Goal: Task Accomplishment & Management: Use online tool/utility

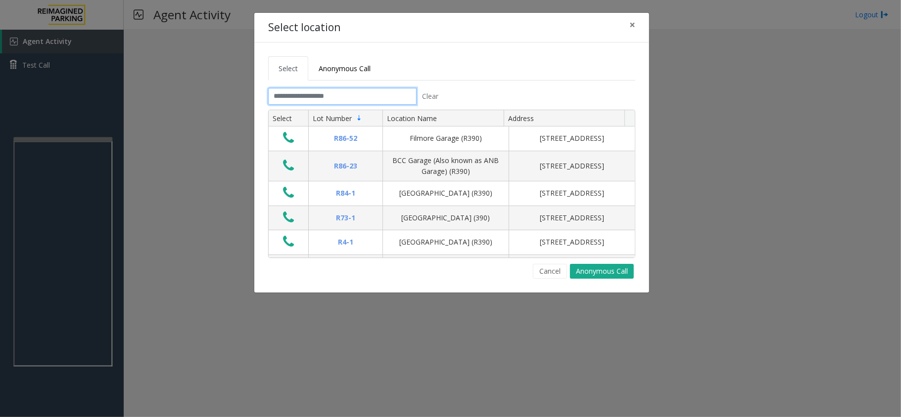
click at [316, 91] on input "text" at bounding box center [342, 96] width 148 height 17
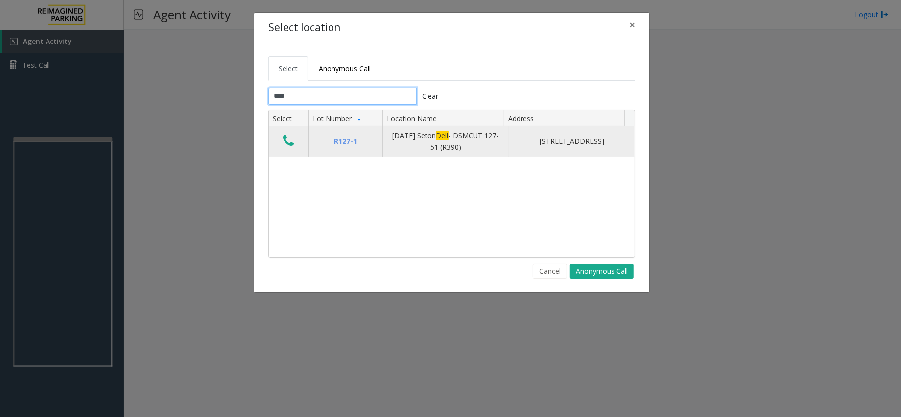
type input "****"
drag, startPoint x: 409, startPoint y: 141, endPoint x: 503, endPoint y: 146, distance: 93.6
click at [503, 146] on tr "R127-1 [DATE] Seton Dell - DSMCUT 127-51 (R390) [STREET_ADDRESS]" at bounding box center [452, 142] width 366 height 30
click at [499, 149] on td "[DATE] Seton Dell - DSMCUT 127-51 (R390)" at bounding box center [445, 142] width 126 height 30
drag, startPoint x: 382, startPoint y: 138, endPoint x: 463, endPoint y: 157, distance: 83.6
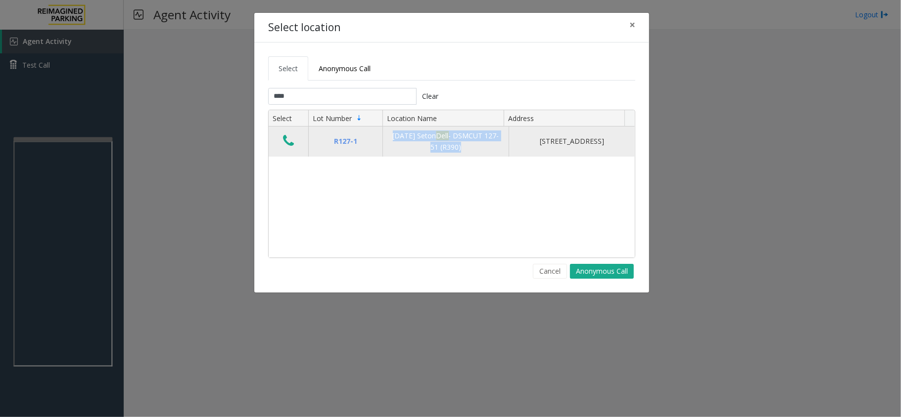
click at [463, 157] on tr "R127-1 [DATE] Seton Dell - DSMCUT 127-51 (R390) [STREET_ADDRESS]" at bounding box center [452, 142] width 366 height 30
click at [463, 157] on td "[DATE] Seton Dell - DSMCUT 127-51 (R390)" at bounding box center [445, 142] width 126 height 30
click at [290, 139] on icon "Data table" at bounding box center [288, 141] width 11 height 14
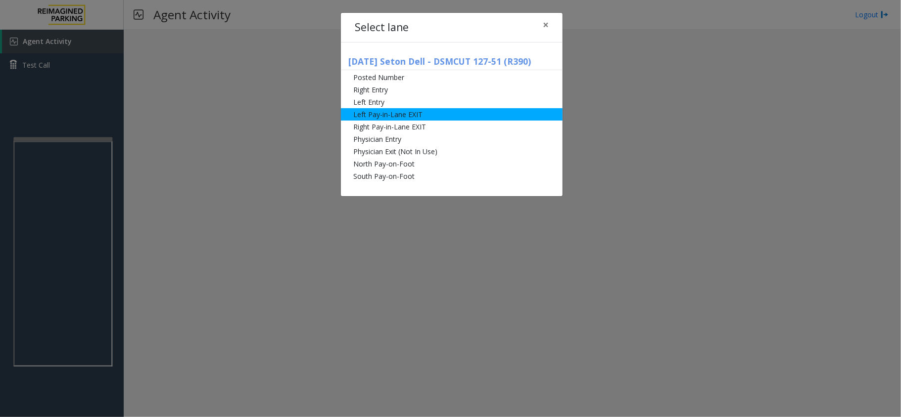
click at [428, 111] on li "Left Pay-in-Lane EXIT" at bounding box center [452, 114] width 222 height 12
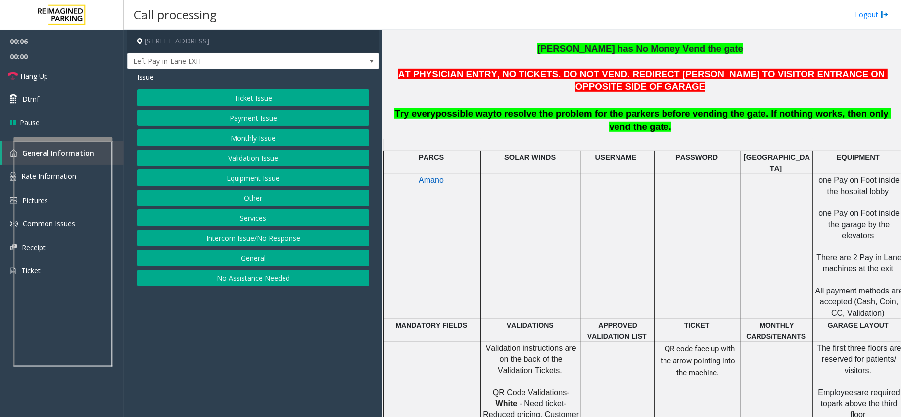
scroll to position [198, 0]
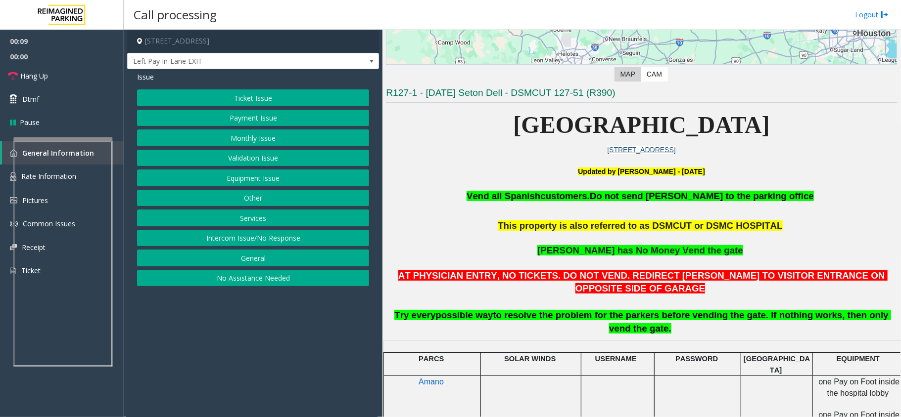
click at [272, 102] on button "Ticket Issue" at bounding box center [253, 98] width 232 height 17
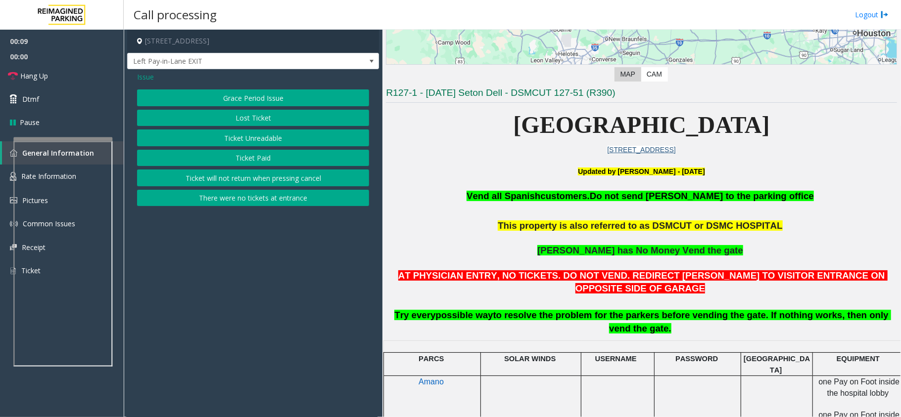
click at [248, 144] on button "Ticket Unreadable" at bounding box center [253, 138] width 232 height 17
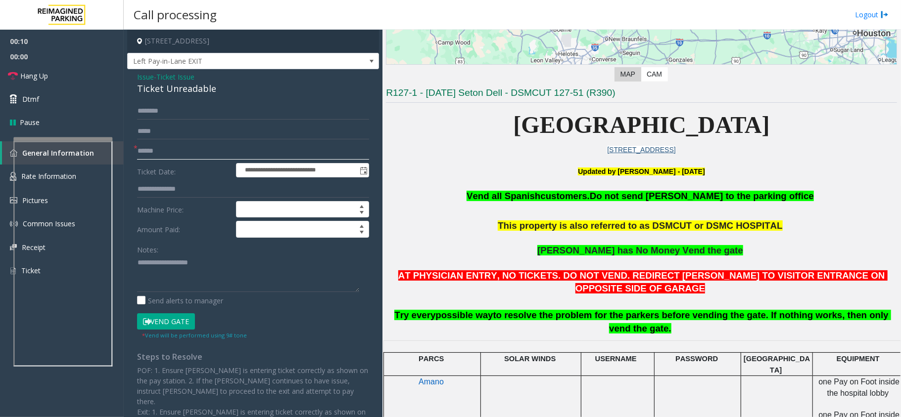
click at [151, 159] on input "text" at bounding box center [253, 151] width 232 height 17
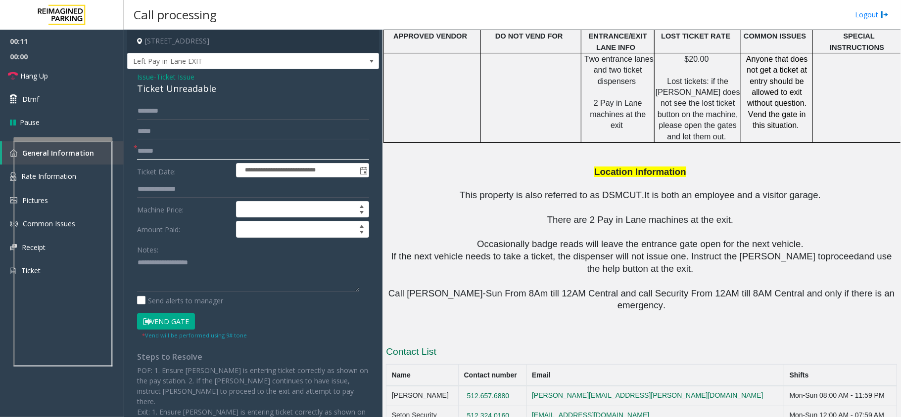
scroll to position [593, 0]
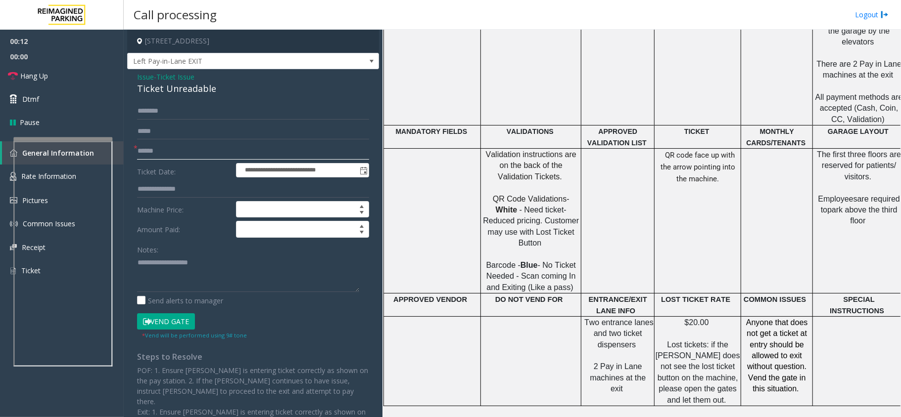
click at [80, 161] on div at bounding box center [62, 253] width 99 height 232
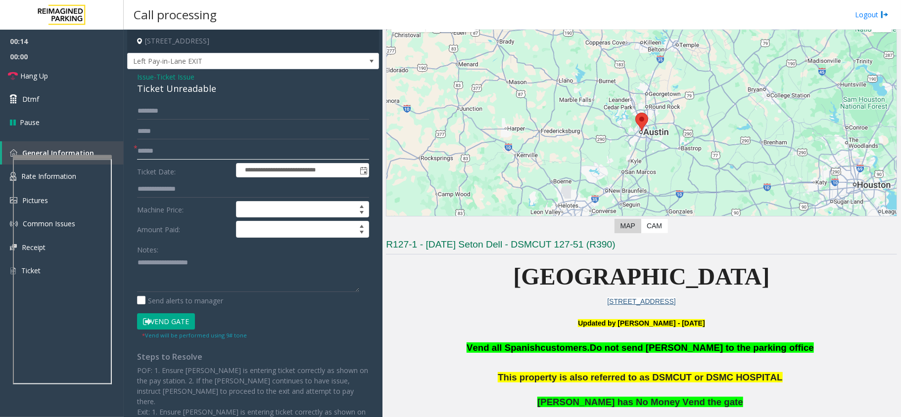
scroll to position [0, 0]
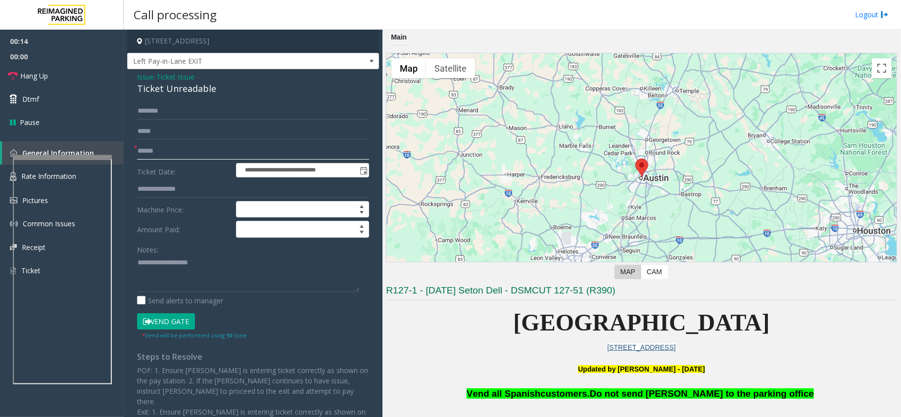
click at [153, 153] on input "text" at bounding box center [253, 151] width 232 height 17
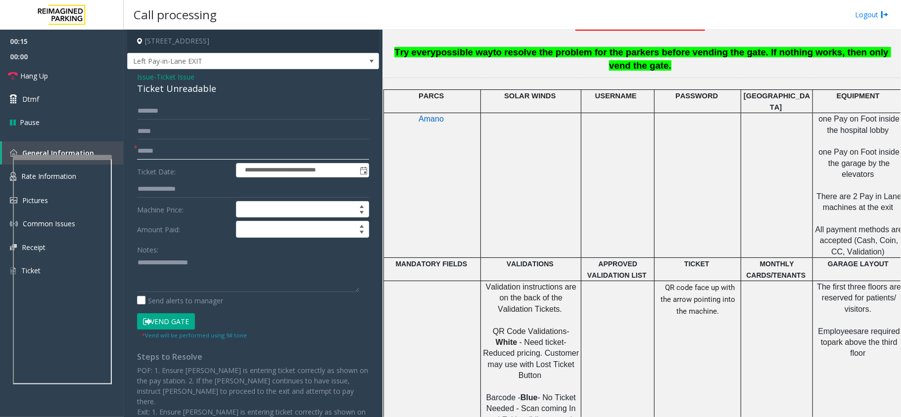
scroll to position [461, 0]
click at [176, 155] on input "text" at bounding box center [253, 151] width 232 height 17
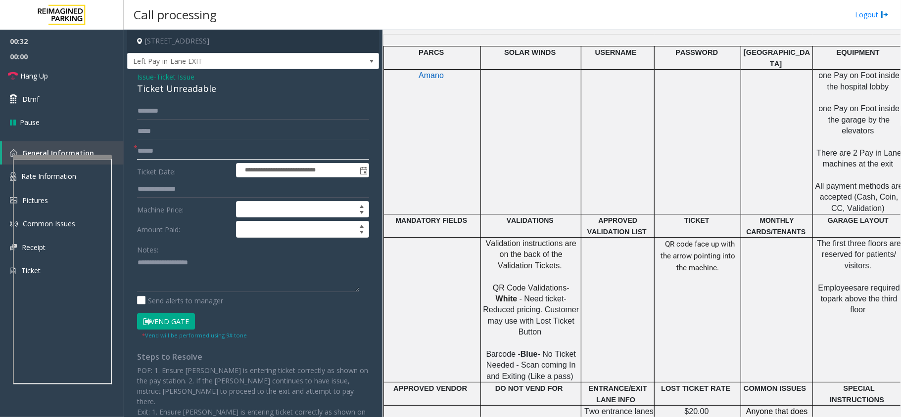
scroll to position [527, 0]
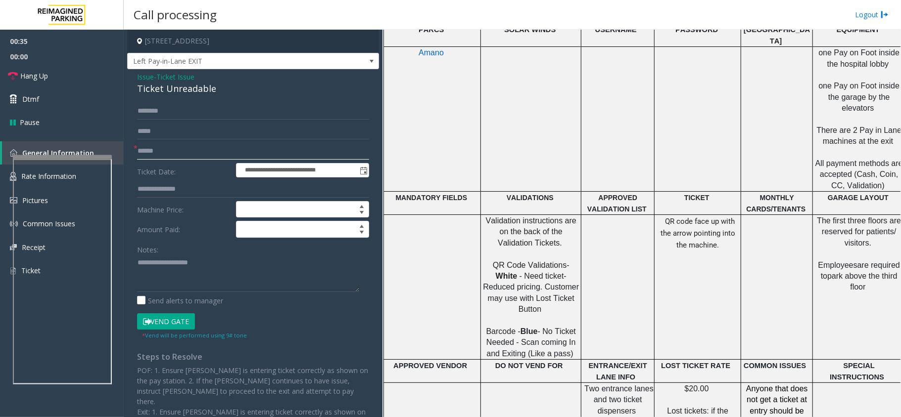
type input "******"
click at [202, 90] on div "Ticket Unreadable" at bounding box center [253, 88] width 232 height 13
copy div "Ticket Unreadable"
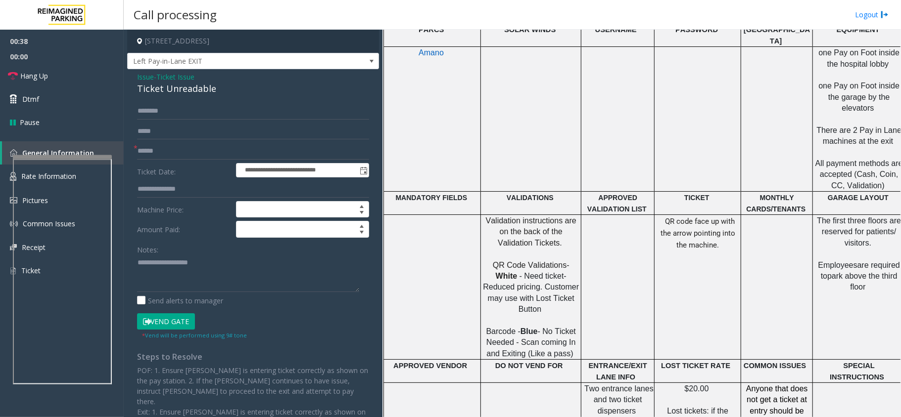
click at [143, 78] on span "Issue" at bounding box center [145, 77] width 17 height 10
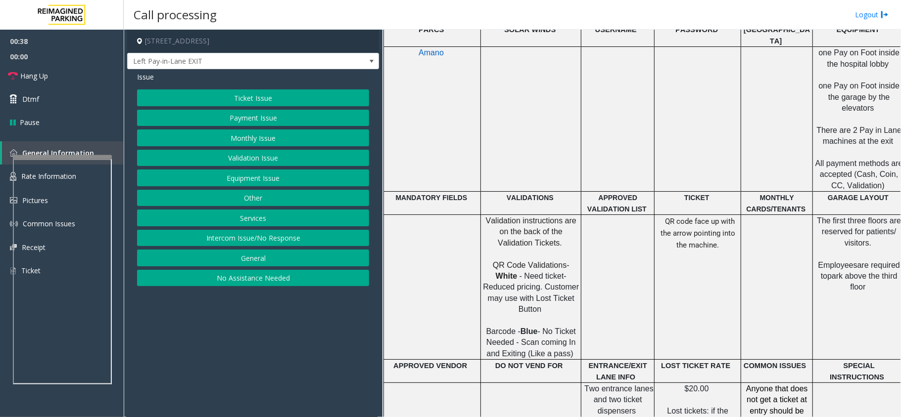
click at [254, 157] on button "Validation Issue" at bounding box center [253, 158] width 232 height 17
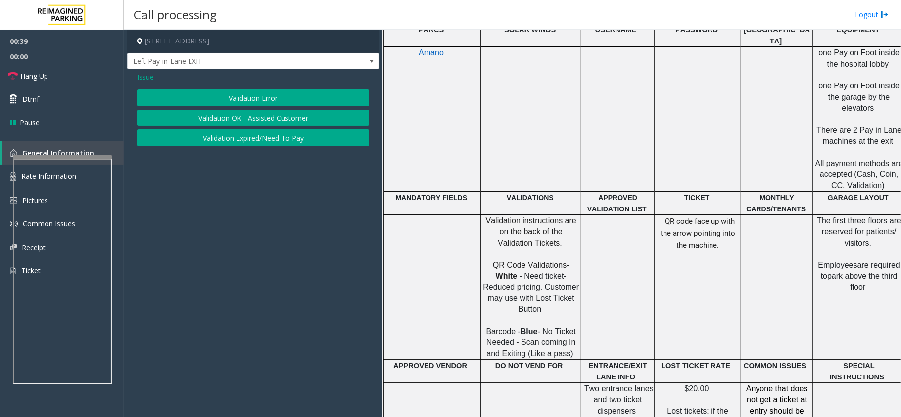
click at [253, 97] on button "Validation Error" at bounding box center [253, 98] width 232 height 17
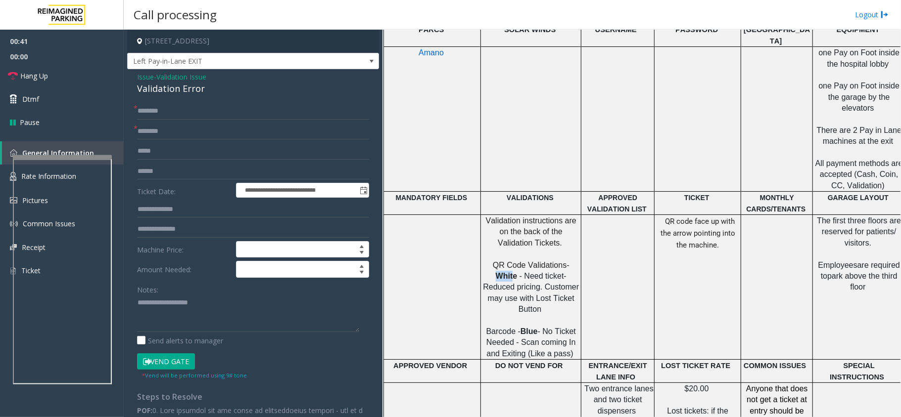
drag, startPoint x: 554, startPoint y: 218, endPoint x: 570, endPoint y: 218, distance: 16.3
click at [517, 272] on span "White" at bounding box center [507, 276] width 22 height 8
drag, startPoint x: 537, startPoint y: 272, endPoint x: 548, endPoint y: 269, distance: 11.8
click at [550, 270] on p "Validation instructions are on the back of the Validation Tickets. QR Code Vali…" at bounding box center [530, 288] width 99 height 144
click at [550, 327] on span "- No Ticket Needed - Scan coming In and Exiting (Like a pass)" at bounding box center [531, 342] width 91 height 31
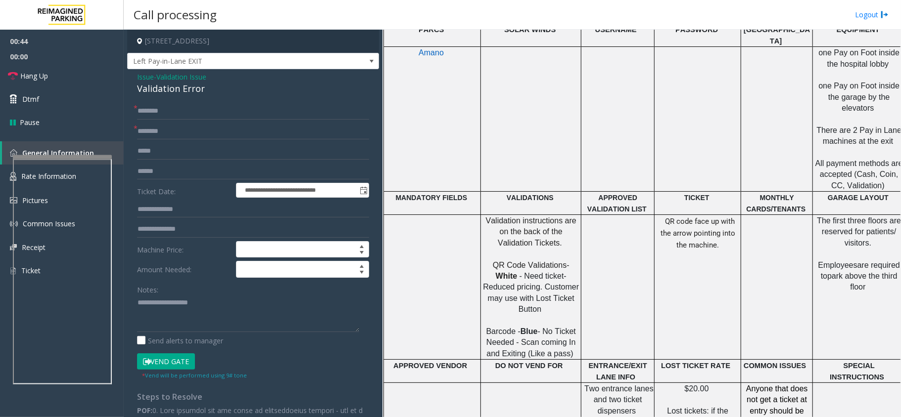
click at [517, 272] on span "White" at bounding box center [507, 276] width 22 height 8
drag, startPoint x: 667, startPoint y: 175, endPoint x: 735, endPoint y: 177, distance: 67.8
click at [735, 216] on p "QR code face up with the arrow pointing into the machine." at bounding box center [697, 234] width 85 height 36
click at [540, 272] on span "- Need ticket- Reduced pricing. Customer may use with Lost Ticket Button" at bounding box center [532, 293] width 98 height 42
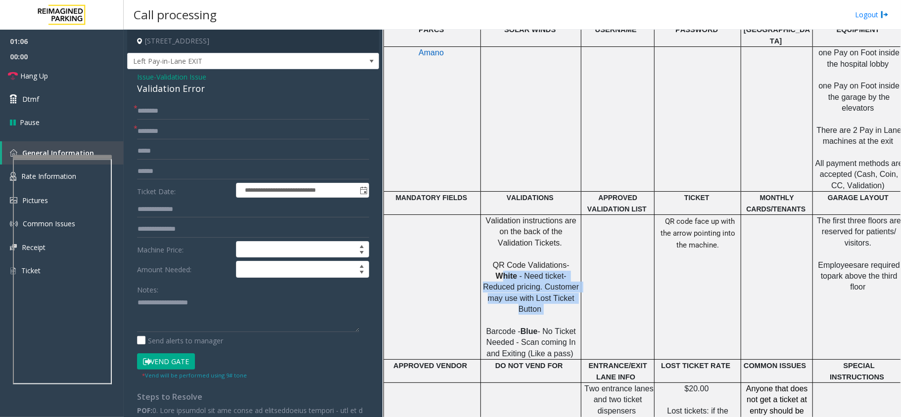
drag, startPoint x: 558, startPoint y: 215, endPoint x: 578, endPoint y: 247, distance: 38.2
click at [578, 247] on p "Validation instructions are on the back of the Validation Tickets. QR Code Vali…" at bounding box center [530, 288] width 99 height 144
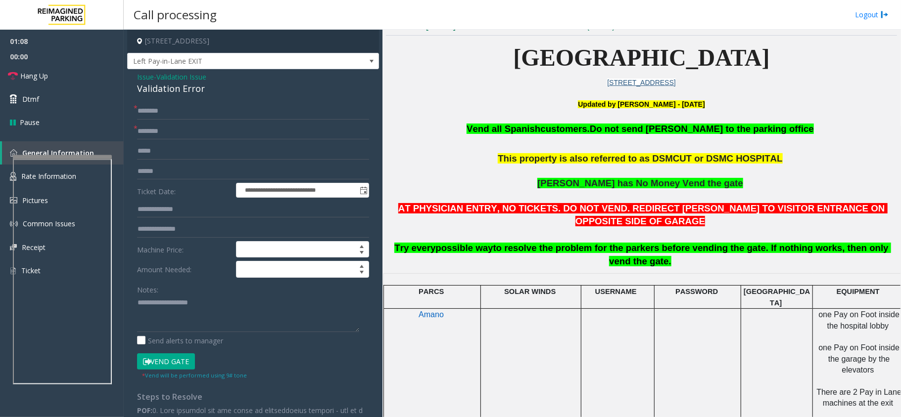
scroll to position [329, 0]
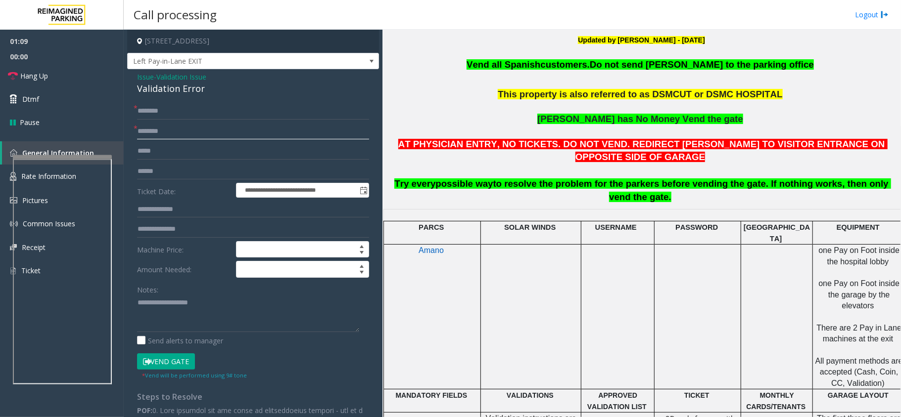
click at [197, 130] on input "text" at bounding box center [253, 131] width 232 height 17
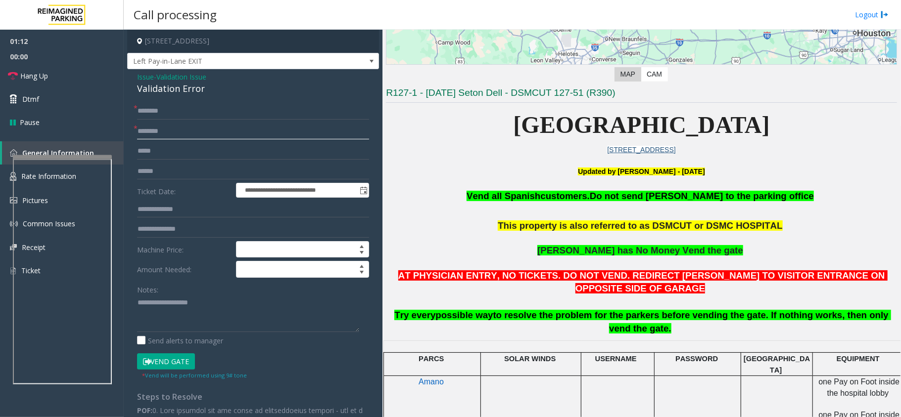
scroll to position [132, 0]
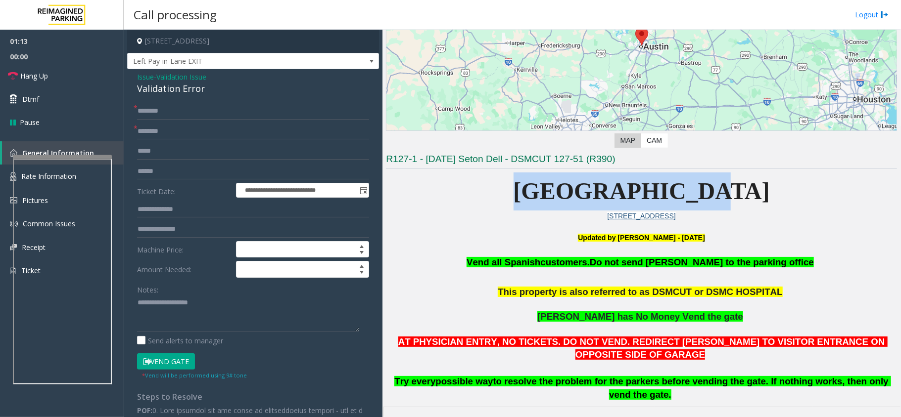
drag, startPoint x: 559, startPoint y: 186, endPoint x: 811, endPoint y: 199, distance: 252.5
click at [811, 199] on p "[GEOGRAPHIC_DATA]" at bounding box center [641, 192] width 511 height 38
copy span "[GEOGRAPHIC_DATA]"
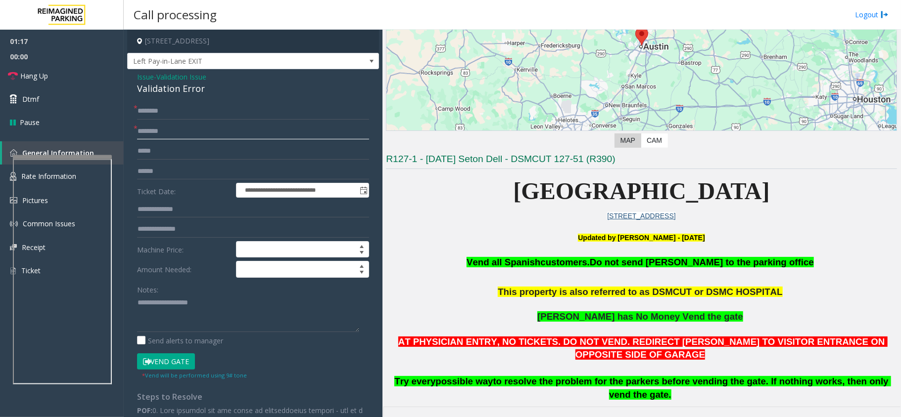
paste input "**********"
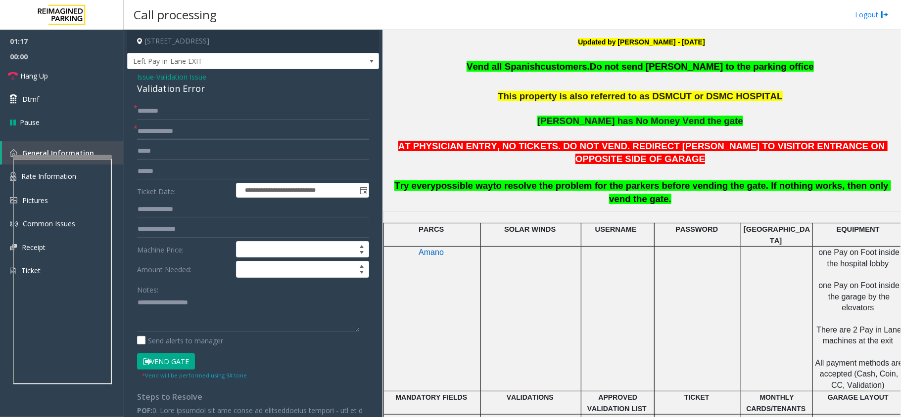
scroll to position [461, 0]
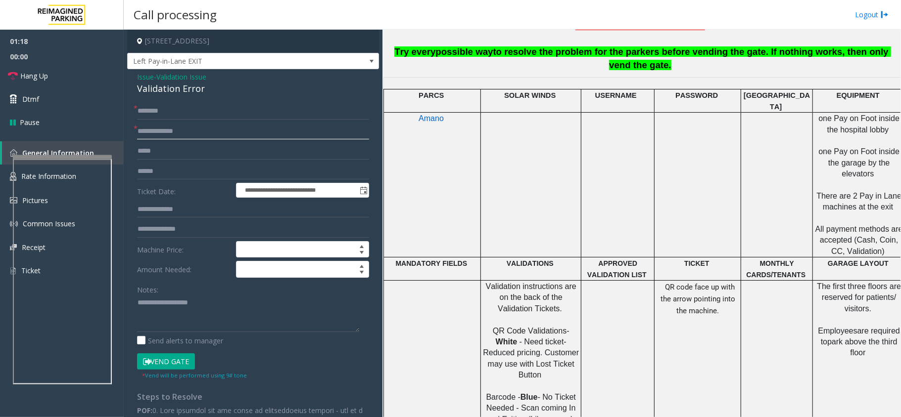
type input "**********"
click at [152, 115] on input "text" at bounding box center [253, 111] width 232 height 17
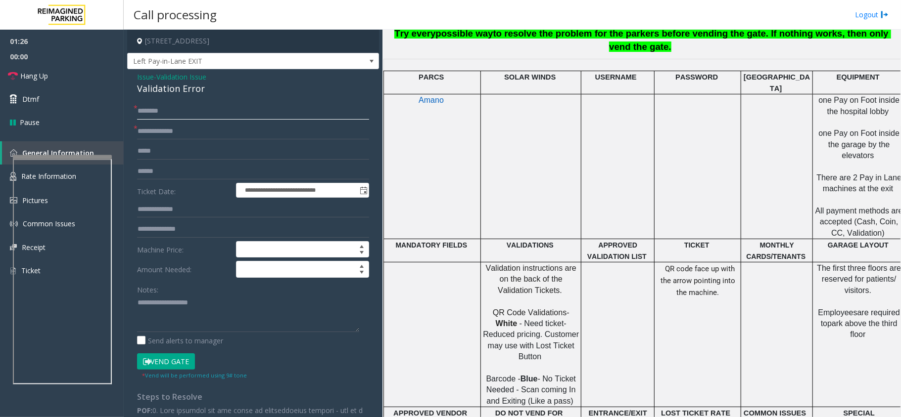
scroll to position [489, 0]
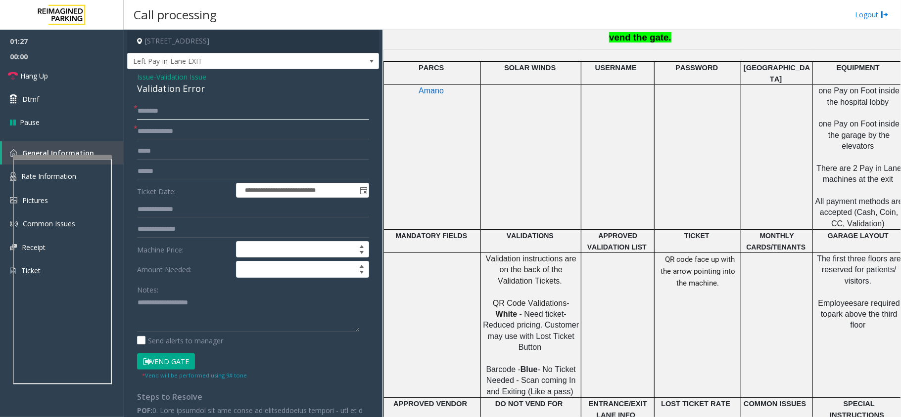
click at [158, 115] on input "text" at bounding box center [253, 111] width 232 height 17
type input "*****"
click at [176, 90] on div "Validation Error" at bounding box center [253, 88] width 232 height 13
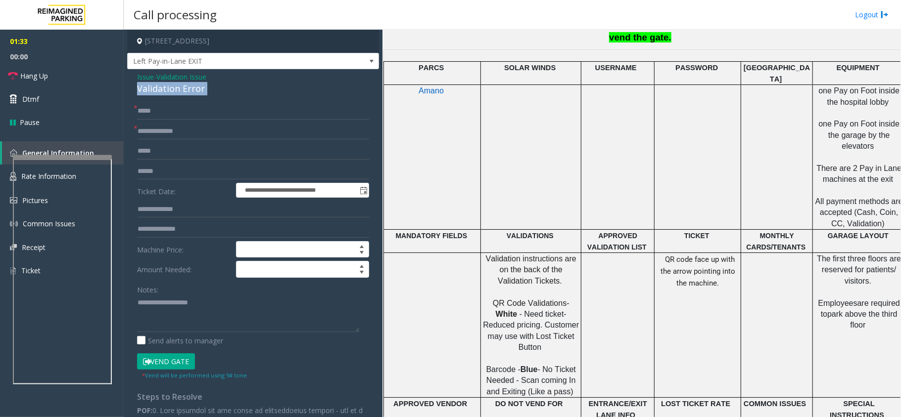
copy div "Validation Error"
click at [171, 300] on textarea at bounding box center [248, 313] width 222 height 37
paste textarea "**********"
type textarea "**********"
click at [171, 208] on input "text" at bounding box center [253, 209] width 232 height 17
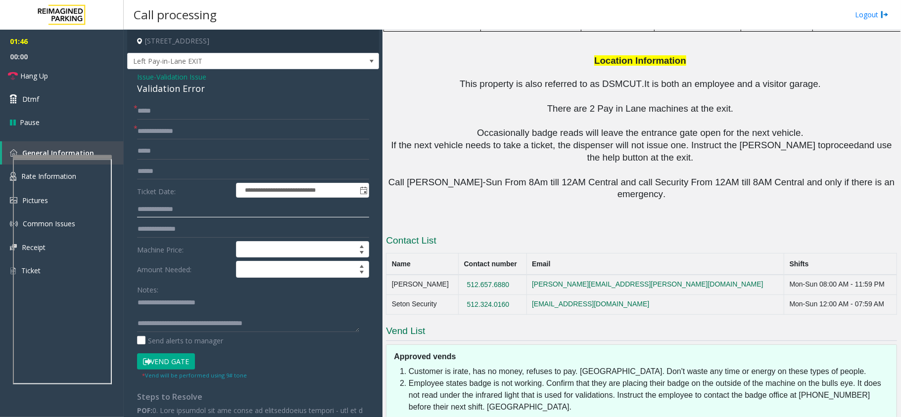
scroll to position [1017, 0]
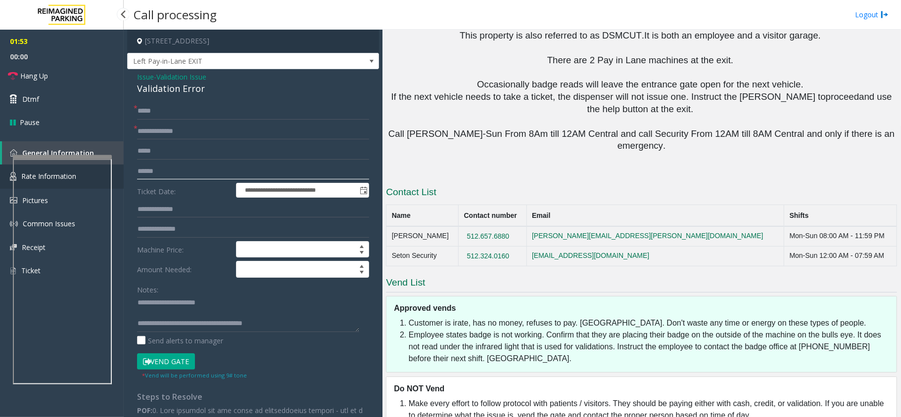
drag, startPoint x: 164, startPoint y: 173, endPoint x: 120, endPoint y: 173, distance: 44.5
click at [120, 173] on app-root "**********" at bounding box center [450, 208] width 901 height 417
paste input "******"
type input "******"
click at [163, 175] on input "text" at bounding box center [253, 171] width 232 height 17
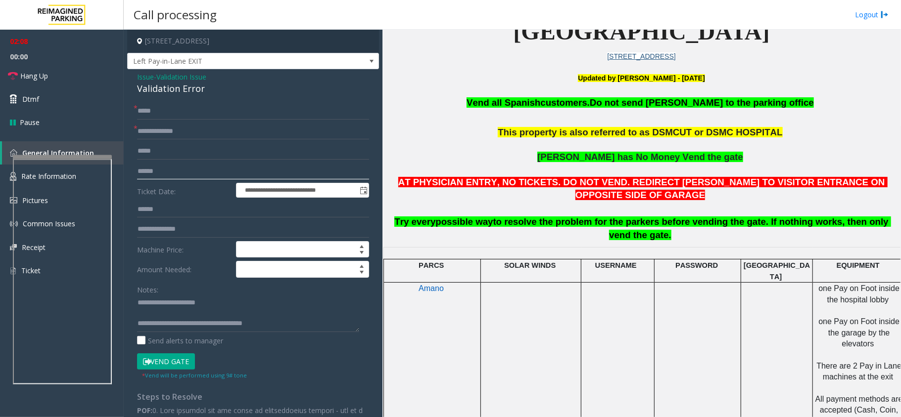
scroll to position [226, 0]
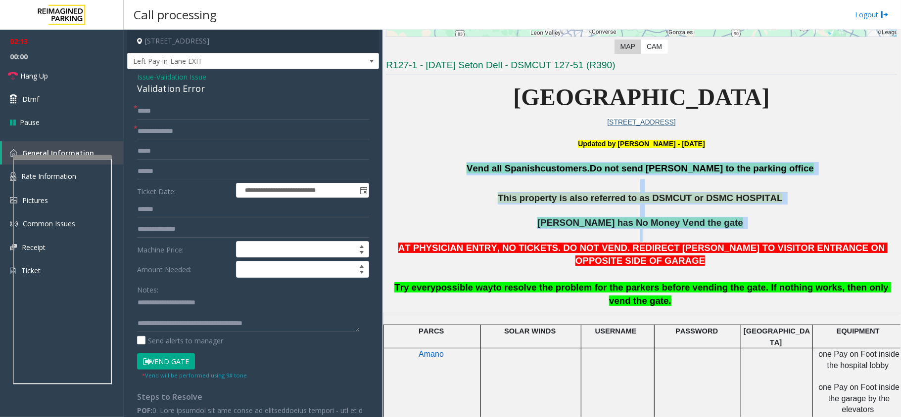
drag, startPoint x: 496, startPoint y: 171, endPoint x: 782, endPoint y: 232, distance: 292.9
click at [782, 232] on h3 "Vend all [DEMOGRAPHIC_DATA] customers. Do not send parkers to the parking offic…" at bounding box center [641, 234] width 511 height 145
click at [782, 232] on p "[PERSON_NAME] has No Money Vend the gate" at bounding box center [641, 229] width 511 height 25
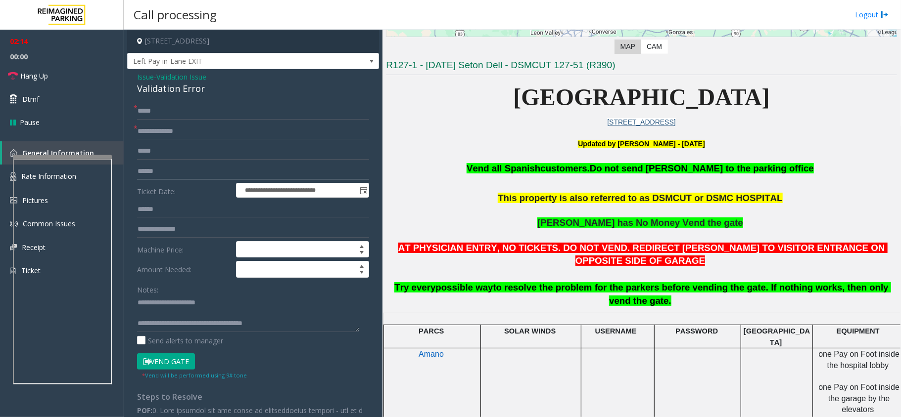
click at [147, 167] on input "text" at bounding box center [253, 171] width 232 height 17
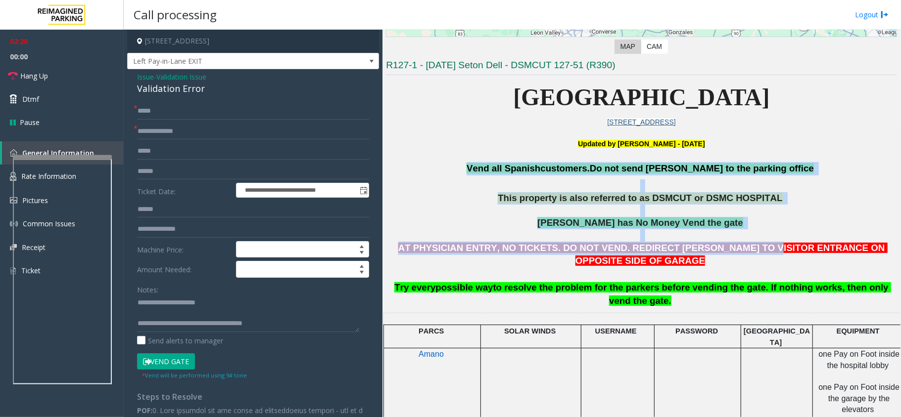
drag, startPoint x: 495, startPoint y: 167, endPoint x: 711, endPoint y: 248, distance: 231.5
click at [711, 248] on h3 "Vend all [DEMOGRAPHIC_DATA] customers. Do not send parkers to the parking offic…" at bounding box center [641, 234] width 511 height 145
click at [711, 248] on span "AT PHYSICIAN ENTRY, NO TICKETS. DO NOT VEND. REDIRECT [PERSON_NAME] TO VISITOR …" at bounding box center [642, 255] width 489 height 24
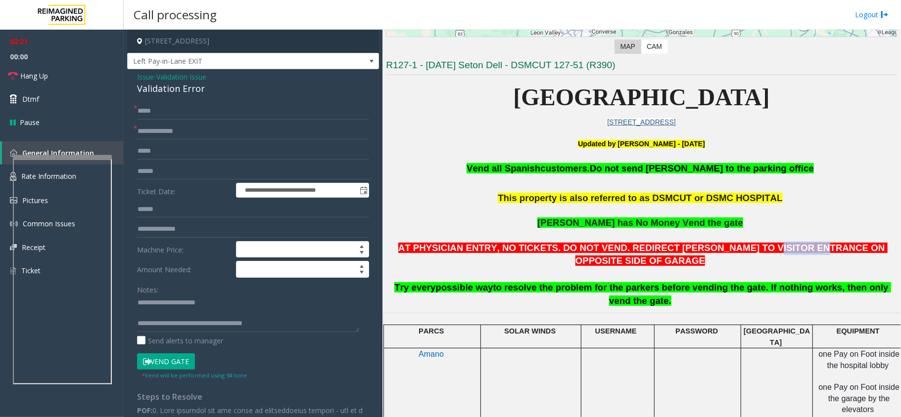
click at [711, 248] on span "AT PHYSICIAN ENTRY, NO TICKETS. DO NOT VEND. REDIRECT [PERSON_NAME] TO VISITOR …" at bounding box center [642, 255] width 489 height 24
click at [168, 175] on input "text" at bounding box center [253, 171] width 232 height 17
drag, startPoint x: 173, startPoint y: 203, endPoint x: 137, endPoint y: 206, distance: 35.7
click at [137, 206] on input "******" at bounding box center [253, 209] width 232 height 17
paste input "******"
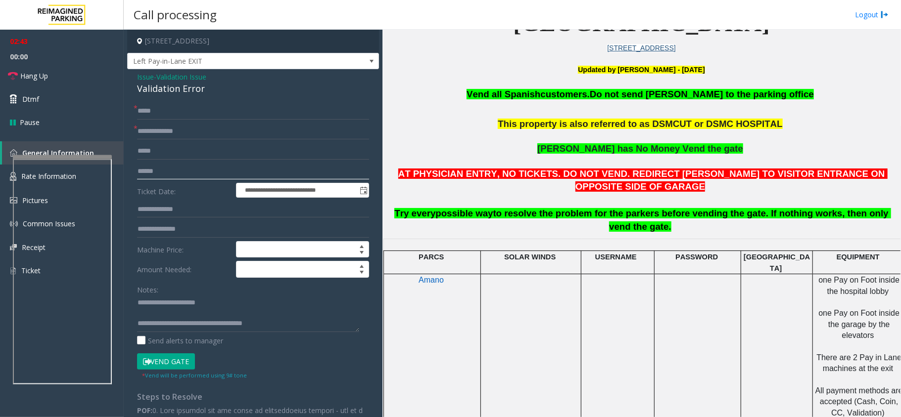
scroll to position [291, 0]
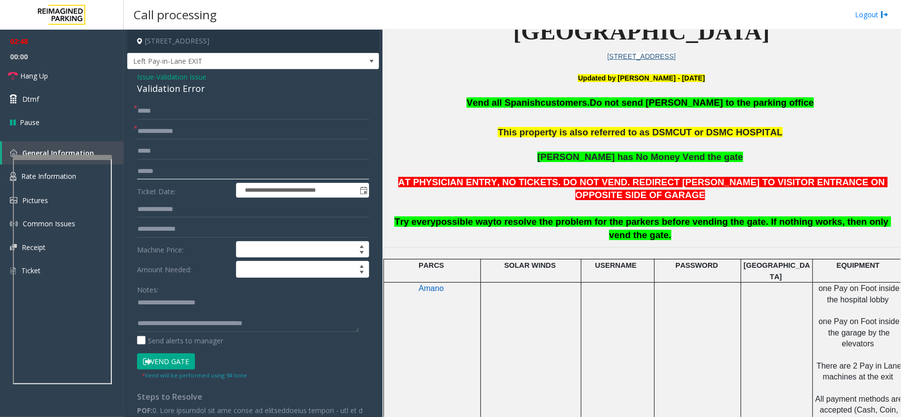
type input "******"
click at [175, 363] on button "Vend Gate" at bounding box center [166, 362] width 58 height 17
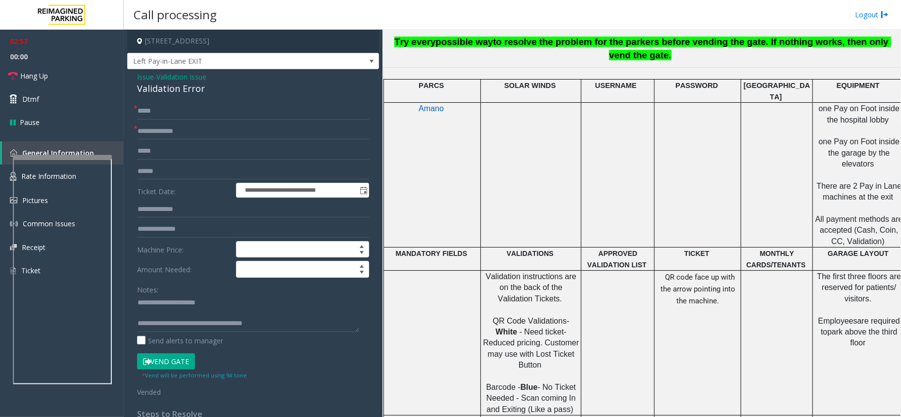
scroll to position [527, 0]
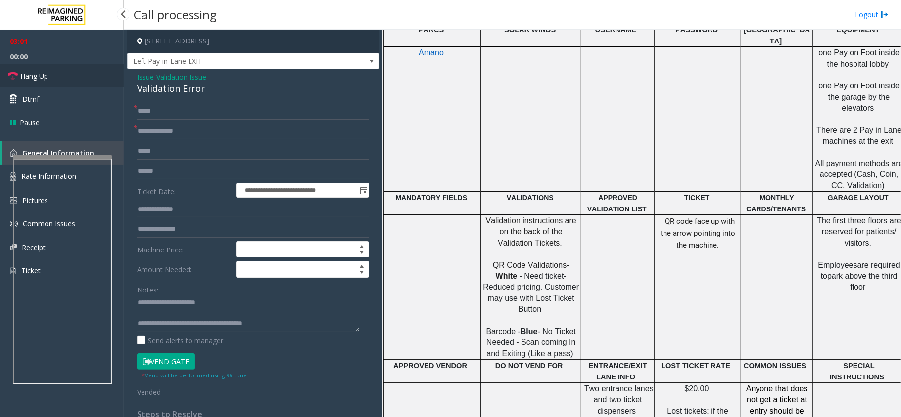
click at [32, 82] on link "Hang Up" at bounding box center [62, 75] width 124 height 23
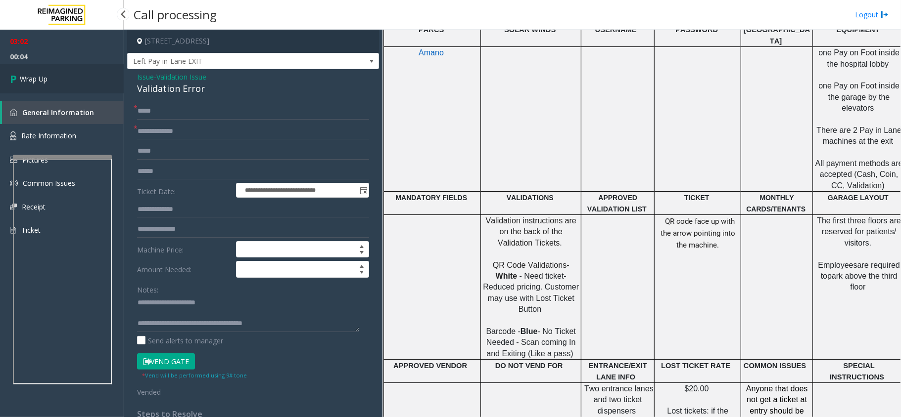
click at [32, 82] on span "Wrap Up" at bounding box center [34, 79] width 28 height 10
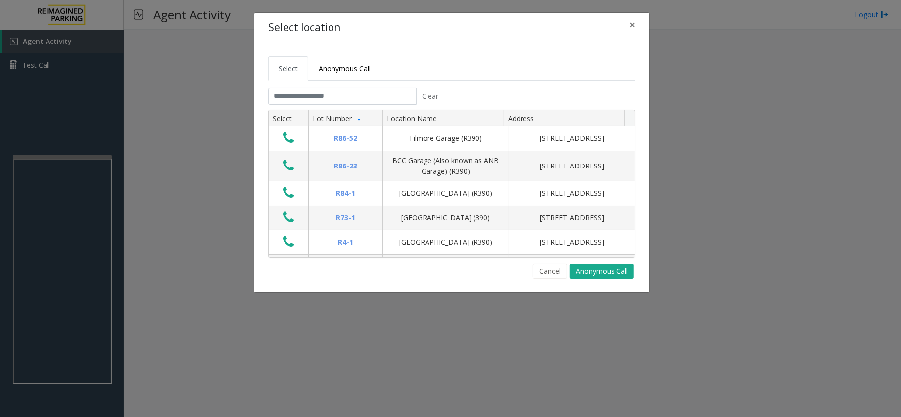
click at [360, 109] on tab "Clear Select Lot Number Location Name Address R86-[GEOGRAPHIC_DATA][STREET_ADDR…" at bounding box center [451, 183] width 367 height 191
click at [356, 101] on input "text" at bounding box center [342, 96] width 148 height 17
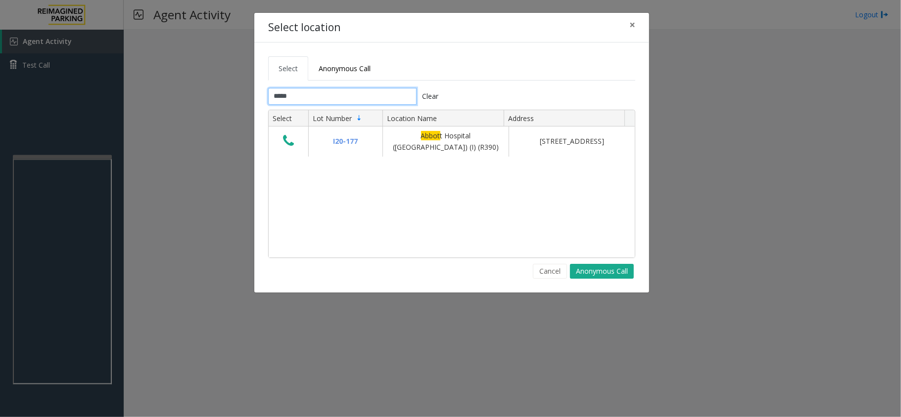
type input "*****"
drag, startPoint x: 414, startPoint y: 169, endPoint x: 383, endPoint y: 166, distance: 31.3
click at [383, 166] on div "I20-177 [GEOGRAPHIC_DATA] ([GEOGRAPHIC_DATA]) (I) (R390) [STREET_ADDRESS]" at bounding box center [452, 192] width 366 height 131
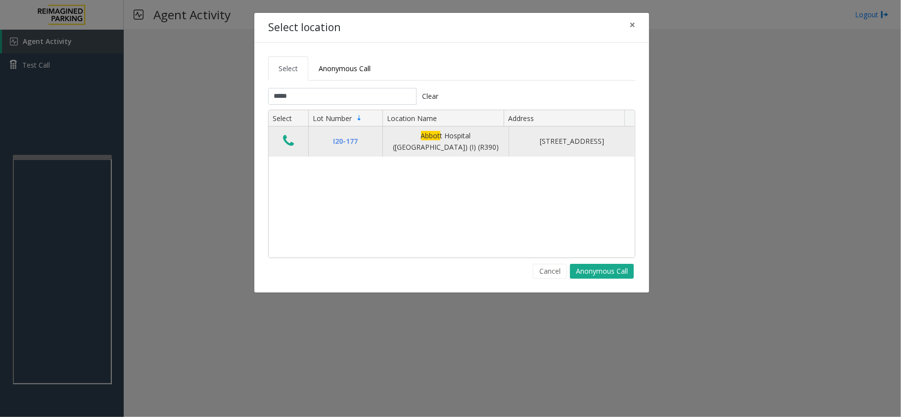
click at [287, 138] on icon "Data table" at bounding box center [288, 141] width 11 height 14
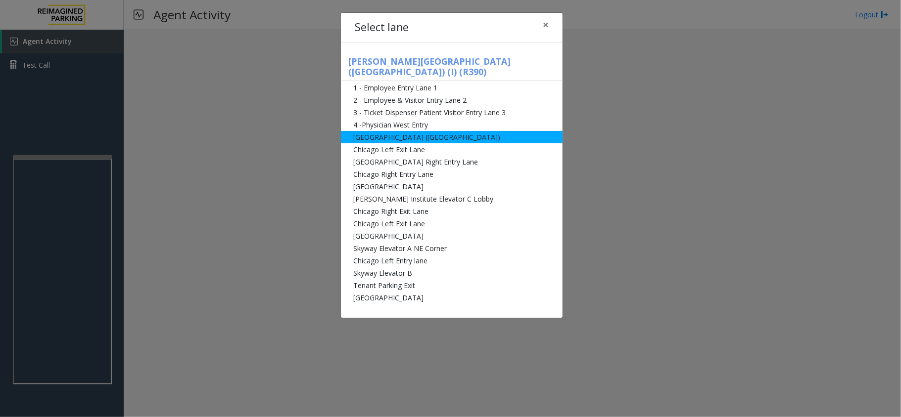
click at [428, 131] on li "[GEOGRAPHIC_DATA] ([GEOGRAPHIC_DATA])" at bounding box center [452, 137] width 222 height 12
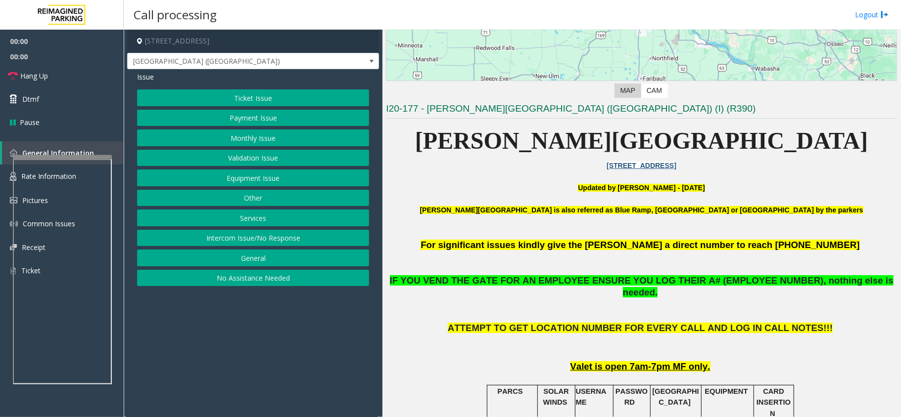
scroll to position [329, 0]
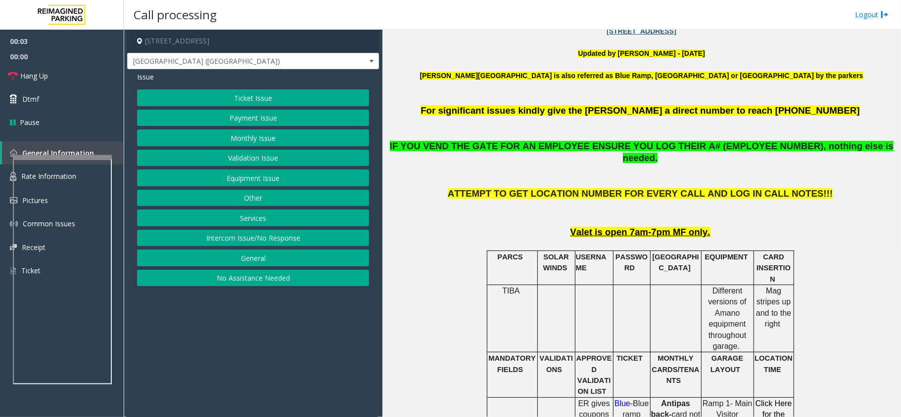
click at [247, 100] on button "Ticket Issue" at bounding box center [253, 98] width 232 height 17
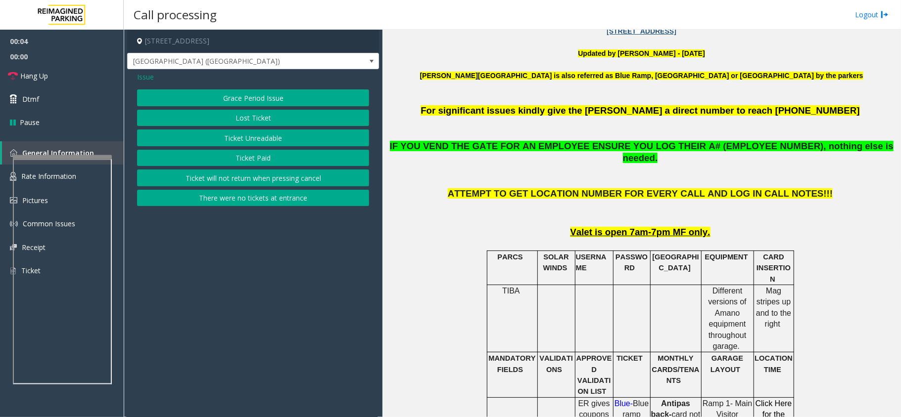
drag, startPoint x: 266, startPoint y: 146, endPoint x: 262, endPoint y: 143, distance: 5.3
click at [262, 143] on button "Ticket Unreadable" at bounding box center [253, 138] width 232 height 17
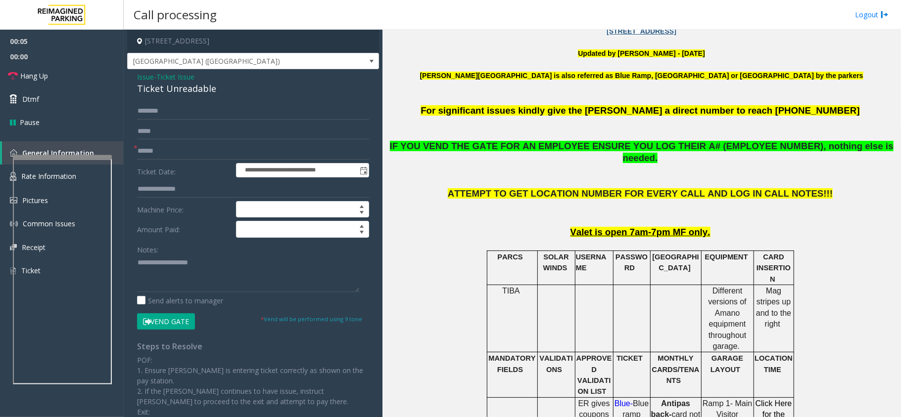
click at [144, 74] on span "Issue" at bounding box center [145, 77] width 17 height 10
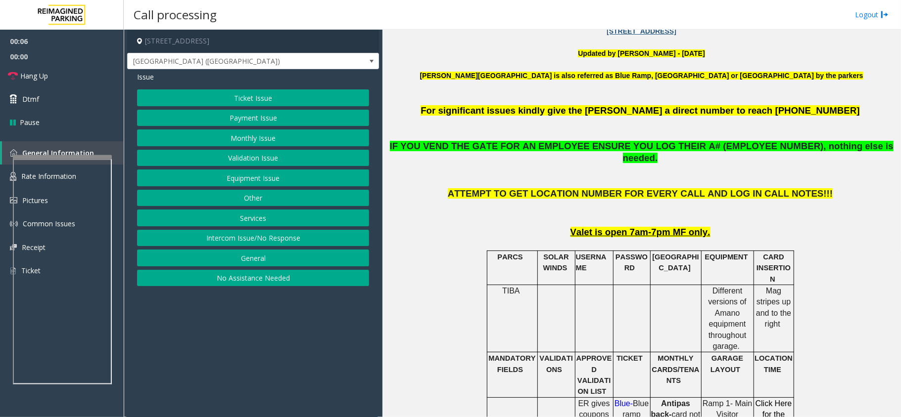
click at [265, 180] on button "Equipment Issue" at bounding box center [253, 178] width 232 height 17
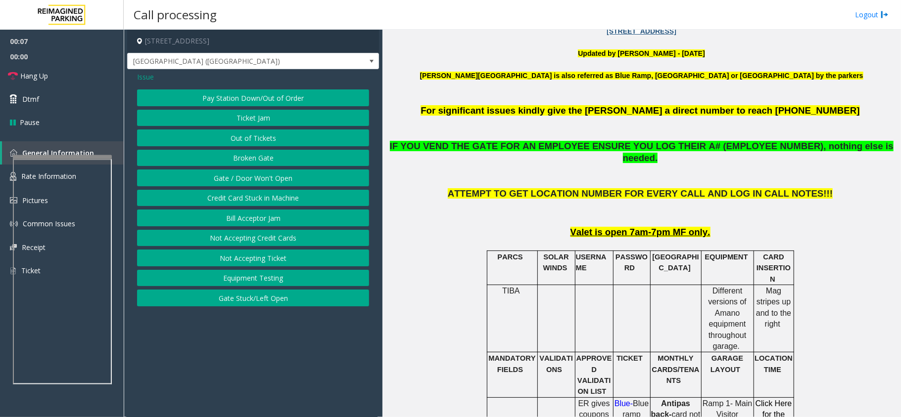
click at [262, 177] on button "Gate / Door Won't Open" at bounding box center [253, 178] width 232 height 17
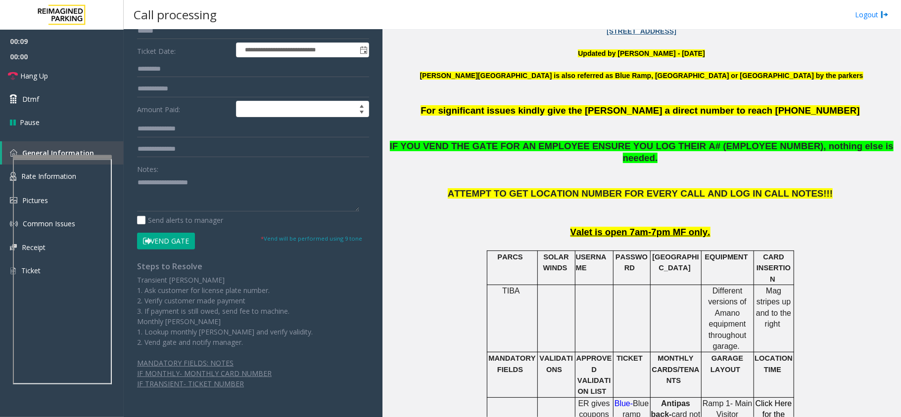
scroll to position [144, 0]
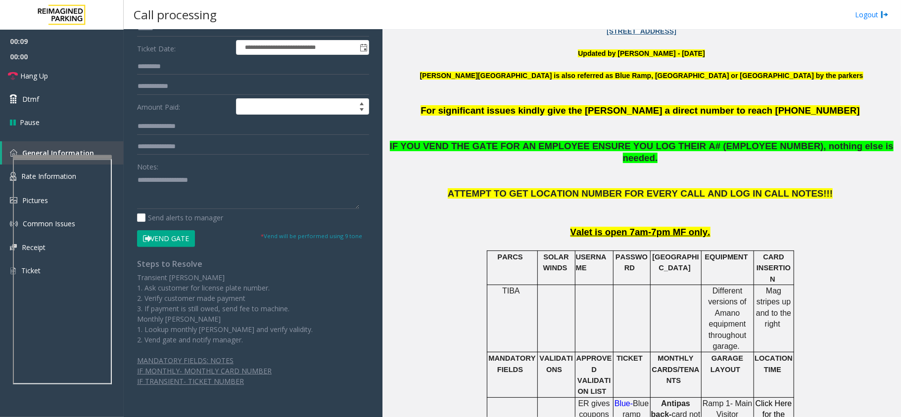
click at [162, 240] on button "Vend Gate" at bounding box center [166, 238] width 58 height 17
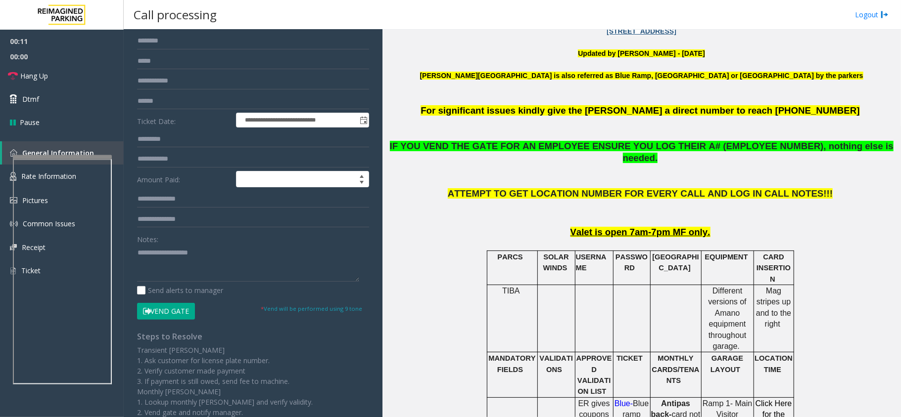
scroll to position [0, 0]
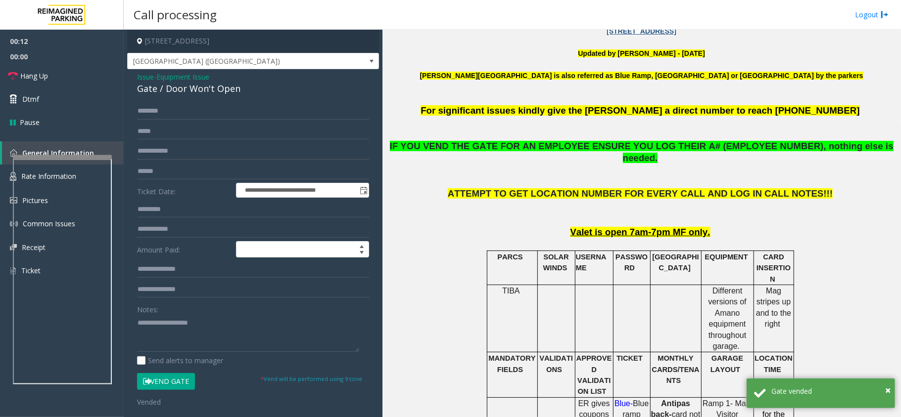
click at [202, 86] on div "Gate / Door Won't Open" at bounding box center [253, 88] width 232 height 13
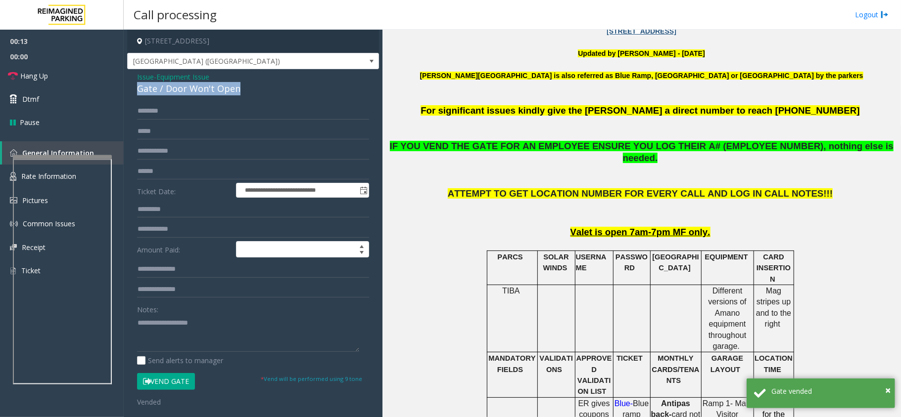
copy div "Gate / Door Won't Open"
click at [174, 325] on textarea at bounding box center [248, 333] width 222 height 37
paste textarea "**********"
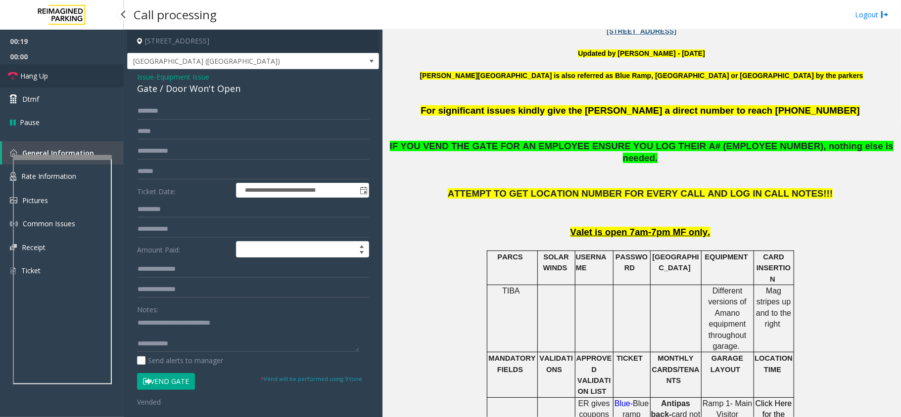
click at [37, 80] on span "Hang Up" at bounding box center [34, 76] width 28 height 10
click at [187, 342] on textarea at bounding box center [248, 333] width 222 height 37
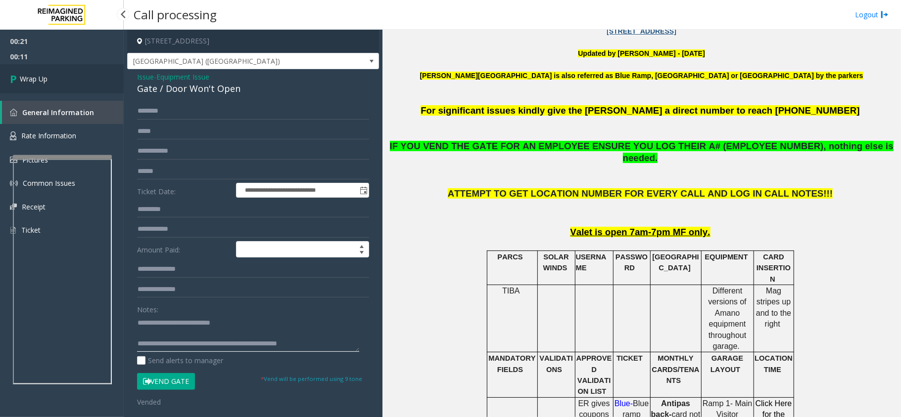
type textarea "**********"
click at [41, 75] on span "Wrap Up" at bounding box center [34, 79] width 28 height 10
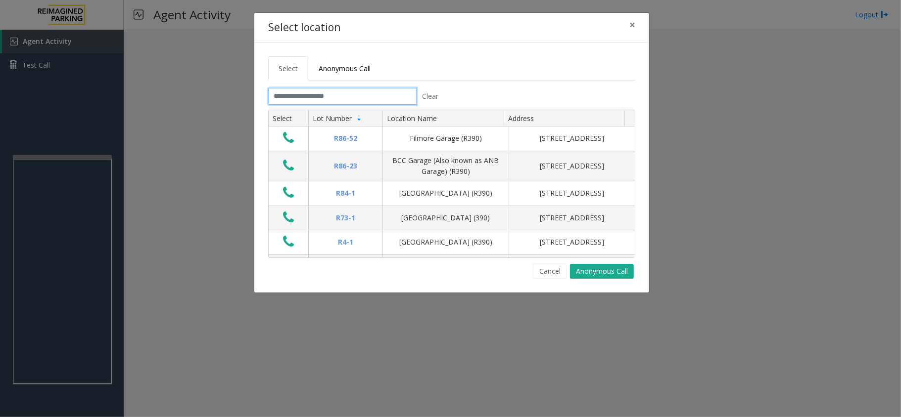
click at [324, 91] on input "text" at bounding box center [342, 96] width 148 height 17
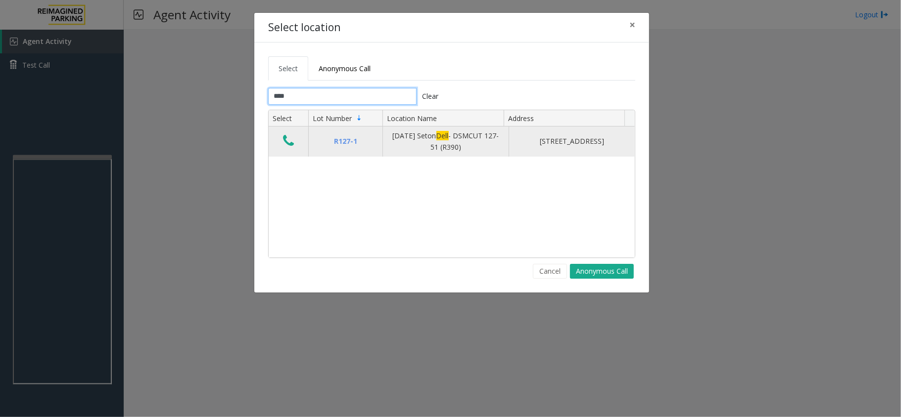
type input "****"
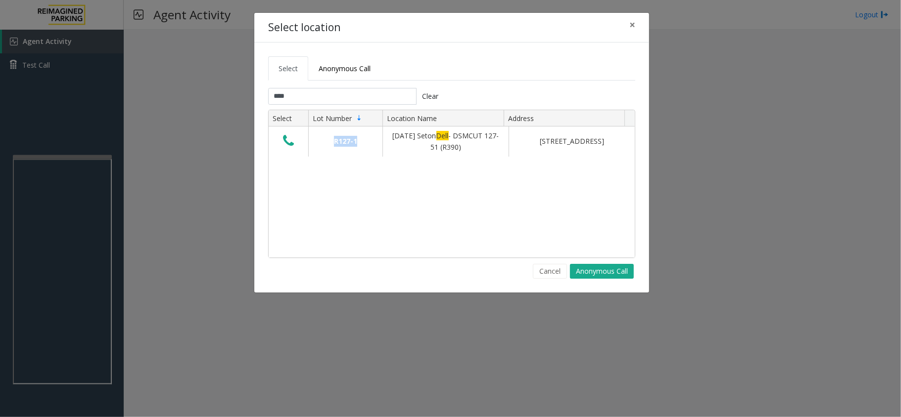
drag, startPoint x: 378, startPoint y: 133, endPoint x: 497, endPoint y: 163, distance: 123.4
click at [497, 163] on div "R127-1 [DATE] Seton Dell - DSMCUT 127-51 (R390) [STREET_ADDRESS]" at bounding box center [452, 192] width 366 height 131
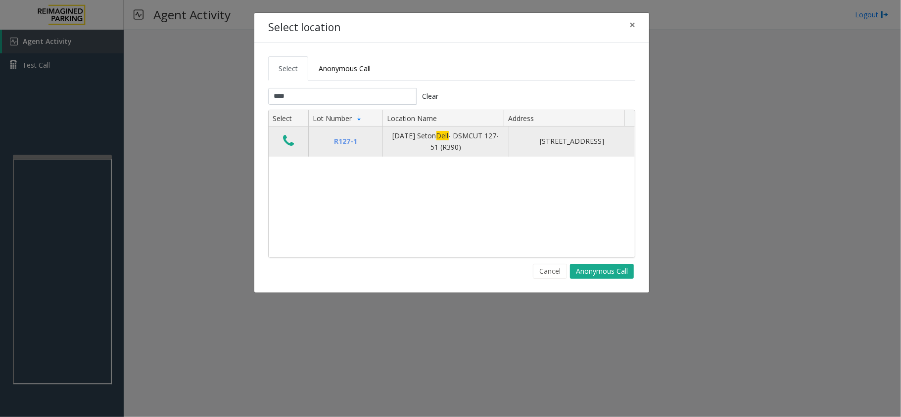
click at [470, 141] on div "[DATE] Seton Dell - DSMCUT 127-51 (R390)" at bounding box center [446, 142] width 114 height 22
click at [287, 143] on icon "Data table" at bounding box center [288, 141] width 11 height 14
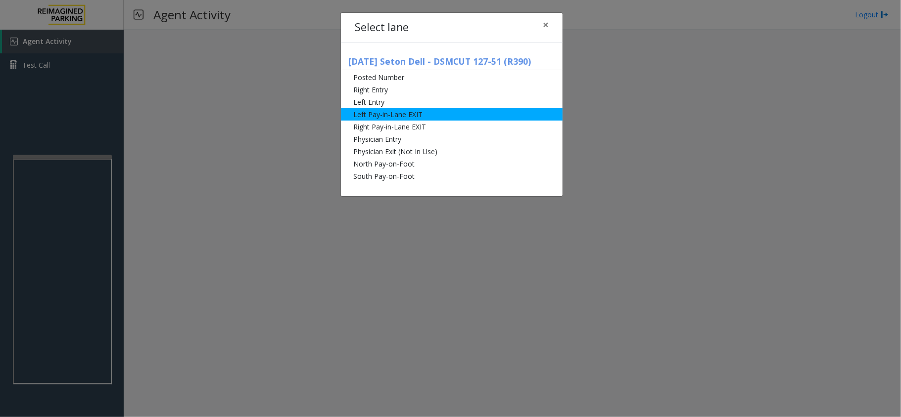
click at [391, 115] on li "Left Pay-in-Lane EXIT" at bounding box center [452, 114] width 222 height 12
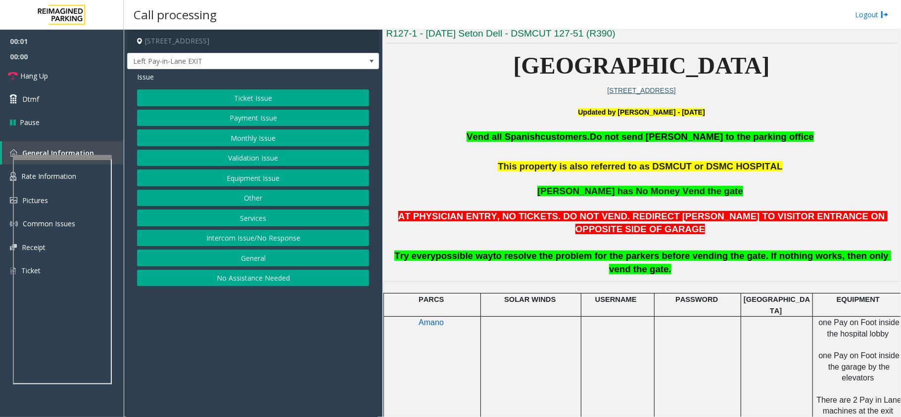
scroll to position [264, 0]
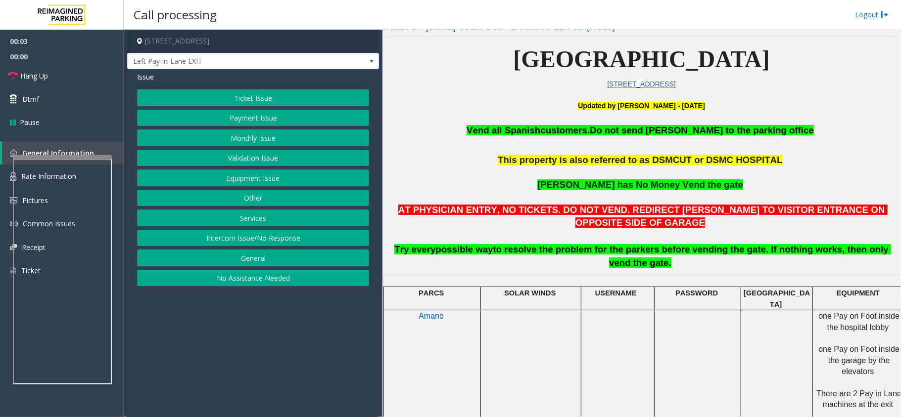
click at [238, 143] on button "Monthly Issue" at bounding box center [253, 138] width 232 height 17
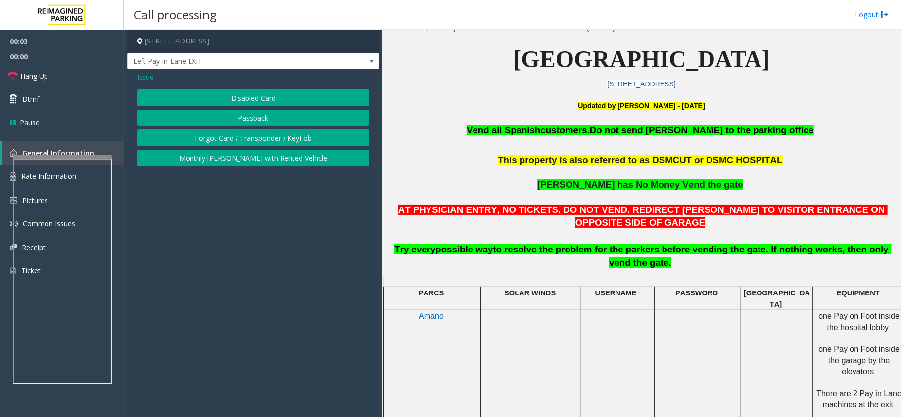
click at [232, 134] on button "Forgot Card / Transponder / KeyFob" at bounding box center [253, 138] width 232 height 17
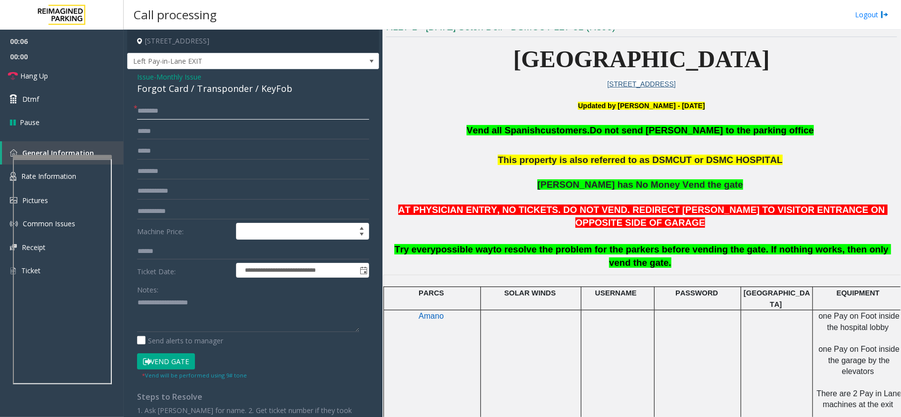
click at [154, 115] on input "text" at bounding box center [253, 111] width 232 height 17
drag, startPoint x: 185, startPoint y: 89, endPoint x: 142, endPoint y: 88, distance: 42.6
click at [133, 90] on div "**********" at bounding box center [253, 273] width 252 height 408
copy div "Forgot Card"
click at [181, 306] on textarea at bounding box center [248, 313] width 222 height 37
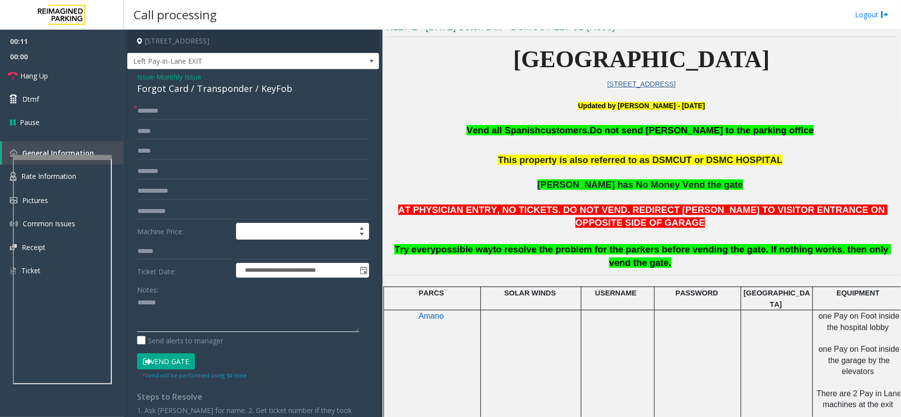
paste textarea "**********"
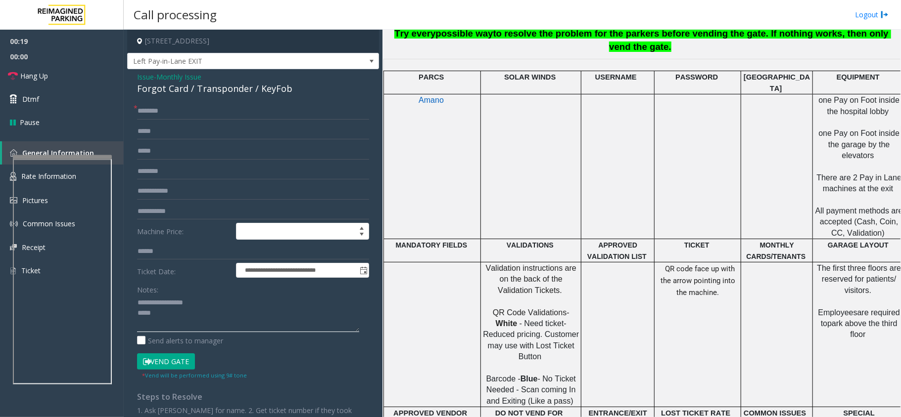
scroll to position [291, 0]
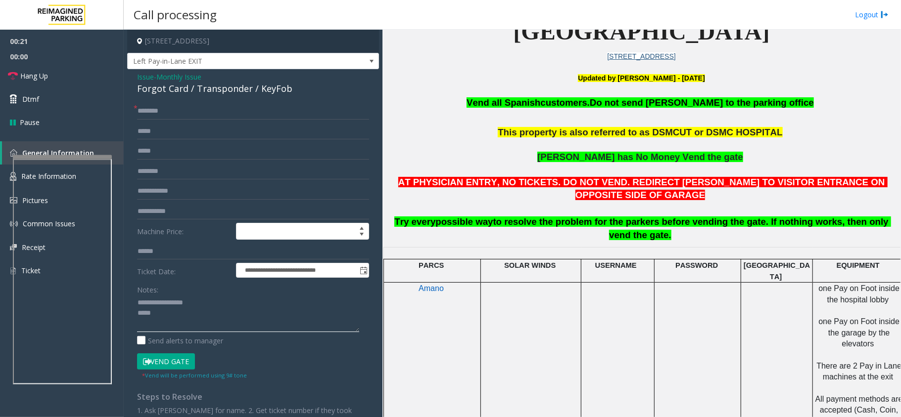
type textarea "**********"
click at [141, 78] on span "Issue" at bounding box center [145, 77] width 17 height 10
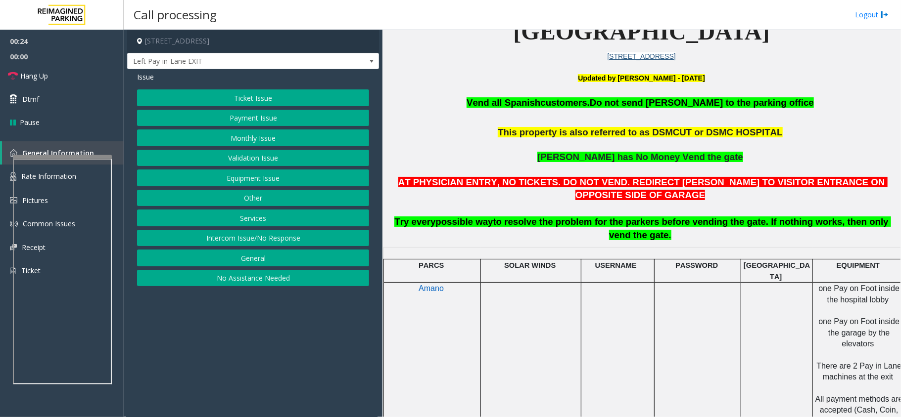
click at [251, 140] on button "Monthly Issue" at bounding box center [253, 138] width 232 height 17
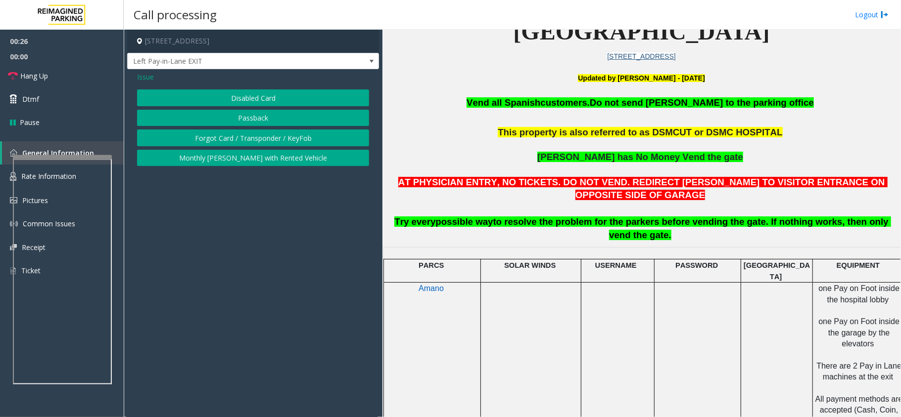
click at [229, 99] on button "Disabled Card" at bounding box center [253, 98] width 232 height 17
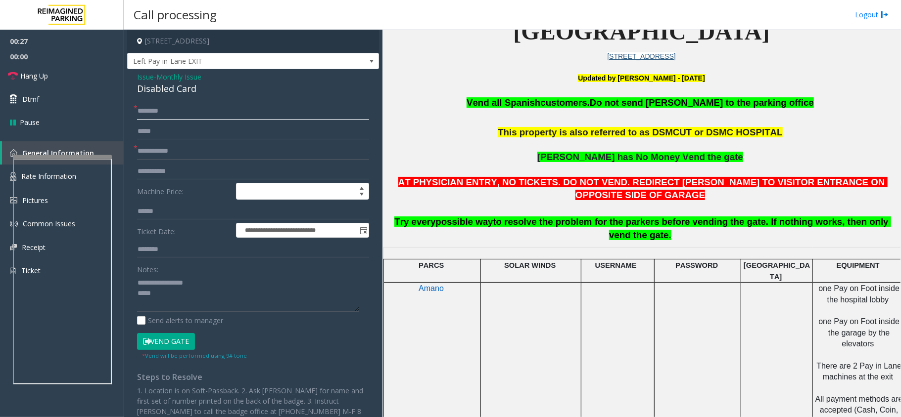
click at [169, 113] on input "text" at bounding box center [253, 111] width 232 height 17
type input "********"
click at [141, 77] on span "Issue" at bounding box center [145, 77] width 17 height 10
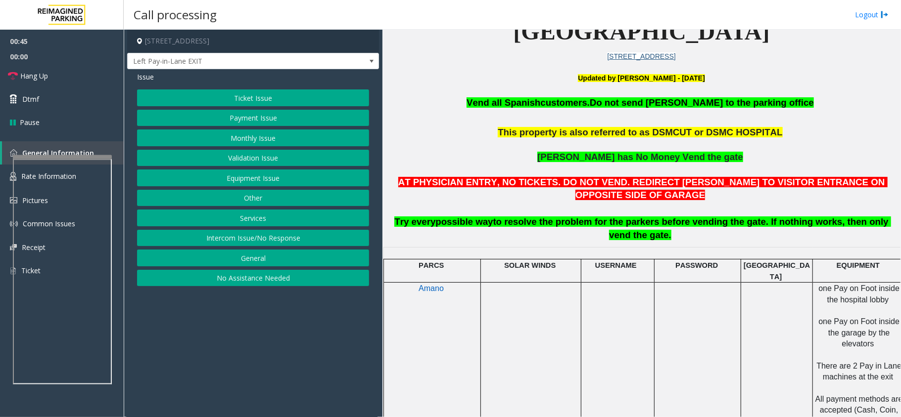
click at [268, 226] on button "Services" at bounding box center [253, 218] width 232 height 17
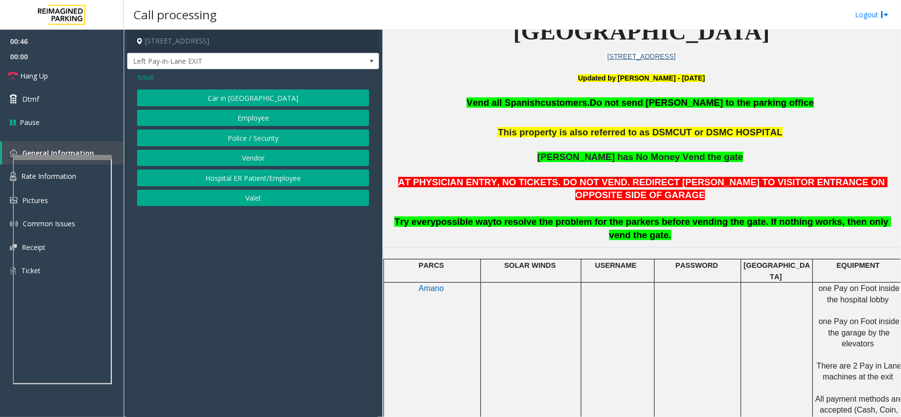
click at [266, 123] on button "Employee" at bounding box center [253, 118] width 232 height 17
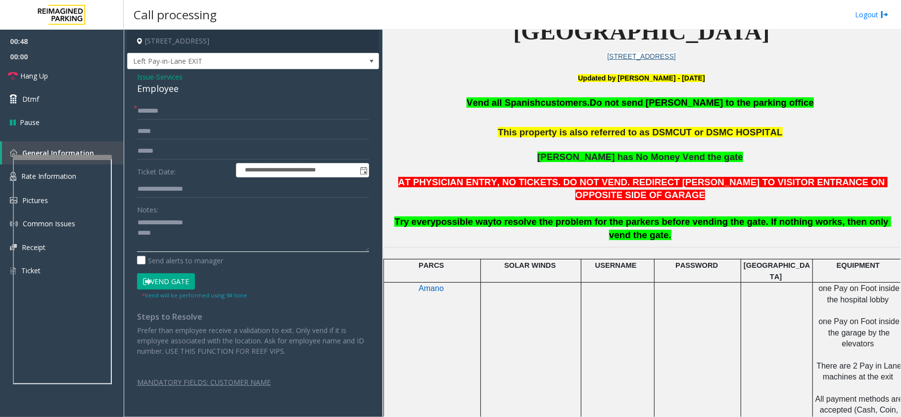
drag, startPoint x: 210, startPoint y: 221, endPoint x: 135, endPoint y: 220, distance: 75.2
click at [135, 220] on div "**********" at bounding box center [253, 245] width 247 height 285
click at [157, 232] on textarea at bounding box center [253, 233] width 232 height 37
type textarea "**********"
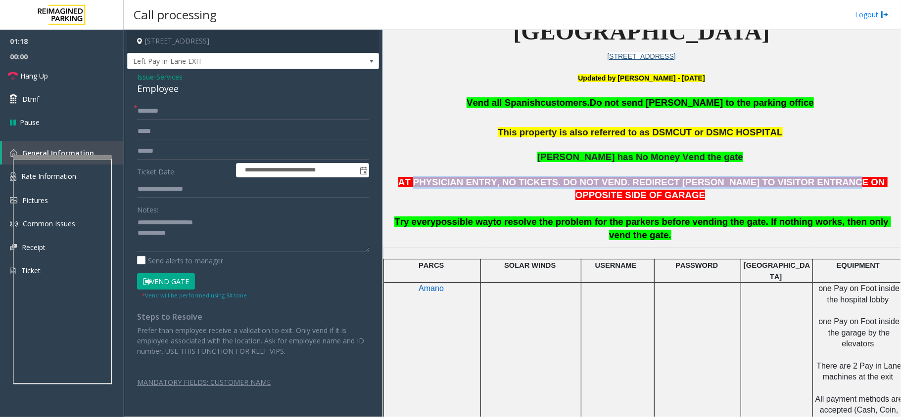
drag, startPoint x: 410, startPoint y: 180, endPoint x: 780, endPoint y: 186, distance: 370.0
click at [780, 186] on span "AT PHYSICIAN ENTRY, NO TICKETS. DO NOT VEND. REDIRECT [PERSON_NAME] TO VISITOR …" at bounding box center [642, 189] width 489 height 24
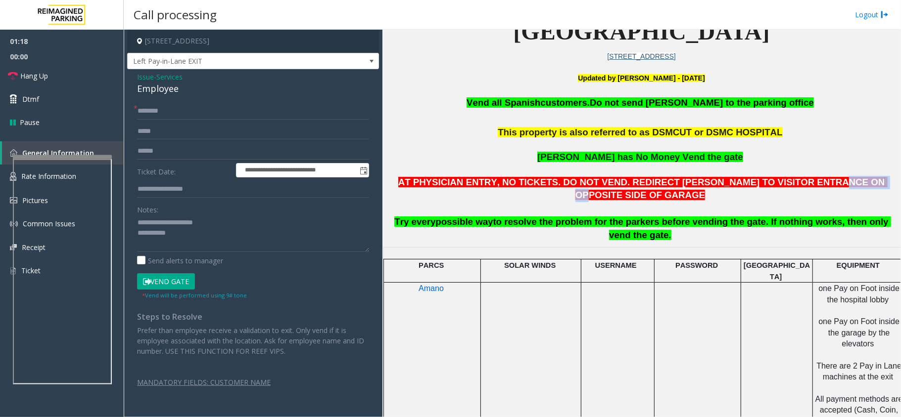
click at [780, 186] on span "AT PHYSICIAN ENTRY, NO TICKETS. DO NOT VEND. REDIRECT [PERSON_NAME] TO VISITOR …" at bounding box center [642, 189] width 489 height 24
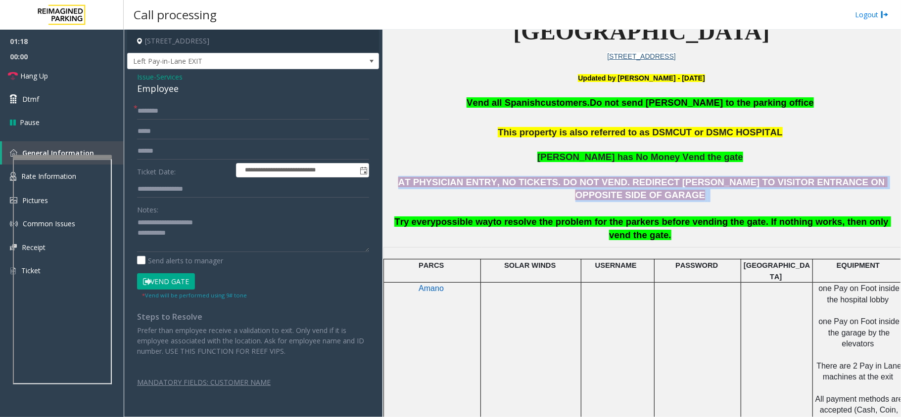
click at [780, 186] on span "AT PHYSICIAN ENTRY, NO TICKETS. DO NOT VEND. REDIRECT [PERSON_NAME] TO VISITOR …" at bounding box center [642, 189] width 489 height 24
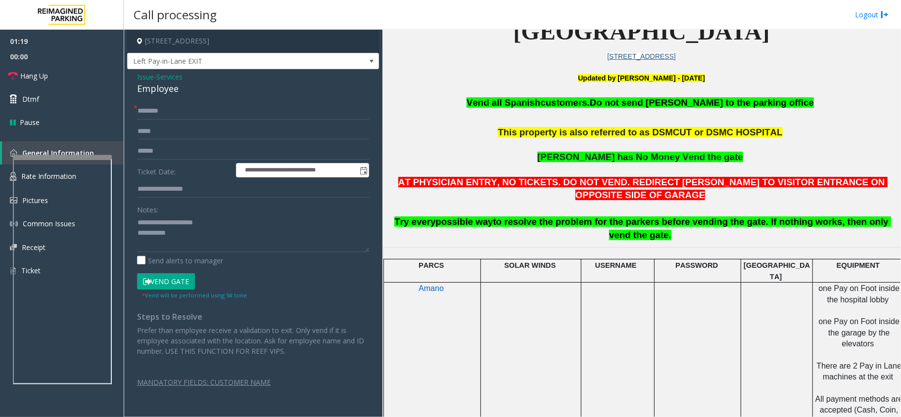
click at [732, 217] on span "to resolve the problem for the parkers before vending the gate. If nothing work…" at bounding box center [692, 229] width 398 height 24
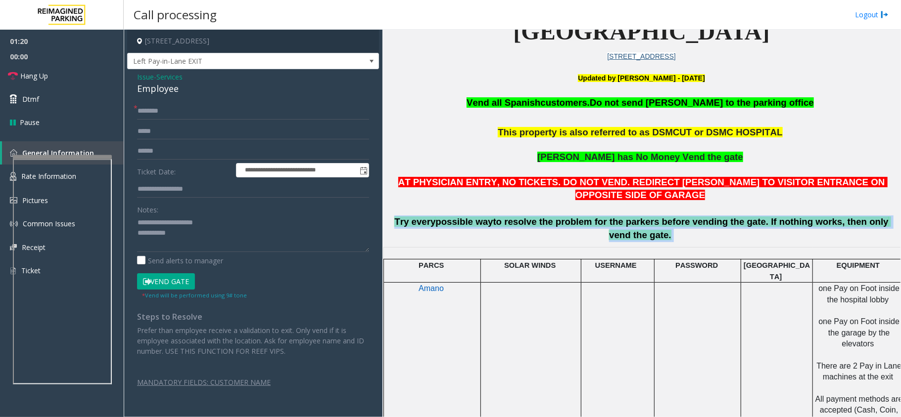
click at [732, 217] on span "to resolve the problem for the parkers before vending the gate. If nothing work…" at bounding box center [692, 229] width 398 height 24
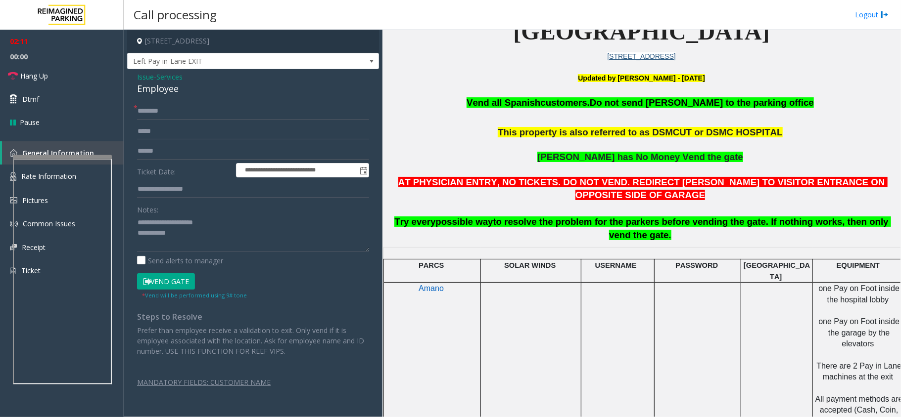
click at [150, 75] on span "Issue" at bounding box center [145, 77] width 17 height 10
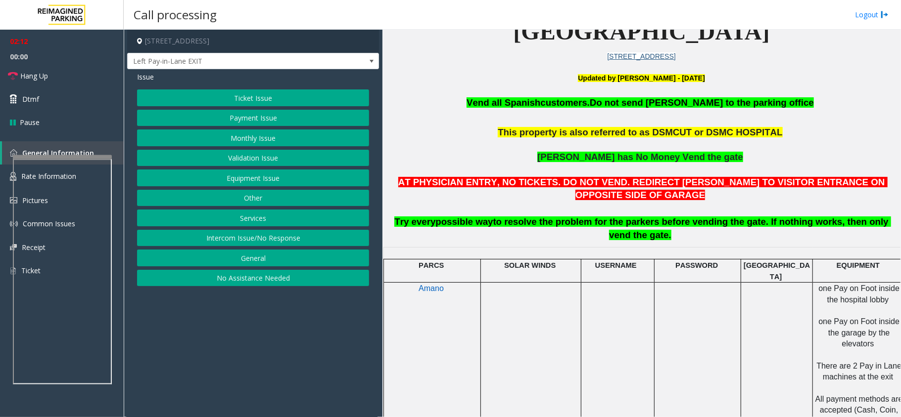
click at [240, 108] on div "Ticket Issue Payment Issue Monthly Issue Validation Issue Equipment Issue Other…" at bounding box center [253, 188] width 232 height 197
click at [242, 111] on button "Payment Issue" at bounding box center [253, 118] width 232 height 17
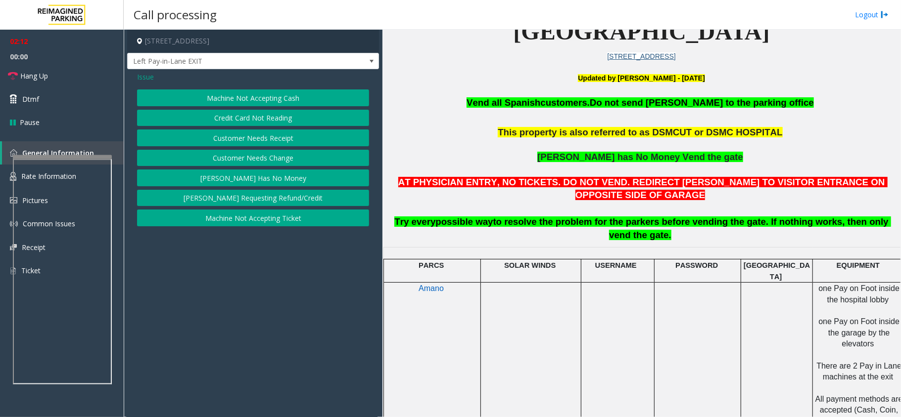
click at [250, 182] on button "[PERSON_NAME] Has No Money" at bounding box center [253, 178] width 232 height 17
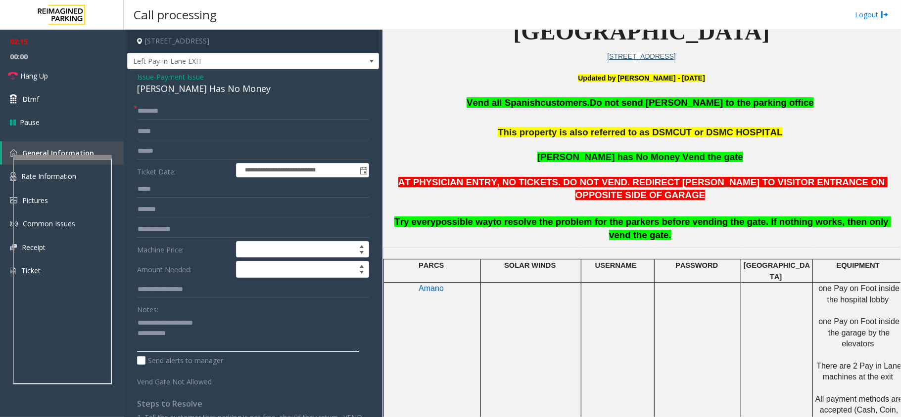
drag, startPoint x: 183, startPoint y: 328, endPoint x: 129, endPoint y: 325, distance: 54.0
click at [130, 325] on div "**********" at bounding box center [253, 284] width 247 height 362
click at [148, 157] on input "text" at bounding box center [253, 151] width 232 height 17
click at [588, 108] on span "customers." at bounding box center [564, 102] width 49 height 10
click at [584, 157] on span "[PERSON_NAME] has No Money Vend the gate" at bounding box center [640, 157] width 206 height 10
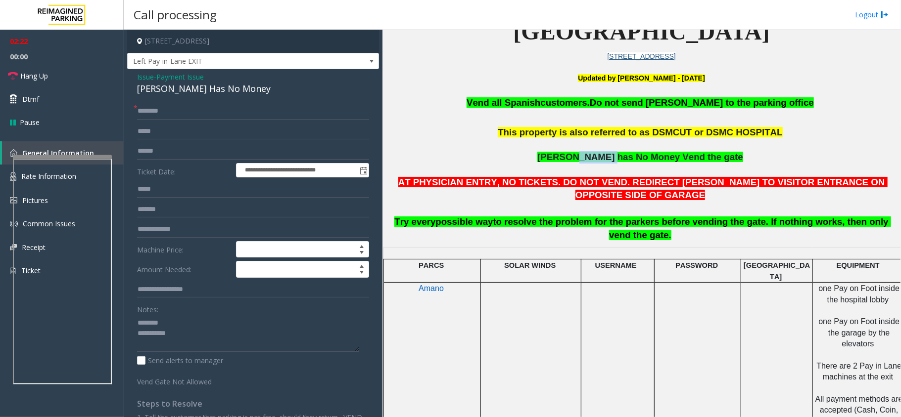
click at [584, 157] on span "[PERSON_NAME] has No Money Vend the gate" at bounding box center [640, 157] width 206 height 10
click at [179, 143] on input "text" at bounding box center [253, 151] width 232 height 17
click at [192, 331] on textarea at bounding box center [248, 333] width 222 height 37
click at [185, 325] on textarea at bounding box center [248, 333] width 222 height 37
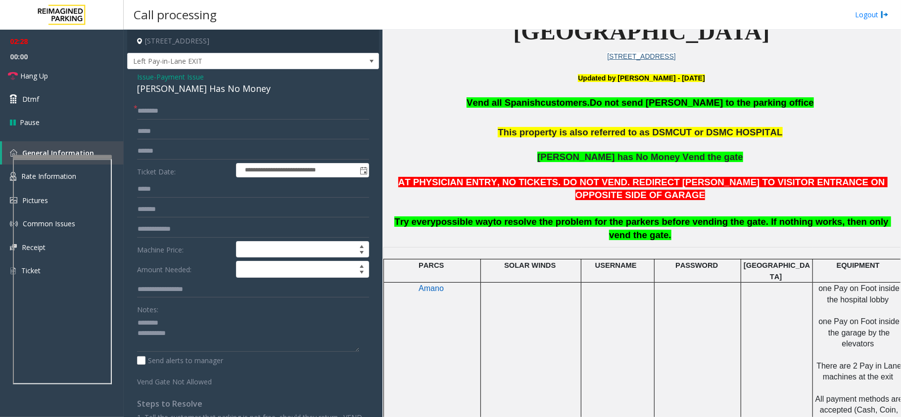
click at [182, 90] on div "[PERSON_NAME] Has No Money" at bounding box center [253, 88] width 232 height 13
copy div "[PERSON_NAME] Has No Money"
click at [184, 320] on textarea at bounding box center [248, 333] width 222 height 37
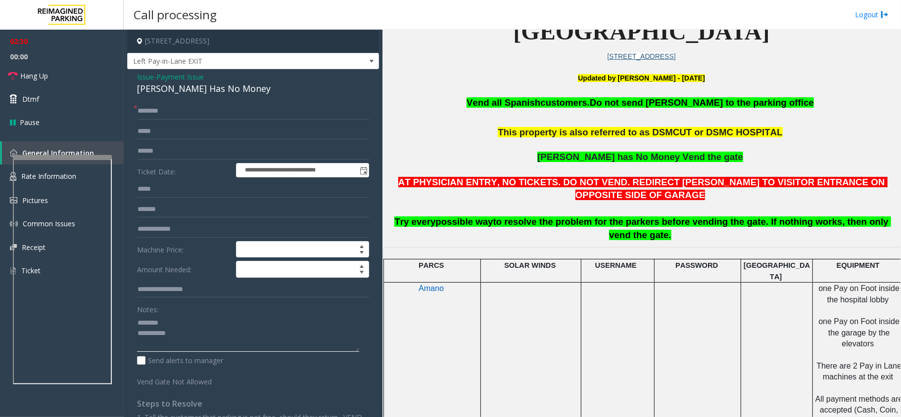
paste textarea "**********"
click at [187, 346] on textarea at bounding box center [248, 333] width 222 height 37
type textarea "**********"
click at [167, 157] on input "text" at bounding box center [253, 151] width 232 height 17
click at [159, 148] on input "text" at bounding box center [253, 151] width 232 height 17
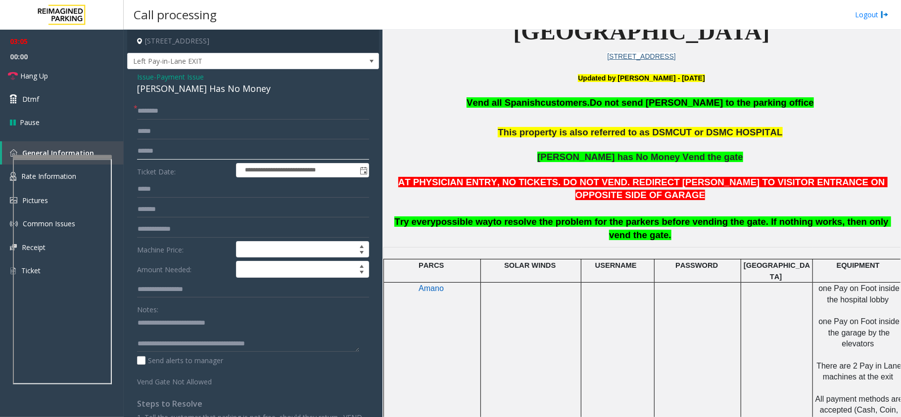
type input "******"
click at [143, 113] on input "********" at bounding box center [253, 111] width 232 height 17
click at [143, 79] on span "Issue" at bounding box center [145, 77] width 17 height 10
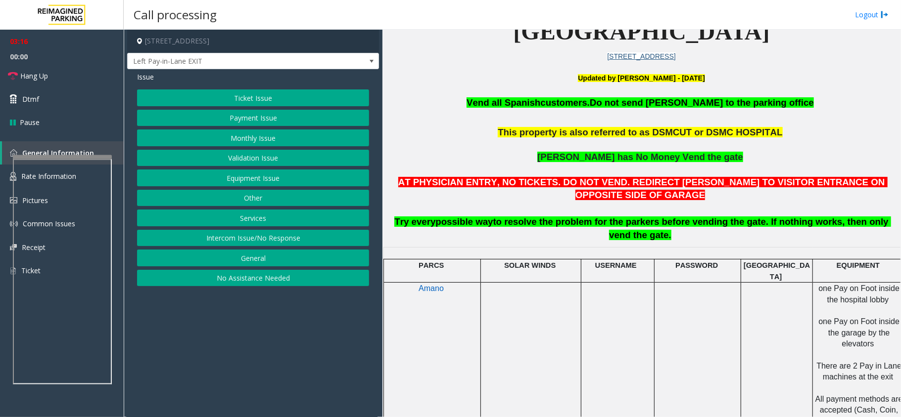
click at [220, 95] on button "Ticket Issue" at bounding box center [253, 98] width 232 height 17
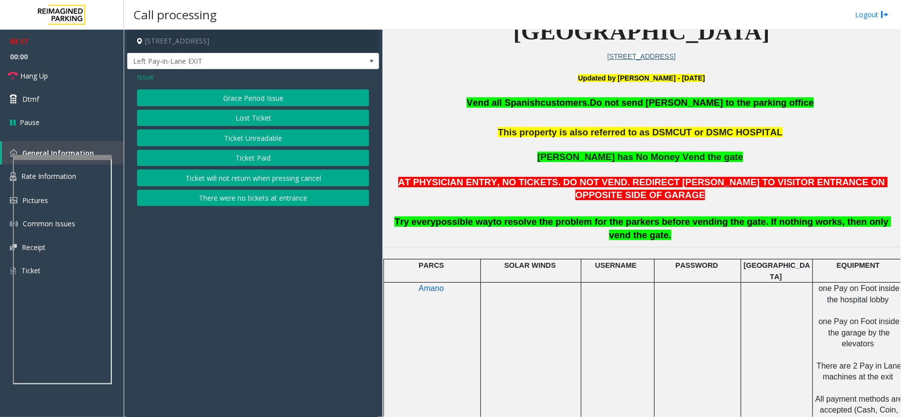
click at [284, 140] on button "Ticket Unreadable" at bounding box center [253, 138] width 232 height 17
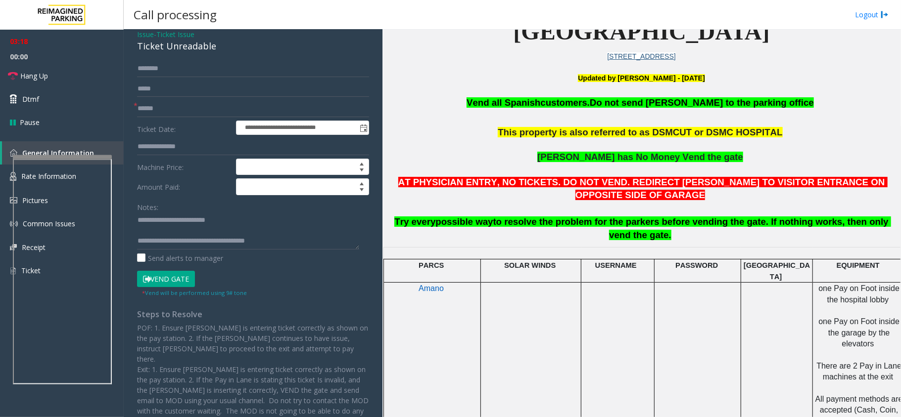
scroll to position [66, 0]
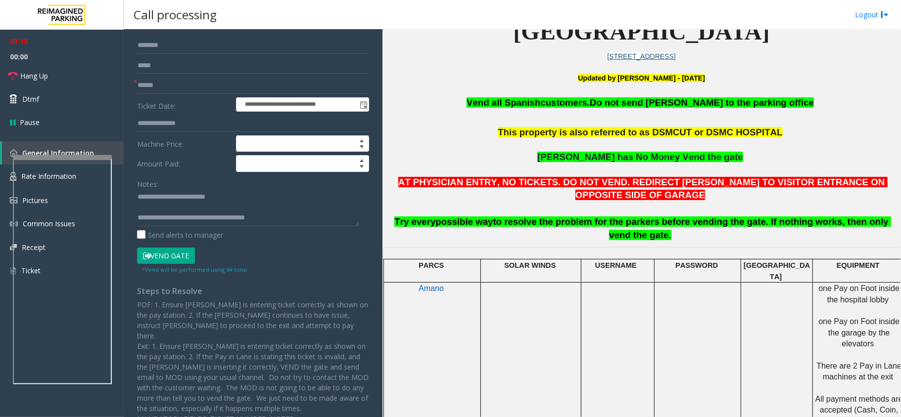
click at [167, 248] on form "**********" at bounding box center [253, 155] width 232 height 237
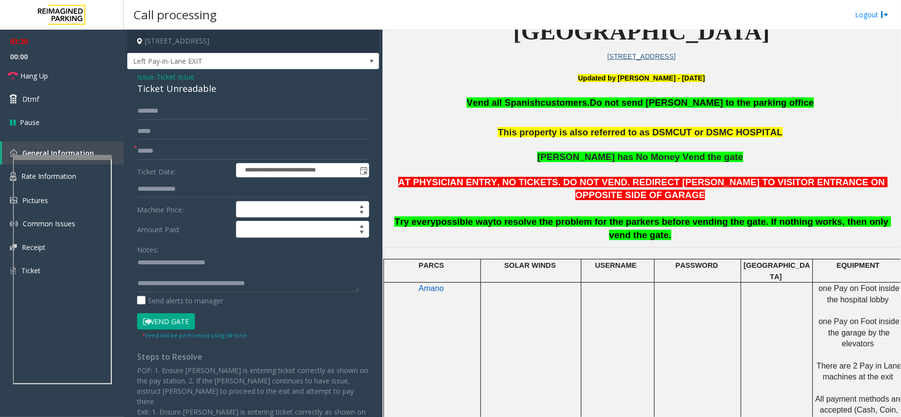
click at [144, 75] on span "Issue" at bounding box center [145, 77] width 17 height 10
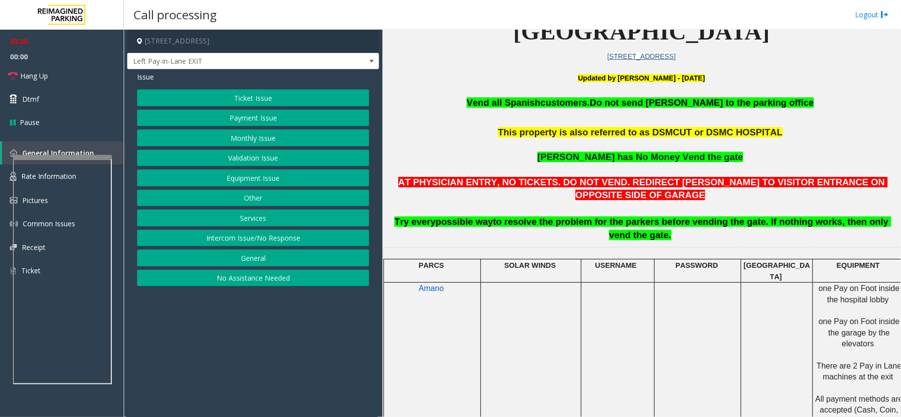
click at [236, 119] on button "Payment Issue" at bounding box center [253, 118] width 232 height 17
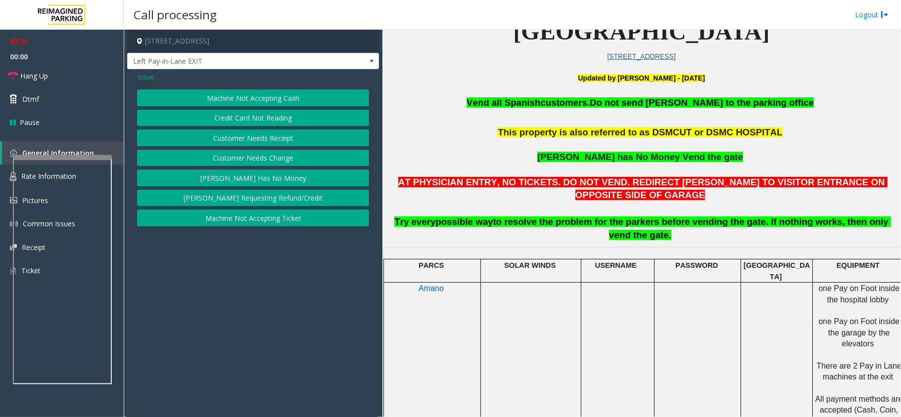
click at [248, 179] on button "[PERSON_NAME] Has No Money" at bounding box center [253, 178] width 232 height 17
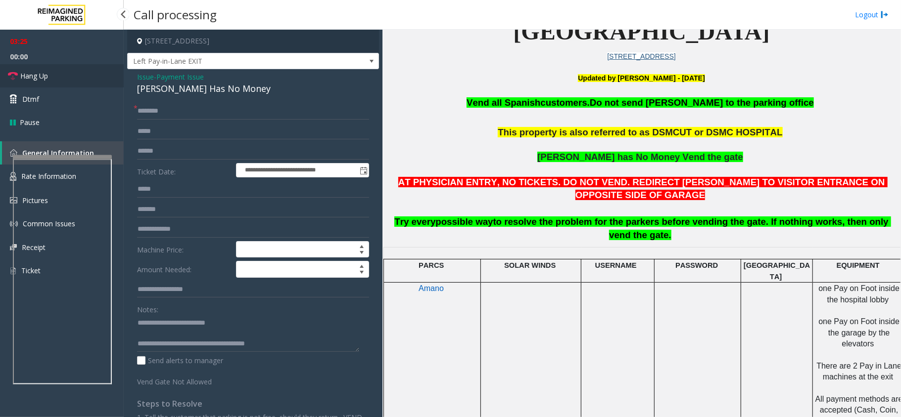
click at [39, 80] on span "Hang Up" at bounding box center [34, 76] width 28 height 10
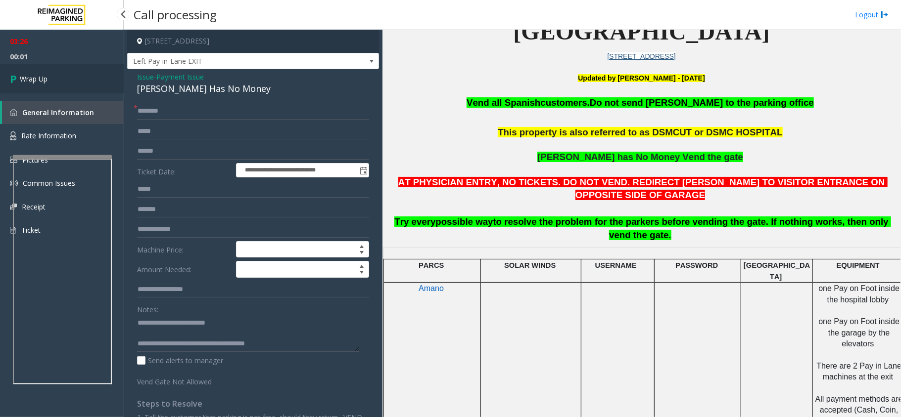
click at [39, 80] on span "Wrap Up" at bounding box center [34, 79] width 28 height 10
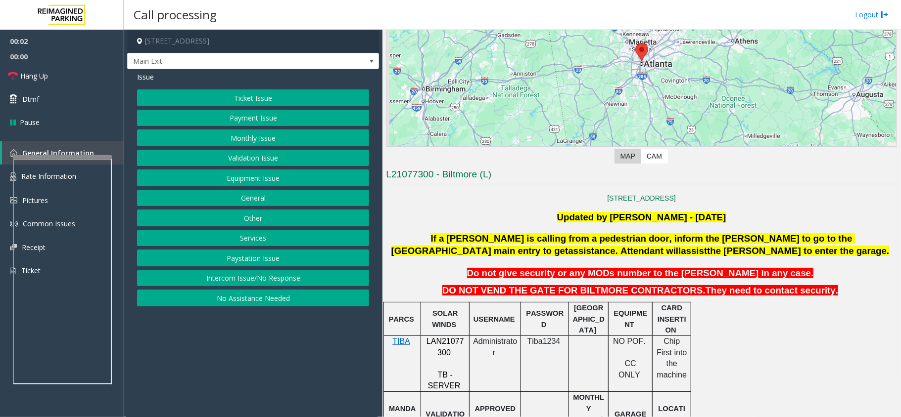
scroll to position [329, 0]
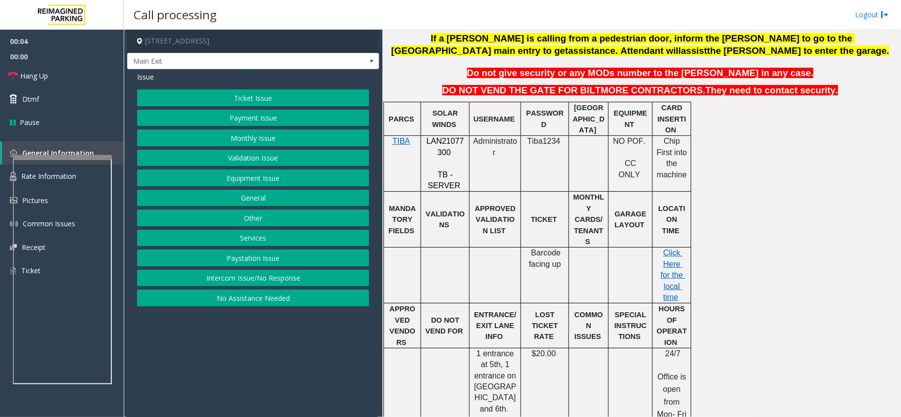
click at [312, 277] on button "Intercom Issue/No Response" at bounding box center [253, 278] width 232 height 17
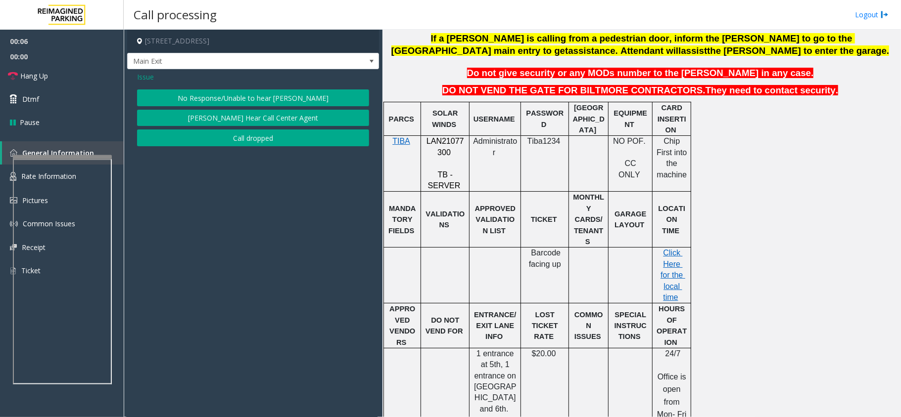
drag, startPoint x: 312, startPoint y: 277, endPoint x: 250, endPoint y: 177, distance: 117.2
click at [263, 243] on app-call-processing-form "[STREET_ADDRESS] Main Exit Issue No Response/Unable to hear [PERSON_NAME] Canno…" at bounding box center [253, 224] width 259 height 388
click at [242, 102] on button "No Response/Unable to hear [PERSON_NAME]" at bounding box center [253, 98] width 232 height 17
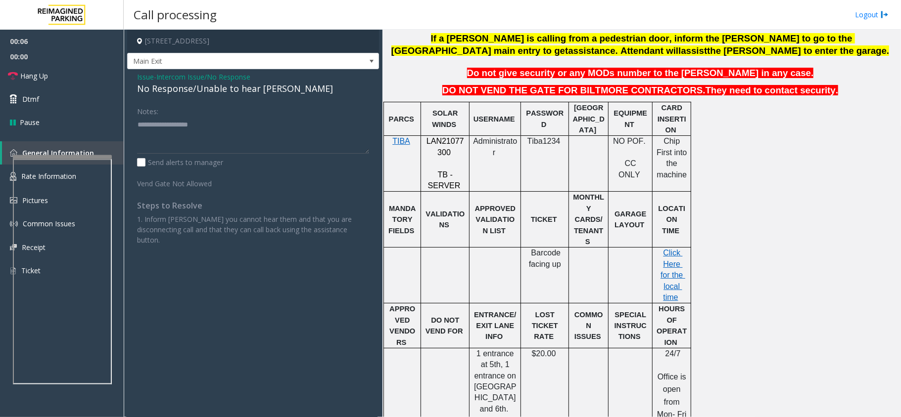
click at [241, 92] on div "No Response/Unable to hear [PERSON_NAME]" at bounding box center [253, 88] width 232 height 13
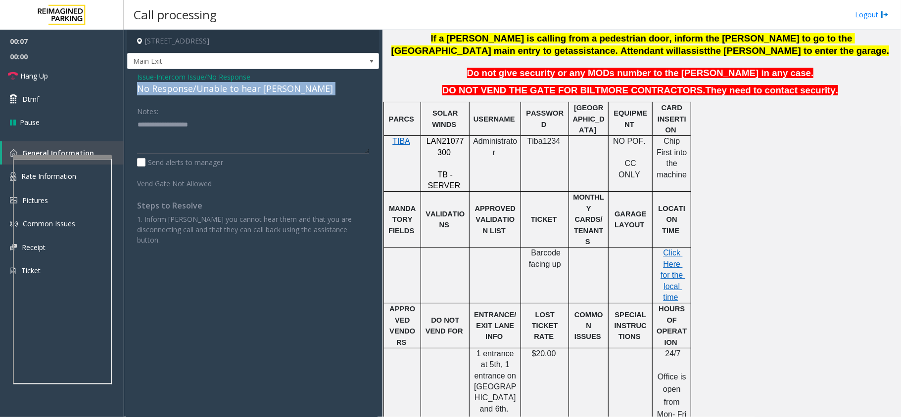
click at [241, 92] on div "No Response/Unable to hear [PERSON_NAME]" at bounding box center [253, 88] width 232 height 13
copy div "No Response/Unable to hear [PERSON_NAME]"
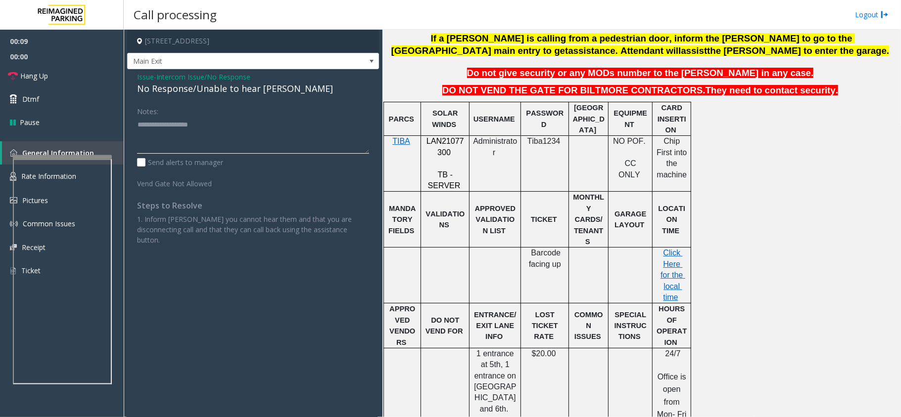
paste textarea "**********"
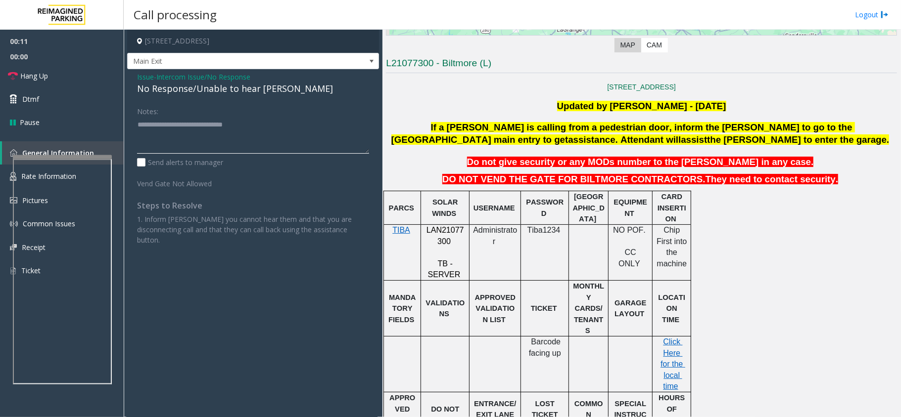
scroll to position [0, 0]
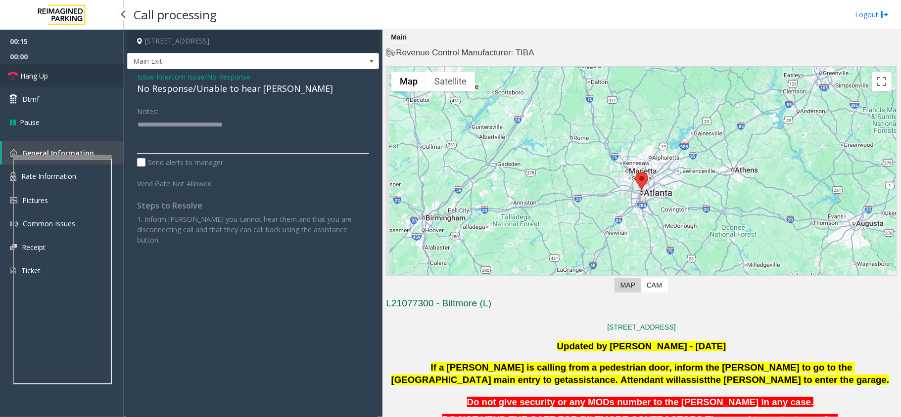
type textarea "**********"
click at [40, 68] on link "Hang Up" at bounding box center [62, 75] width 124 height 23
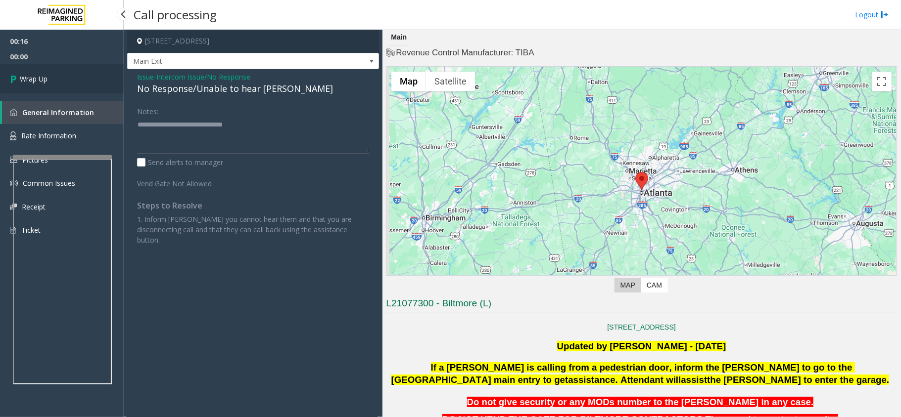
click at [40, 68] on link "Wrap Up" at bounding box center [62, 78] width 124 height 29
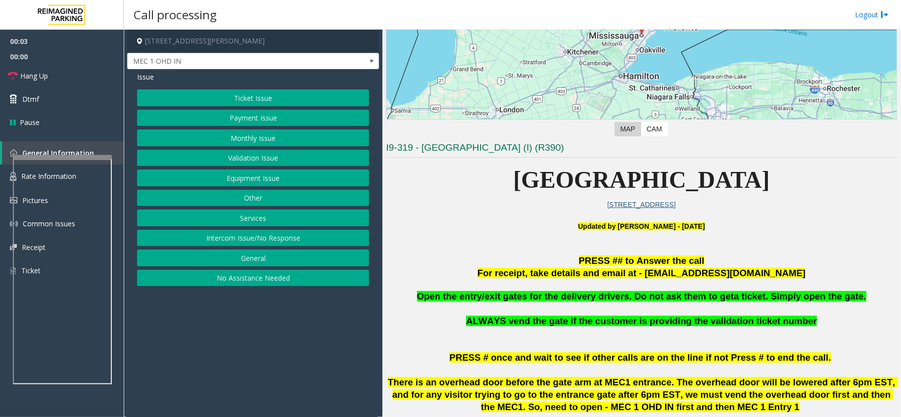
scroll to position [329, 0]
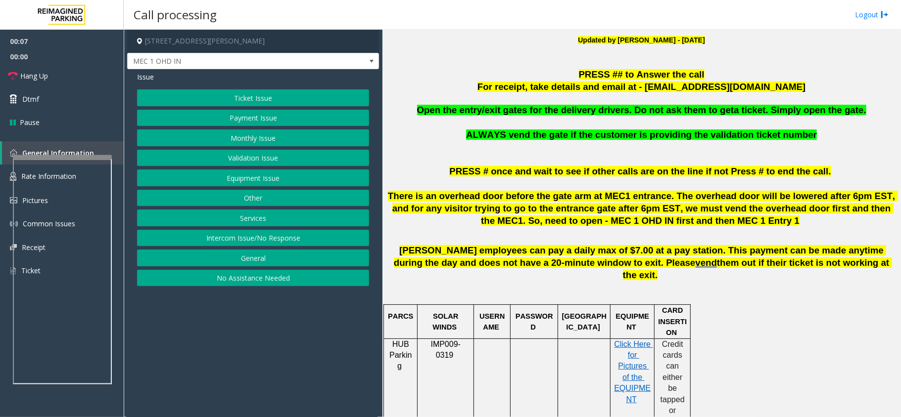
click at [253, 179] on button "Equipment Issue" at bounding box center [253, 178] width 232 height 17
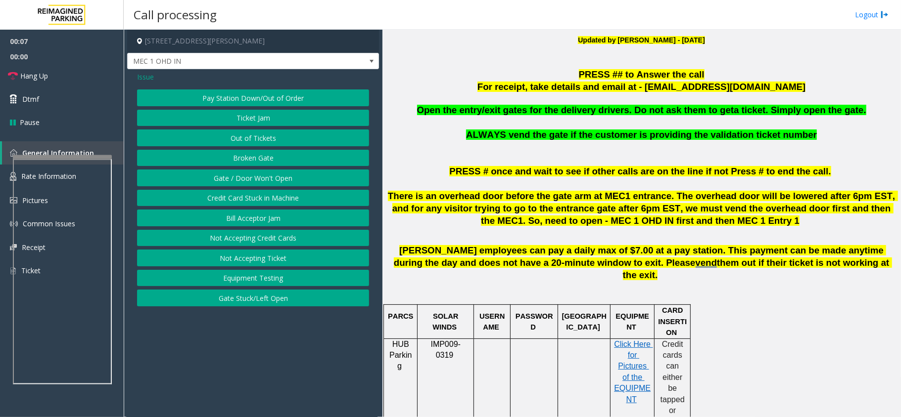
click at [253, 179] on button "Gate / Door Won't Open" at bounding box center [253, 178] width 232 height 17
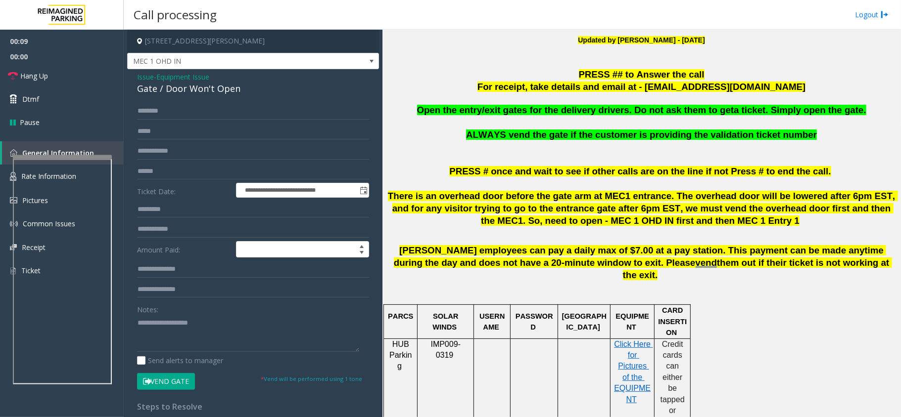
click at [580, 115] on span "Open the entry/exit gates for the delivery drivers. Do not ask them to get" at bounding box center [575, 110] width 317 height 10
copy span "delivery"
click at [135, 75] on div "**********" at bounding box center [253, 314] width 252 height 491
click at [145, 76] on span "Issue" at bounding box center [145, 77] width 17 height 10
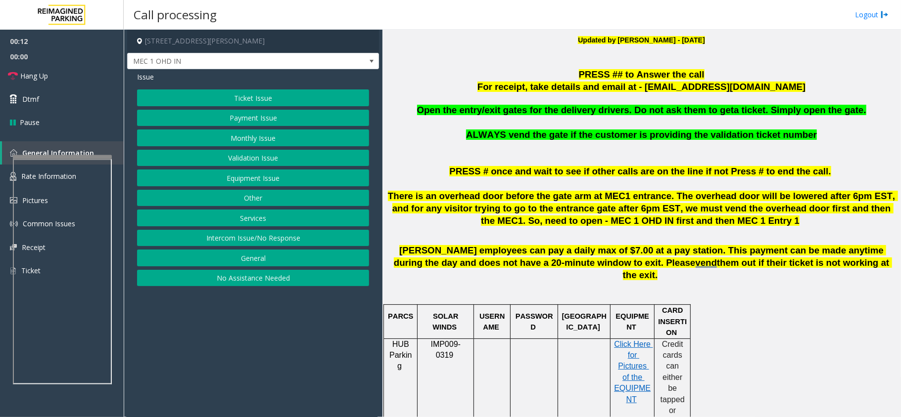
click at [279, 226] on button "Services" at bounding box center [253, 218] width 232 height 17
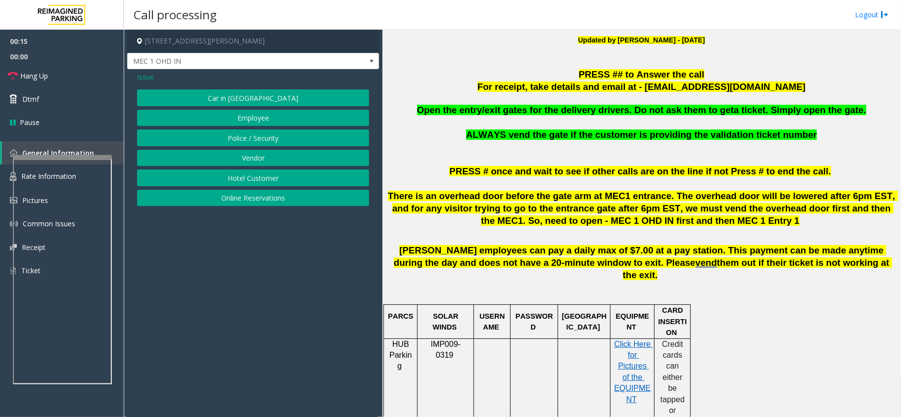
click at [143, 83] on div "Issue Car in Tow Employee Police / Security Vendor Hotel Customer Online Reserv…" at bounding box center [253, 140] width 252 height 142
click at [146, 76] on span "Issue" at bounding box center [145, 77] width 17 height 10
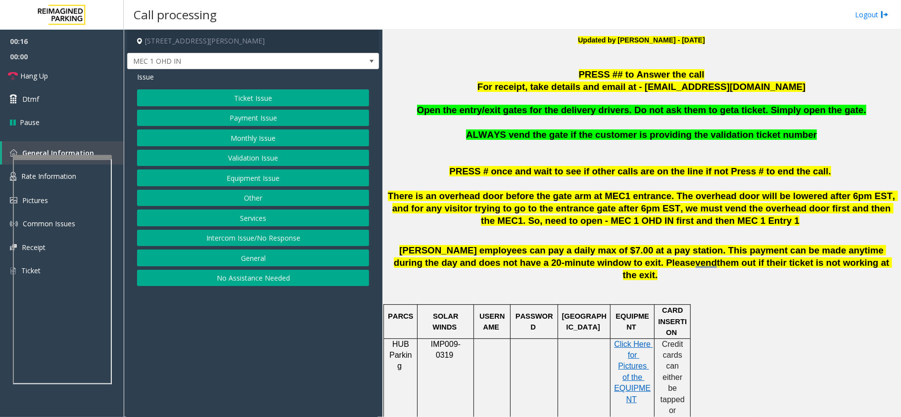
click at [244, 178] on button "Equipment Issue" at bounding box center [253, 178] width 232 height 17
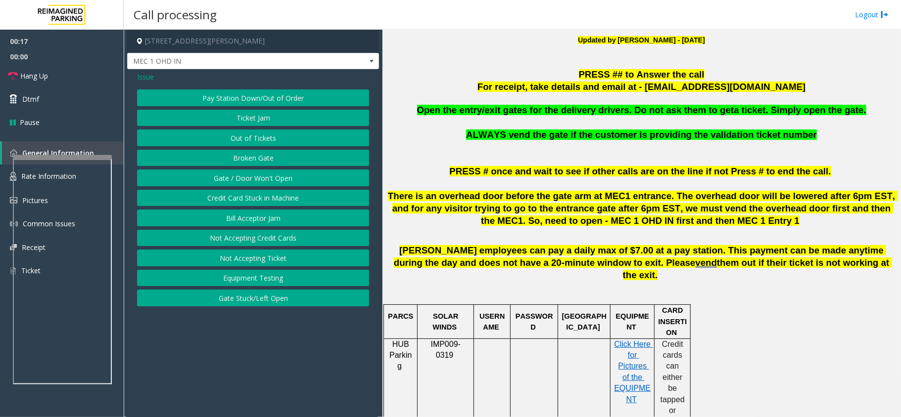
click at [253, 179] on button "Gate / Door Won't Open" at bounding box center [253, 178] width 232 height 17
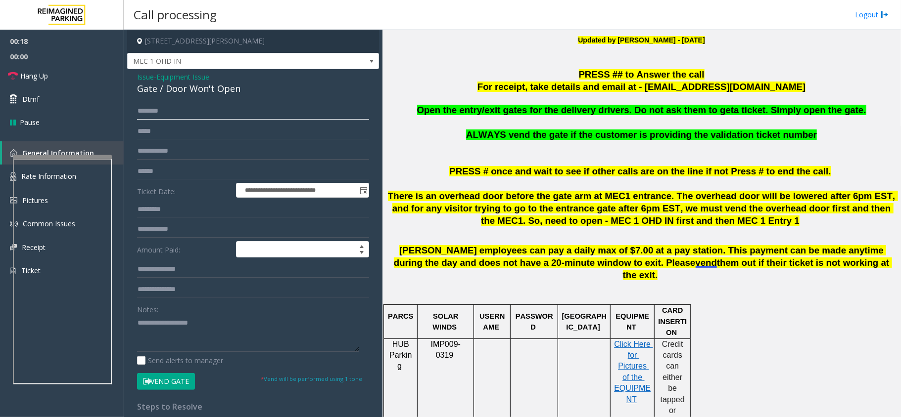
click at [179, 115] on input "text" at bounding box center [253, 111] width 232 height 17
click at [184, 88] on div "Gate / Door Won't Open" at bounding box center [253, 88] width 232 height 13
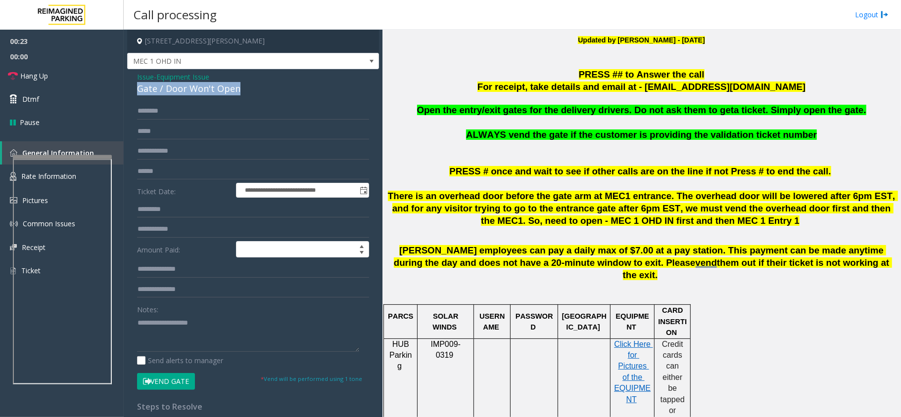
copy div "Gate / Door Won't Open"
click at [179, 312] on div "Notes:" at bounding box center [253, 326] width 232 height 51
click at [183, 323] on textarea at bounding box center [248, 333] width 222 height 37
paste textarea "**********"
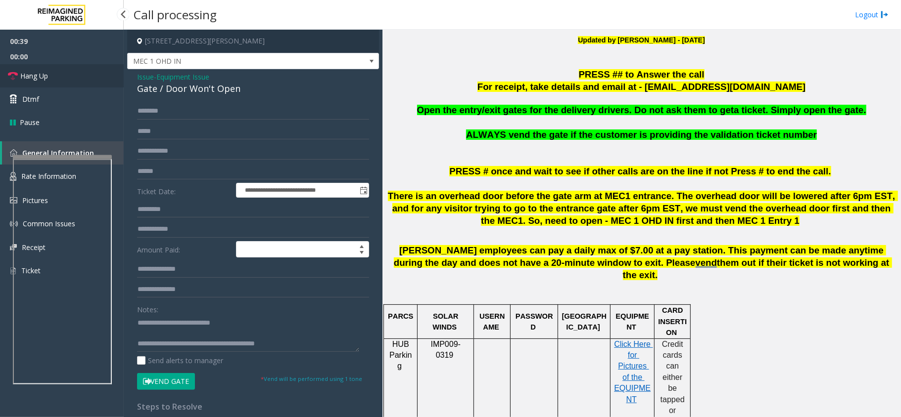
click at [70, 82] on link "Hang Up" at bounding box center [62, 75] width 124 height 23
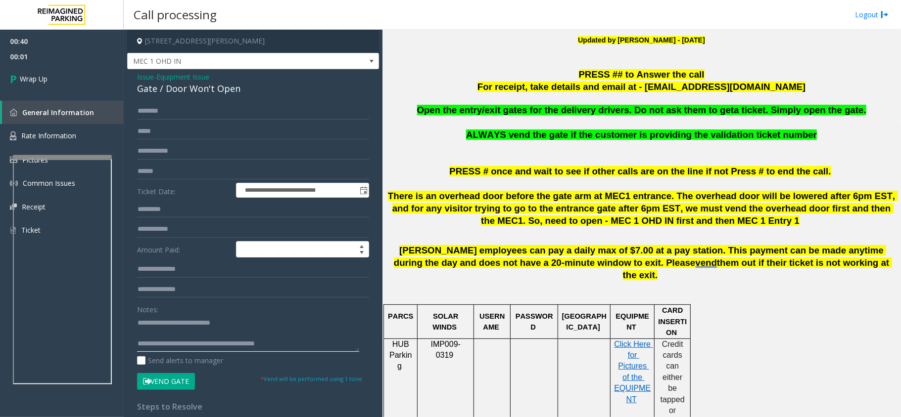
click at [303, 343] on textarea at bounding box center [248, 333] width 222 height 37
click at [325, 346] on textarea at bounding box center [248, 333] width 222 height 37
drag, startPoint x: 170, startPoint y: 343, endPoint x: 352, endPoint y: 347, distance: 182.0
click at [352, 347] on textarea at bounding box center [248, 333] width 222 height 37
type textarea "**********"
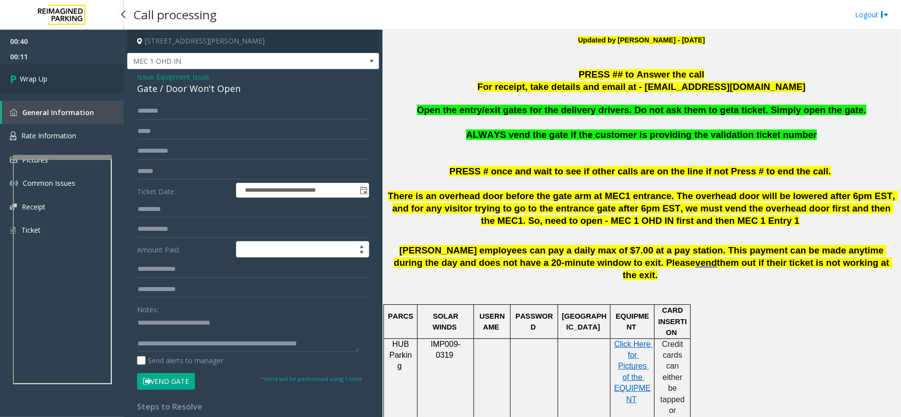
click at [65, 81] on link "Wrap Up" at bounding box center [62, 78] width 124 height 29
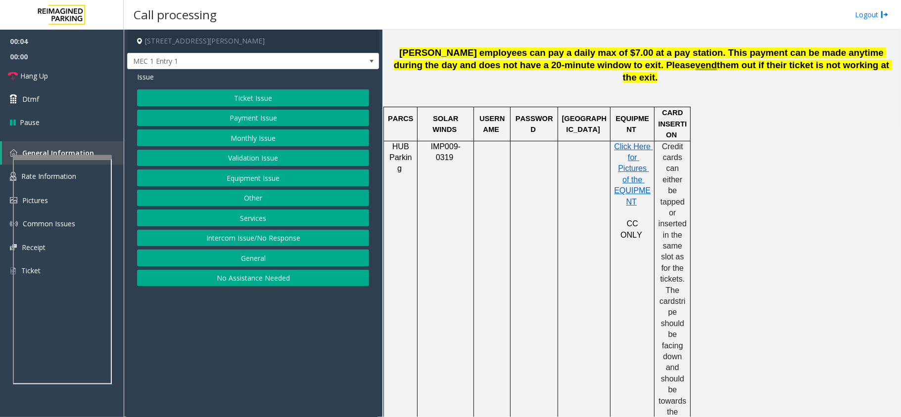
scroll to position [198, 0]
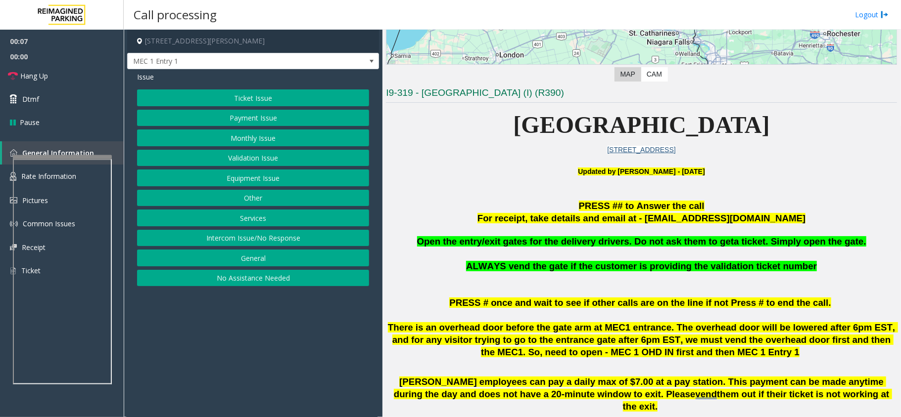
click at [250, 222] on button "Services" at bounding box center [253, 218] width 232 height 17
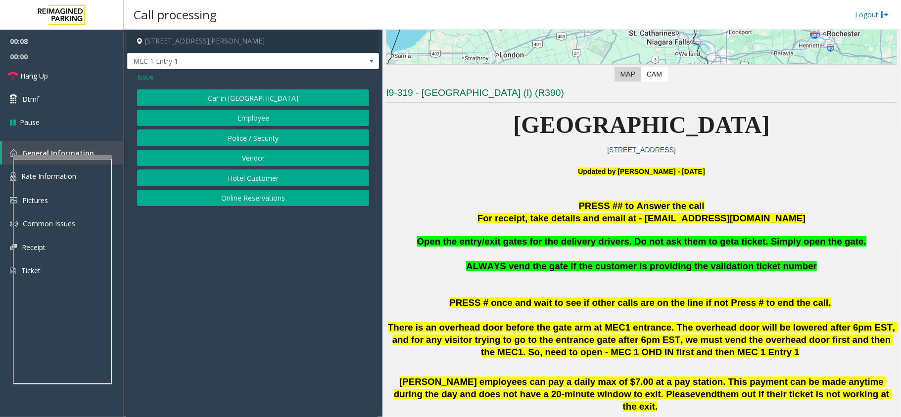
click at [151, 78] on span "Issue" at bounding box center [145, 77] width 17 height 10
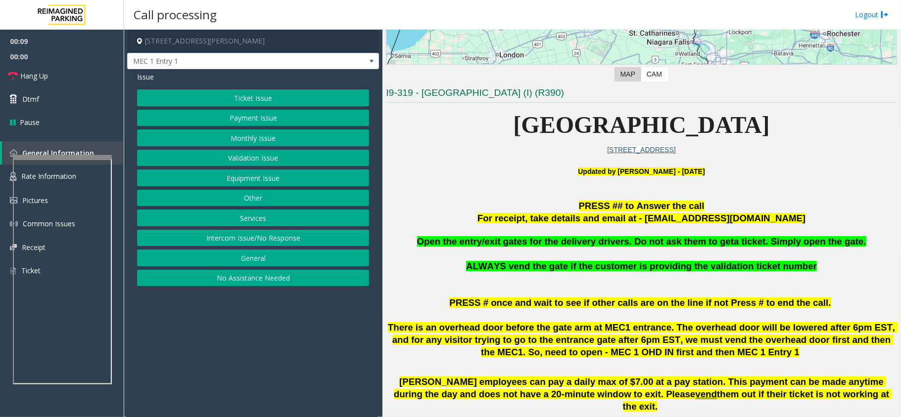
click at [246, 176] on button "Equipment Issue" at bounding box center [253, 178] width 232 height 17
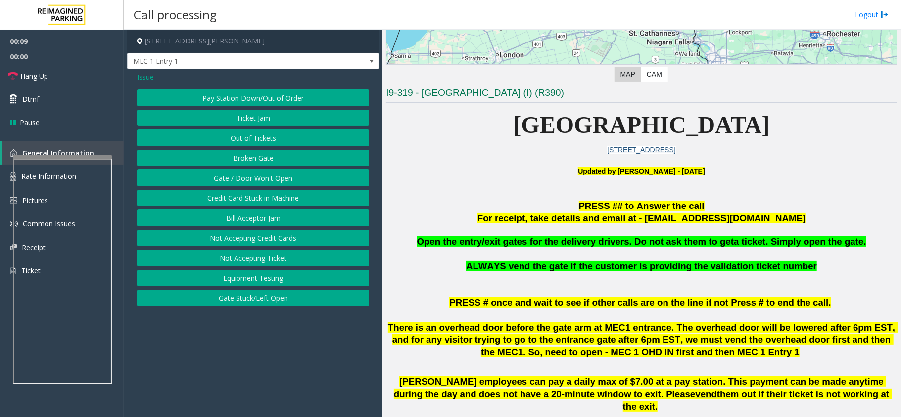
click at [246, 176] on button "Gate / Door Won't Open" at bounding box center [253, 178] width 232 height 17
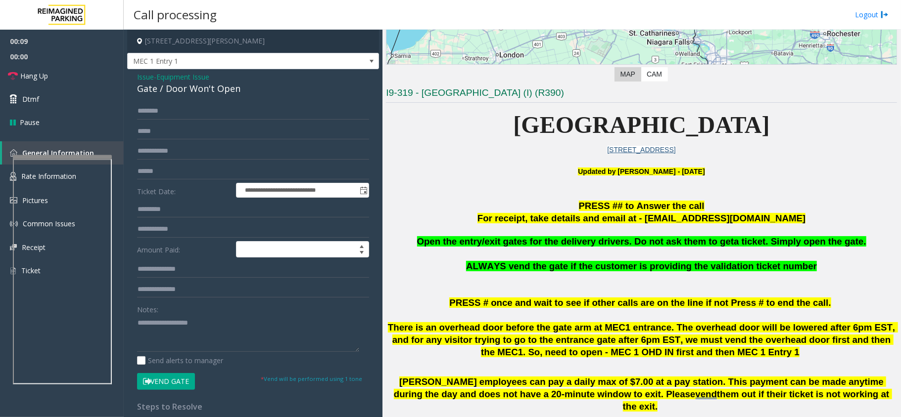
click at [180, 93] on div "Gate / Door Won't Open" at bounding box center [253, 88] width 232 height 13
copy div "Gate / Door Won't Open"
click at [186, 329] on textarea at bounding box center [248, 333] width 222 height 37
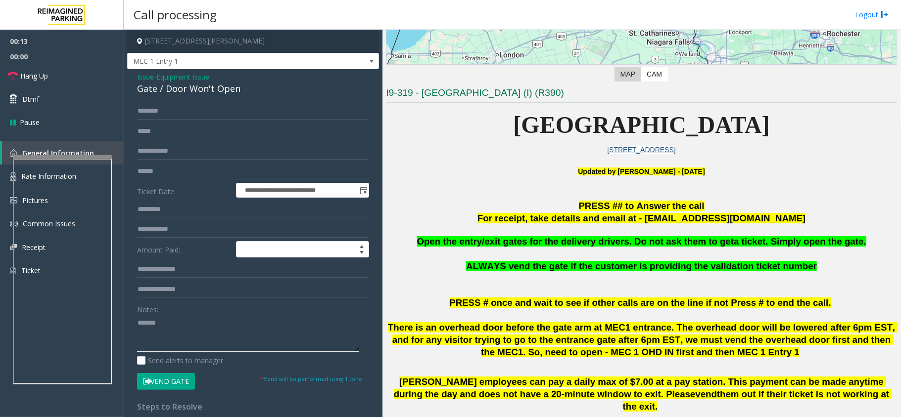
paste textarea "**********"
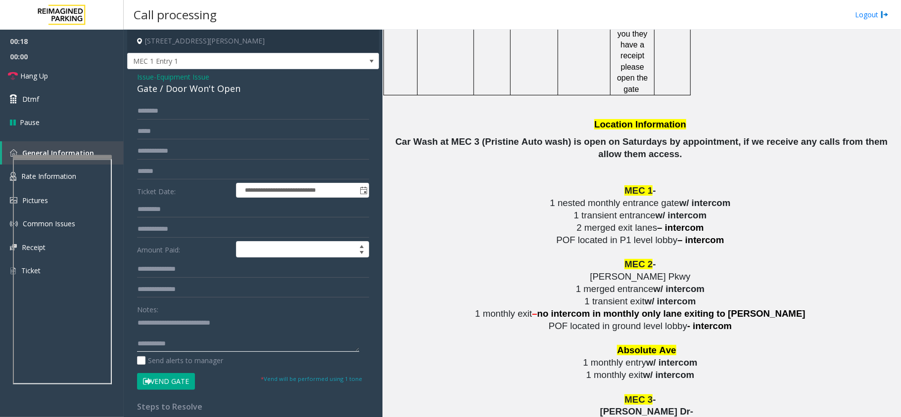
scroll to position [1582, 0]
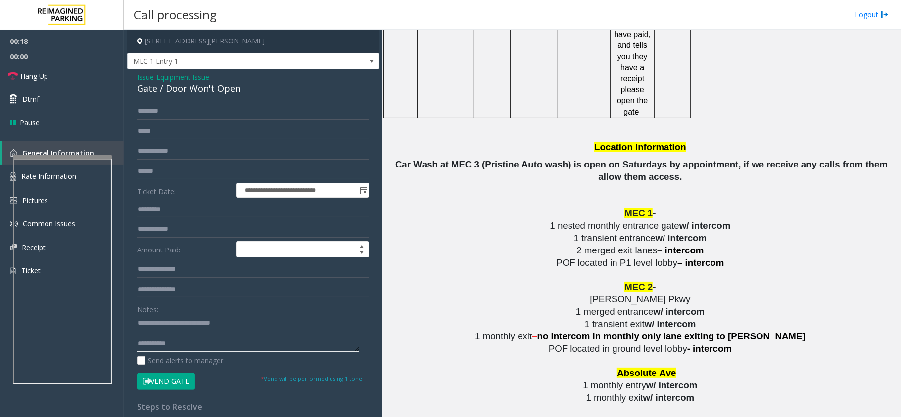
type textarea "**********"
drag, startPoint x: 578, startPoint y: 175, endPoint x: 701, endPoint y: 175, distance: 123.1
click at [701, 220] on p "1 nested monthly entrance gate w/ intercom" at bounding box center [641, 226] width 511 height 12
click at [150, 113] on input "text" at bounding box center [253, 111] width 232 height 17
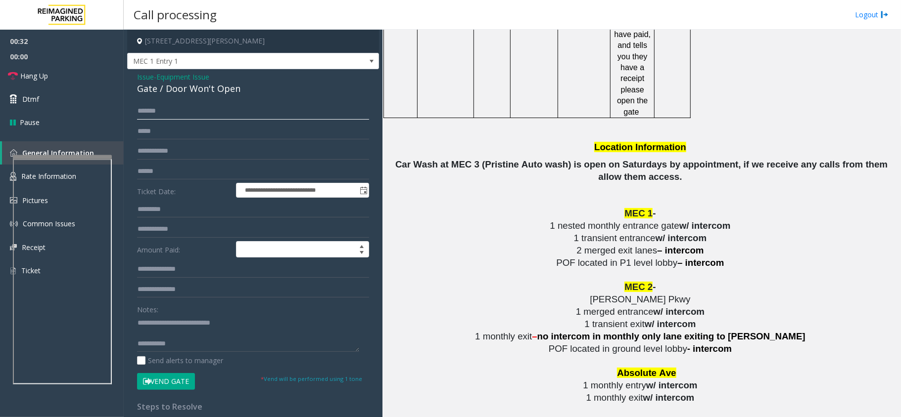
click at [197, 117] on input "*******" at bounding box center [253, 111] width 232 height 17
click at [143, 115] on input "**********" at bounding box center [253, 111] width 232 height 17
click at [177, 111] on input "**********" at bounding box center [253, 111] width 232 height 17
click at [172, 111] on input "**********" at bounding box center [253, 111] width 232 height 17
type input "**********"
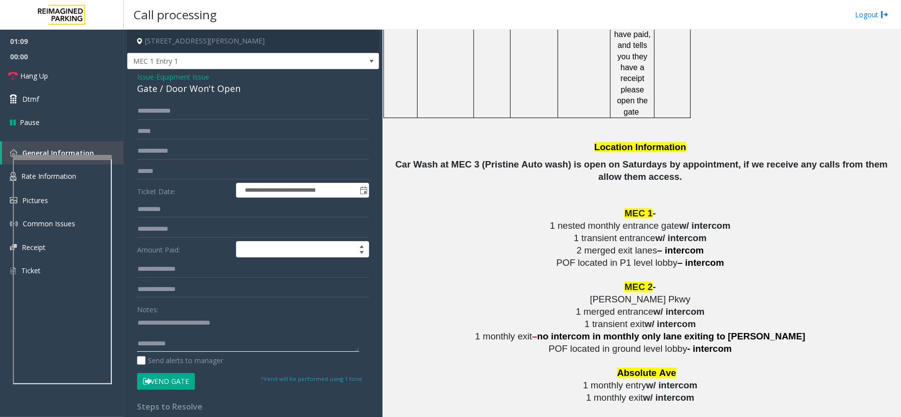
click at [186, 347] on textarea at bounding box center [248, 333] width 222 height 37
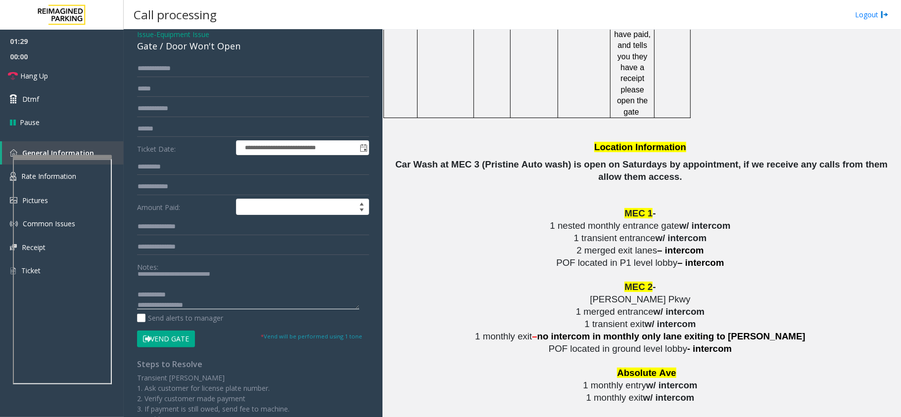
scroll to position [66, 0]
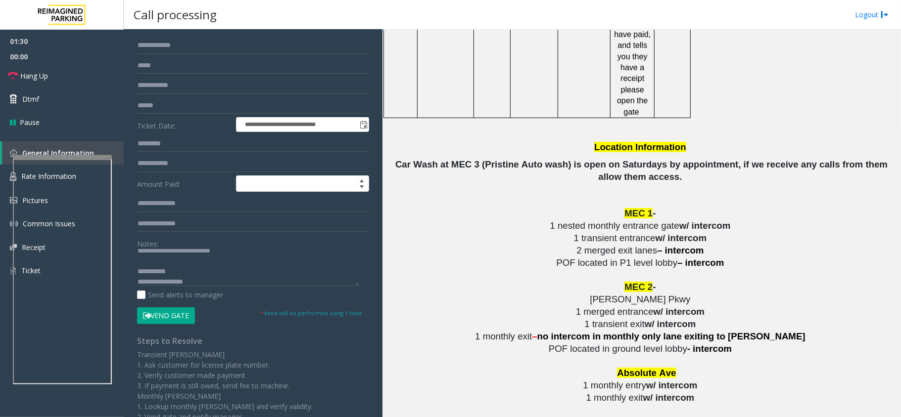
click at [177, 317] on button "Vend Gate" at bounding box center [166, 316] width 58 height 17
click at [188, 271] on textarea at bounding box center [248, 267] width 222 height 37
type textarea "**********"
click at [182, 317] on button "Vend Gate" at bounding box center [166, 316] width 58 height 17
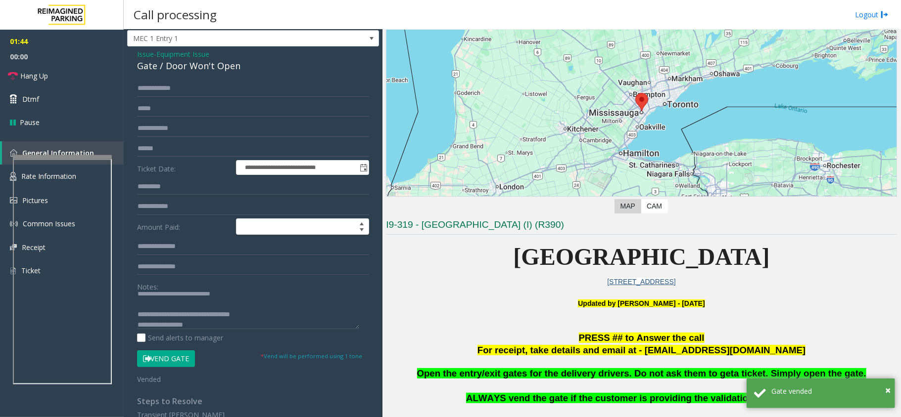
scroll to position [0, 0]
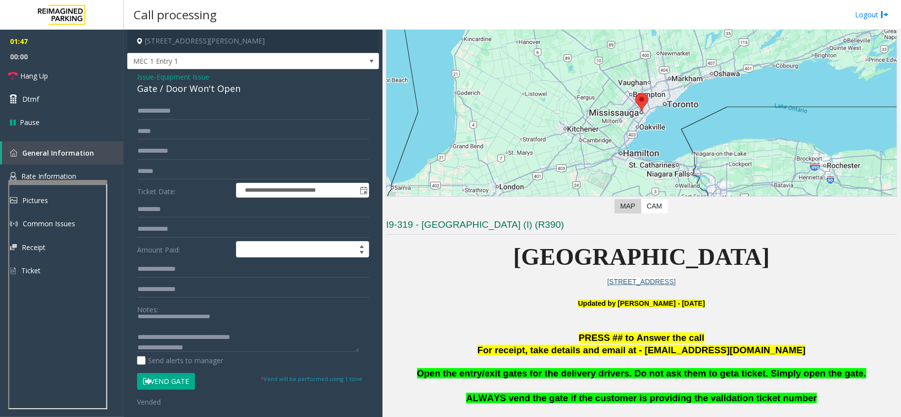
click at [62, 184] on div at bounding box center [57, 182] width 99 height 4
click at [54, 106] on link "Dtmf" at bounding box center [62, 99] width 124 height 23
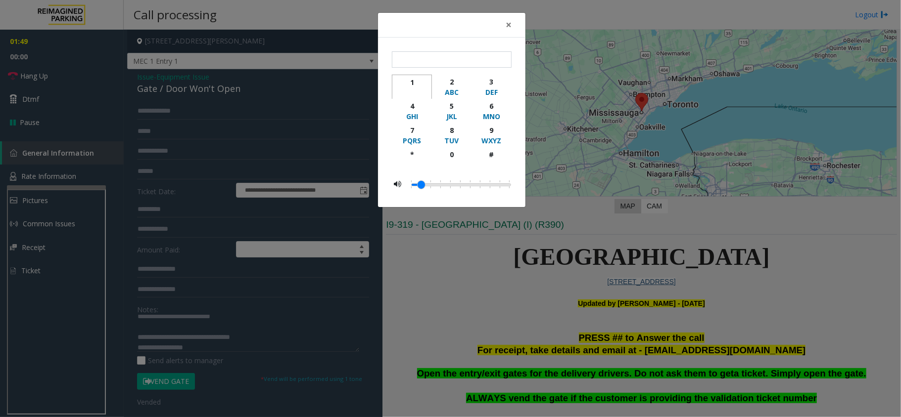
click at [414, 83] on div "1" at bounding box center [411, 82] width 27 height 10
type input "**"
click at [507, 20] on span "×" at bounding box center [508, 25] width 6 height 14
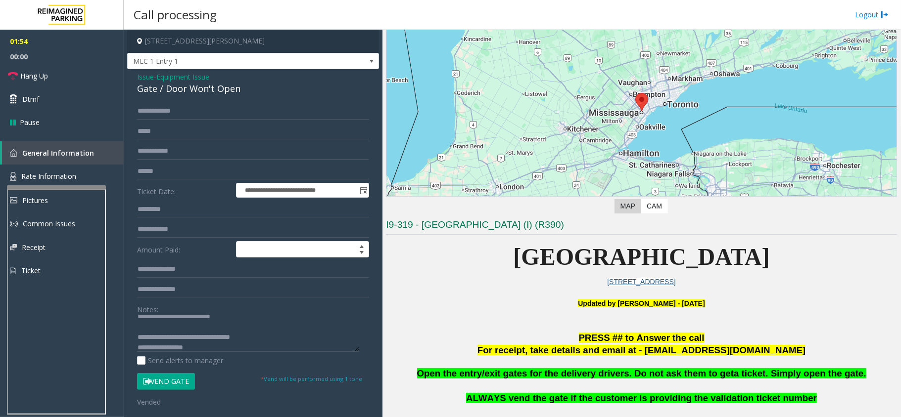
click at [165, 383] on button "Vend Gate" at bounding box center [166, 381] width 58 height 17
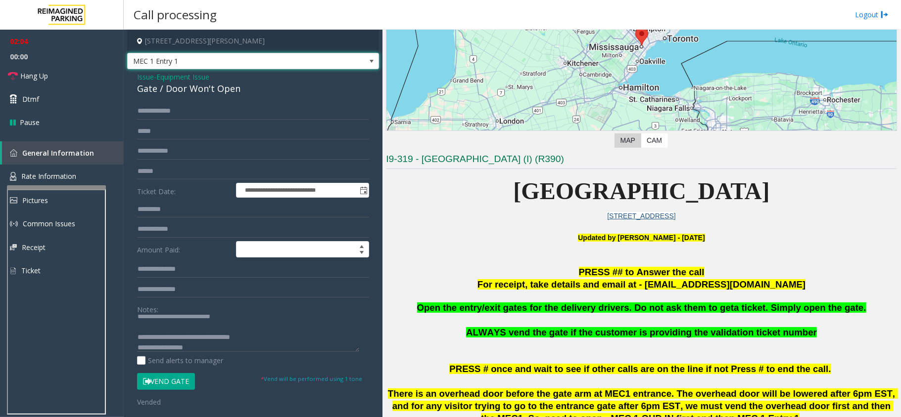
click at [233, 61] on span "MEC 1 Entry 1" at bounding box center [228, 61] width 201 height 16
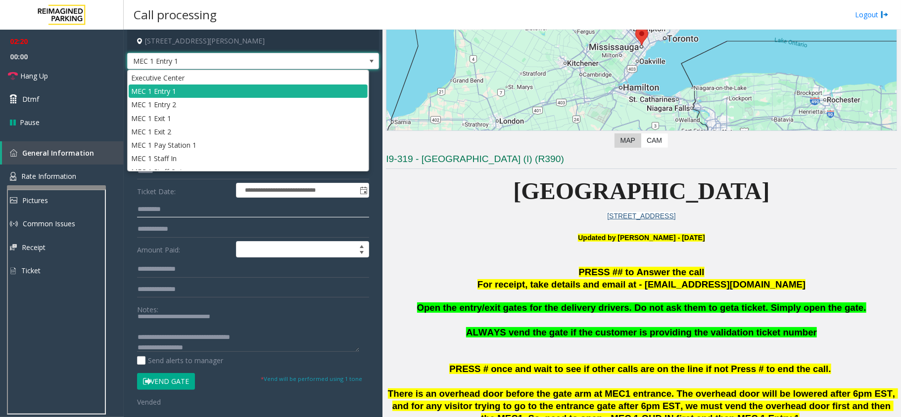
click at [222, 218] on input "text" at bounding box center [253, 209] width 232 height 17
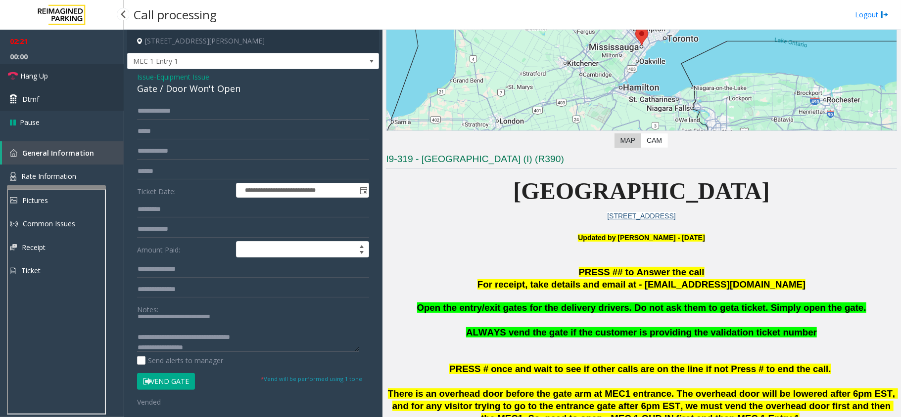
drag, startPoint x: 50, startPoint y: 76, endPoint x: 72, endPoint y: 93, distance: 27.4
click at [50, 76] on link "Hang Up" at bounding box center [62, 75] width 124 height 23
click at [257, 339] on textarea at bounding box center [248, 333] width 222 height 37
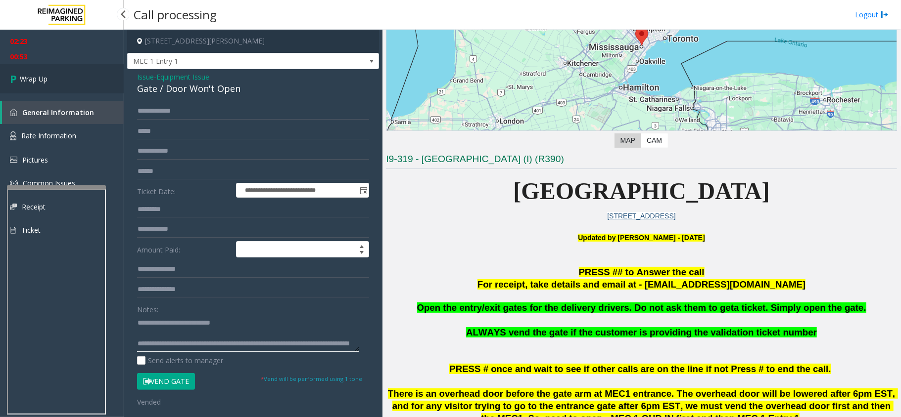
type textarea "**********"
click at [58, 87] on link "Wrap Up" at bounding box center [62, 78] width 124 height 29
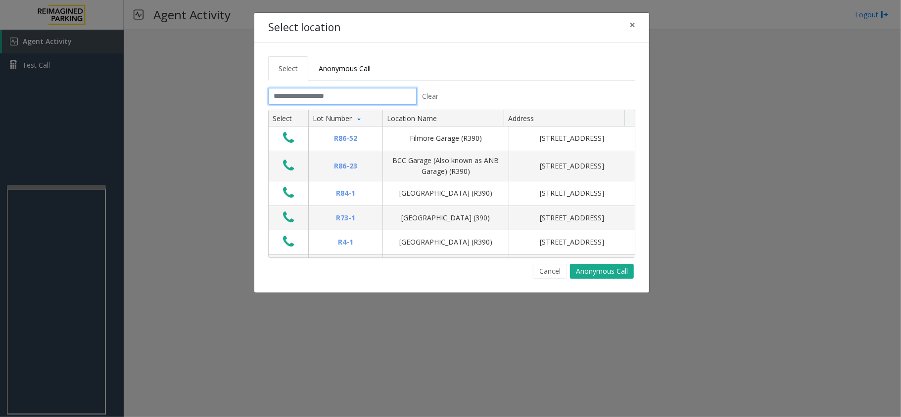
click at [338, 99] on input "text" at bounding box center [342, 96] width 148 height 17
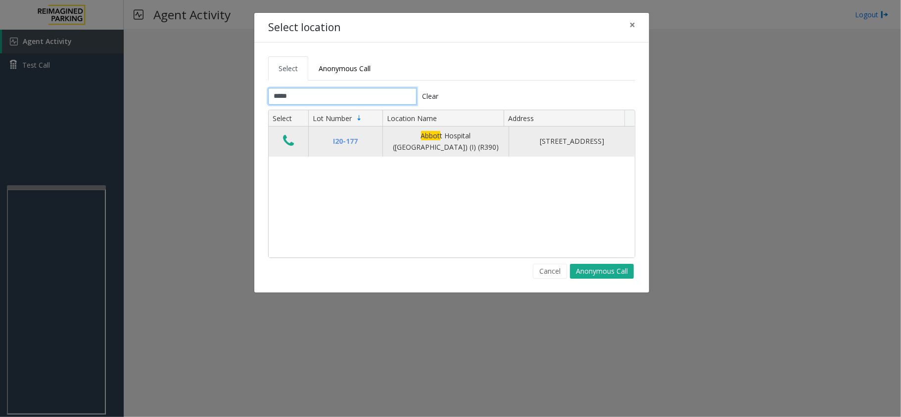
type input "*****"
click at [289, 139] on icon "Data table" at bounding box center [288, 141] width 11 height 14
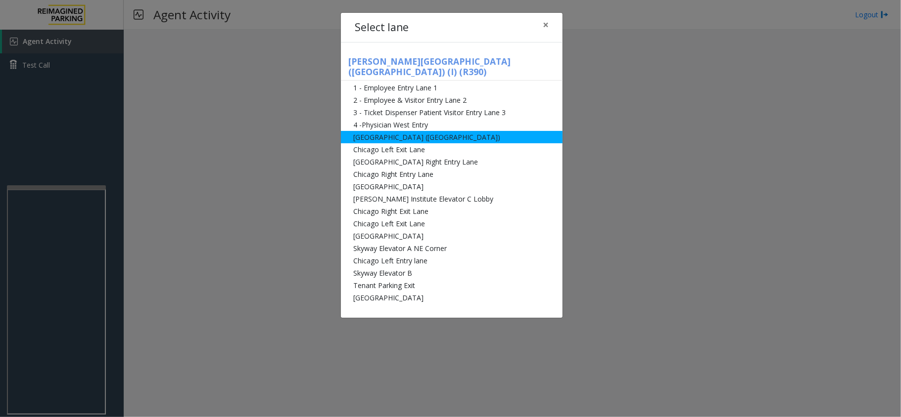
click at [397, 131] on li "[GEOGRAPHIC_DATA] ([GEOGRAPHIC_DATA])" at bounding box center [452, 137] width 222 height 12
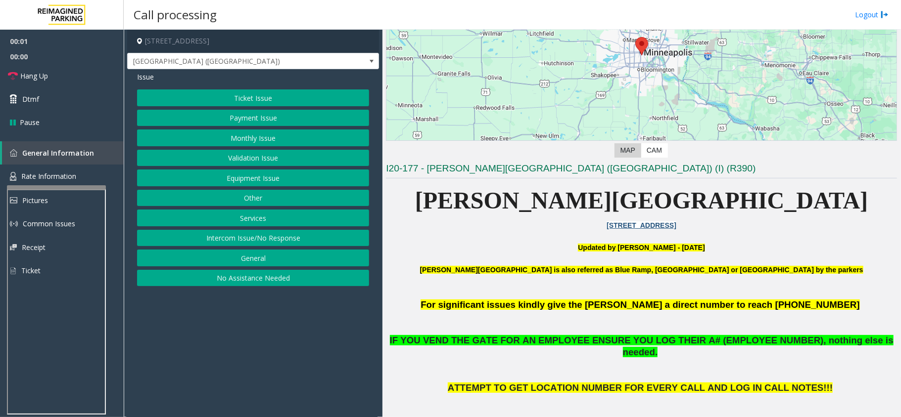
scroll to position [132, 0]
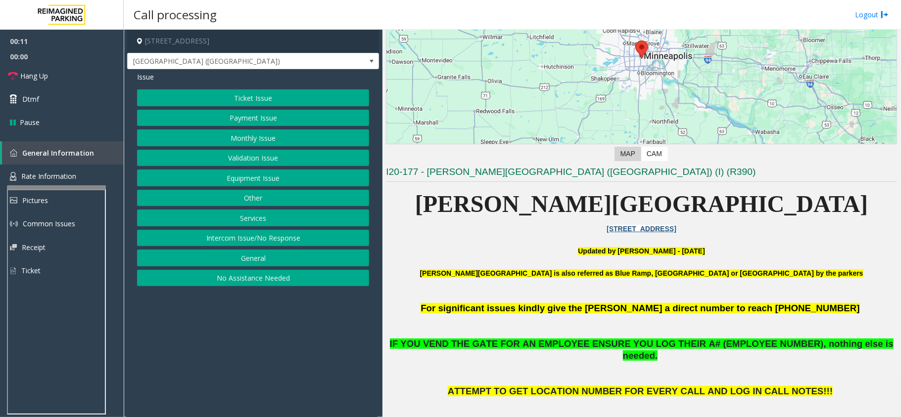
click at [281, 175] on button "Equipment Issue" at bounding box center [253, 178] width 232 height 17
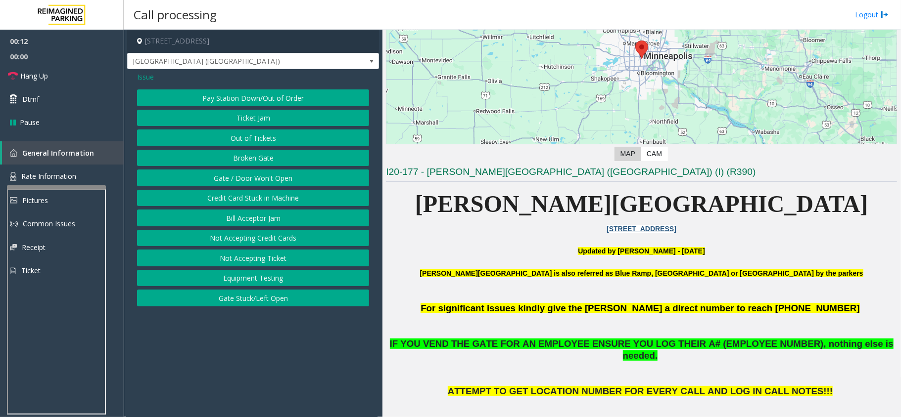
click at [281, 175] on button "Gate / Door Won't Open" at bounding box center [253, 178] width 232 height 17
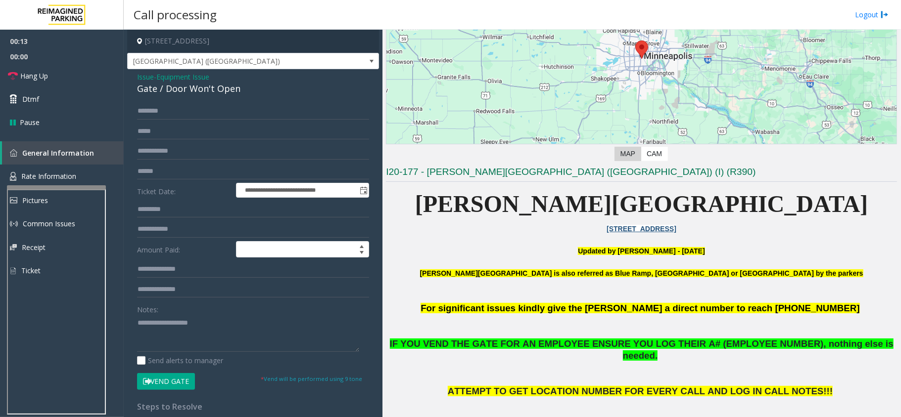
click at [199, 77] on span "Equipment Issue" at bounding box center [182, 77] width 53 height 10
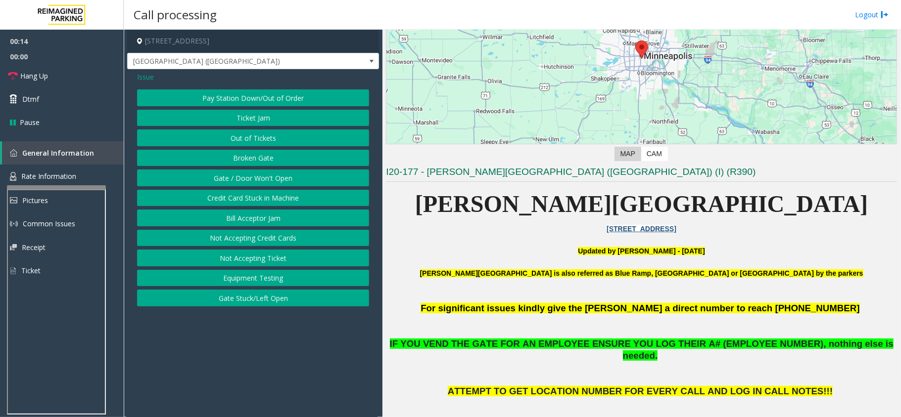
click at [234, 183] on button "Gate / Door Won't Open" at bounding box center [253, 178] width 232 height 17
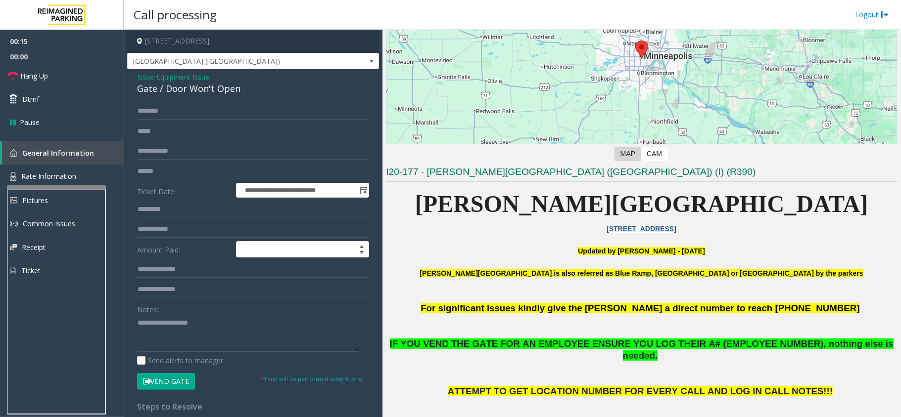
click at [190, 80] on span "Equipment Issue" at bounding box center [182, 77] width 53 height 10
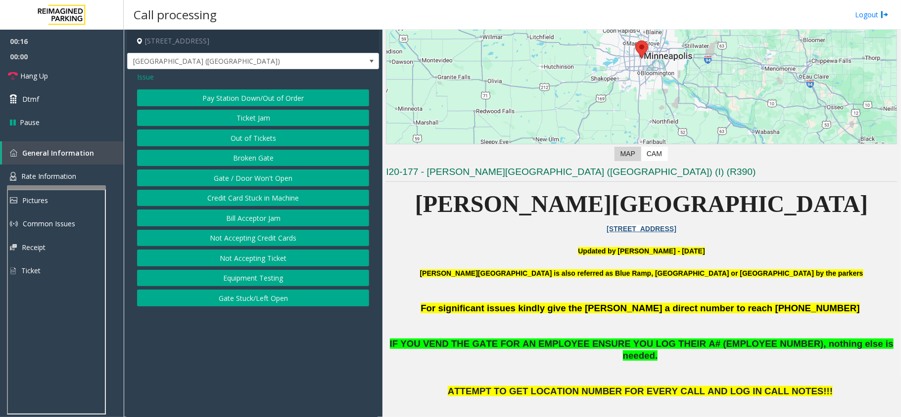
click at [243, 137] on button "Out of Tickets" at bounding box center [253, 138] width 232 height 17
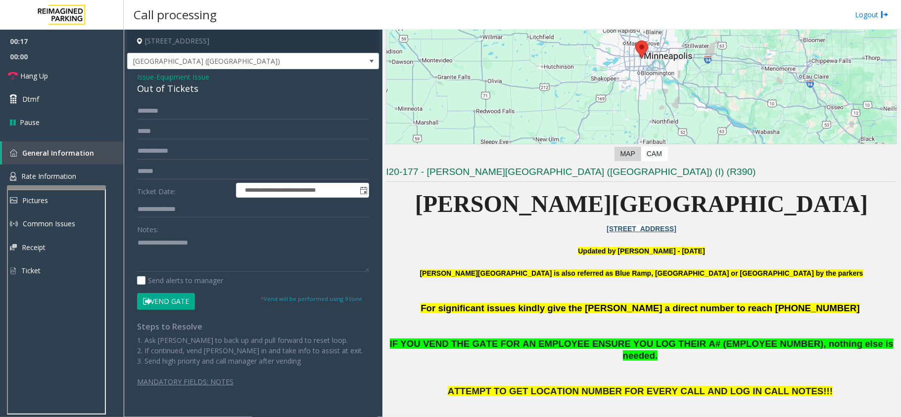
click at [171, 90] on div "Out of Tickets" at bounding box center [253, 88] width 232 height 13
click at [205, 244] on textarea at bounding box center [253, 253] width 232 height 37
paste textarea "**********"
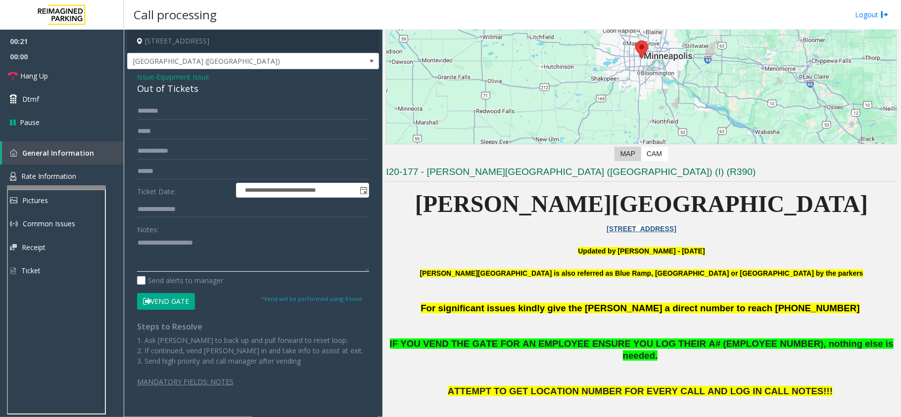
type textarea "**********"
drag, startPoint x: 208, startPoint y: 248, endPoint x: 122, endPoint y: 241, distance: 86.8
click at [122, 241] on app-root "**********" at bounding box center [450, 208] width 901 height 417
click at [146, 76] on span "Issue" at bounding box center [145, 77] width 17 height 10
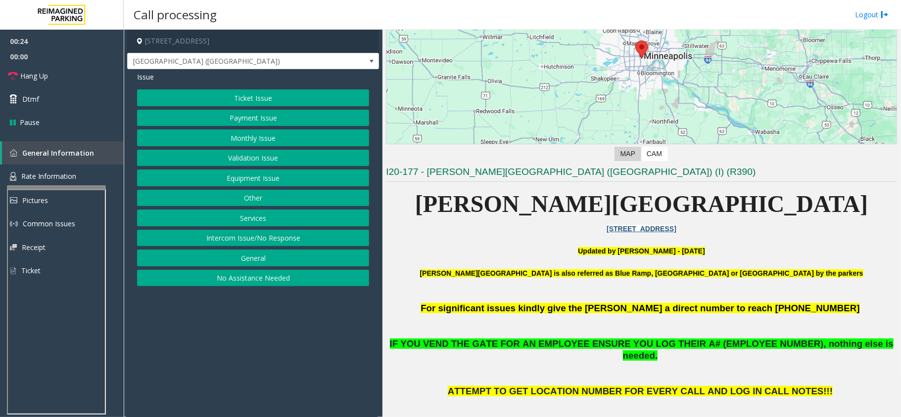
click at [246, 143] on button "Monthly Issue" at bounding box center [253, 138] width 232 height 17
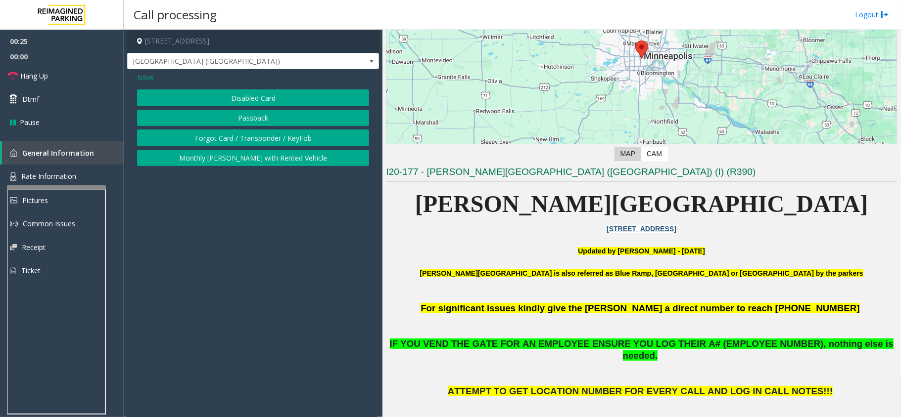
click at [251, 98] on button "Disabled Card" at bounding box center [253, 98] width 232 height 17
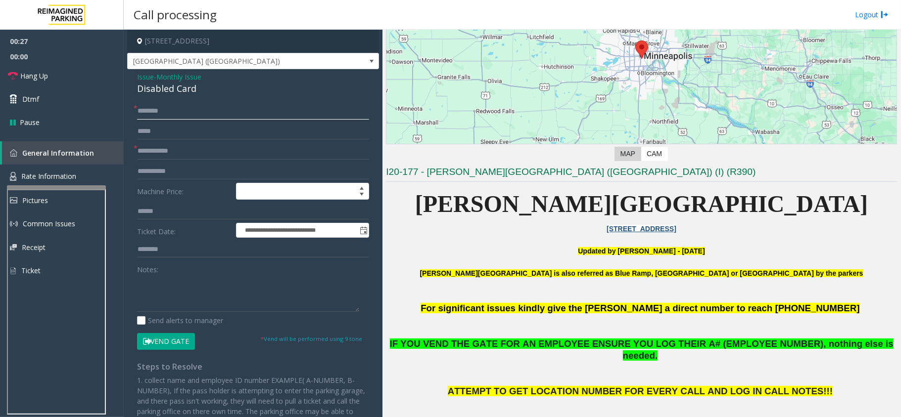
click at [155, 113] on input "text" at bounding box center [253, 111] width 232 height 17
type input "**"
click at [162, 152] on input "text" at bounding box center [253, 151] width 232 height 17
type input "*******"
click at [160, 98] on div "**********" at bounding box center [253, 305] width 252 height 472
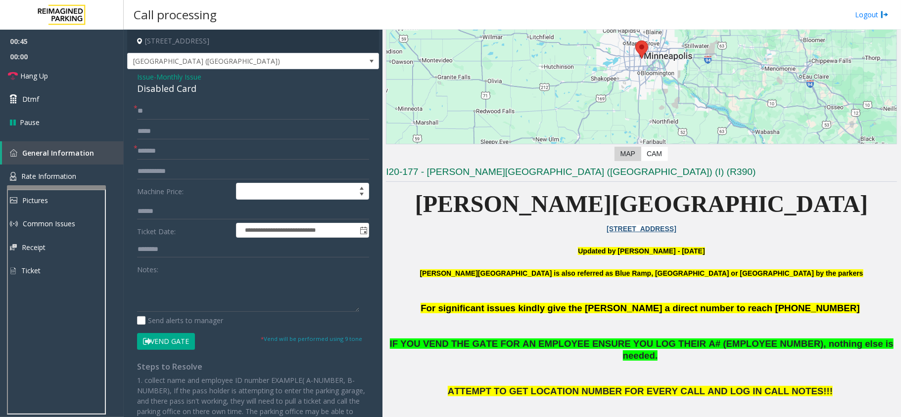
click at [149, 91] on div "Disabled Card" at bounding box center [253, 88] width 232 height 13
click at [165, 338] on button "Vend Gate" at bounding box center [166, 341] width 58 height 17
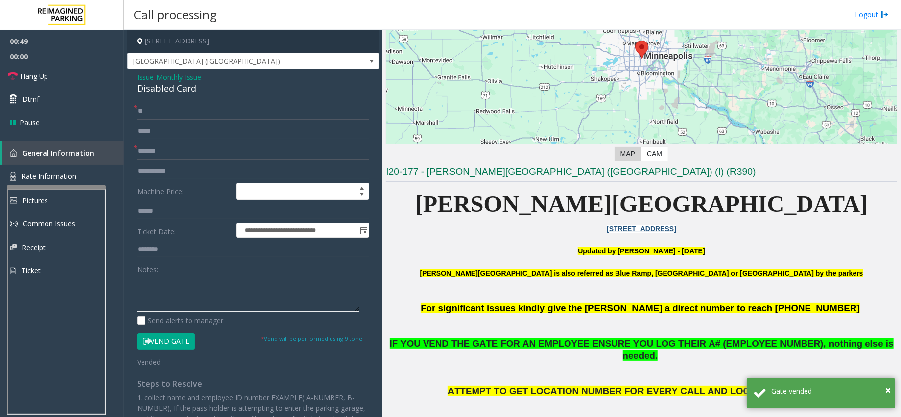
click at [181, 292] on textarea at bounding box center [248, 293] width 222 height 37
paste textarea "**********"
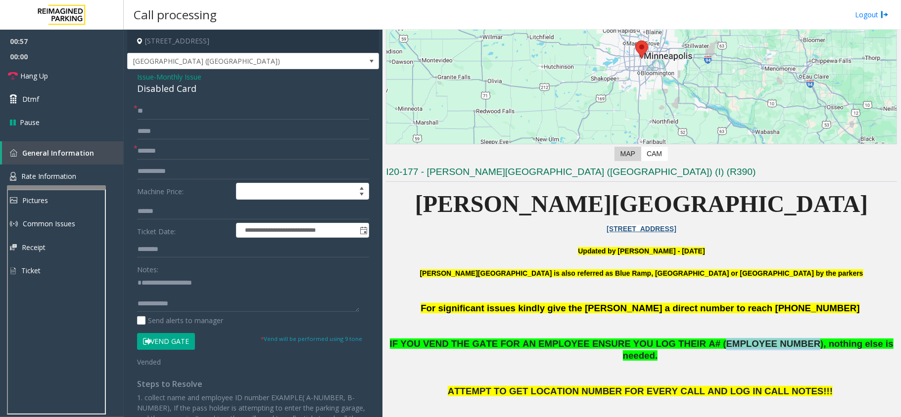
drag, startPoint x: 685, startPoint y: 345, endPoint x: 763, endPoint y: 345, distance: 77.1
click at [763, 345] on span "IF YOU VEND THE GATE FOR AN EMPLOYEE ENSURE YOU LOG THEIR A# (EMPLOYEE NUMBER),…" at bounding box center [641, 350] width 503 height 23
click at [230, 306] on textarea at bounding box center [248, 293] width 222 height 37
click at [12, 76] on icon at bounding box center [13, 76] width 10 height 10
click at [193, 307] on textarea at bounding box center [248, 293] width 222 height 37
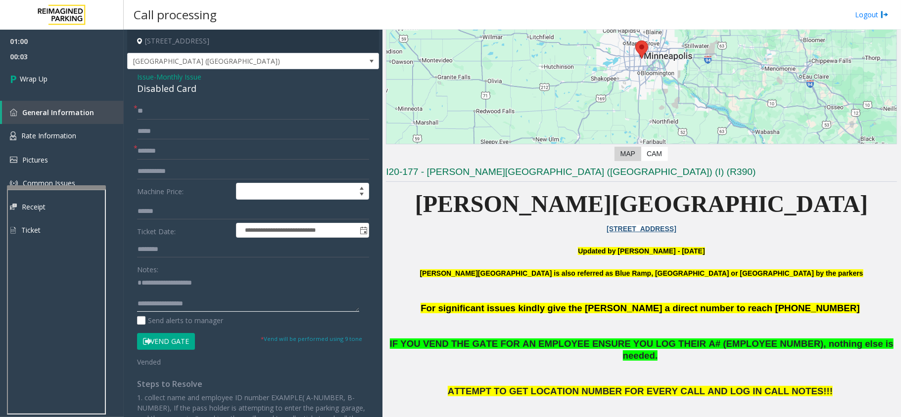
paste textarea "**********"
type textarea "**********"
click at [46, 74] on span "Wrap Up" at bounding box center [34, 79] width 28 height 10
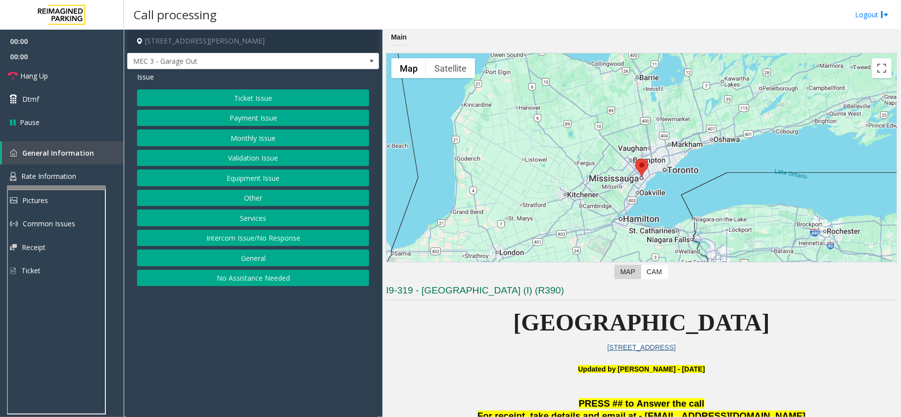
scroll to position [198, 0]
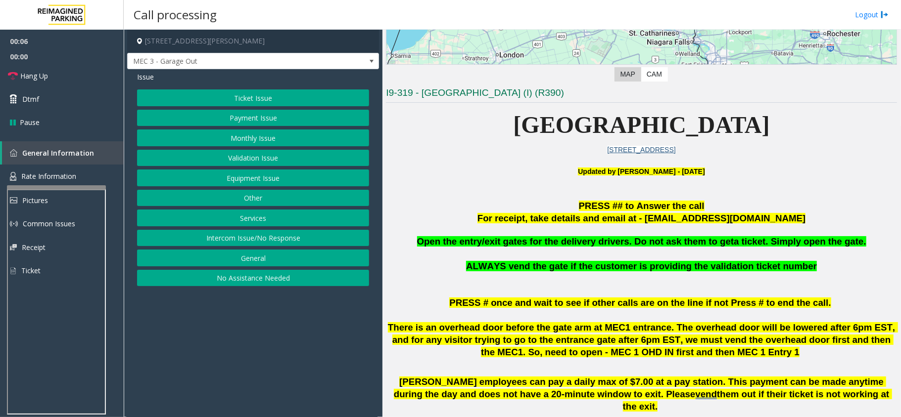
click at [291, 179] on button "Equipment Issue" at bounding box center [253, 178] width 232 height 17
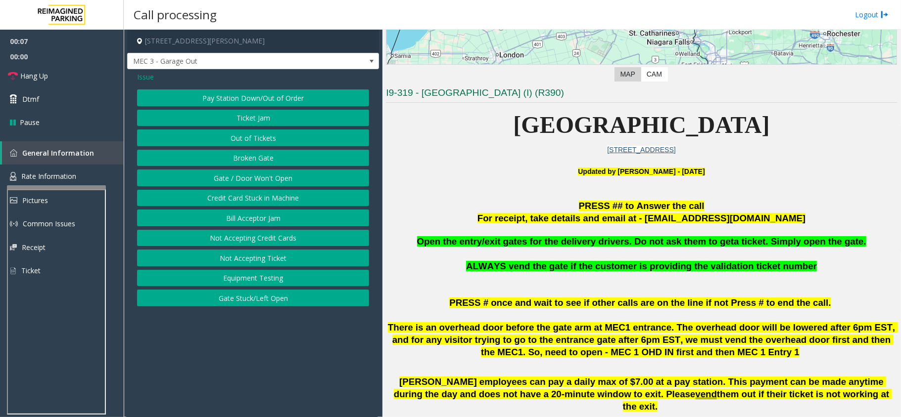
click at [264, 180] on button "Gate / Door Won't Open" at bounding box center [253, 178] width 232 height 17
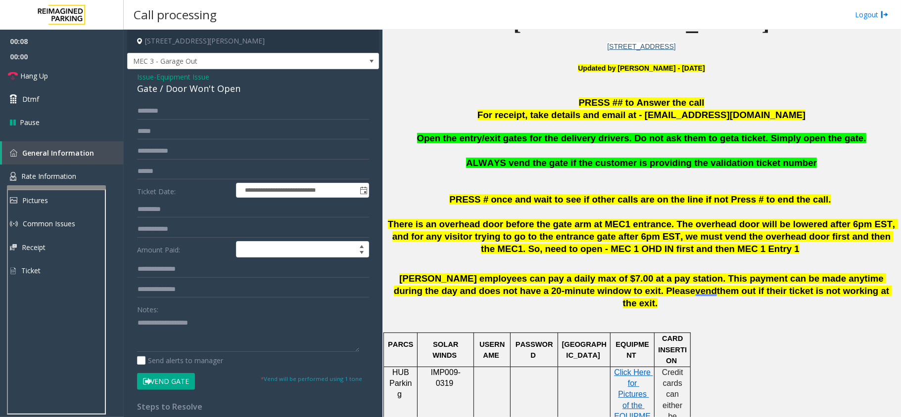
scroll to position [329, 0]
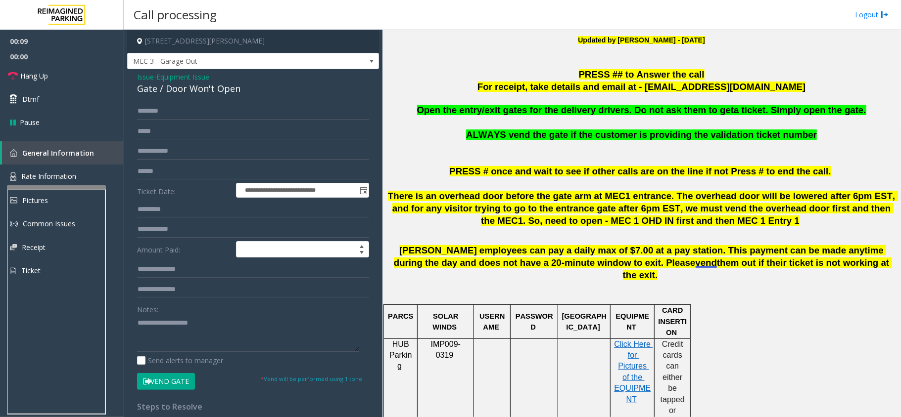
click at [598, 111] on span "Open the entry/exit gates for the delivery drivers. Do not ask them to get" at bounding box center [575, 110] width 317 height 10
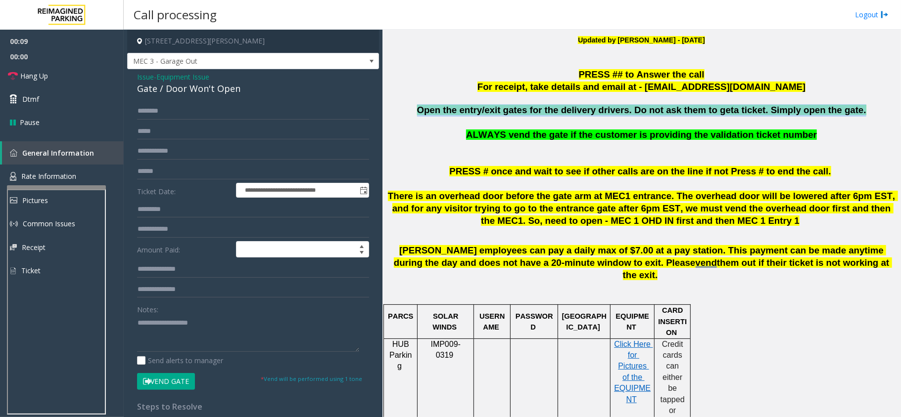
click at [598, 111] on span "Open the entry/exit gates for the delivery drivers. Do not ask them to get" at bounding box center [575, 110] width 317 height 10
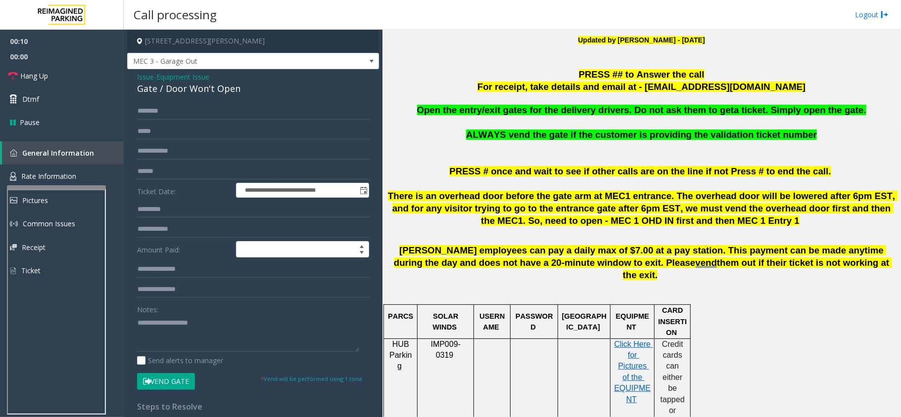
click at [181, 88] on div "Gate / Door Won't Open" at bounding box center [253, 88] width 232 height 13
click at [162, 319] on textarea at bounding box center [248, 333] width 222 height 37
paste textarea "**********"
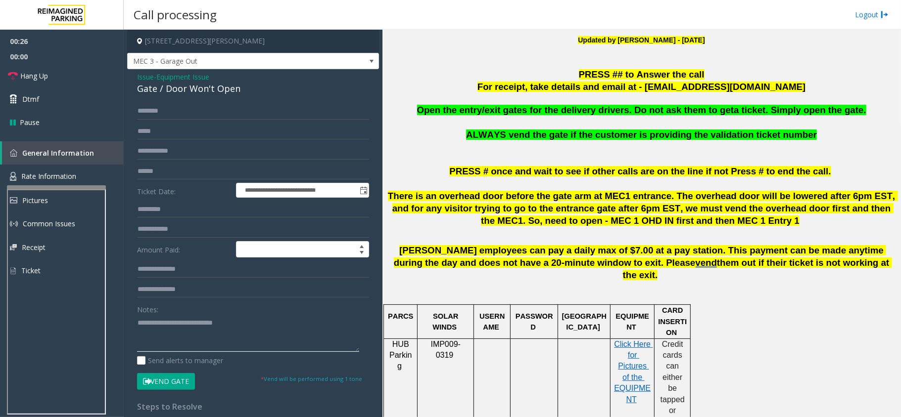
type textarea "**********"
click at [152, 75] on span "Issue" at bounding box center [145, 77] width 17 height 10
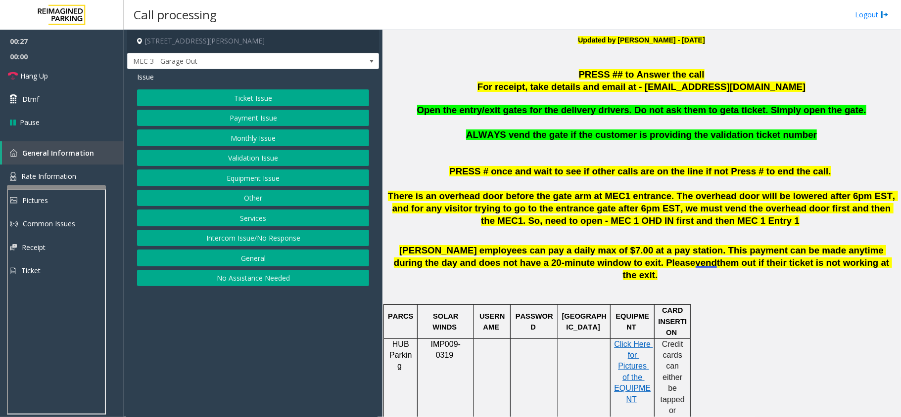
click at [246, 141] on button "Monthly Issue" at bounding box center [253, 138] width 232 height 17
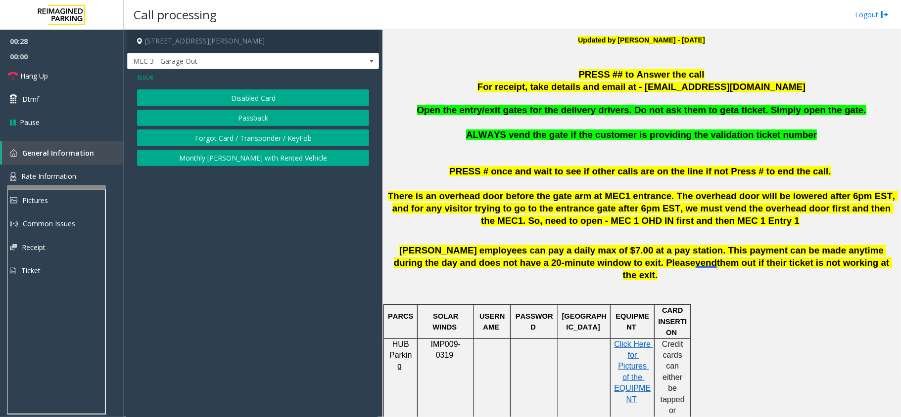
click at [255, 101] on button "Disabled Card" at bounding box center [253, 98] width 232 height 17
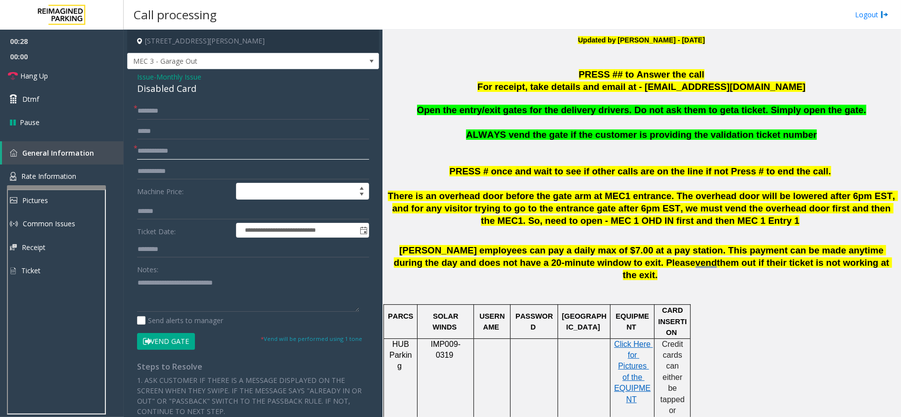
click at [159, 155] on input "text" at bounding box center [253, 151] width 232 height 17
drag, startPoint x: 244, startPoint y: 282, endPoint x: 157, endPoint y: 283, distance: 87.1
click at [157, 283] on textarea at bounding box center [248, 293] width 222 height 37
click at [161, 93] on div "Disabled Card" at bounding box center [253, 88] width 232 height 13
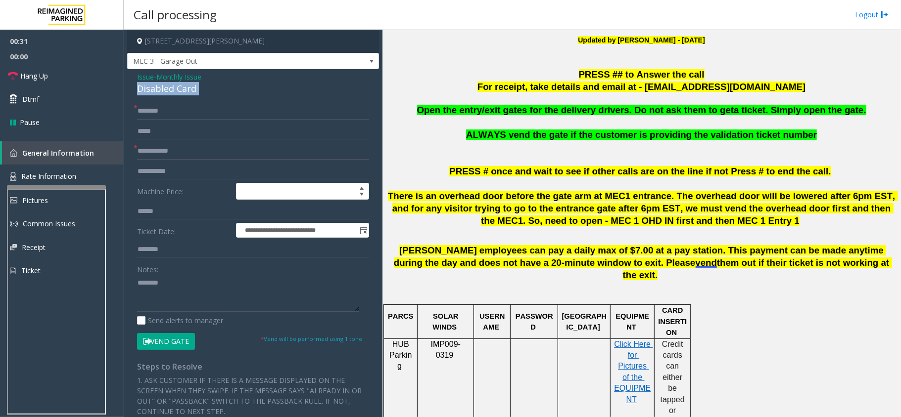
click at [161, 93] on div "Disabled Card" at bounding box center [253, 88] width 232 height 13
click at [182, 289] on textarea at bounding box center [248, 293] width 222 height 37
paste textarea "**********"
type textarea "**********"
click at [185, 153] on input "text" at bounding box center [253, 151] width 232 height 17
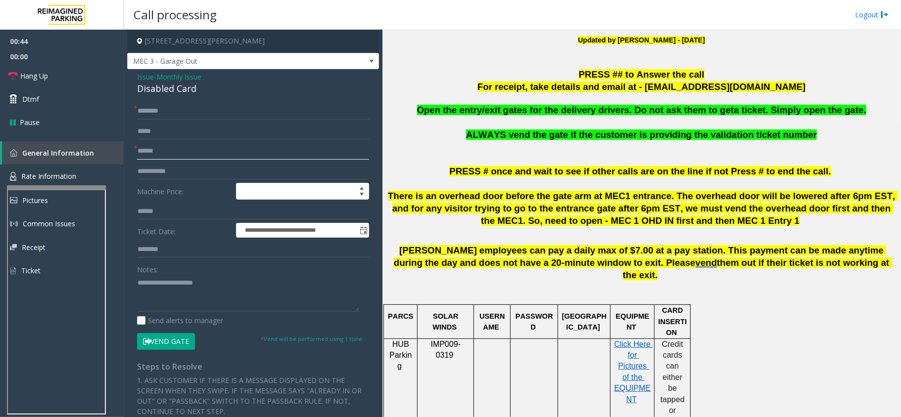
type input "******"
click at [175, 109] on input "text" at bounding box center [253, 111] width 232 height 17
click at [159, 112] on input "text" at bounding box center [253, 111] width 232 height 17
type input "**********"
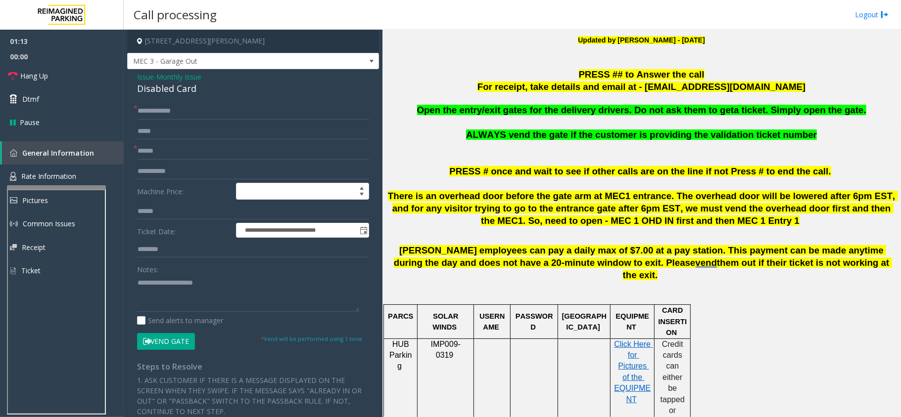
click at [181, 91] on div "Disabled Card" at bounding box center [253, 88] width 232 height 13
drag, startPoint x: 181, startPoint y: 91, endPoint x: 205, endPoint y: 291, distance: 200.8
click at [205, 291] on textarea at bounding box center [248, 293] width 222 height 37
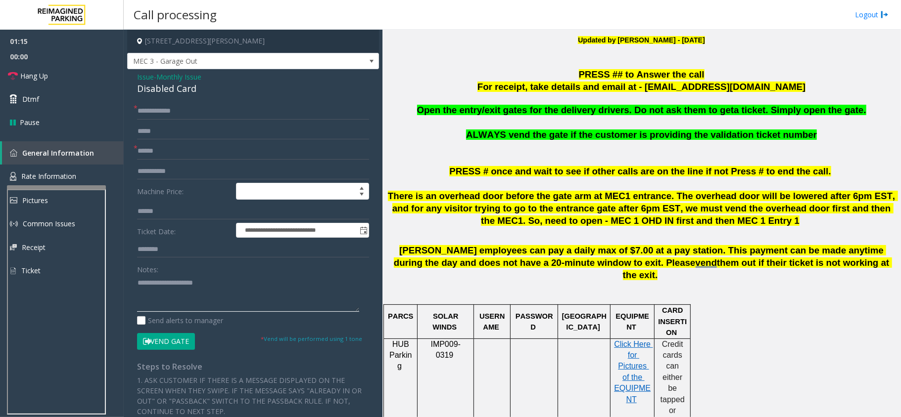
click at [222, 284] on textarea at bounding box center [248, 293] width 222 height 37
type textarea "**********"
click at [173, 343] on button "Vend Gate" at bounding box center [166, 341] width 58 height 17
click at [168, 344] on button "Vend Gate" at bounding box center [166, 341] width 58 height 17
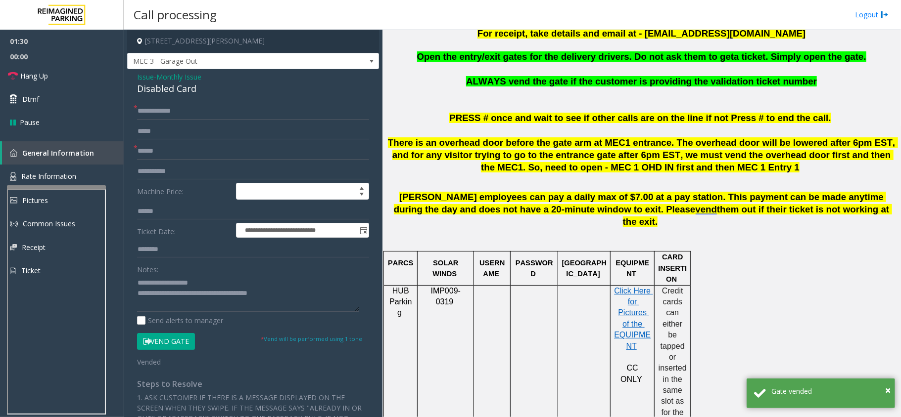
scroll to position [527, 0]
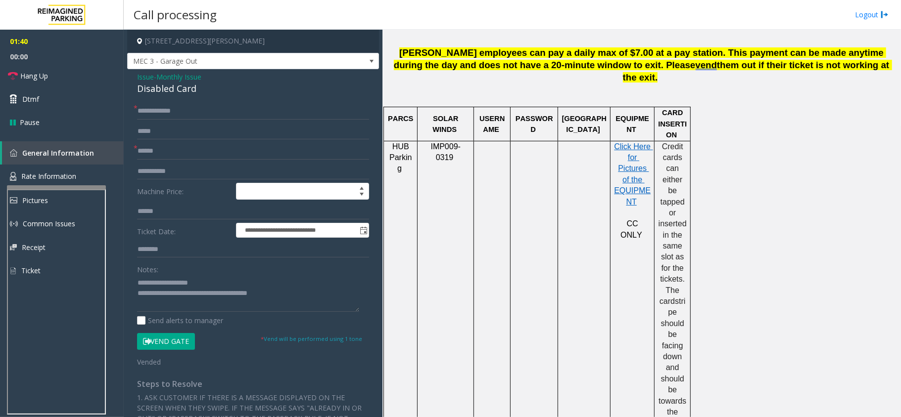
click at [167, 343] on button "Vend Gate" at bounding box center [166, 341] width 58 height 17
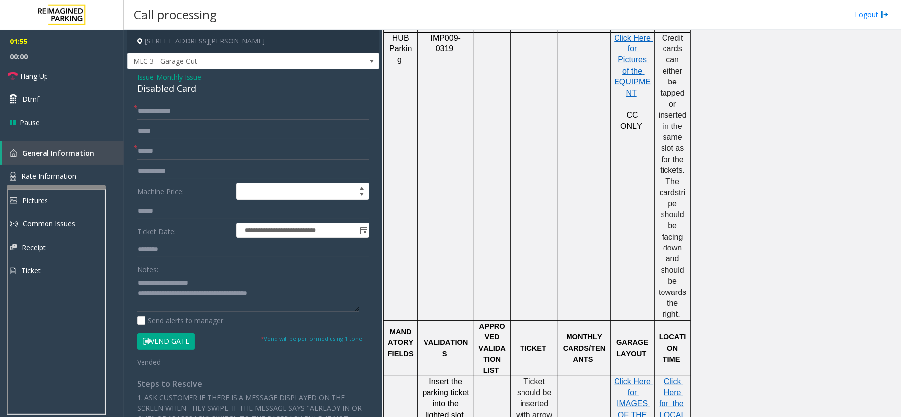
scroll to position [791, 0]
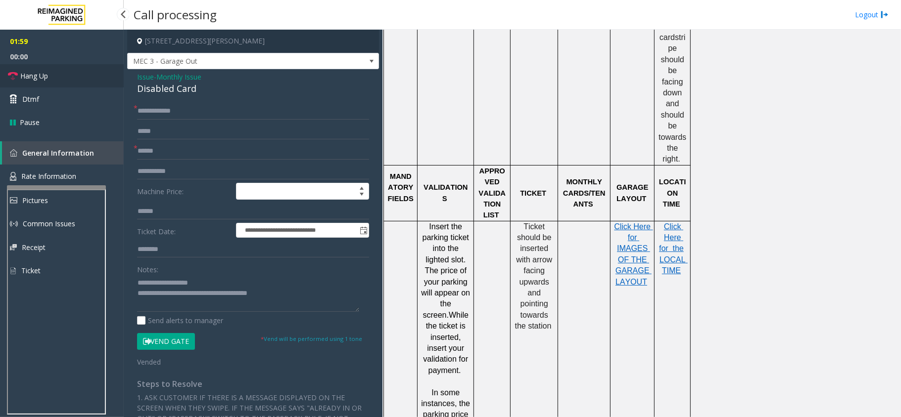
click at [47, 76] on span "Hang Up" at bounding box center [34, 76] width 28 height 10
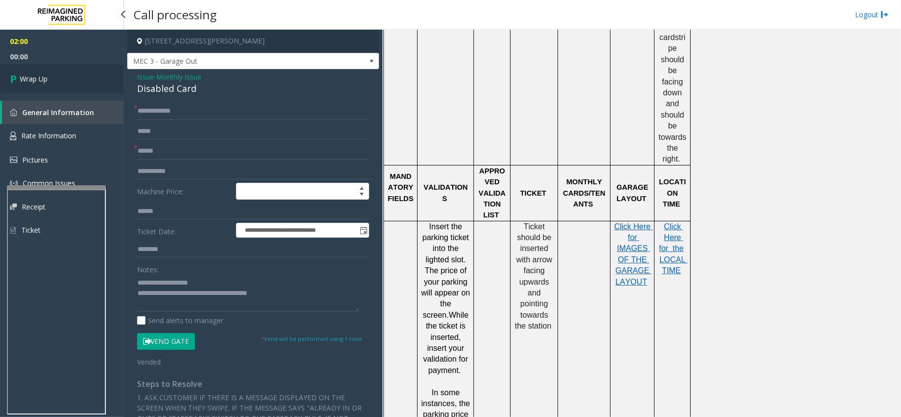
click at [47, 76] on span "Wrap Up" at bounding box center [34, 79] width 28 height 10
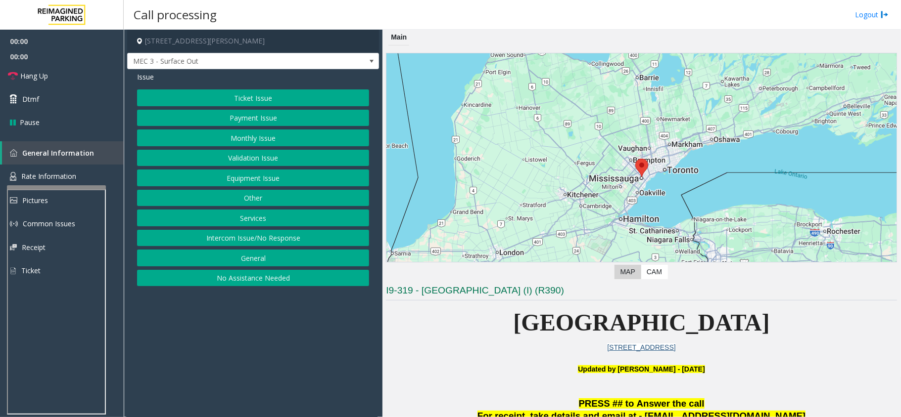
scroll to position [264, 0]
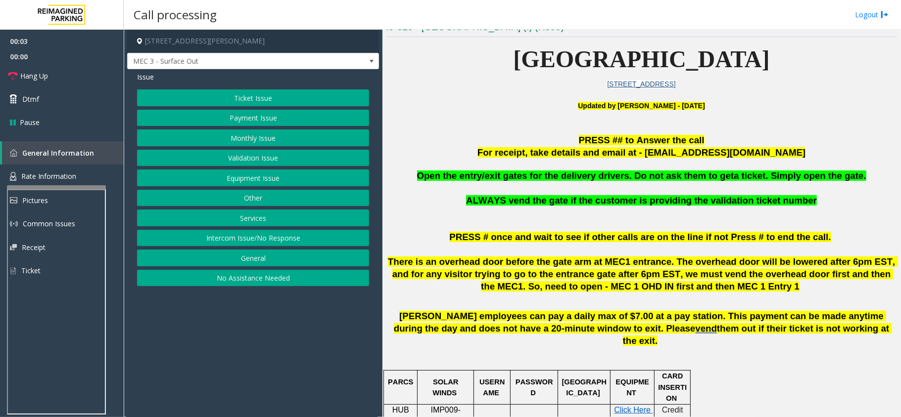
click at [267, 180] on button "Equipment Issue" at bounding box center [253, 178] width 232 height 17
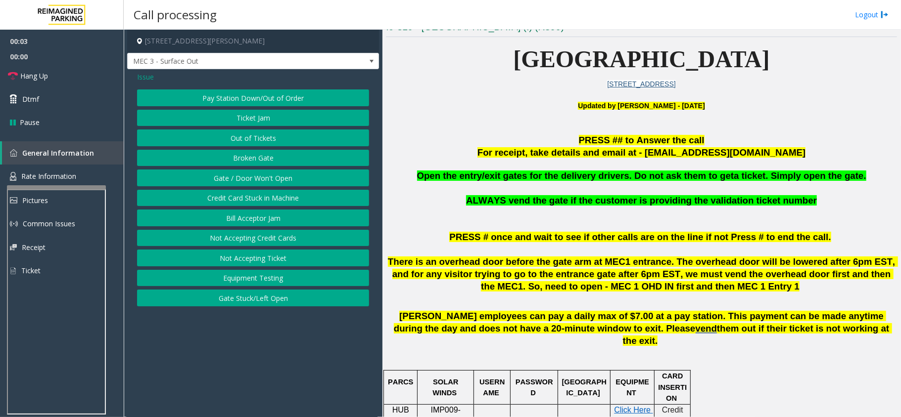
click at [267, 180] on button "Gate / Door Won't Open" at bounding box center [253, 178] width 232 height 17
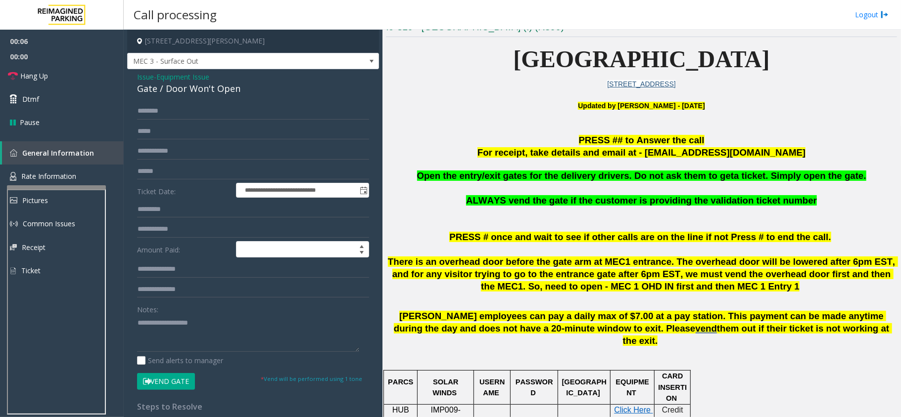
click at [586, 174] on span "Open the entry/exit gates for the delivery drivers. Do not ask them to get" at bounding box center [575, 176] width 317 height 10
click at [138, 80] on span "Issue" at bounding box center [145, 77] width 17 height 10
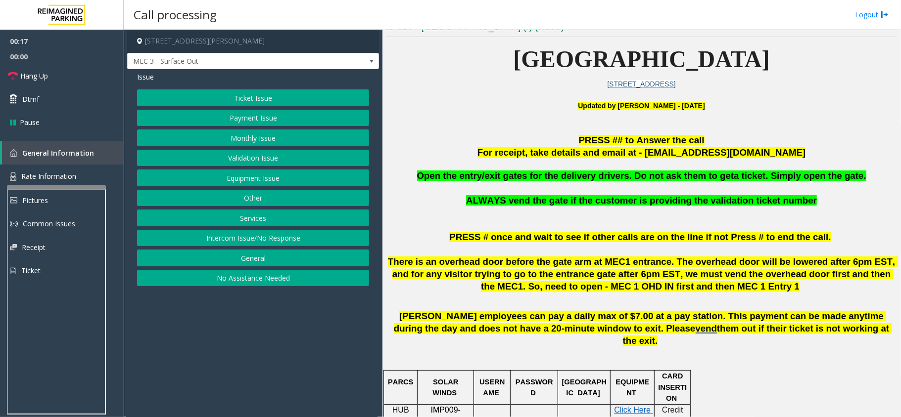
click at [245, 135] on button "Monthly Issue" at bounding box center [253, 138] width 232 height 17
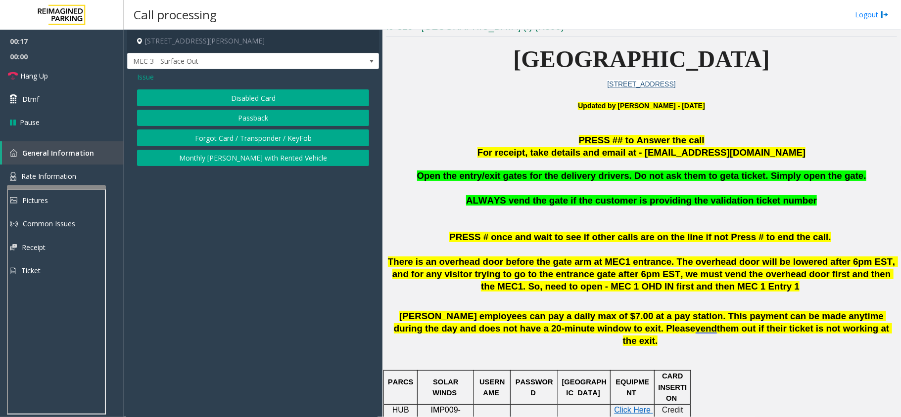
click at [240, 89] on div "Issue Disabled Card Passback Forgot Card / Transponder / KeyFob Monthly [PERSON…" at bounding box center [253, 120] width 252 height 102
click at [246, 93] on button "Disabled Card" at bounding box center [253, 98] width 232 height 17
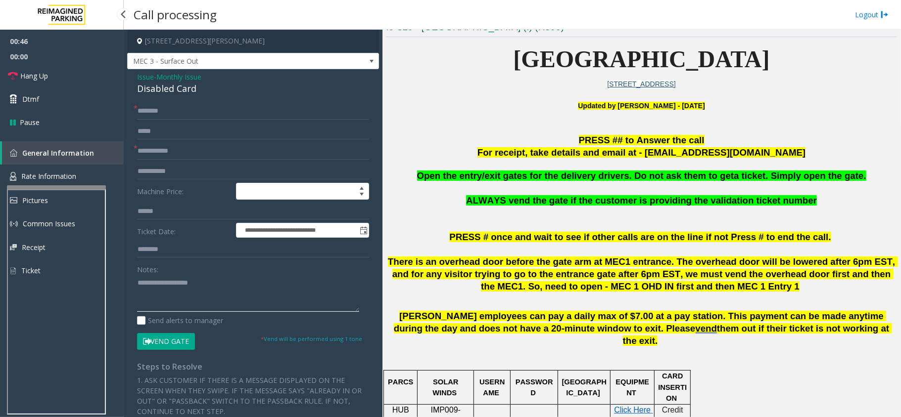
click at [154, 298] on textarea at bounding box center [248, 293] width 222 height 37
paste textarea "**********"
click at [179, 342] on button "Vend Gate" at bounding box center [166, 341] width 58 height 17
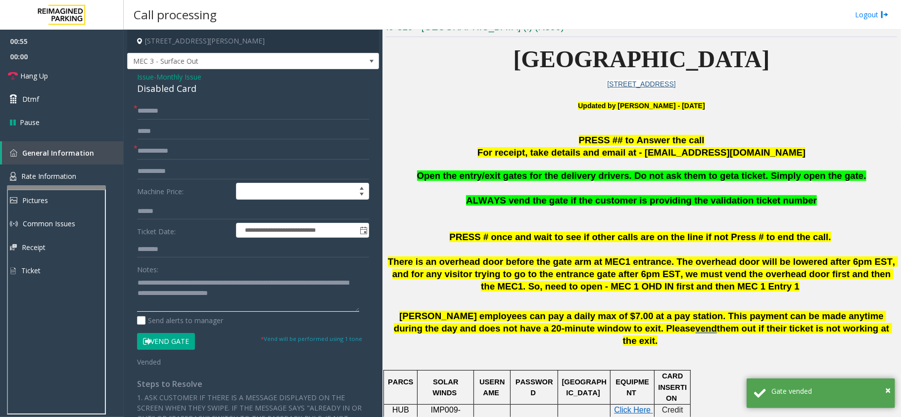
drag, startPoint x: 204, startPoint y: 282, endPoint x: 137, endPoint y: 281, distance: 66.3
click at [137, 281] on textarea at bounding box center [248, 293] width 222 height 37
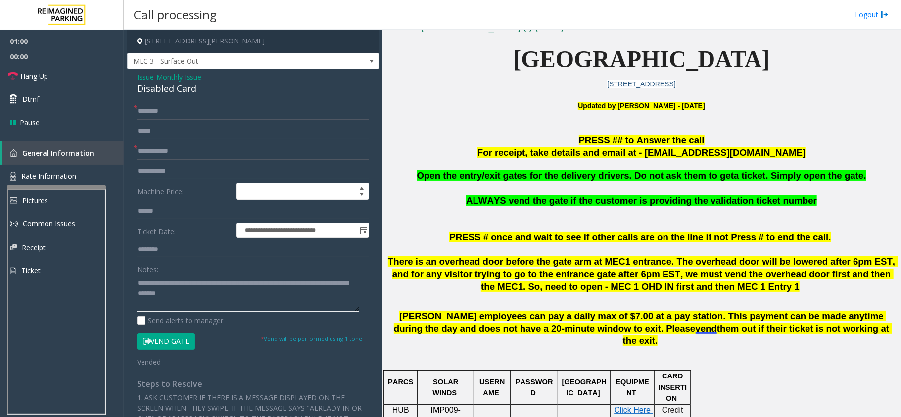
drag, startPoint x: 335, startPoint y: 283, endPoint x: 308, endPoint y: 285, distance: 27.8
click at [308, 285] on textarea at bounding box center [248, 293] width 222 height 37
type textarea "**********"
click at [165, 109] on input "text" at bounding box center [253, 111] width 232 height 17
paste input "*******"
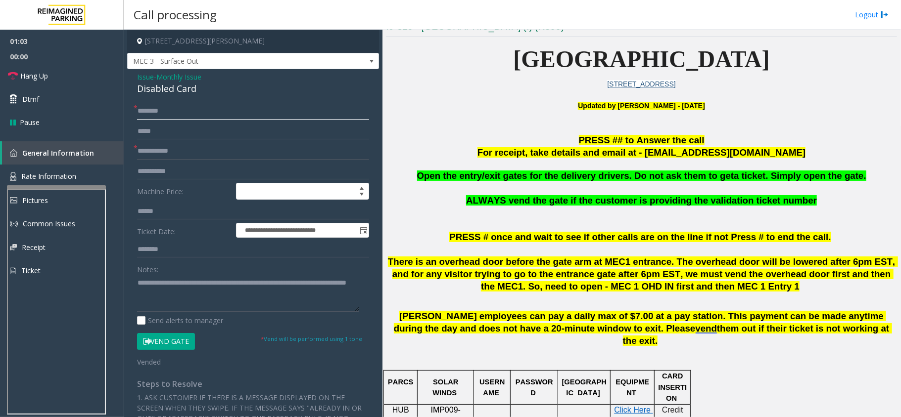
type input "*******"
drag, startPoint x: 333, startPoint y: 285, endPoint x: 309, endPoint y: 288, distance: 23.9
click at [309, 288] on textarea at bounding box center [248, 293] width 222 height 37
type textarea "**********"
click at [184, 110] on input "*******" at bounding box center [253, 111] width 232 height 17
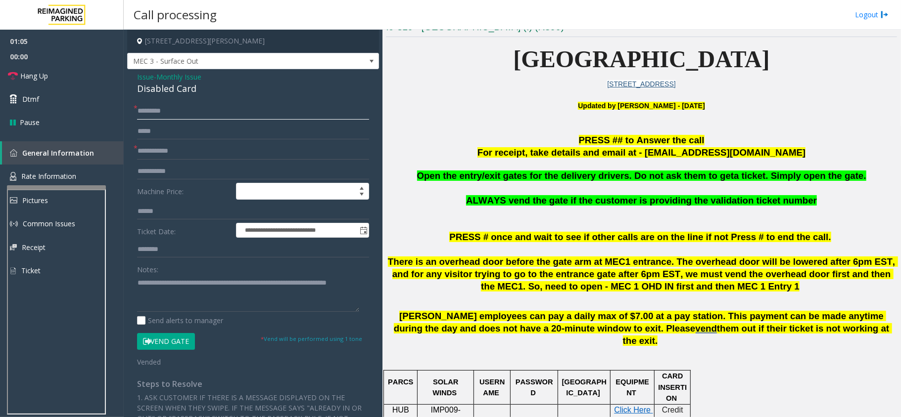
paste input "**********"
click at [136, 112] on span "*" at bounding box center [136, 108] width 4 height 10
click at [142, 111] on input "**********" at bounding box center [253, 111] width 232 height 17
type input "**********"
click at [70, 78] on link "Hang Up" at bounding box center [62, 75] width 124 height 23
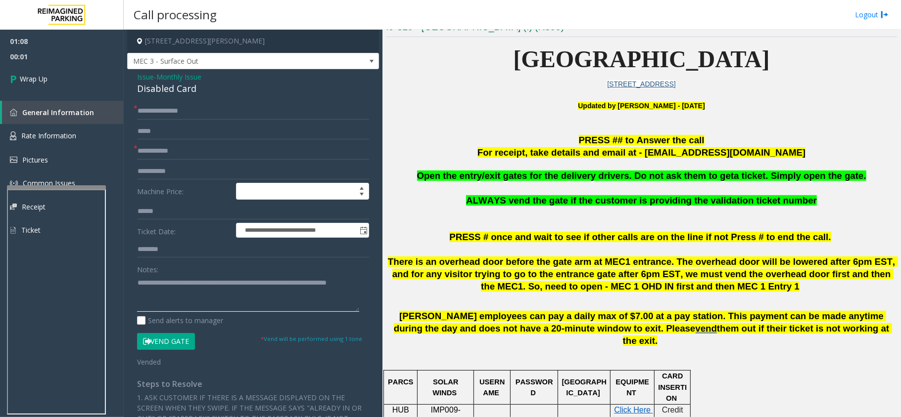
drag, startPoint x: 177, startPoint y: 295, endPoint x: 141, endPoint y: 297, distance: 35.7
click at [141, 297] on textarea at bounding box center [248, 293] width 222 height 37
type textarea "**********"
click at [168, 151] on input "text" at bounding box center [253, 151] width 232 height 17
paste input "******"
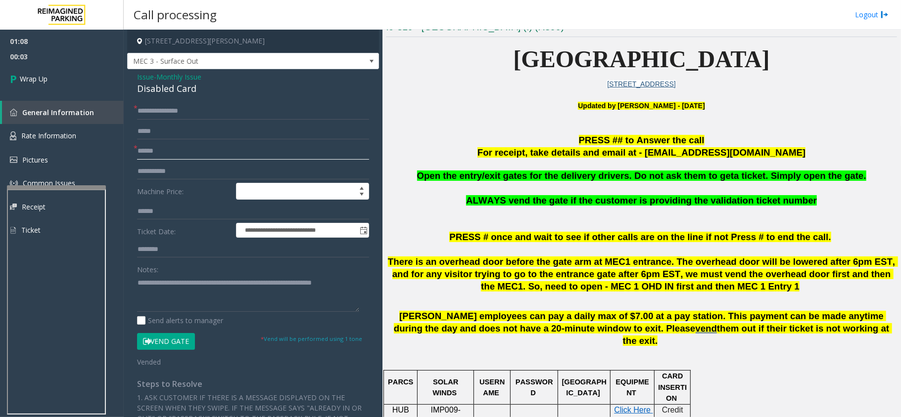
type input "******"
click at [190, 297] on textarea at bounding box center [248, 293] width 222 height 37
drag, startPoint x: 359, startPoint y: 283, endPoint x: 314, endPoint y: 283, distance: 45.0
click at [314, 283] on textarea at bounding box center [248, 293] width 222 height 37
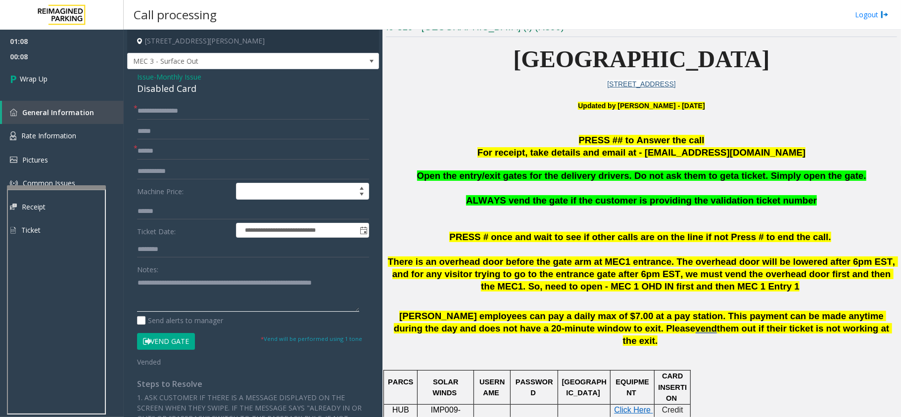
drag, startPoint x: 355, startPoint y: 283, endPoint x: 100, endPoint y: 275, distance: 255.3
click at [66, 86] on app-root "**********" at bounding box center [450, 208] width 901 height 417
type textarea "*"
click at [170, 95] on div "Disabled Card" at bounding box center [253, 88] width 232 height 13
click at [169, 92] on div "Disabled Card" at bounding box center [253, 88] width 232 height 13
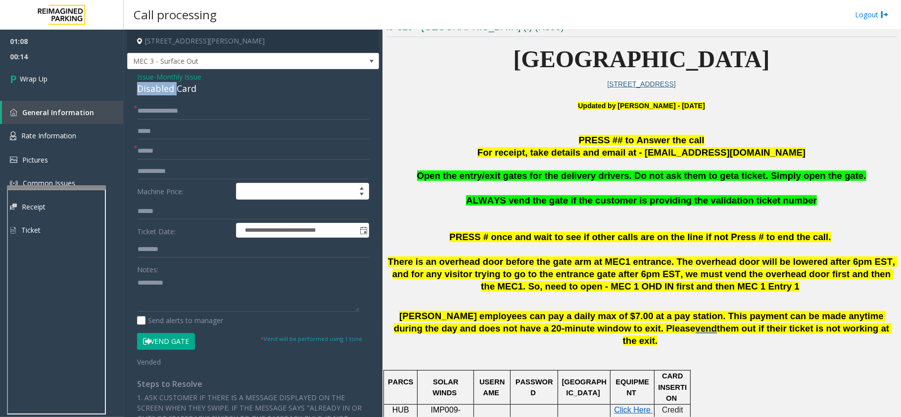
click at [169, 92] on div "Disabled Card" at bounding box center [253, 88] width 232 height 13
click at [184, 283] on textarea at bounding box center [248, 293] width 222 height 37
paste textarea "**********"
drag, startPoint x: 187, startPoint y: 295, endPoint x: 179, endPoint y: 299, distance: 9.3
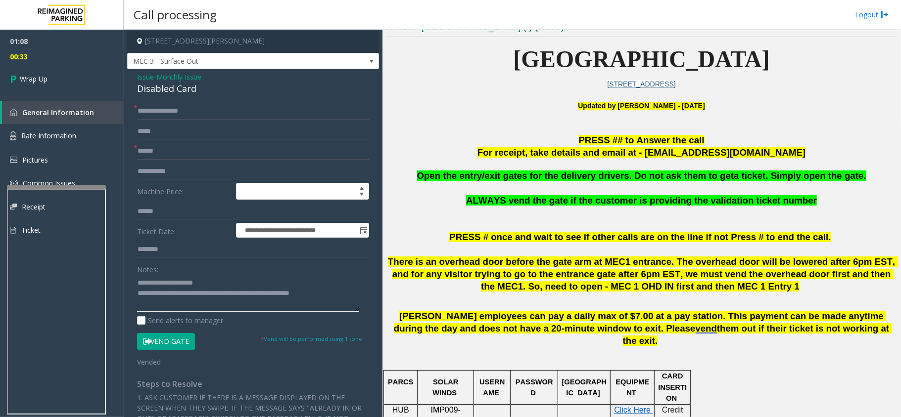
click at [179, 299] on textarea at bounding box center [248, 293] width 222 height 37
click at [179, 295] on textarea at bounding box center [248, 293] width 222 height 37
click at [346, 295] on textarea at bounding box center [248, 293] width 222 height 37
type textarea "**********"
click at [66, 80] on link "Wrap Up" at bounding box center [62, 78] width 124 height 29
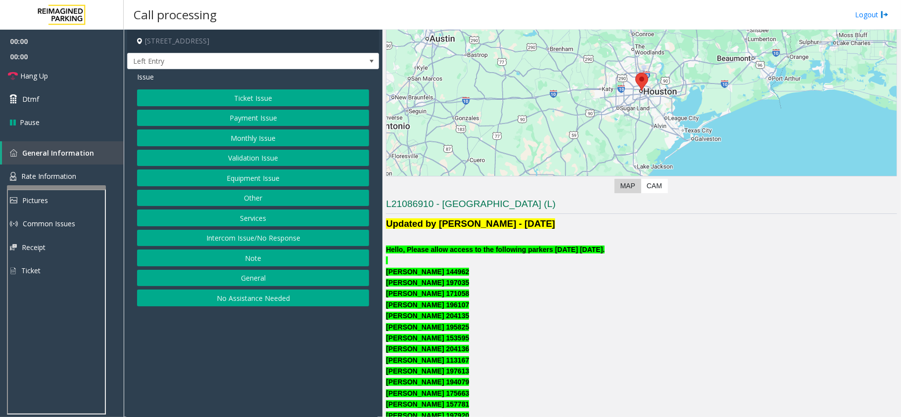
scroll to position [198, 0]
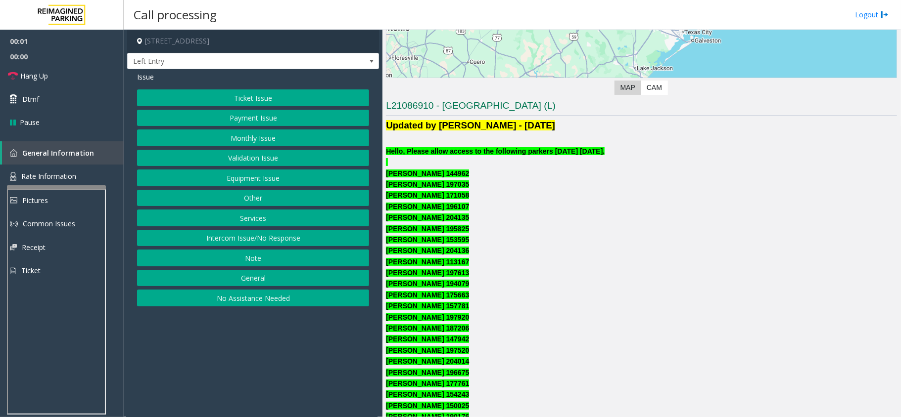
click at [259, 144] on button "Monthly Issue" at bounding box center [253, 138] width 232 height 17
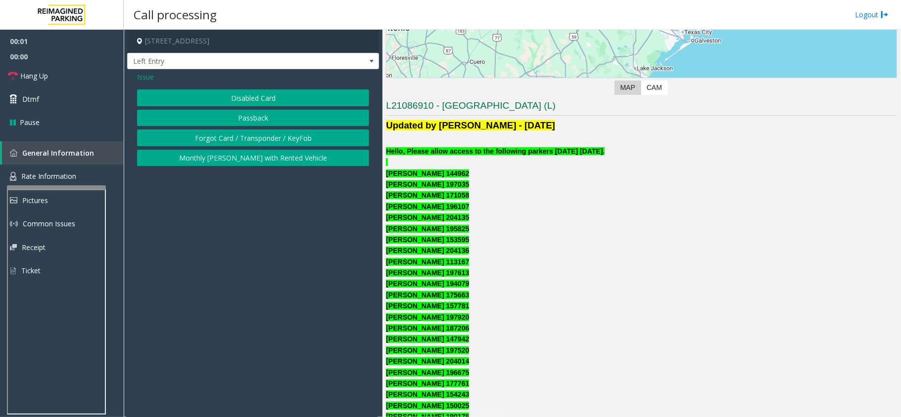
click at [241, 88] on div "Issue Disabled Card Passback Forgot Card / Transponder / KeyFob Monthly [PERSON…" at bounding box center [253, 120] width 252 height 102
click at [244, 97] on button "Disabled Card" at bounding box center [253, 98] width 232 height 17
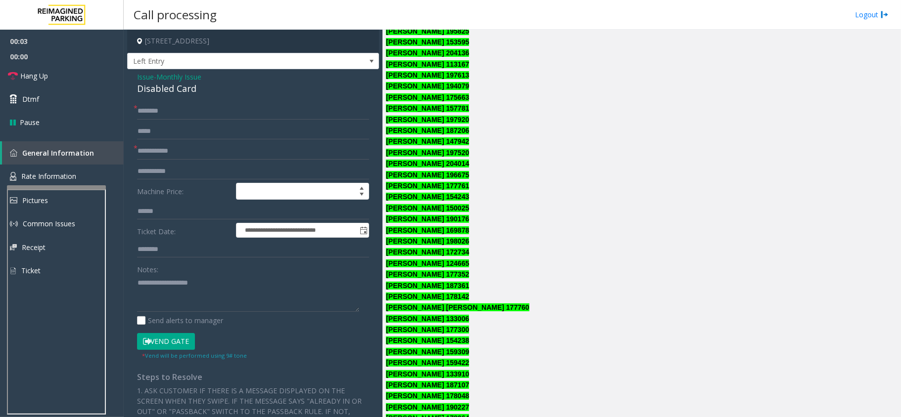
scroll to position [329, 0]
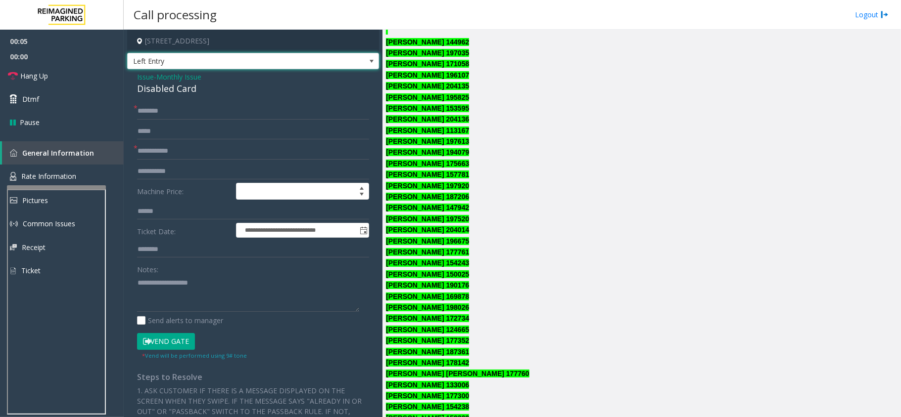
click at [185, 56] on span "Left Entry" at bounding box center [228, 61] width 201 height 16
click at [228, 163] on input "text" at bounding box center [253, 171] width 232 height 17
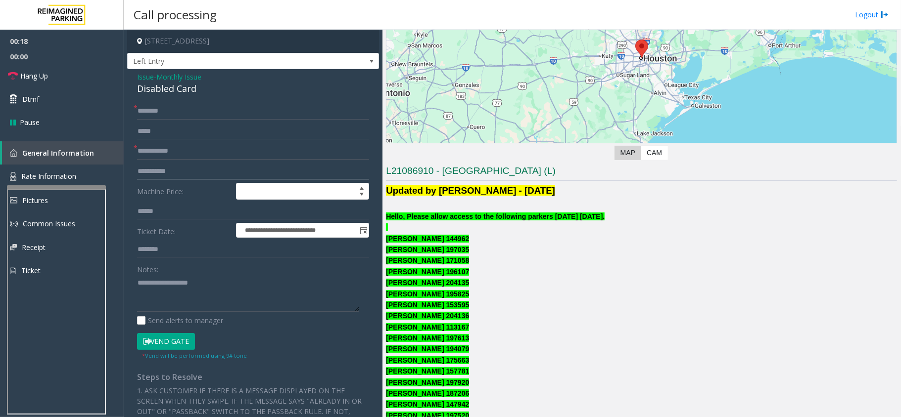
scroll to position [132, 0]
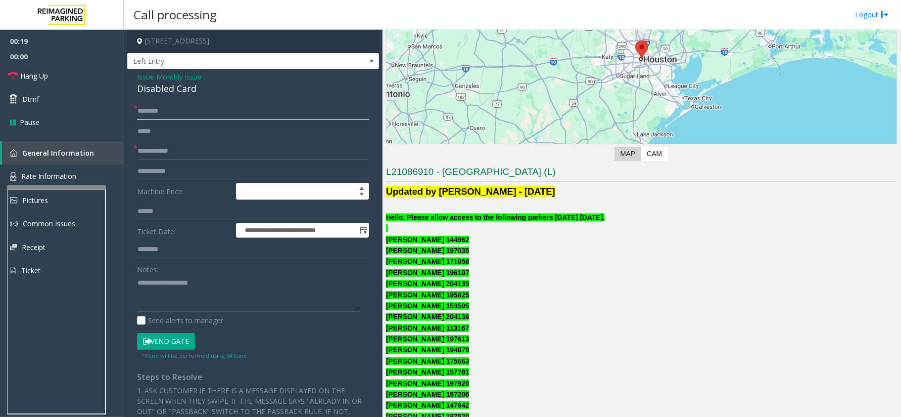
click at [174, 107] on input "text" at bounding box center [253, 111] width 232 height 17
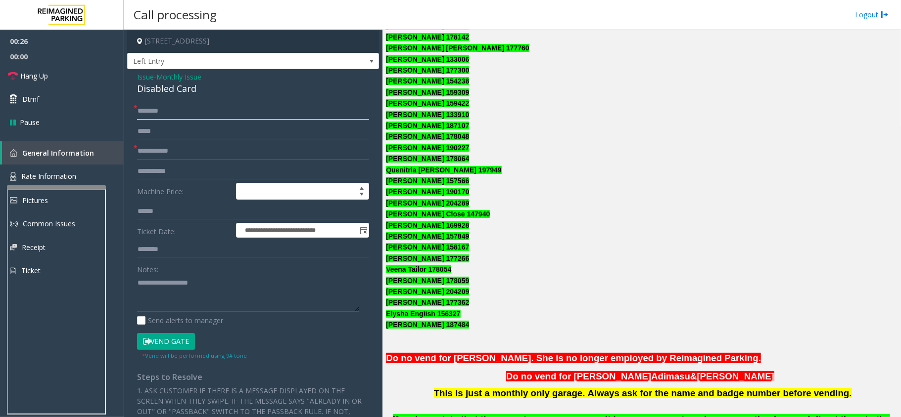
scroll to position [659, 0]
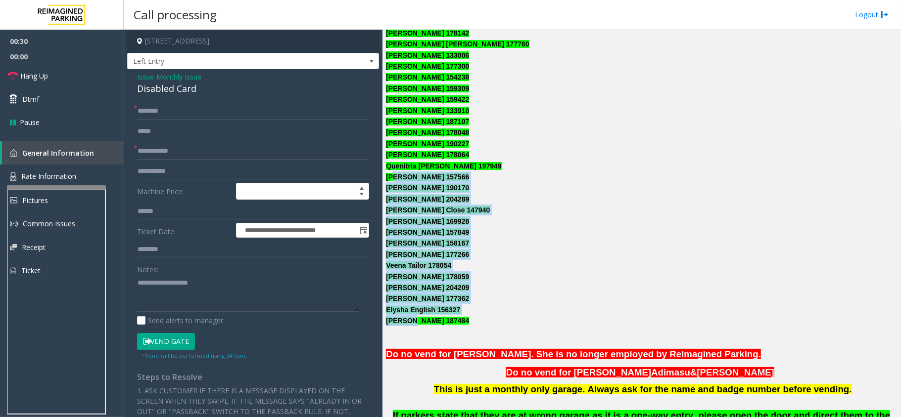
drag, startPoint x: 409, startPoint y: 316, endPoint x: 394, endPoint y: 178, distance: 139.4
click at [394, 178] on div "Updated by [PERSON_NAME] - [DATE] Hello, Please allow access to the following p…" at bounding box center [641, 101] width 511 height 886
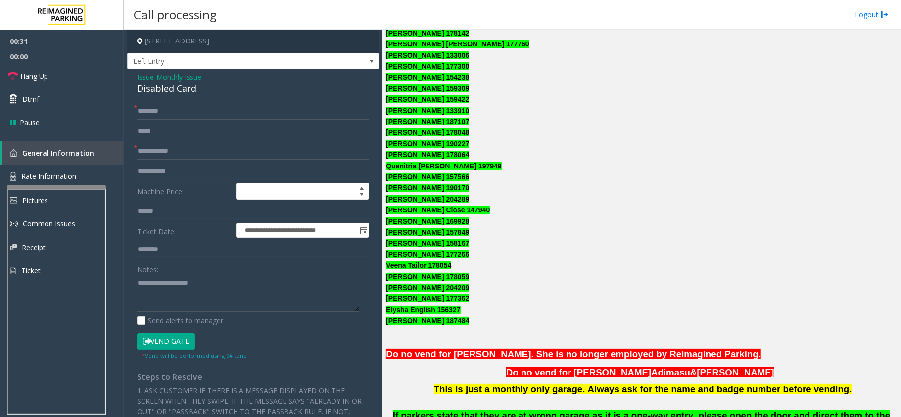
click at [398, 167] on font "Quenitria [PERSON_NAME] 197949" at bounding box center [443, 166] width 115 height 8
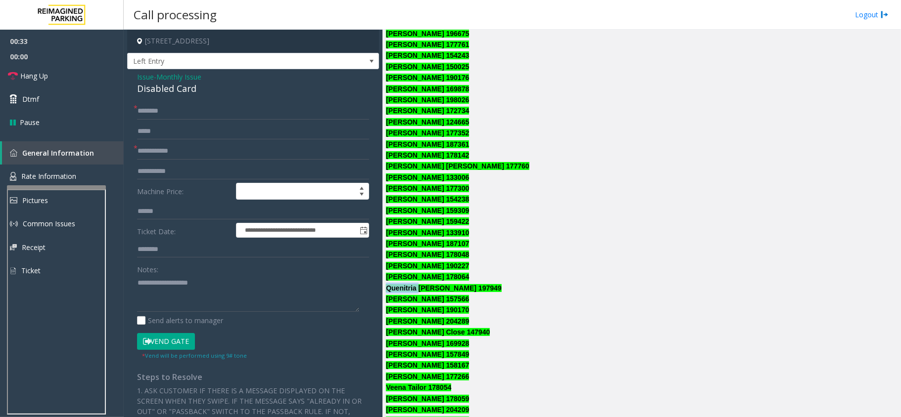
scroll to position [527, 0]
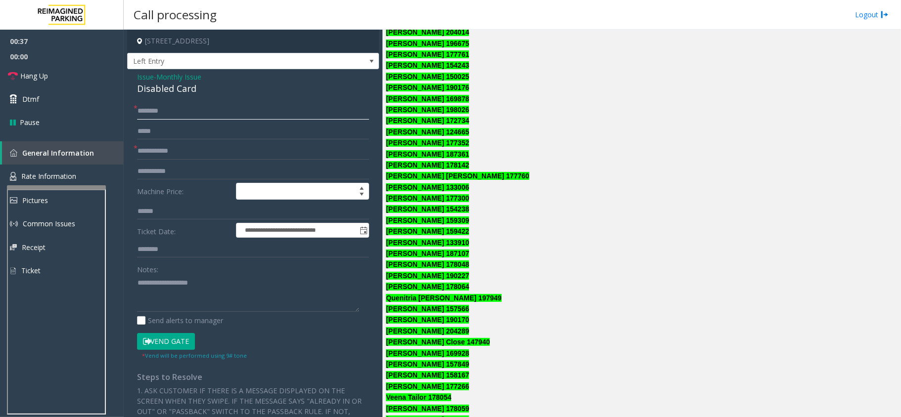
click at [190, 107] on input "********" at bounding box center [253, 111] width 232 height 17
type input "**********"
type input "******"
click at [170, 86] on div "Disabled Card" at bounding box center [253, 88] width 232 height 13
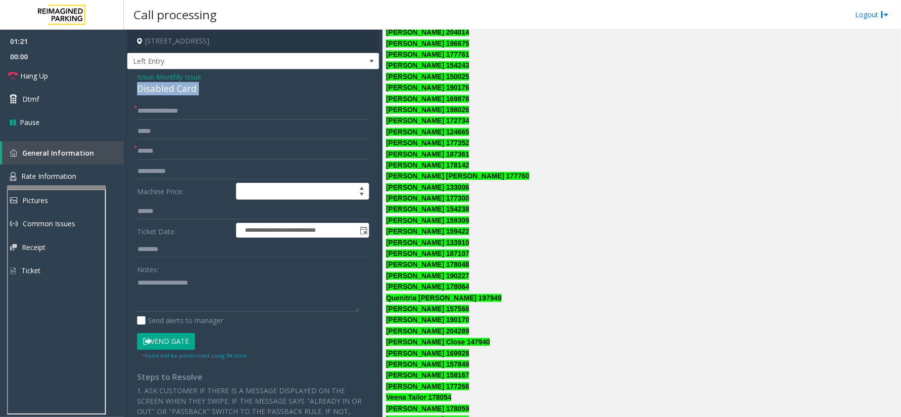
click at [170, 86] on div "Disabled Card" at bounding box center [253, 88] width 232 height 13
click at [163, 298] on textarea at bounding box center [248, 293] width 222 height 37
paste textarea "**********"
click at [157, 112] on input "**********" at bounding box center [253, 111] width 232 height 17
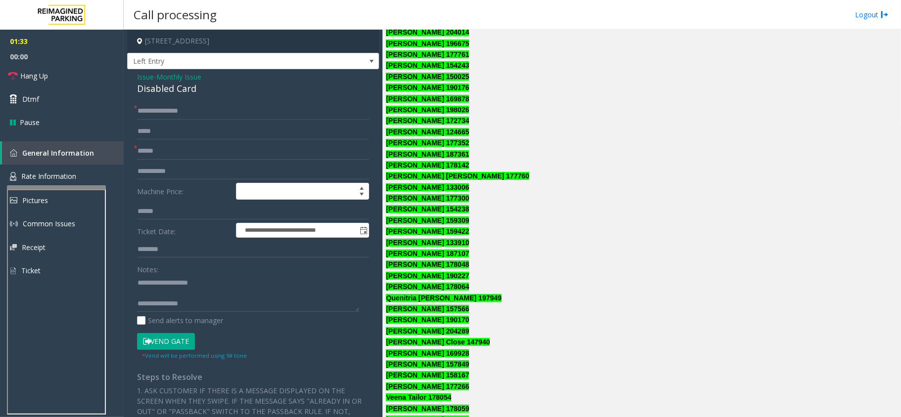
click at [169, 336] on button "Vend Gate" at bounding box center [166, 341] width 58 height 17
click at [204, 305] on textarea at bounding box center [248, 293] width 222 height 37
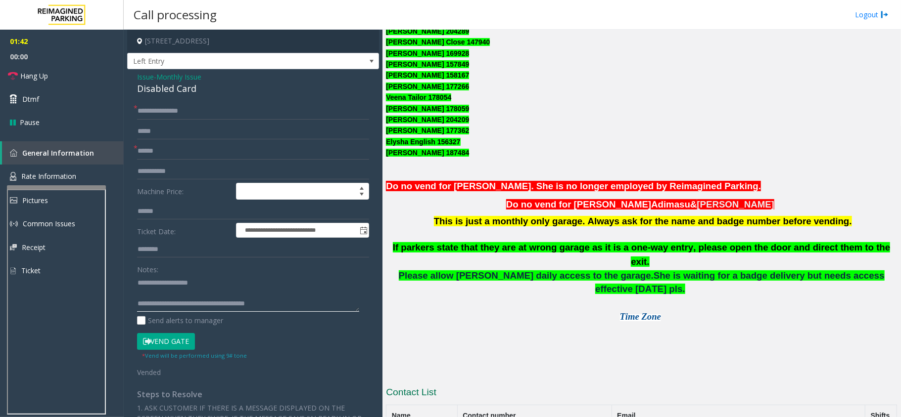
scroll to position [859, 0]
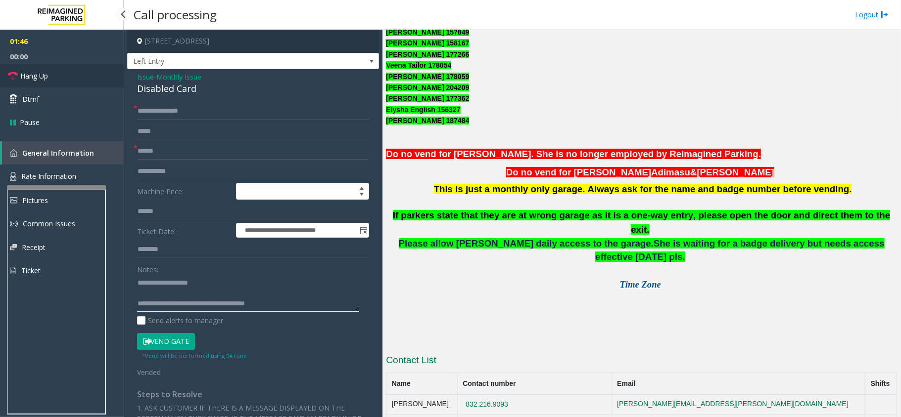
type textarea "**********"
click at [38, 79] on span "Hang Up" at bounding box center [34, 76] width 28 height 10
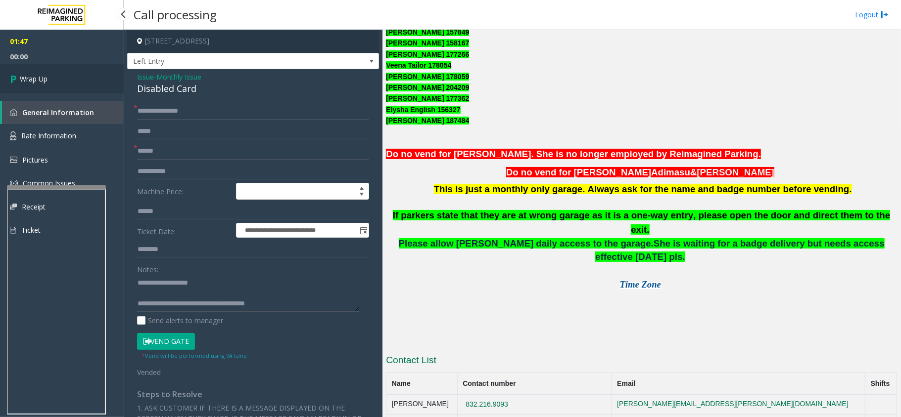
click at [38, 79] on span "Wrap Up" at bounding box center [34, 79] width 28 height 10
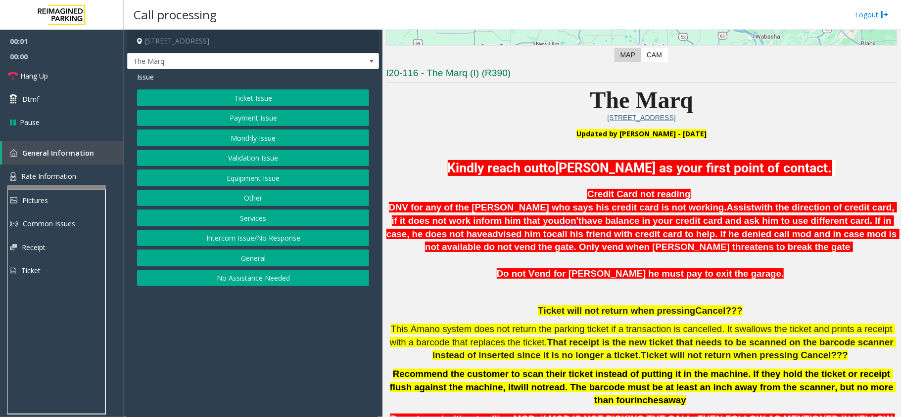
scroll to position [264, 0]
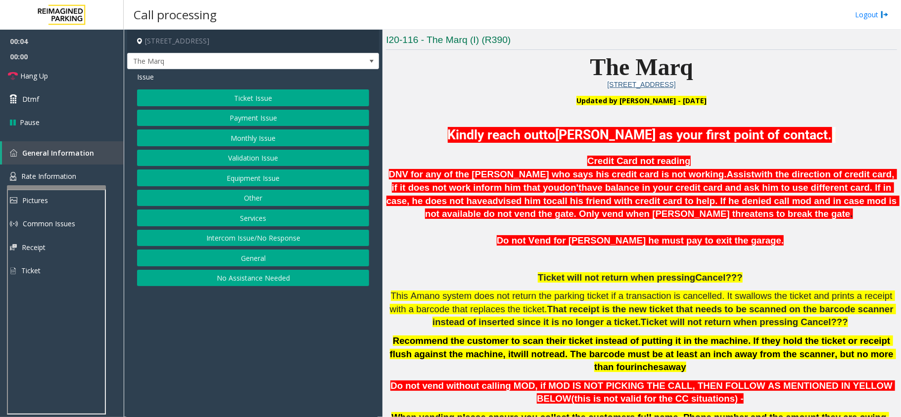
click at [256, 238] on button "Intercom Issue/No Response" at bounding box center [253, 238] width 232 height 17
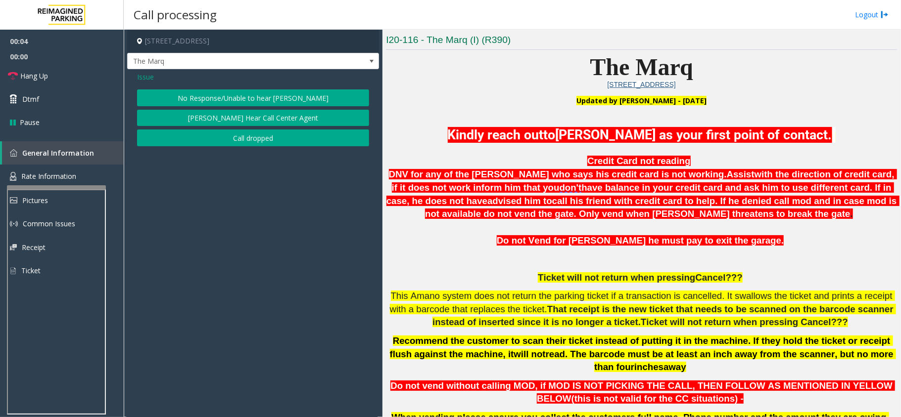
click at [222, 93] on button "No Response/Unable to hear [PERSON_NAME]" at bounding box center [253, 98] width 232 height 17
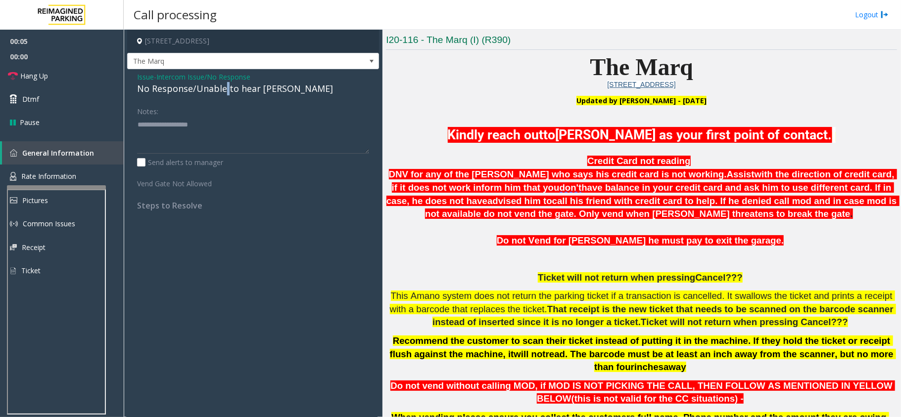
click at [222, 93] on div "No Response/Unable to hear [PERSON_NAME]" at bounding box center [253, 88] width 232 height 13
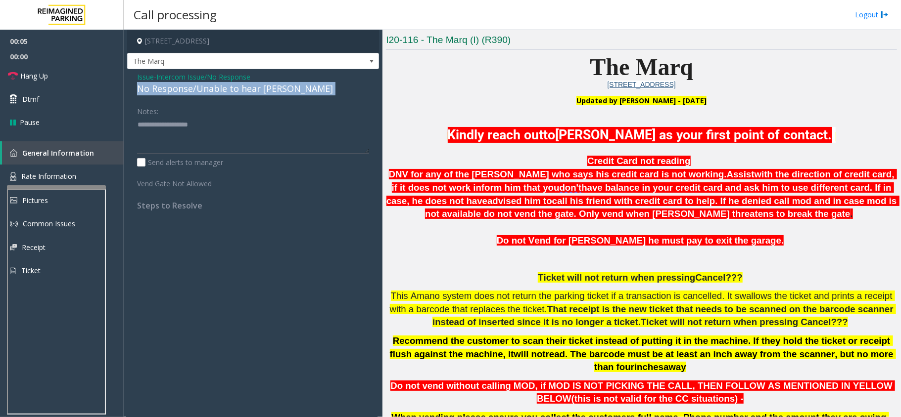
click at [222, 93] on div "No Response/Unable to hear [PERSON_NAME]" at bounding box center [253, 88] width 232 height 13
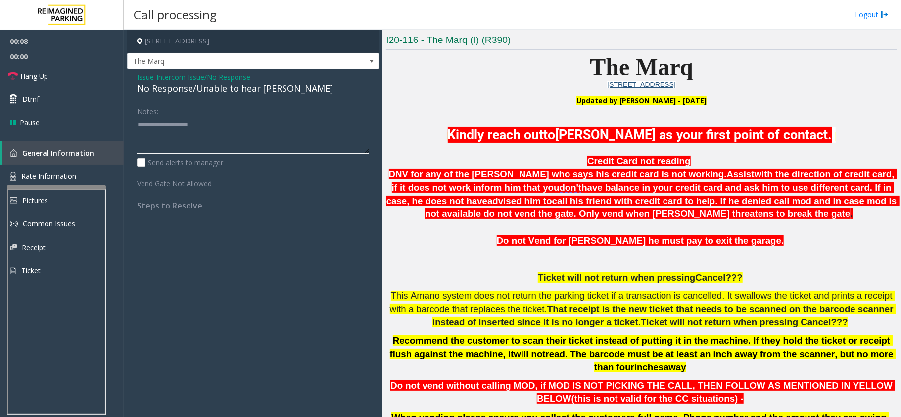
paste textarea "**********"
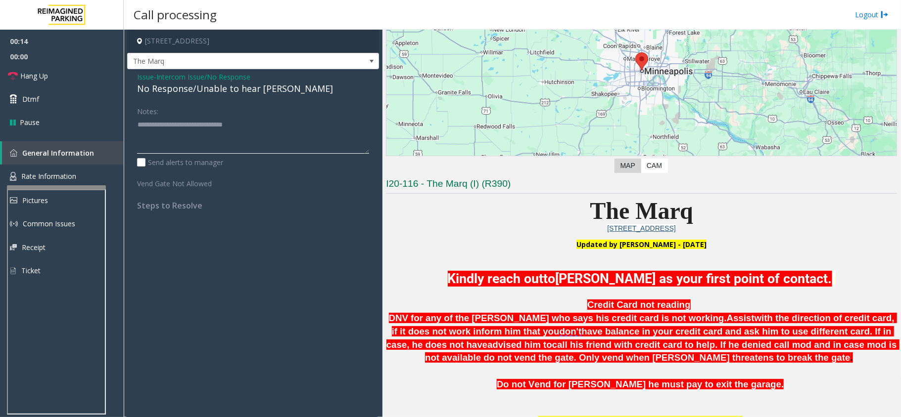
scroll to position [0, 0]
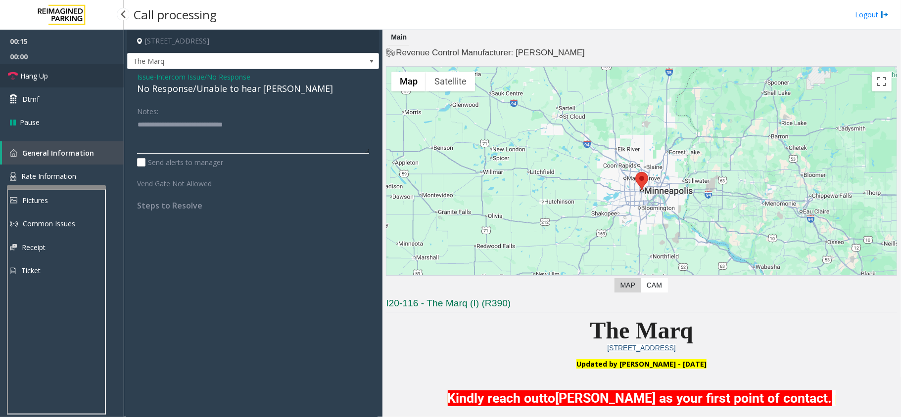
type textarea "**********"
click at [40, 78] on span "Hang Up" at bounding box center [34, 76] width 28 height 10
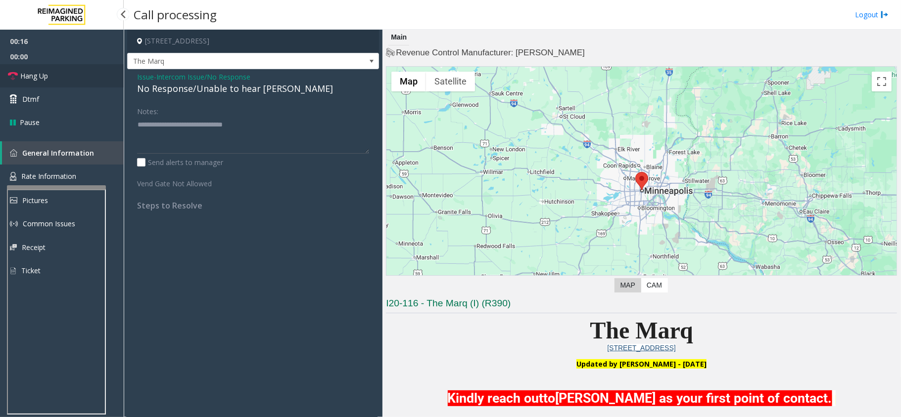
click at [40, 78] on span "Hang Up" at bounding box center [34, 76] width 28 height 10
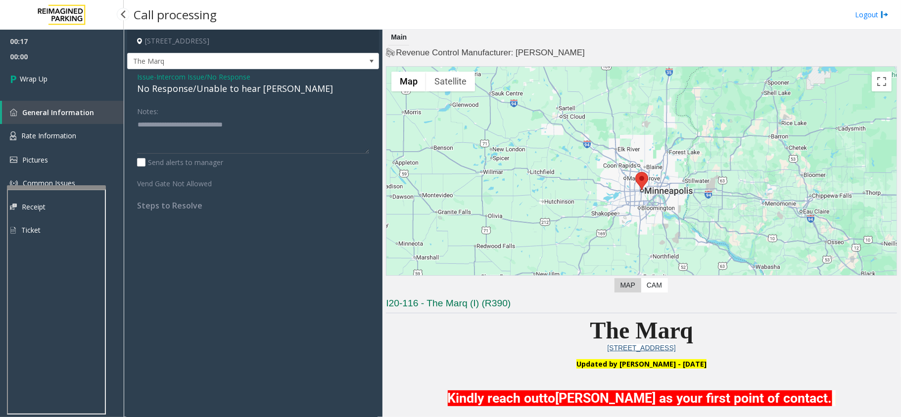
click at [40, 78] on span "Wrap Up" at bounding box center [34, 79] width 28 height 10
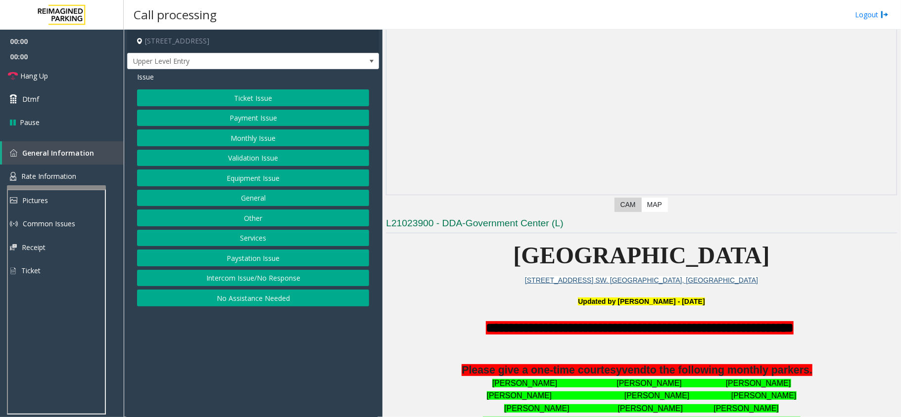
scroll to position [329, 0]
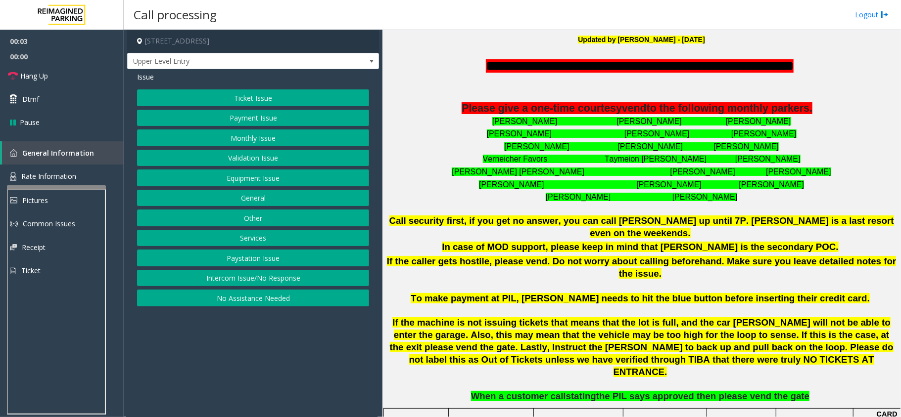
click at [266, 279] on button "Intercom Issue/No Response" at bounding box center [253, 278] width 232 height 17
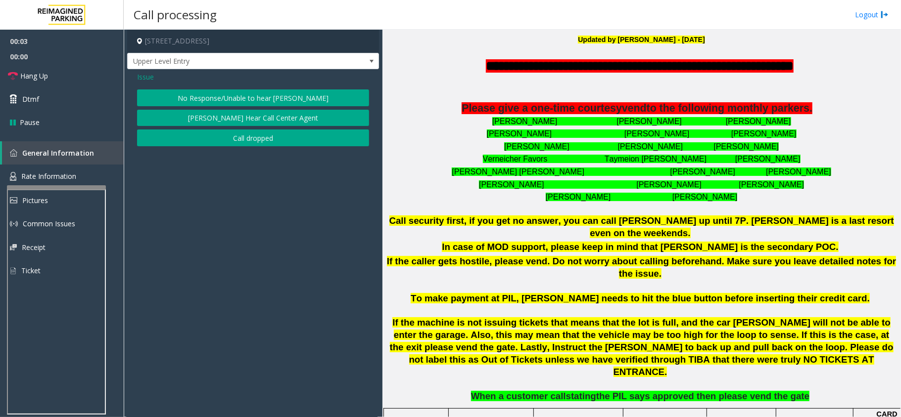
click at [260, 102] on button "No Response/Unable to hear [PERSON_NAME]" at bounding box center [253, 98] width 232 height 17
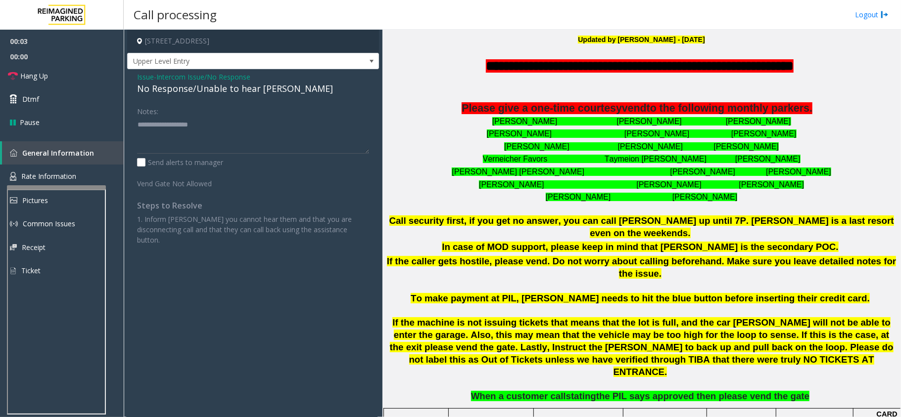
click at [252, 87] on div "No Response/Unable to hear [PERSON_NAME]" at bounding box center [253, 88] width 232 height 13
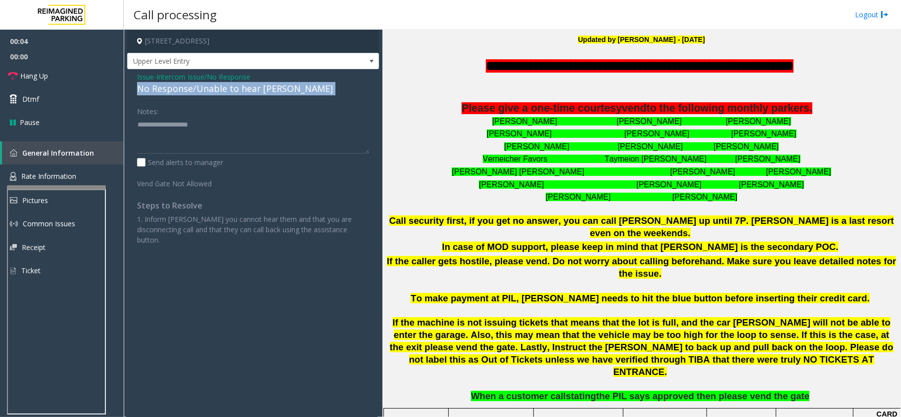
click at [252, 87] on div "No Response/Unable to hear [PERSON_NAME]" at bounding box center [253, 88] width 232 height 13
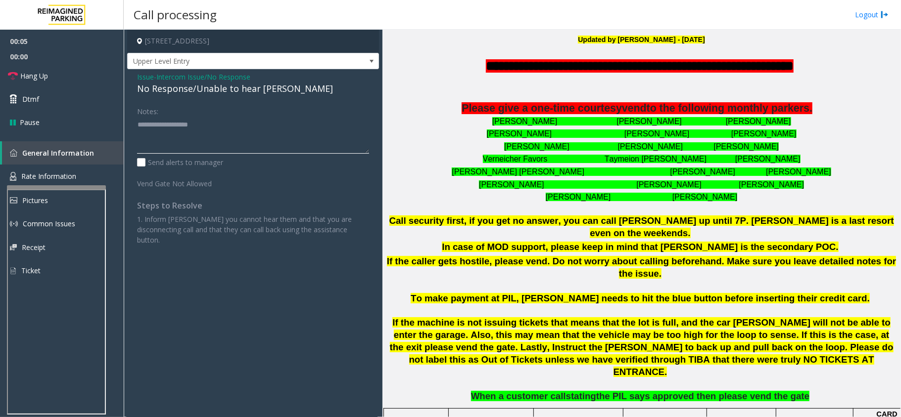
paste textarea "**********"
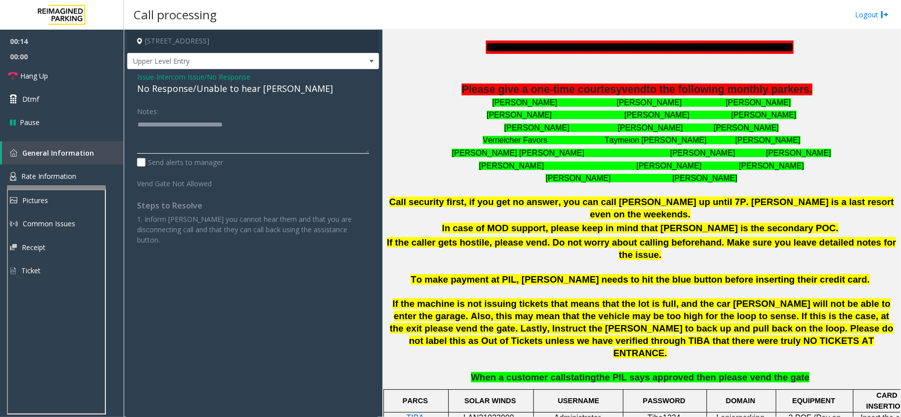
scroll to position [18, 0]
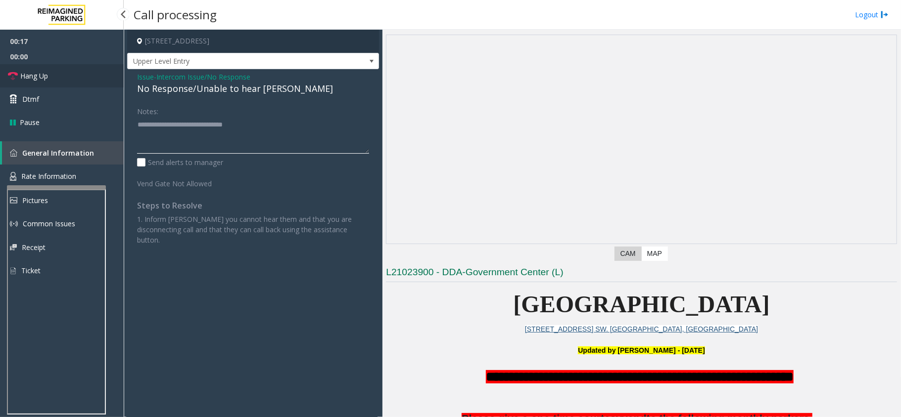
type textarea "**********"
click at [14, 70] on link "Hang Up" at bounding box center [62, 75] width 124 height 23
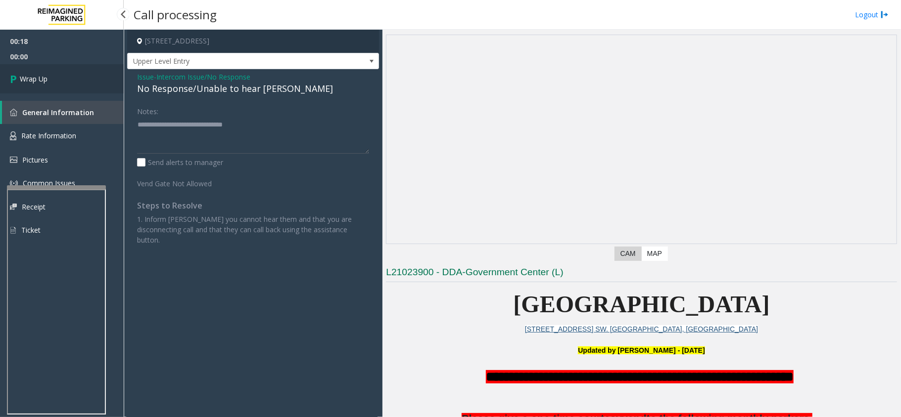
click at [14, 70] on link "Wrap Up" at bounding box center [62, 78] width 124 height 29
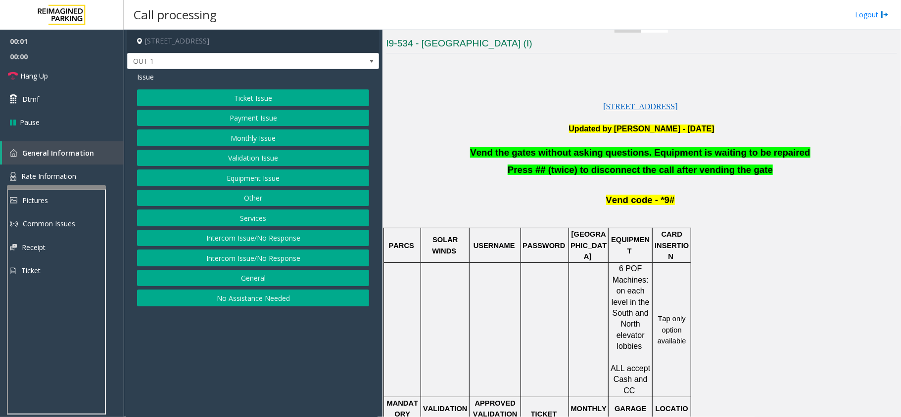
scroll to position [264, 0]
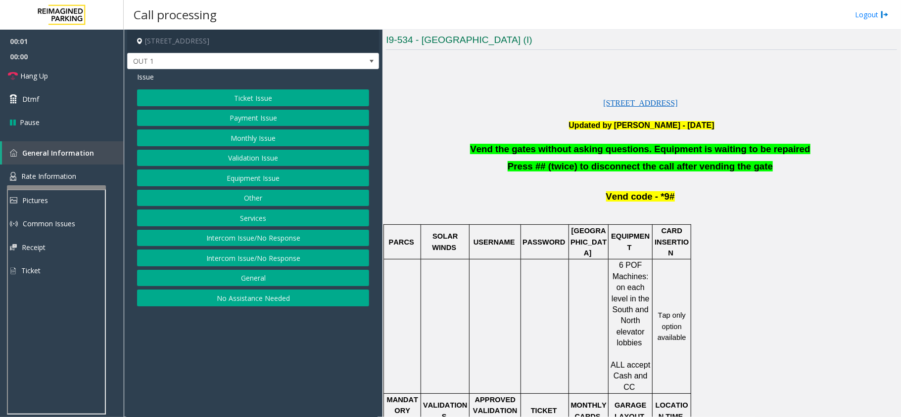
click at [285, 182] on button "Equipment Issue" at bounding box center [253, 178] width 232 height 17
click at [285, 182] on button "Gate / Door Won't Open" at bounding box center [253, 178] width 232 height 17
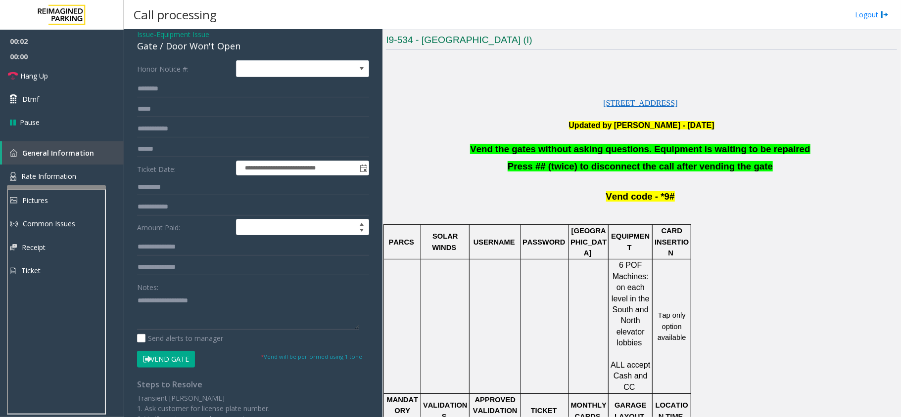
scroll to position [66, 0]
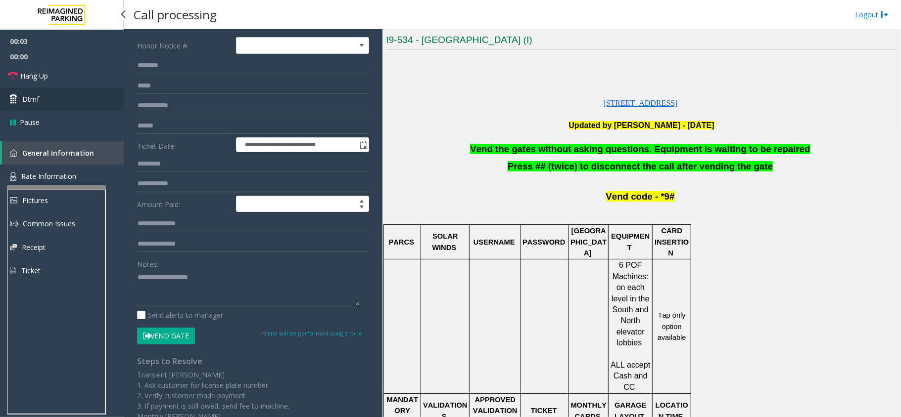
click at [31, 102] on span "Dtmf" at bounding box center [30, 99] width 17 height 10
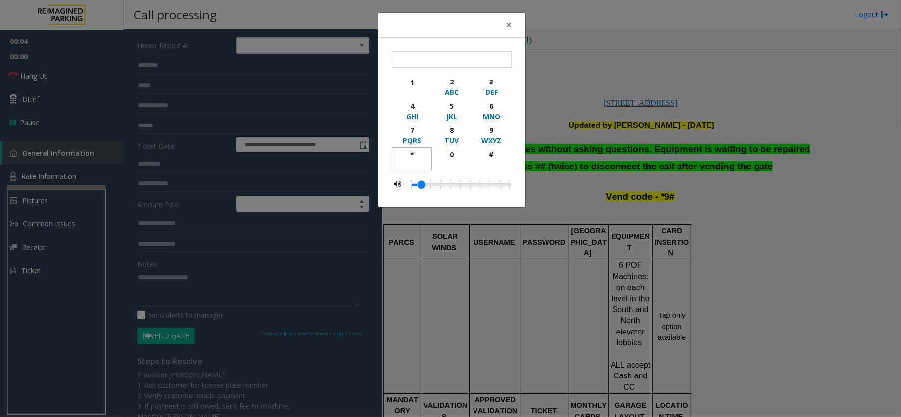
click at [411, 154] on div "*" at bounding box center [411, 154] width 27 height 10
click at [487, 130] on div "9" at bounding box center [491, 130] width 27 height 10
click at [490, 154] on div "#" at bounding box center [491, 154] width 27 height 10
type input "***"
click at [509, 26] on span "×" at bounding box center [508, 25] width 6 height 14
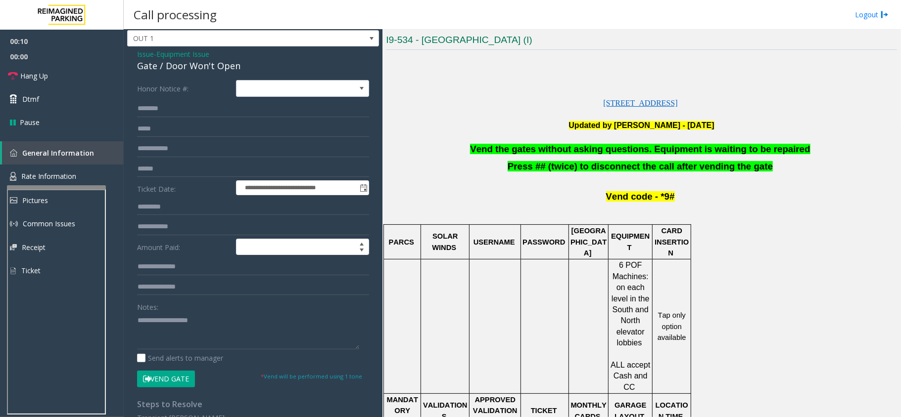
scroll to position [0, 0]
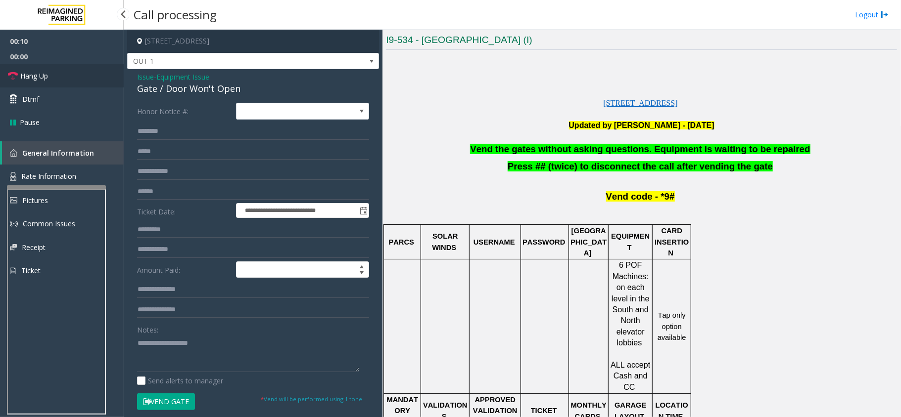
click at [57, 78] on link "Hang Up" at bounding box center [62, 75] width 124 height 23
click at [165, 93] on div "Gate / Door Won't Open" at bounding box center [253, 88] width 232 height 13
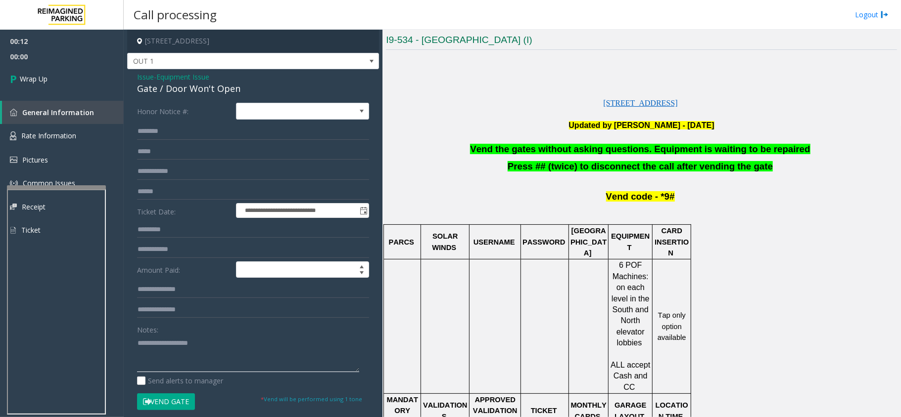
click at [199, 342] on textarea at bounding box center [248, 353] width 222 height 37
paste textarea "**********"
type textarea "**********"
click at [26, 90] on link "Wrap Up" at bounding box center [62, 78] width 124 height 29
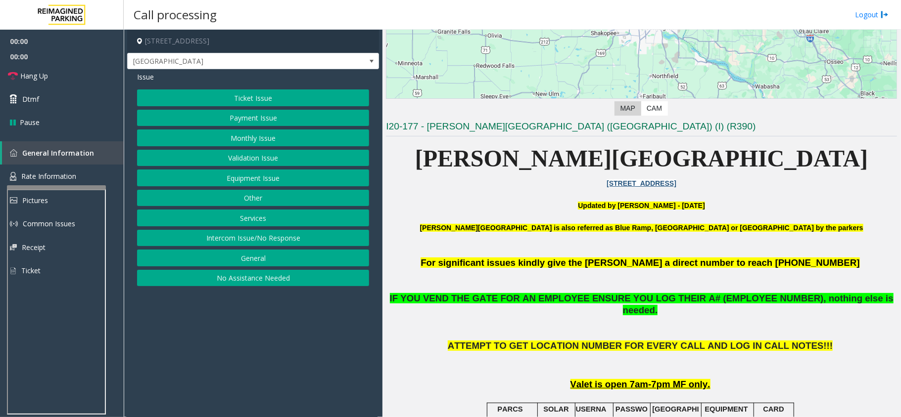
scroll to position [396, 0]
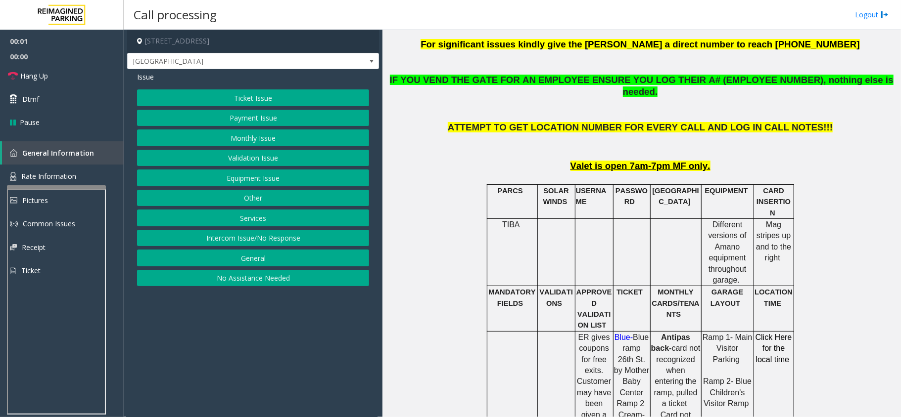
click at [235, 180] on button "Equipment Issue" at bounding box center [253, 178] width 232 height 17
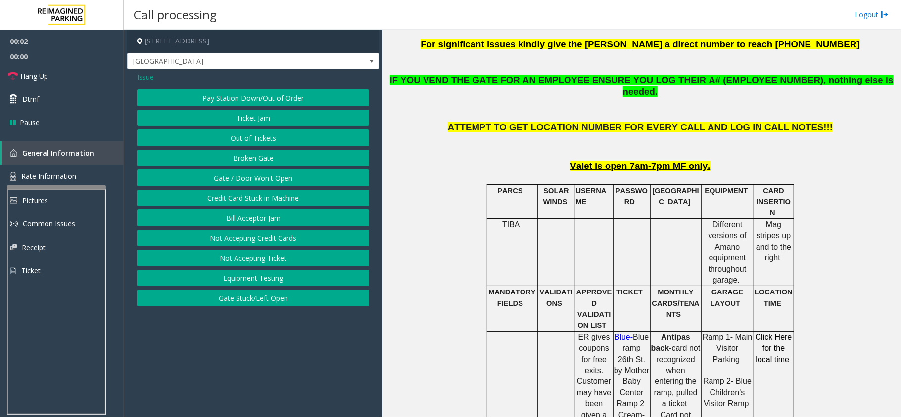
click at [235, 180] on button "Gate / Door Won't Open" at bounding box center [253, 178] width 232 height 17
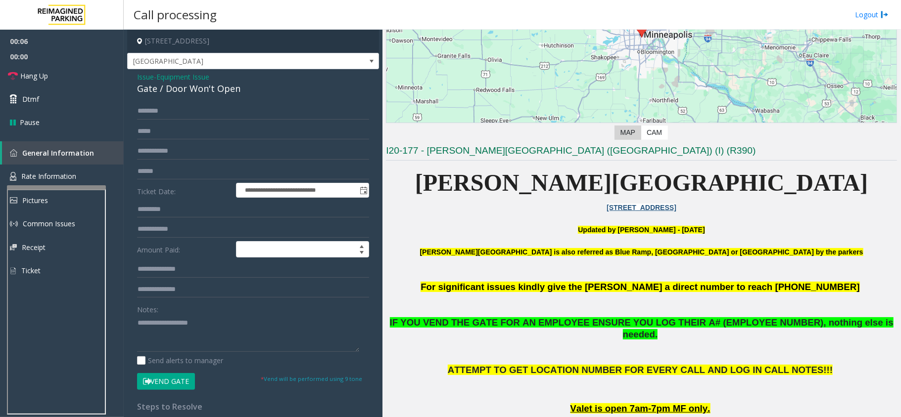
scroll to position [198, 0]
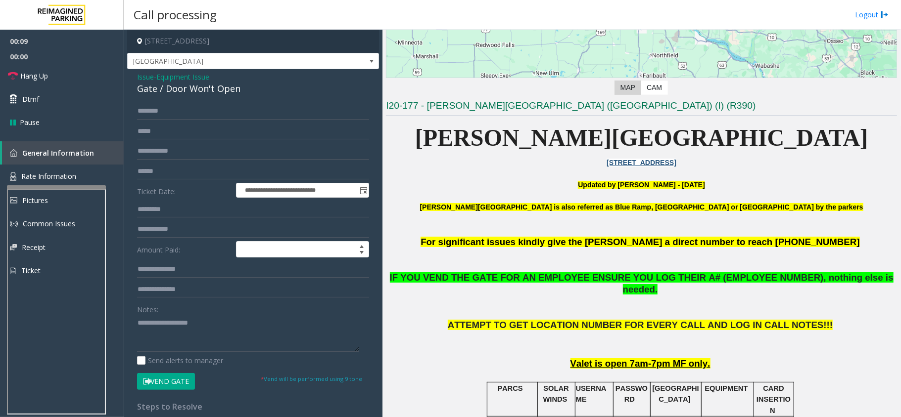
click at [182, 91] on div "Gate / Door Won't Open" at bounding box center [253, 88] width 232 height 13
click at [191, 325] on textarea at bounding box center [248, 333] width 222 height 37
paste textarea "**********"
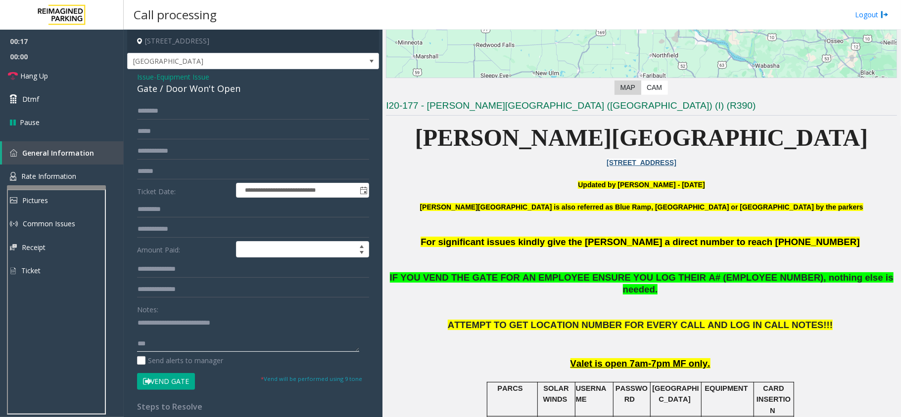
type textarea "**********"
click at [175, 159] on input "text" at bounding box center [253, 151] width 232 height 17
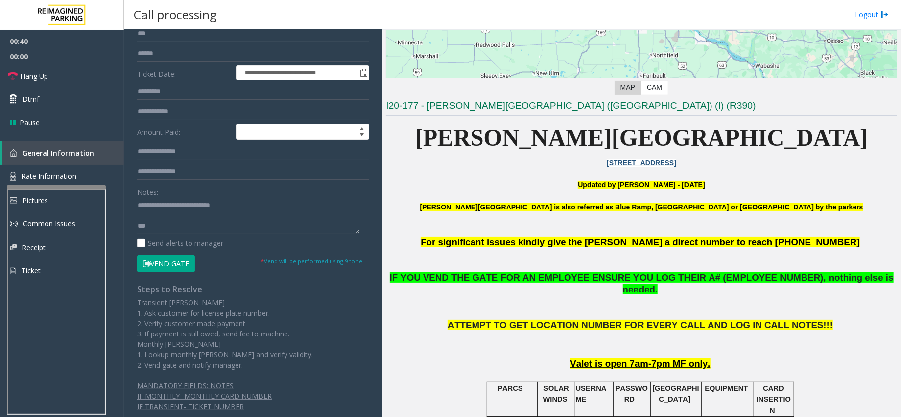
scroll to position [132, 0]
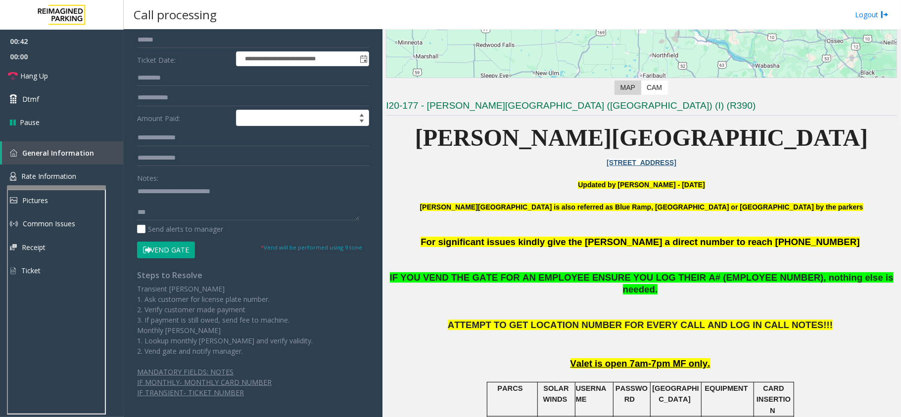
type input "***"
click at [180, 254] on button "Vend Gate" at bounding box center [166, 250] width 58 height 17
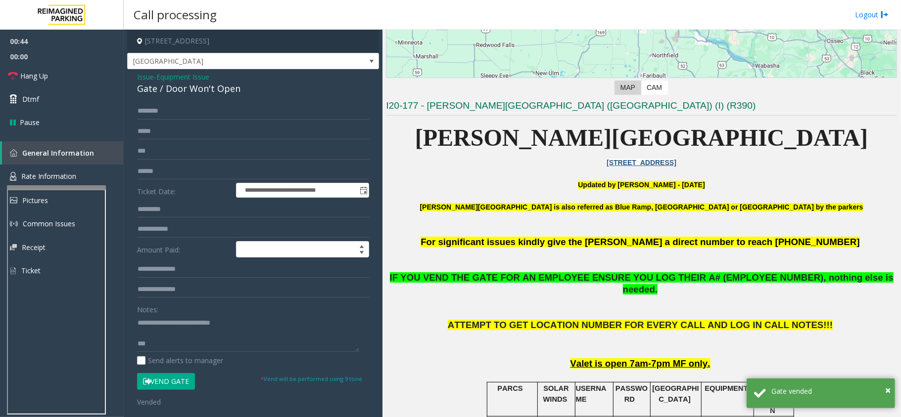
click at [142, 78] on span "Issue" at bounding box center [145, 77] width 17 height 10
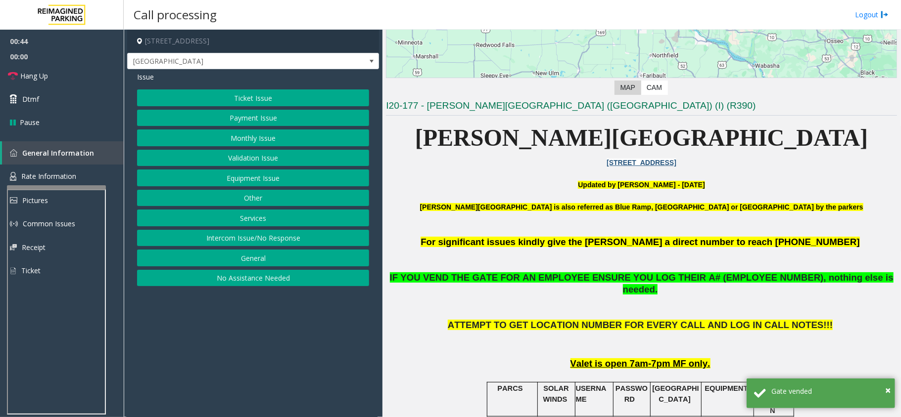
click at [242, 146] on button "Monthly Issue" at bounding box center [253, 138] width 232 height 17
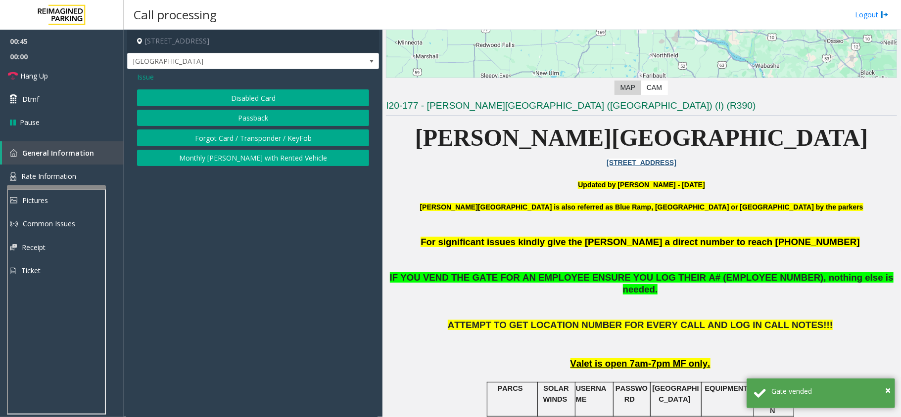
click at [246, 101] on button "Disabled Card" at bounding box center [253, 98] width 232 height 17
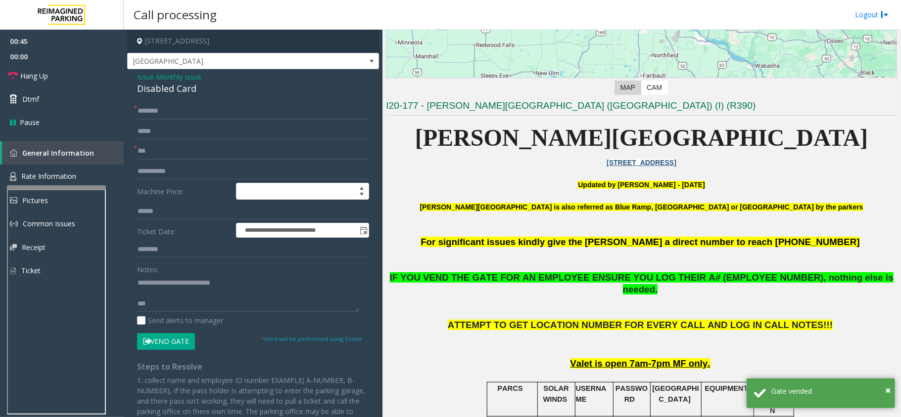
click at [167, 90] on div "Disabled Card" at bounding box center [253, 88] width 232 height 13
click at [164, 108] on input "text" at bounding box center [253, 111] width 232 height 17
type input "**"
click at [173, 91] on div "Disabled Card" at bounding box center [253, 88] width 232 height 13
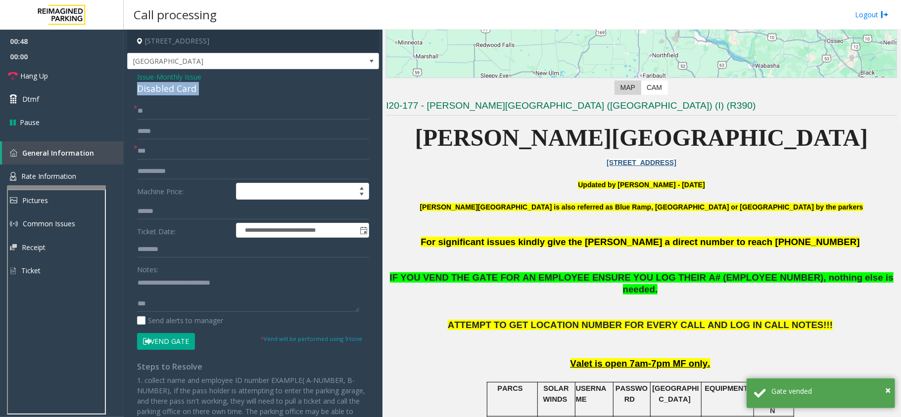
click at [173, 91] on div "Disabled Card" at bounding box center [253, 88] width 232 height 13
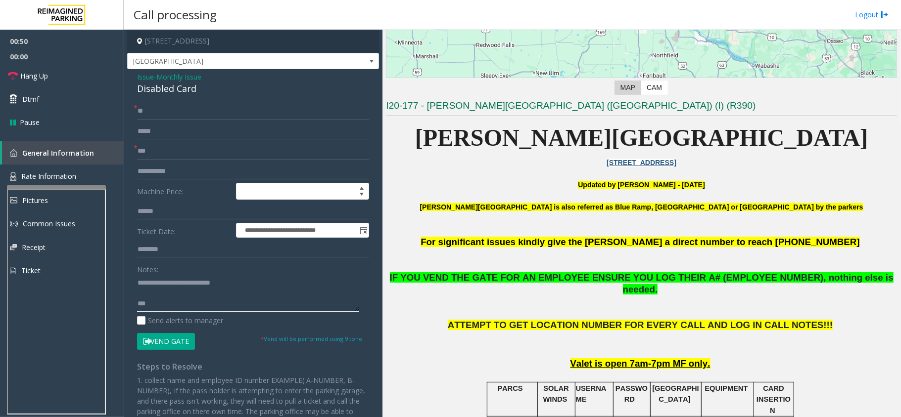
drag, startPoint x: 238, startPoint y: 285, endPoint x: 159, endPoint y: 281, distance: 78.7
click at [159, 281] on textarea at bounding box center [248, 293] width 222 height 37
paste textarea
click at [163, 312] on textarea at bounding box center [248, 293] width 222 height 37
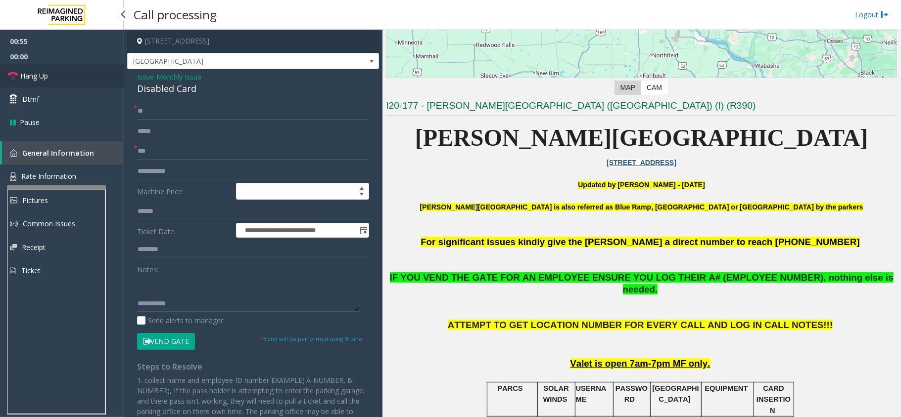
click at [78, 70] on link "Hang Up" at bounding box center [62, 75] width 124 height 23
click at [190, 306] on textarea at bounding box center [248, 293] width 222 height 37
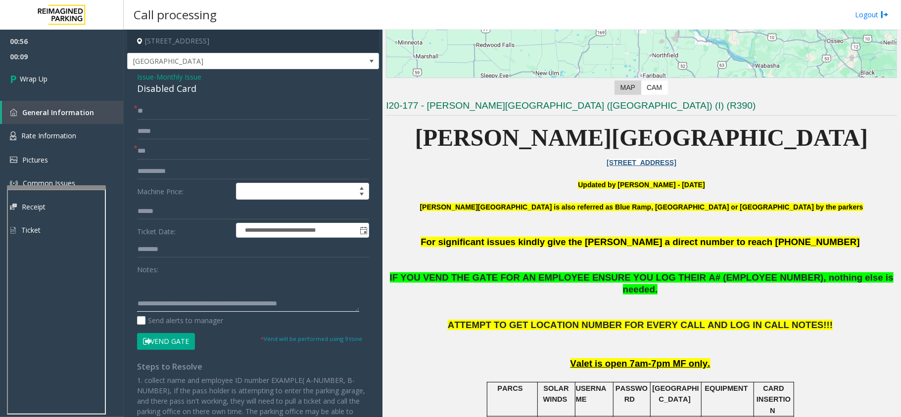
click at [177, 303] on textarea at bounding box center [248, 293] width 222 height 37
type textarea "**********"
click at [38, 80] on span "Wrap Up" at bounding box center [34, 79] width 28 height 10
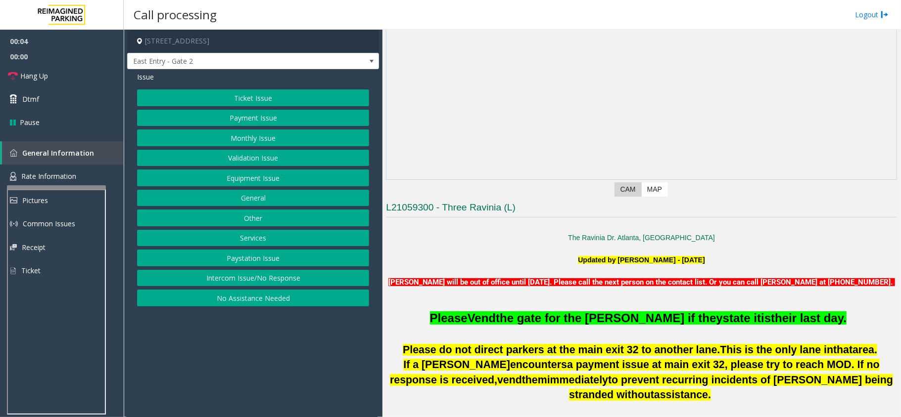
scroll to position [264, 0]
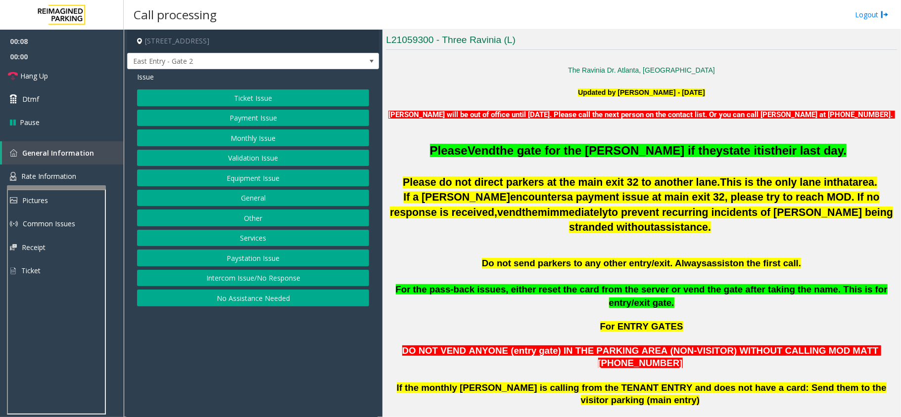
click at [325, 277] on button "Intercom Issue/No Response" at bounding box center [253, 278] width 232 height 17
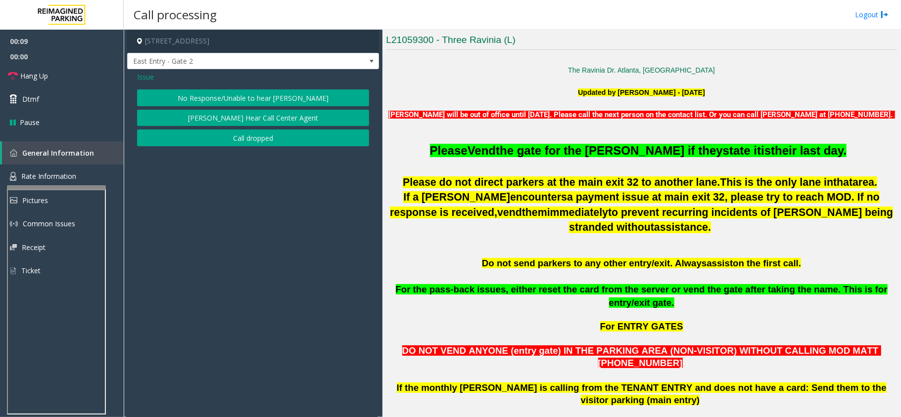
click at [140, 77] on span "Issue" at bounding box center [145, 77] width 17 height 10
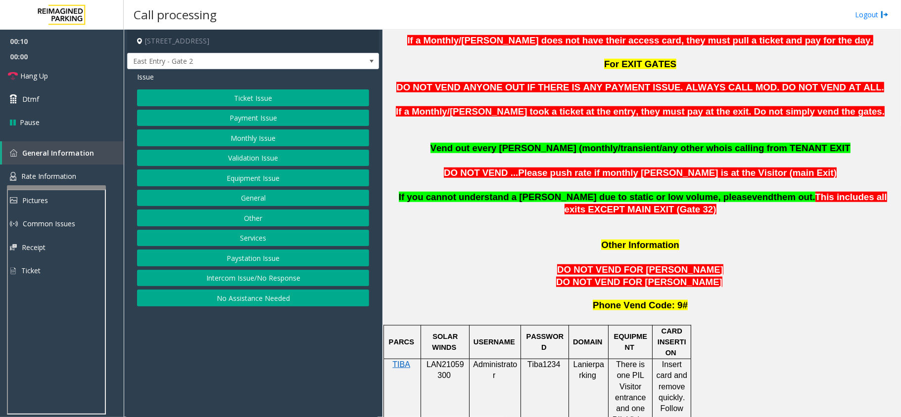
scroll to position [857, 0]
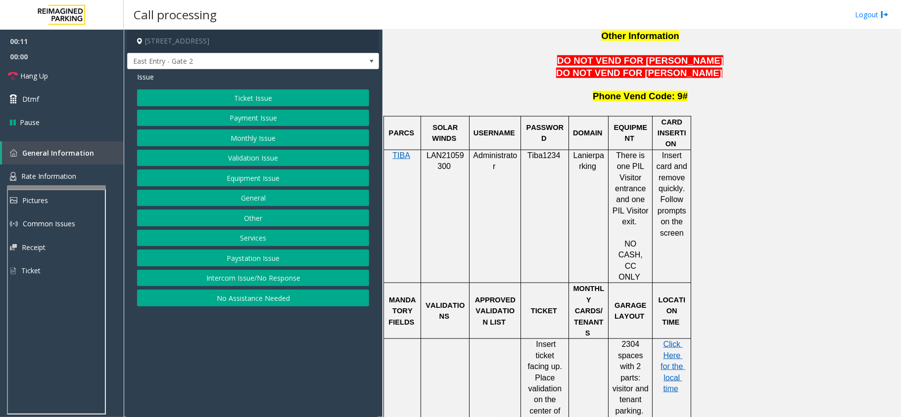
click at [447, 151] on span "LAN21059300" at bounding box center [445, 160] width 38 height 19
click at [236, 138] on button "Monthly Issue" at bounding box center [253, 138] width 232 height 17
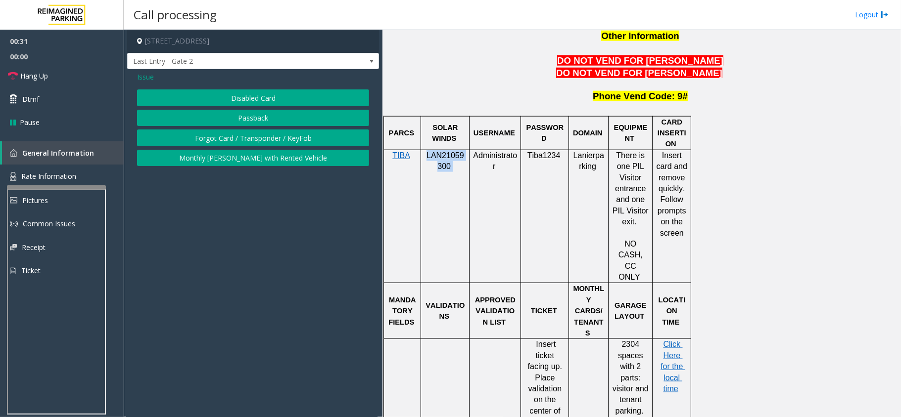
click at [238, 93] on button "Disabled Card" at bounding box center [253, 98] width 232 height 17
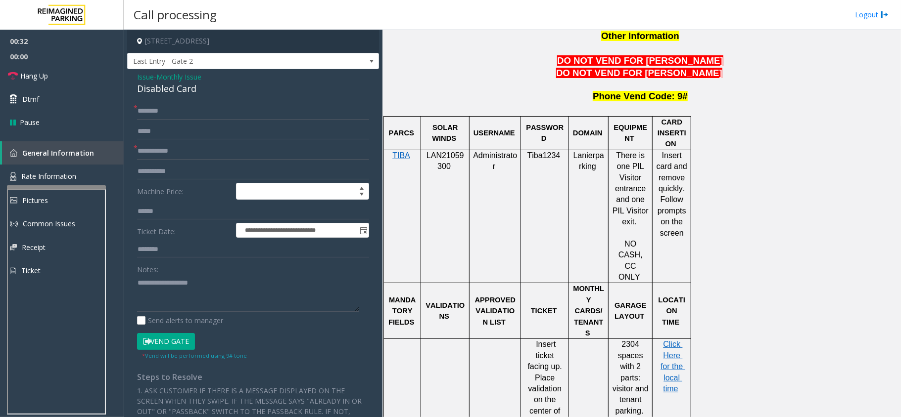
click at [182, 80] on span "Monthly Issue" at bounding box center [178, 77] width 45 height 10
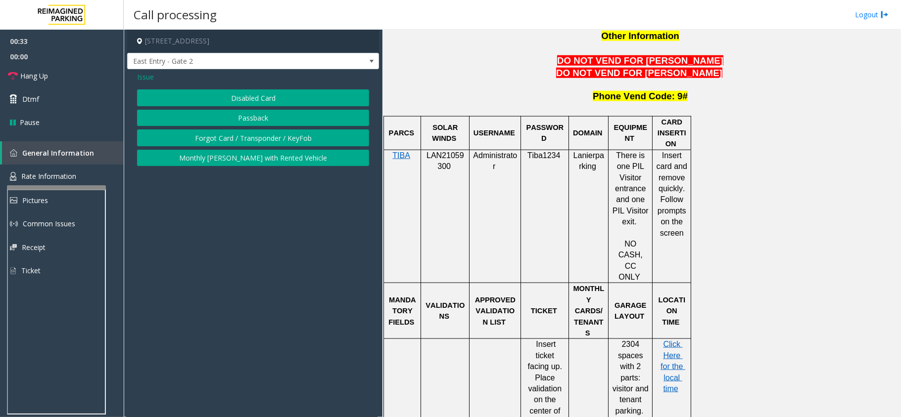
click at [228, 118] on button "Passback" at bounding box center [253, 118] width 232 height 17
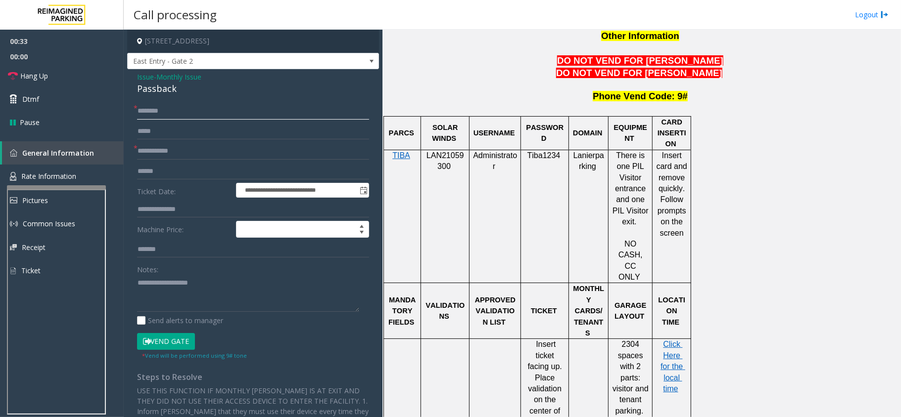
click at [153, 109] on input "text" at bounding box center [253, 111] width 232 height 17
type input "*****"
click at [186, 147] on input "text" at bounding box center [253, 151] width 232 height 17
type input "*****"
click at [149, 107] on input "*****" at bounding box center [253, 111] width 232 height 17
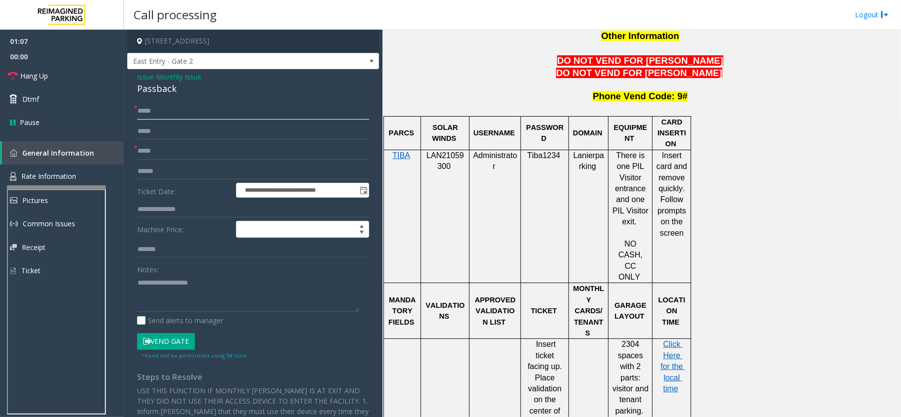
click at [149, 107] on input "*****" at bounding box center [253, 111] width 232 height 17
click at [184, 103] on input "*****" at bounding box center [253, 111] width 232 height 17
click at [186, 109] on input "*****" at bounding box center [253, 111] width 232 height 17
click at [185, 115] on input "*****" at bounding box center [253, 111] width 232 height 17
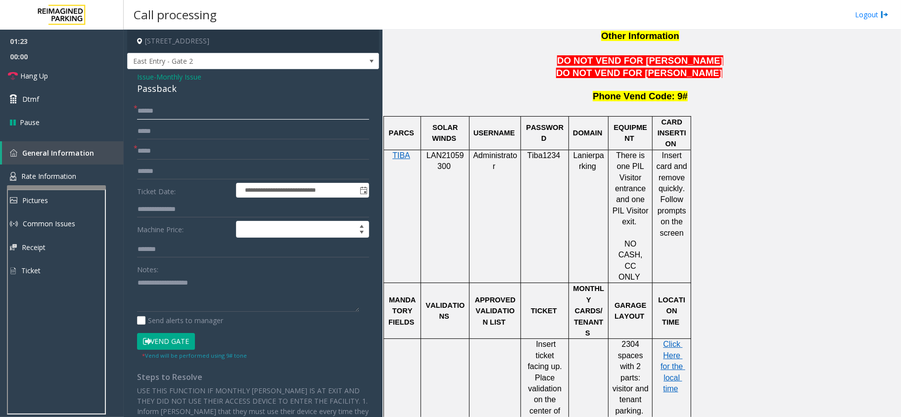
paste input "******"
click at [183, 111] on input "*****" at bounding box center [253, 111] width 232 height 17
paste input "*********"
type input "**********"
click at [75, 76] on link "Hang Up" at bounding box center [62, 75] width 124 height 23
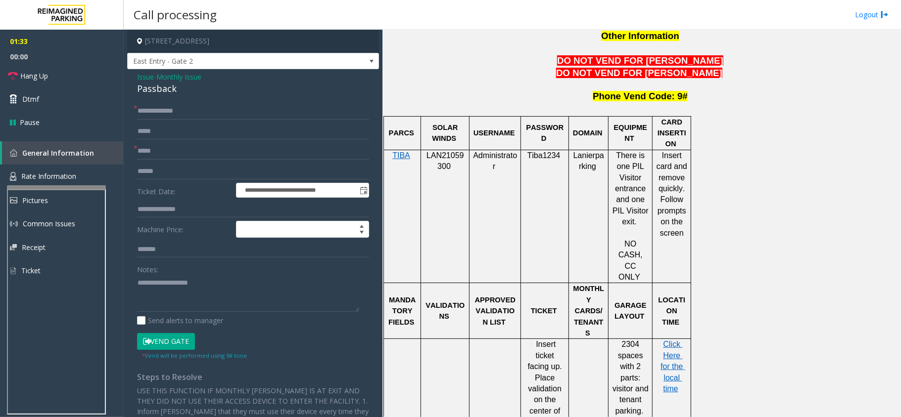
click at [154, 92] on div "Passback" at bounding box center [253, 88] width 232 height 13
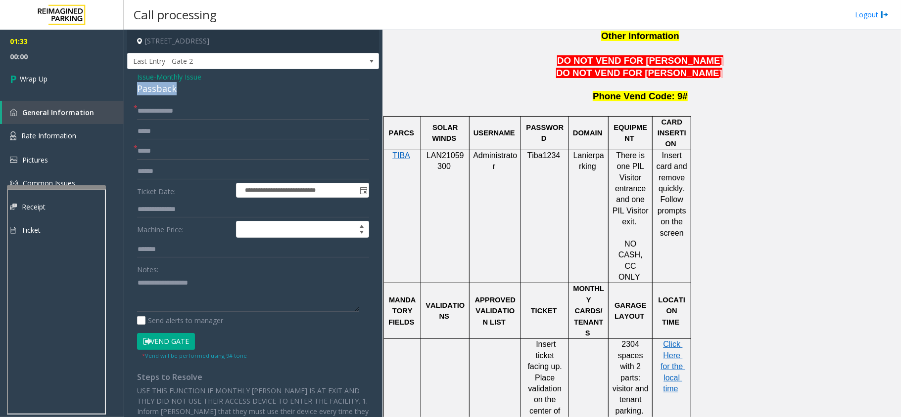
click at [154, 92] on div "Passback" at bounding box center [253, 88] width 232 height 13
click at [174, 279] on textarea at bounding box center [248, 293] width 222 height 37
paste textarea "********"
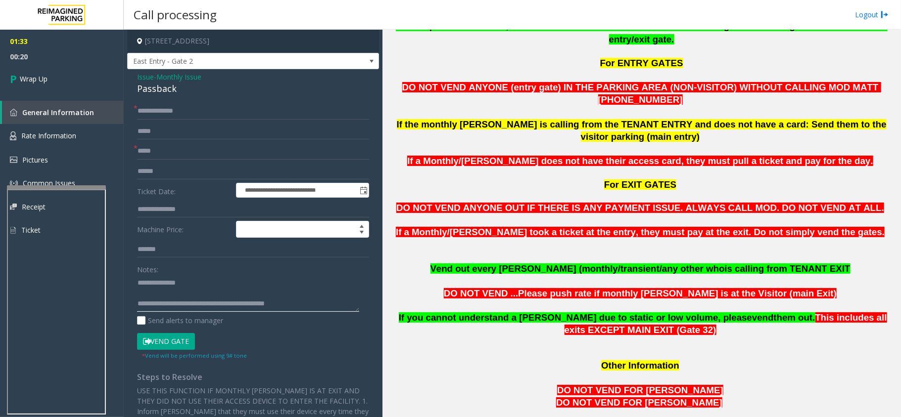
scroll to position [198, 0]
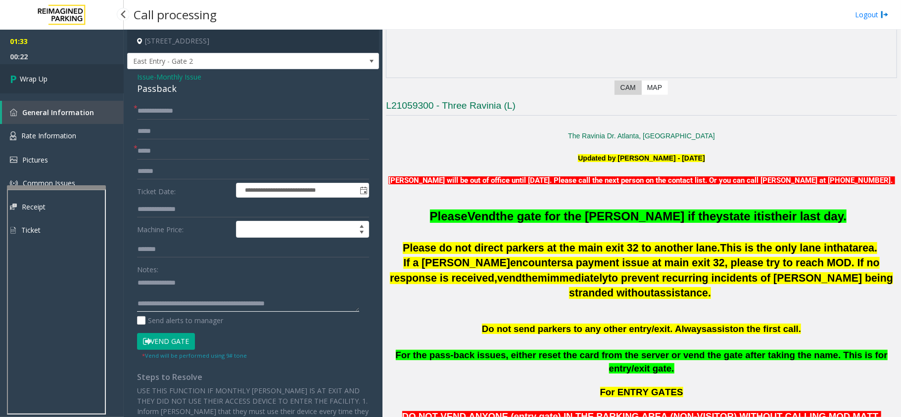
type textarea "**********"
click at [29, 72] on link "Wrap Up" at bounding box center [62, 78] width 124 height 29
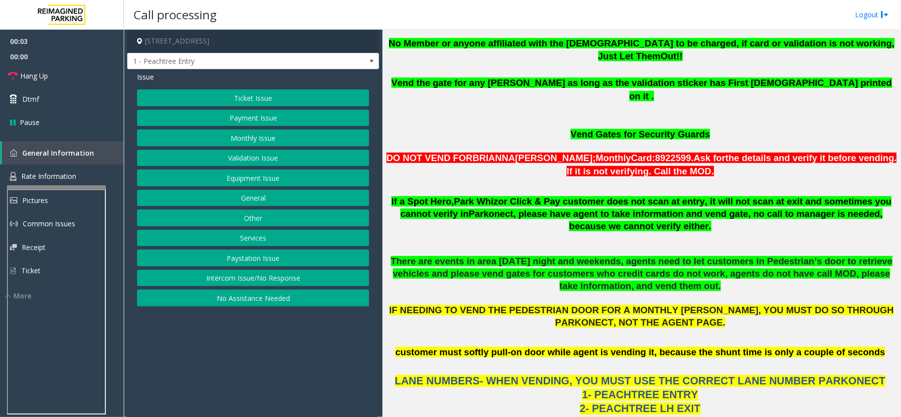
scroll to position [593, 0]
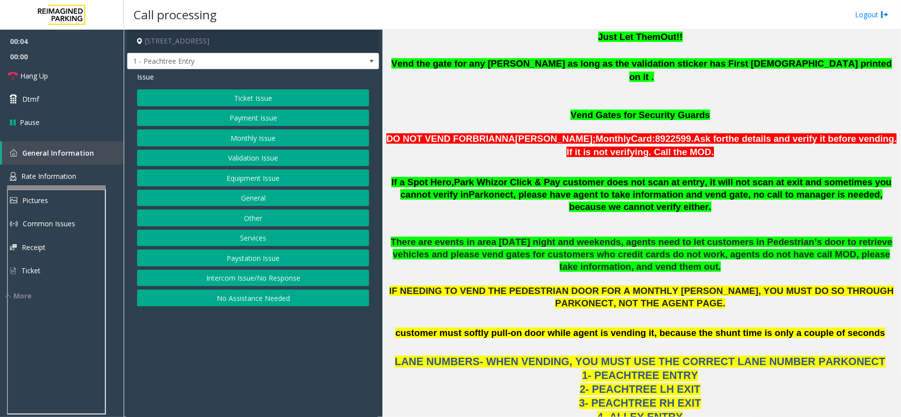
click at [299, 270] on div "Ticket Issue Payment Issue Monthly Issue Validation Issue Equipment Issue Gener…" at bounding box center [253, 198] width 232 height 217
click at [301, 283] on button "Intercom Issue/No Response" at bounding box center [253, 278] width 232 height 17
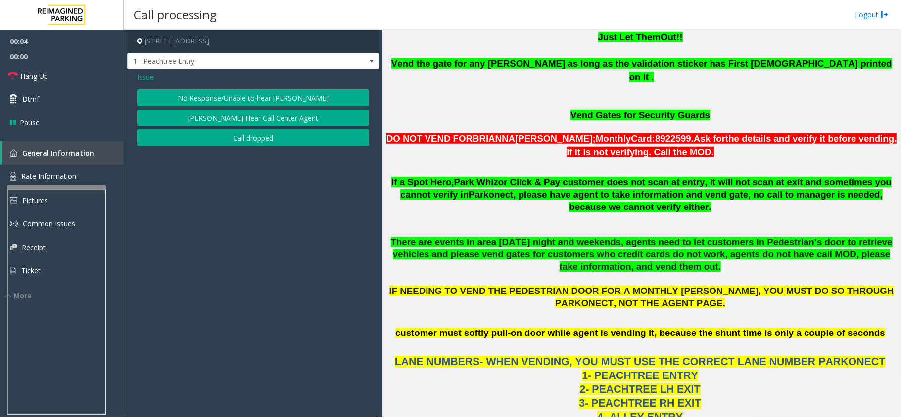
click at [199, 88] on div "Issue No Response/Unable to hear [PERSON_NAME] Cannot Hear Call Center Agent Ca…" at bounding box center [253, 110] width 252 height 82
click at [202, 92] on button "No Response/Unable to hear [PERSON_NAME]" at bounding box center [253, 98] width 232 height 17
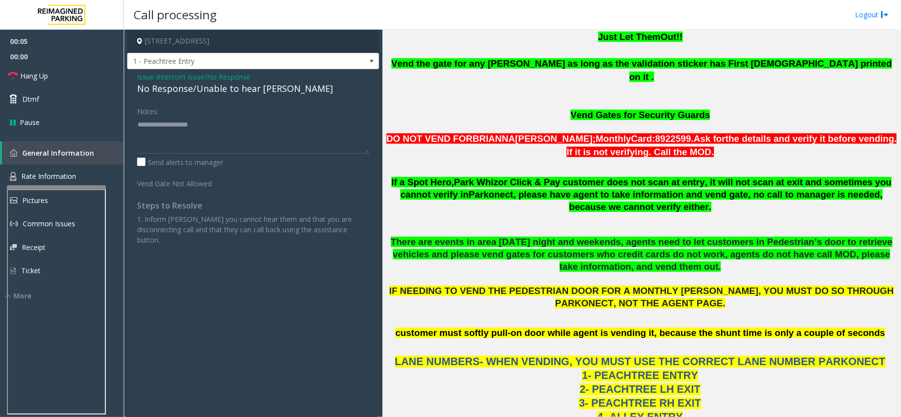
click at [202, 92] on div "No Response/Unable to hear [PERSON_NAME]" at bounding box center [253, 88] width 232 height 13
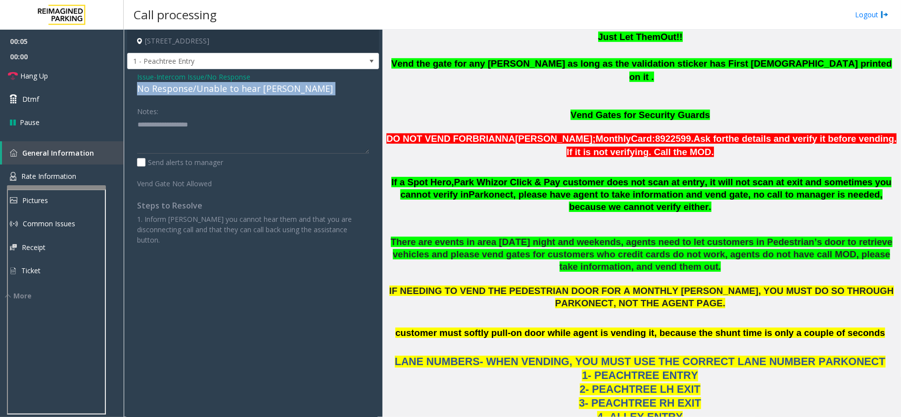
click at [202, 92] on div "No Response/Unable to hear [PERSON_NAME]" at bounding box center [253, 88] width 232 height 13
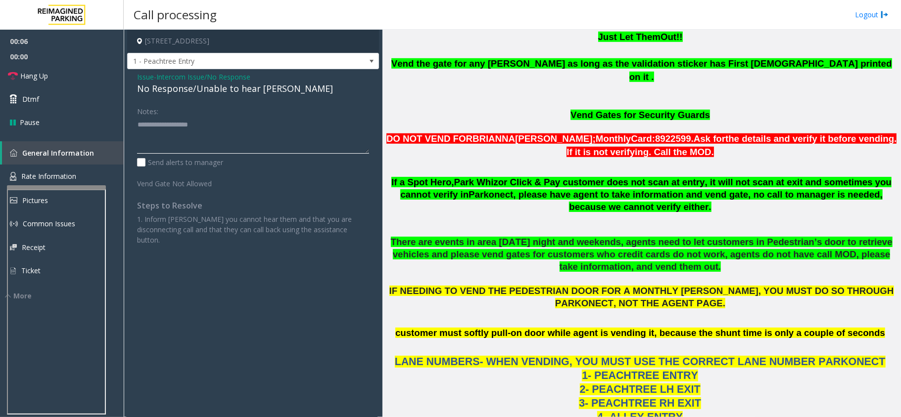
click at [198, 119] on textarea at bounding box center [253, 135] width 232 height 37
paste textarea "**********"
type textarea "**********"
click at [68, 72] on link "Hang Up" at bounding box center [62, 75] width 124 height 23
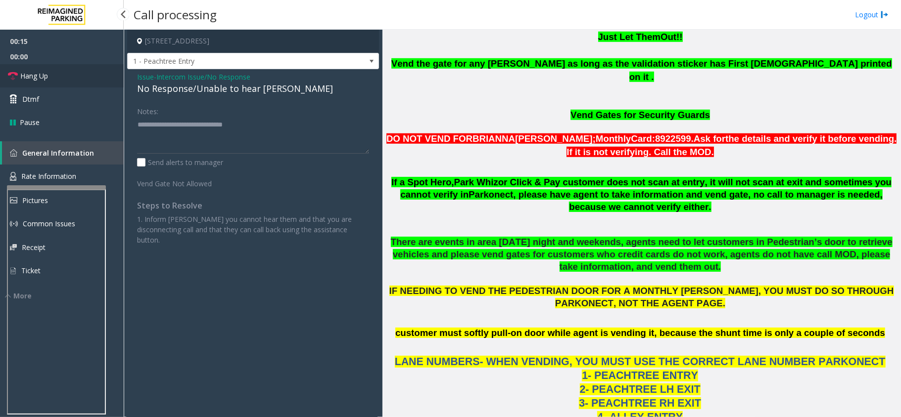
click at [68, 72] on link "Hang Up" at bounding box center [62, 75] width 124 height 23
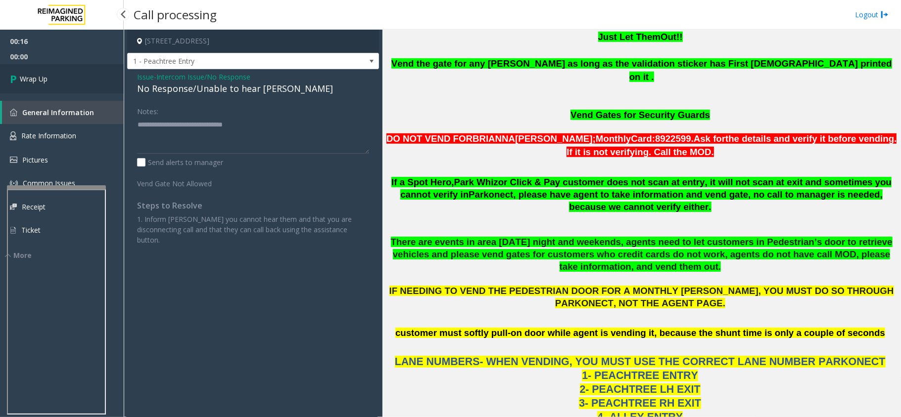
click at [68, 72] on link "Wrap Up" at bounding box center [62, 78] width 124 height 29
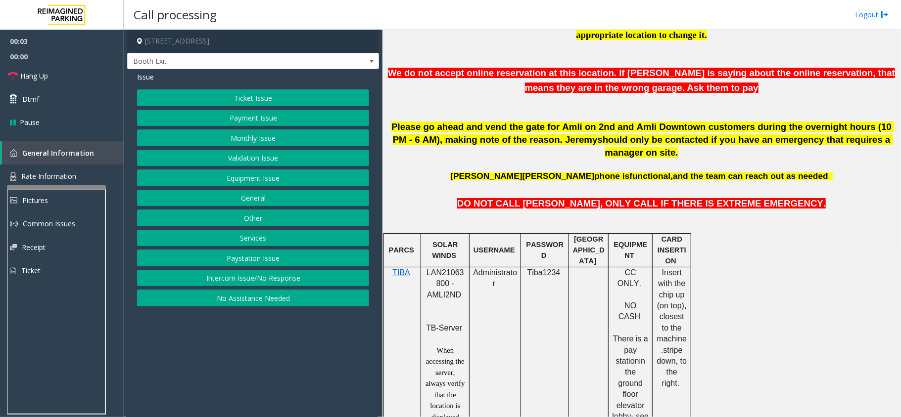
scroll to position [396, 0]
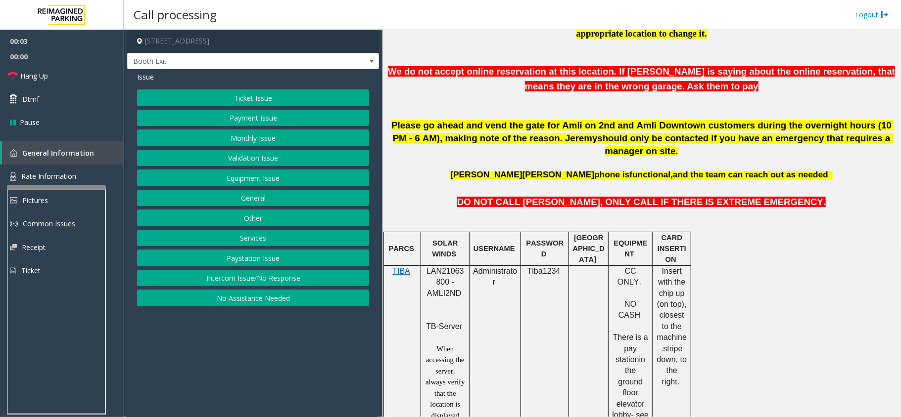
click at [453, 267] on span "LAN21063800 - AMLI2ND" at bounding box center [445, 282] width 38 height 31
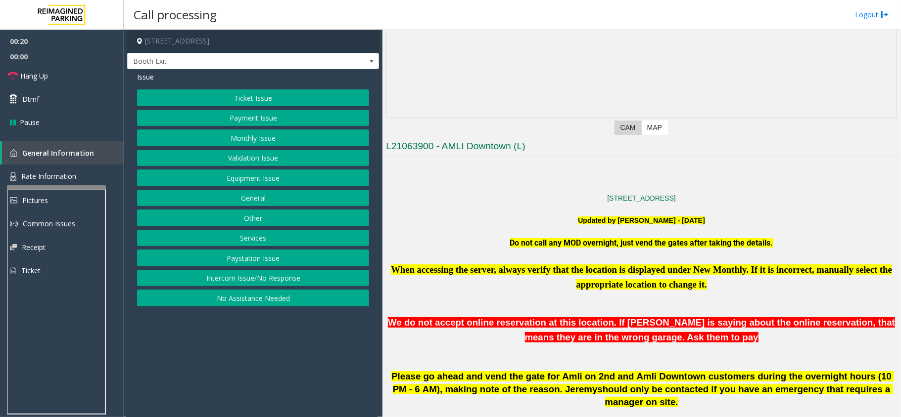
scroll to position [132, 0]
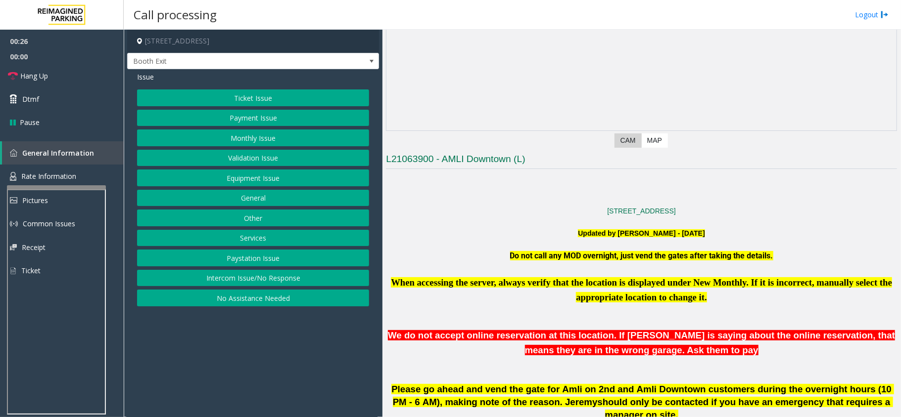
click at [238, 141] on button "Monthly Issue" at bounding box center [253, 138] width 232 height 17
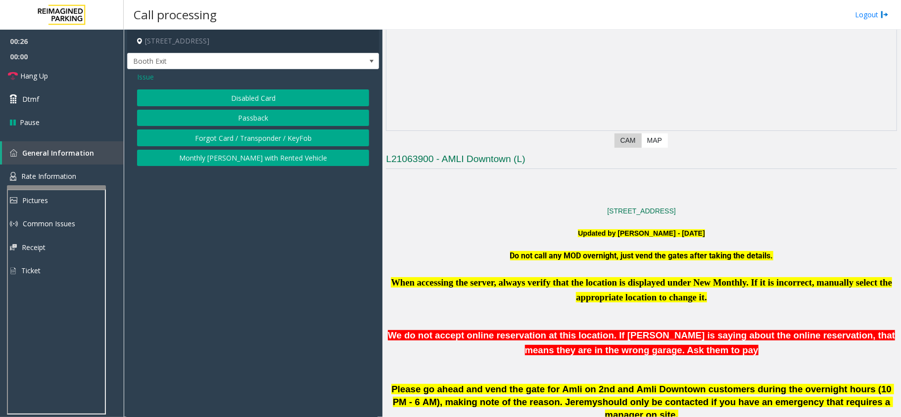
click at [240, 97] on button "Disabled Card" at bounding box center [253, 98] width 232 height 17
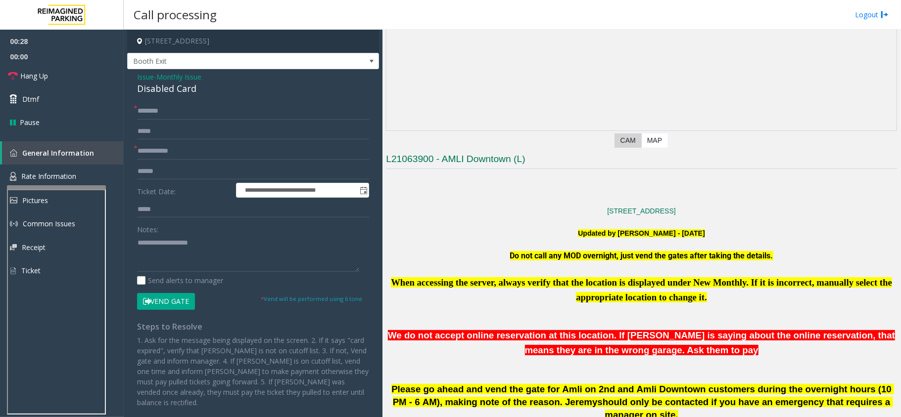
click at [169, 78] on span "Monthly Issue" at bounding box center [178, 77] width 45 height 10
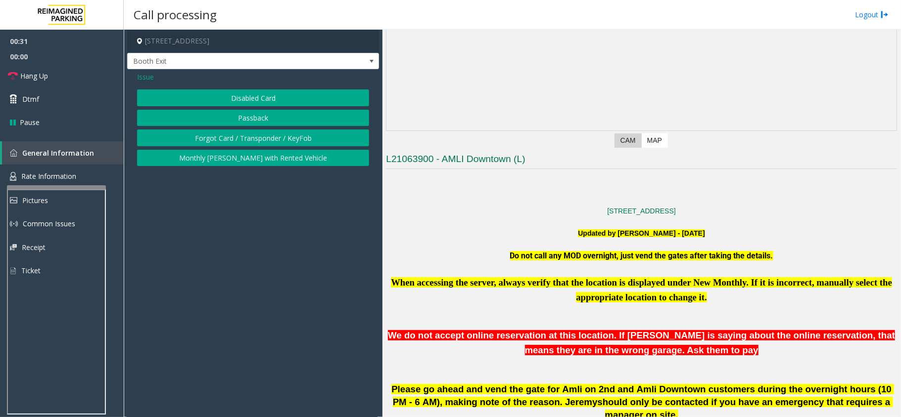
click at [141, 80] on span "Issue" at bounding box center [145, 77] width 17 height 10
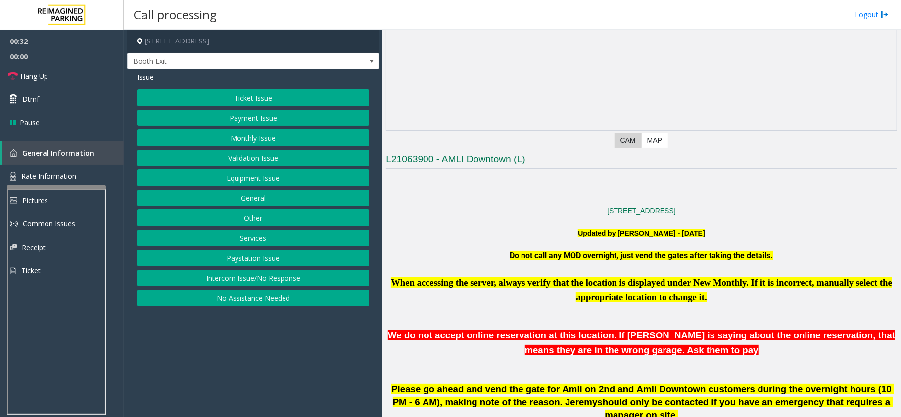
click at [262, 242] on button "Services" at bounding box center [253, 238] width 232 height 17
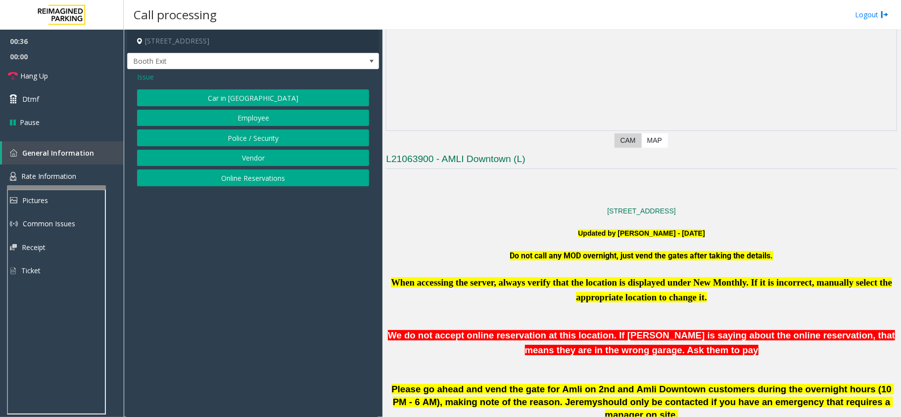
click at [145, 78] on span "Issue" at bounding box center [145, 77] width 17 height 10
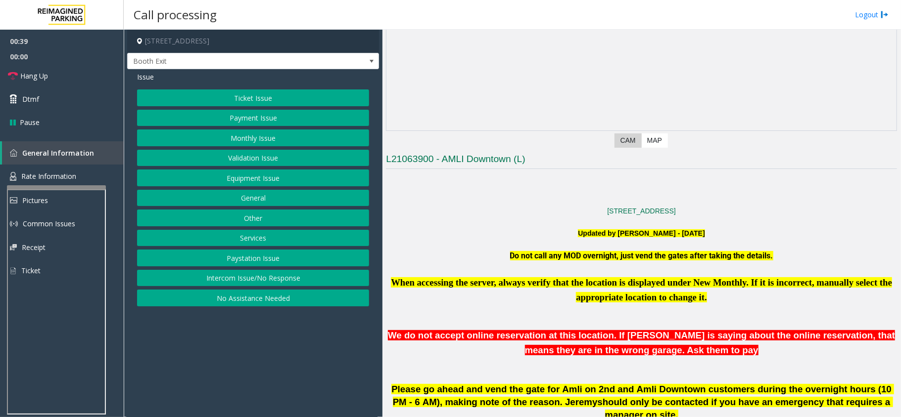
click at [246, 195] on button "General" at bounding box center [253, 198] width 232 height 17
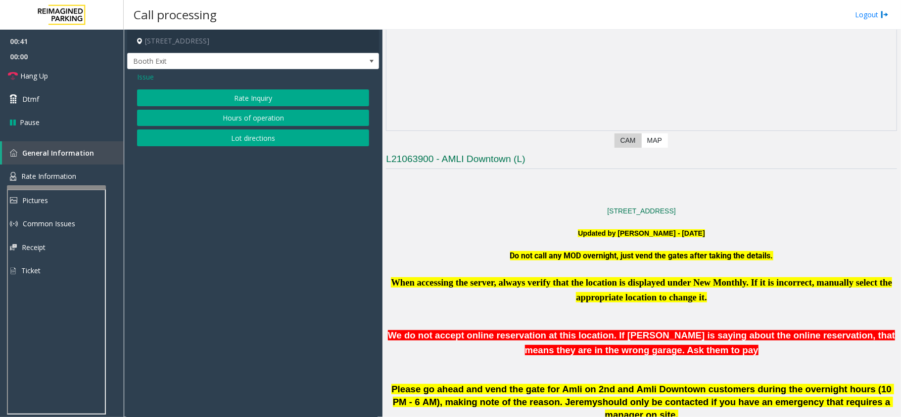
click at [153, 77] on span "Issue" at bounding box center [145, 77] width 17 height 10
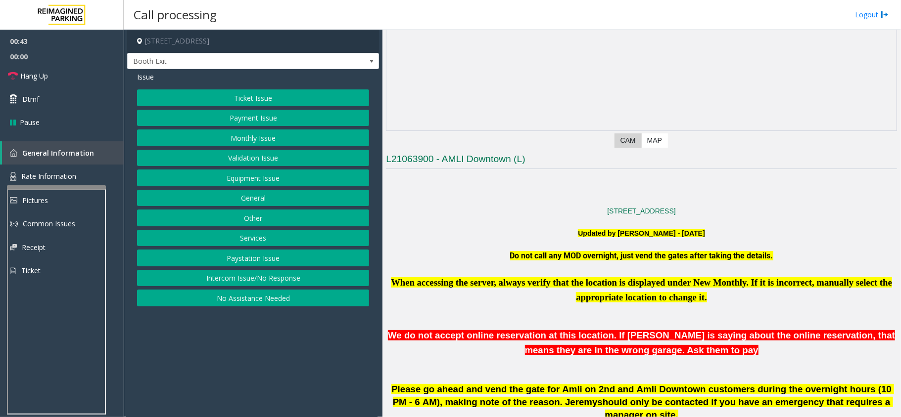
click at [268, 204] on button "General" at bounding box center [253, 198] width 232 height 17
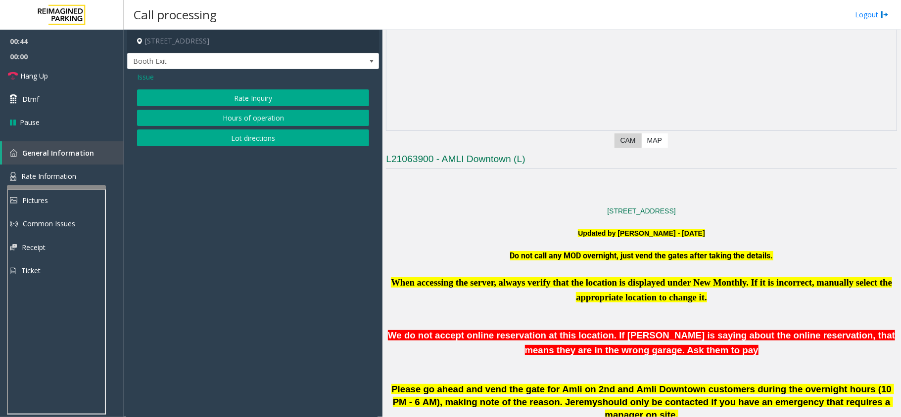
click at [143, 74] on span "Issue" at bounding box center [145, 77] width 17 height 10
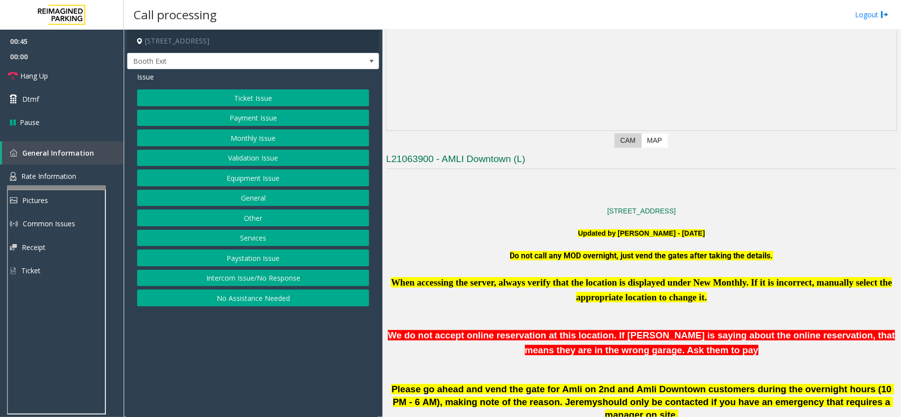
click at [242, 238] on button "Services" at bounding box center [253, 238] width 232 height 17
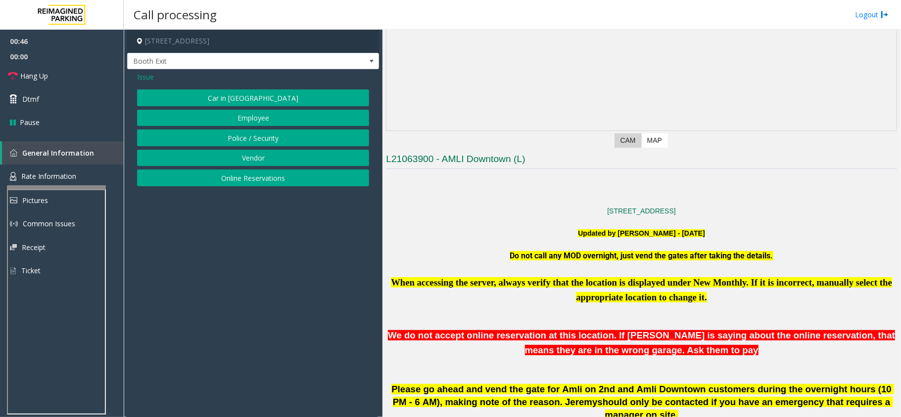
click at [141, 81] on span "Issue" at bounding box center [145, 77] width 17 height 10
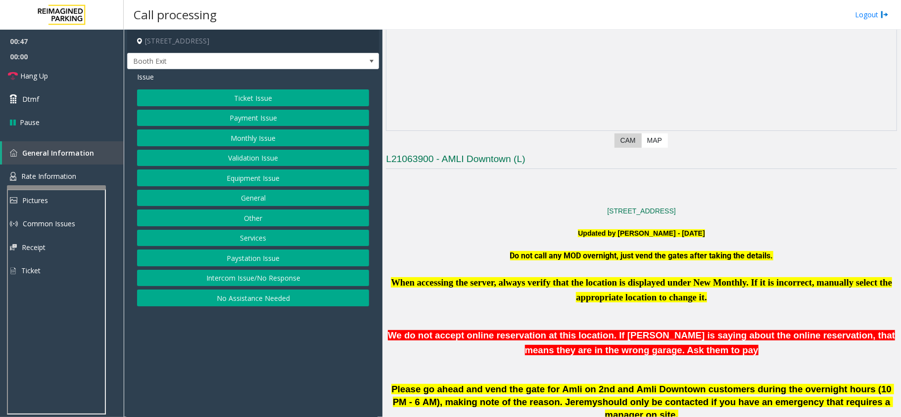
click at [230, 219] on button "Other" at bounding box center [253, 218] width 232 height 17
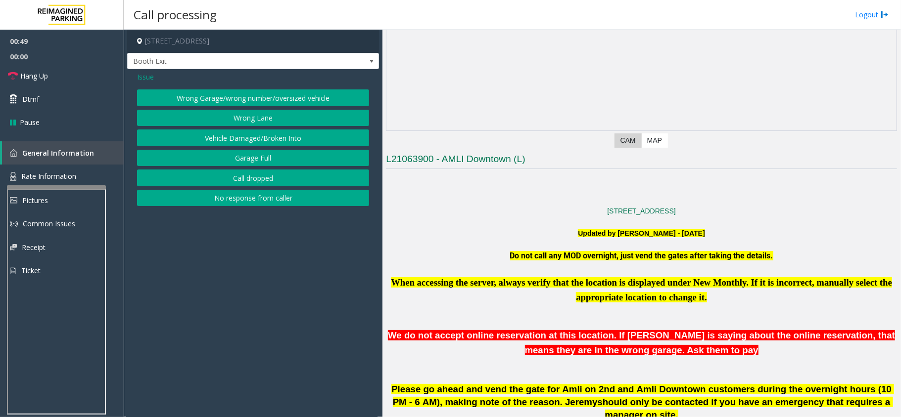
click at [142, 77] on span "Issue" at bounding box center [145, 77] width 17 height 10
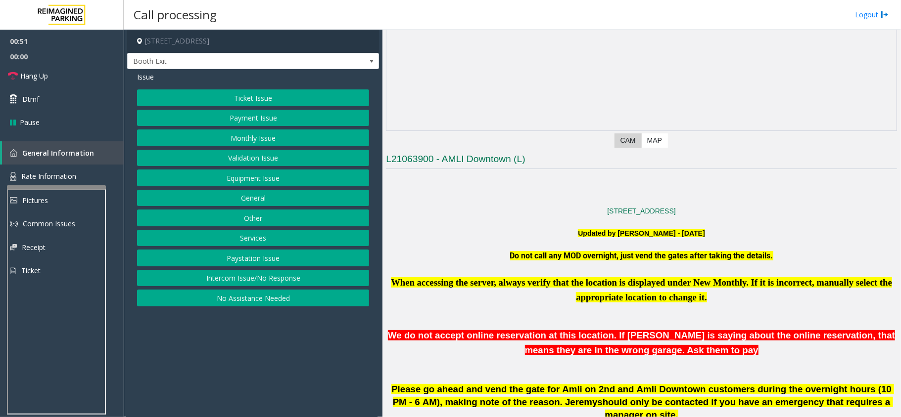
click at [264, 196] on button "General" at bounding box center [253, 198] width 232 height 17
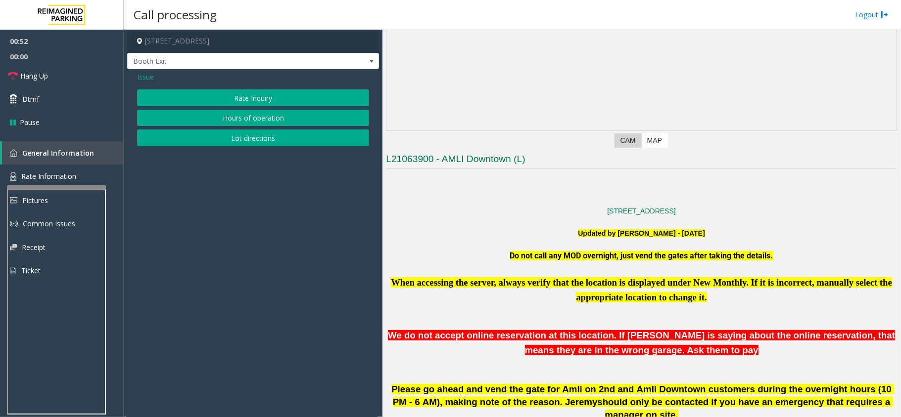
click at [145, 75] on span "Issue" at bounding box center [145, 77] width 17 height 10
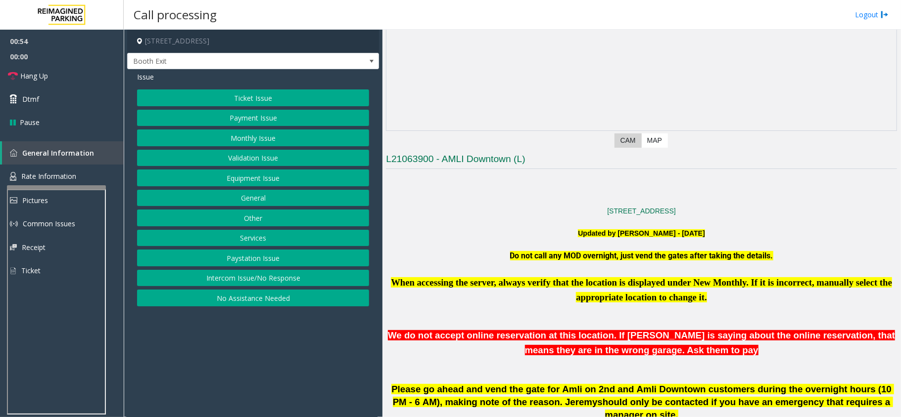
click at [252, 133] on button "Monthly Issue" at bounding box center [253, 138] width 232 height 17
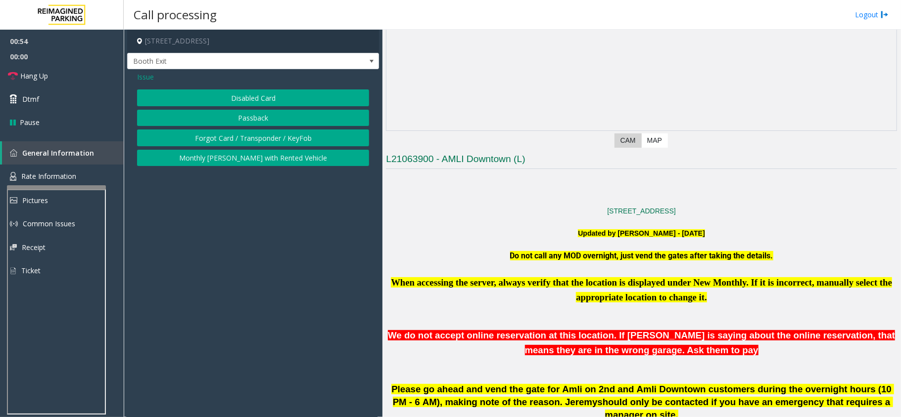
click at [248, 99] on button "Disabled Card" at bounding box center [253, 98] width 232 height 17
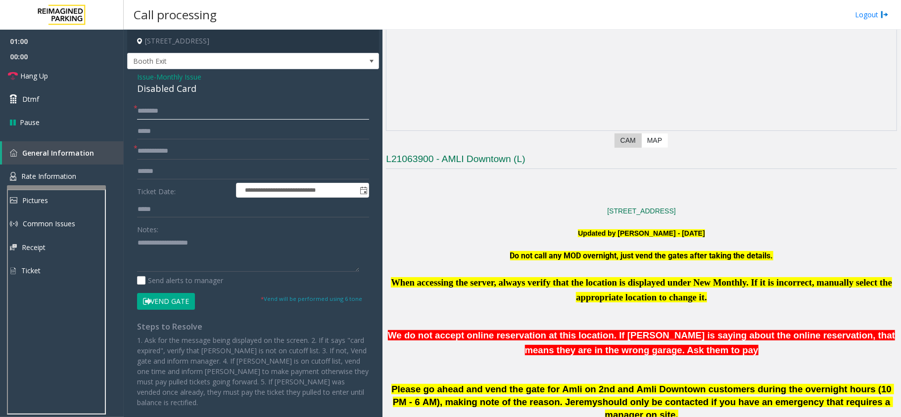
click at [180, 106] on input "text" at bounding box center [253, 111] width 232 height 17
click at [166, 112] on input "*******" at bounding box center [253, 111] width 232 height 17
type input "*"
click at [144, 113] on input "*******" at bounding box center [253, 111] width 232 height 17
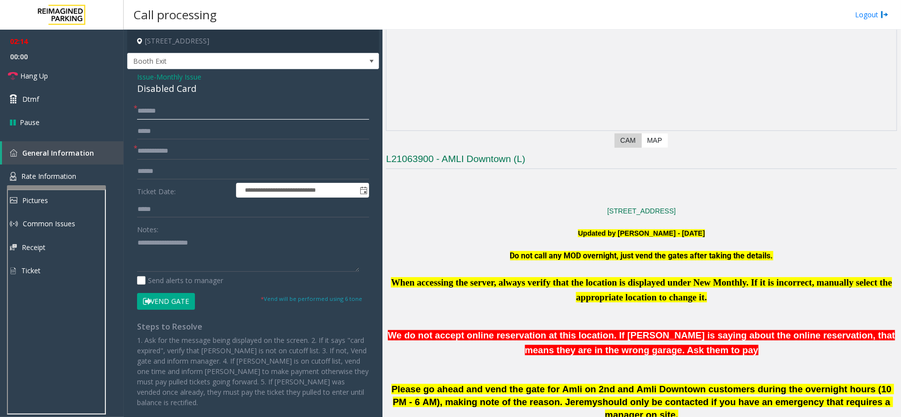
click at [224, 118] on input "*******" at bounding box center [253, 111] width 232 height 17
click at [178, 112] on input "**********" at bounding box center [253, 111] width 232 height 17
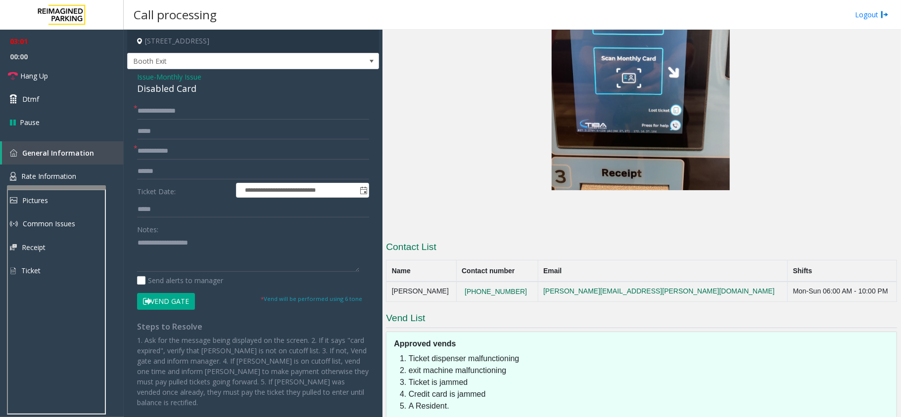
scroll to position [1797, 0]
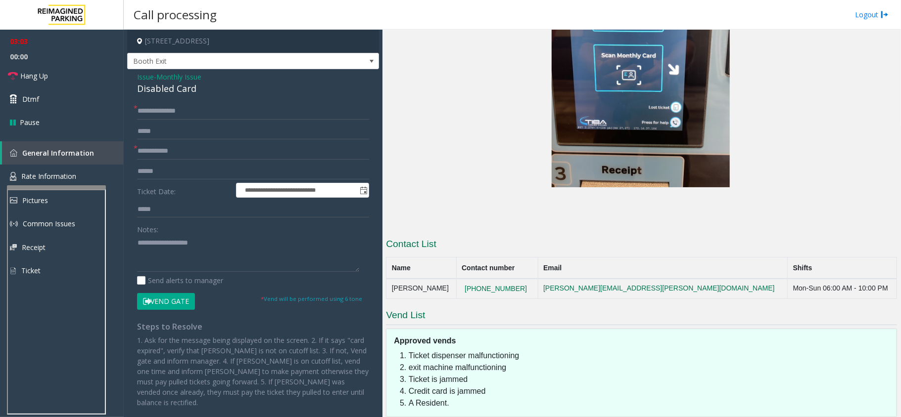
drag, startPoint x: 552, startPoint y: 226, endPoint x: 463, endPoint y: 229, distance: 89.6
click at [463, 279] on tr "[PERSON_NAME] [PHONE_NUMBER] [PERSON_NAME][EMAIL_ADDRESS][PERSON_NAME][DOMAIN_N…" at bounding box center [641, 289] width 510 height 20
click at [177, 111] on input "**********" at bounding box center [253, 111] width 232 height 17
type input "**********"
click at [191, 152] on input "text" at bounding box center [253, 151] width 232 height 17
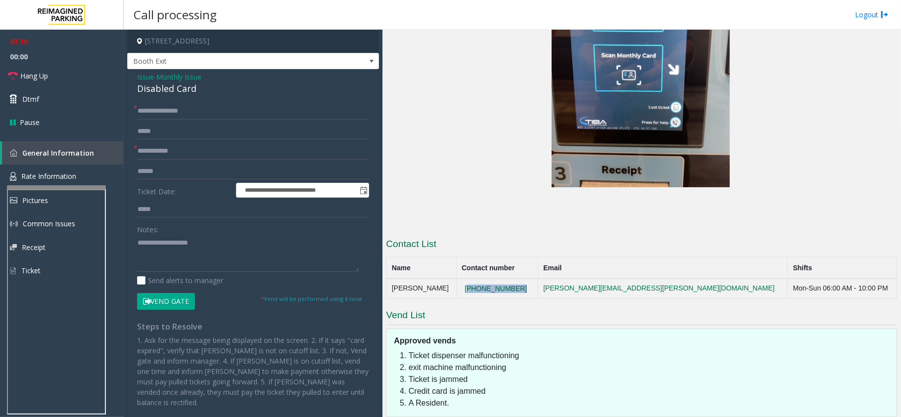
drag, startPoint x: 545, startPoint y: 220, endPoint x: 487, endPoint y: 222, distance: 57.9
click at [487, 279] on td "[PHONE_NUMBER]" at bounding box center [497, 289] width 82 height 20
click at [159, 252] on textarea at bounding box center [248, 253] width 222 height 37
type textarea "**********"
click at [634, 309] on h3 "Vend List" at bounding box center [641, 317] width 511 height 16
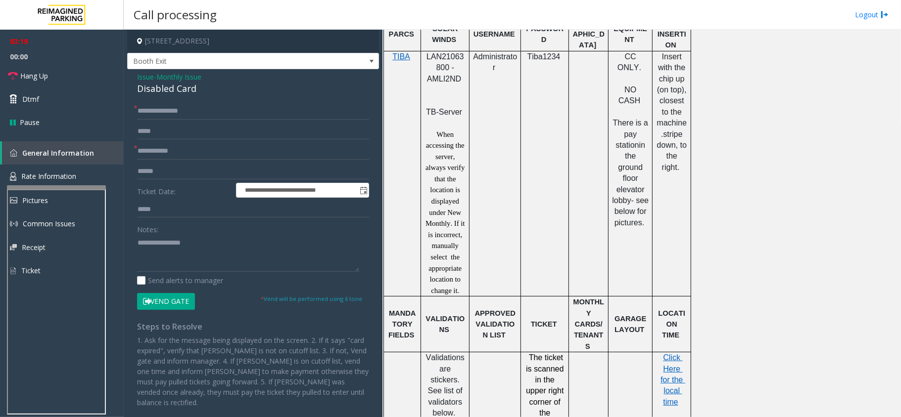
scroll to position [808, 0]
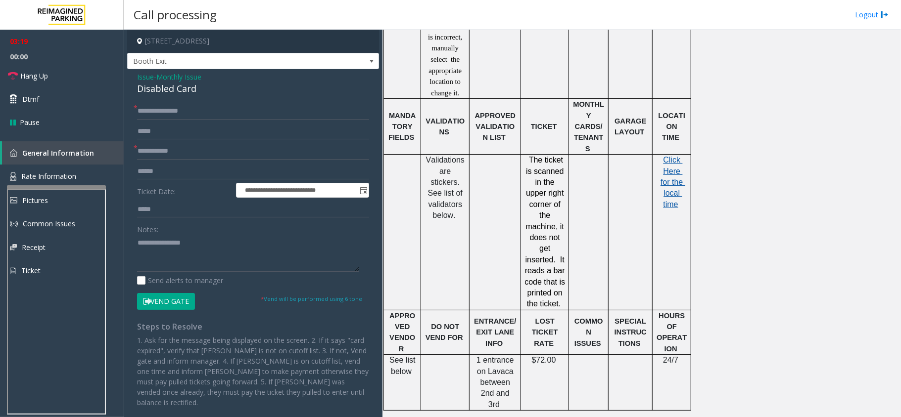
click at [673, 156] on span "Click Here for the local time" at bounding box center [672, 182] width 25 height 53
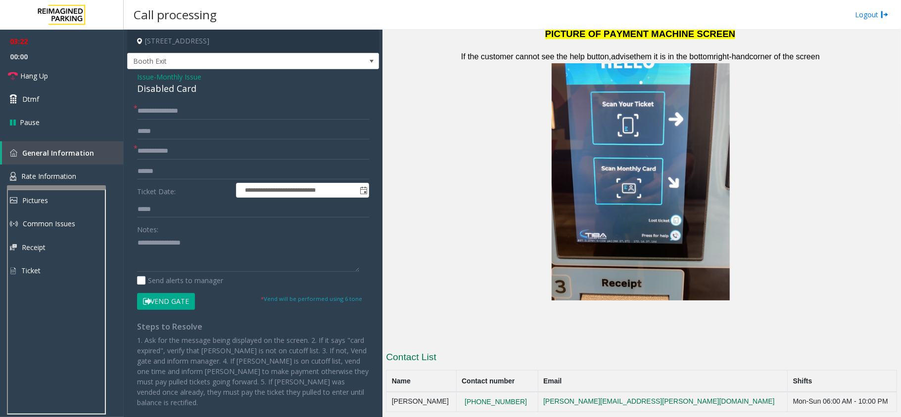
scroll to position [1797, 0]
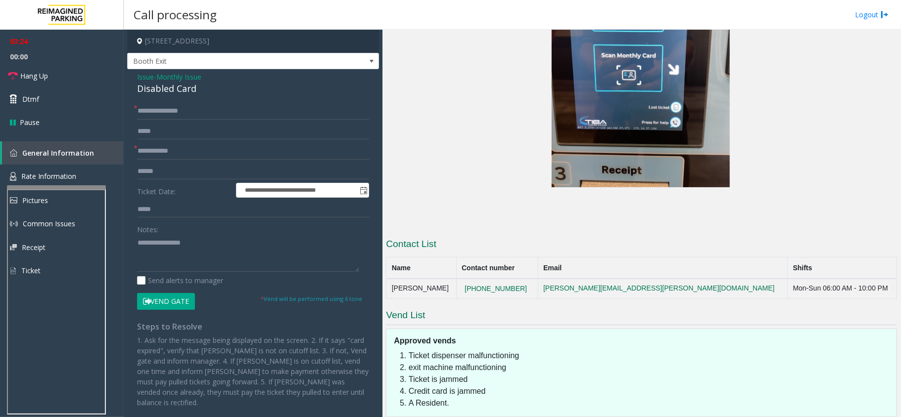
drag, startPoint x: 549, startPoint y: 222, endPoint x: 473, endPoint y: 226, distance: 75.8
click at [473, 279] on tr "[PERSON_NAME] [PHONE_NUMBER] [PERSON_NAME][EMAIL_ADDRESS][PERSON_NAME][DOMAIN_N…" at bounding box center [641, 289] width 510 height 20
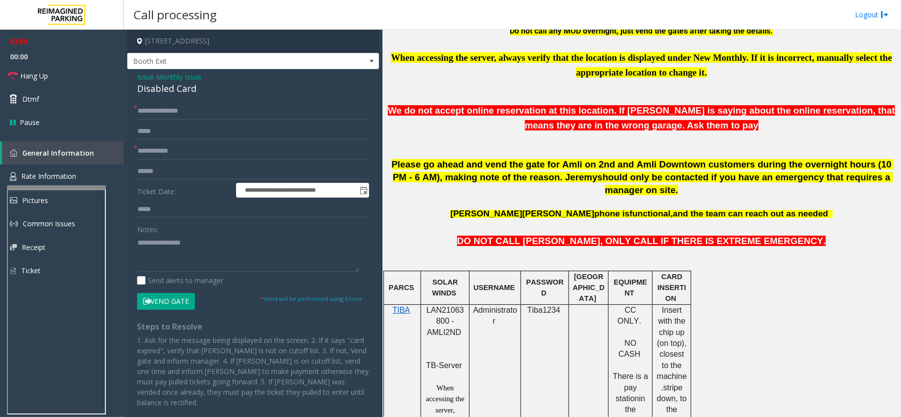
scroll to position [215, 0]
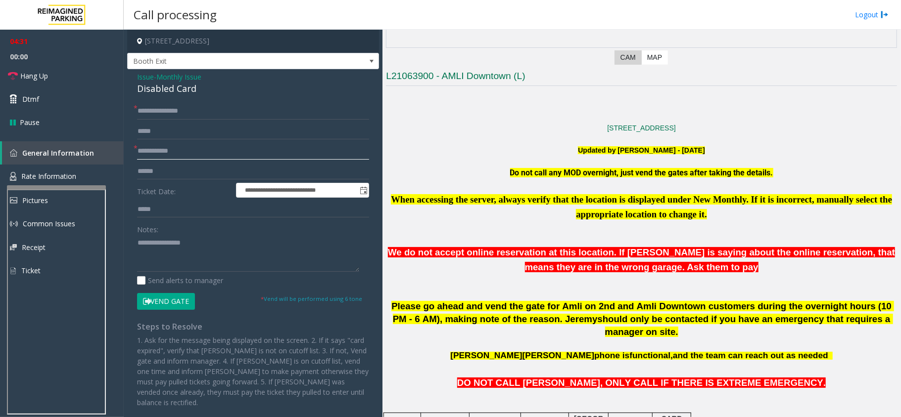
click at [156, 146] on input "text" at bounding box center [253, 151] width 232 height 17
type input "**"
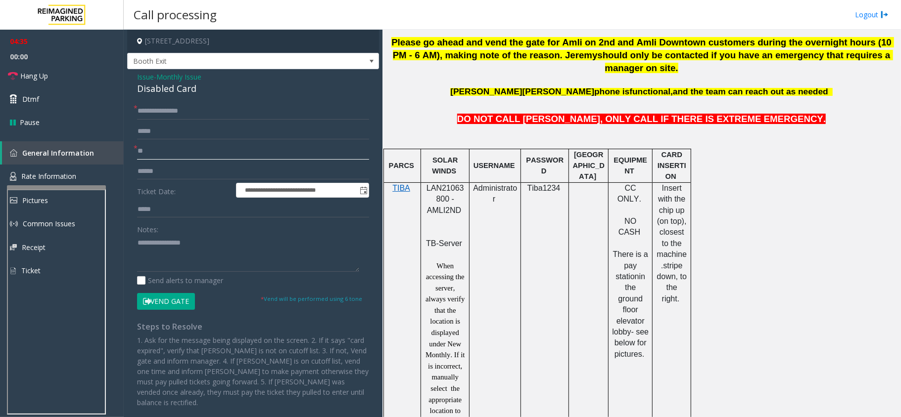
scroll to position [281, 0]
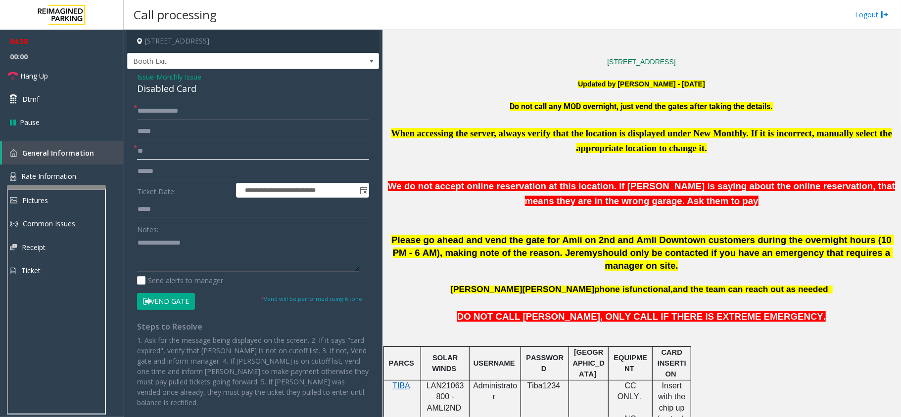
click at [182, 153] on input "**" at bounding box center [253, 151] width 232 height 17
type input "*****"
click at [168, 90] on div "Disabled Card" at bounding box center [253, 88] width 232 height 13
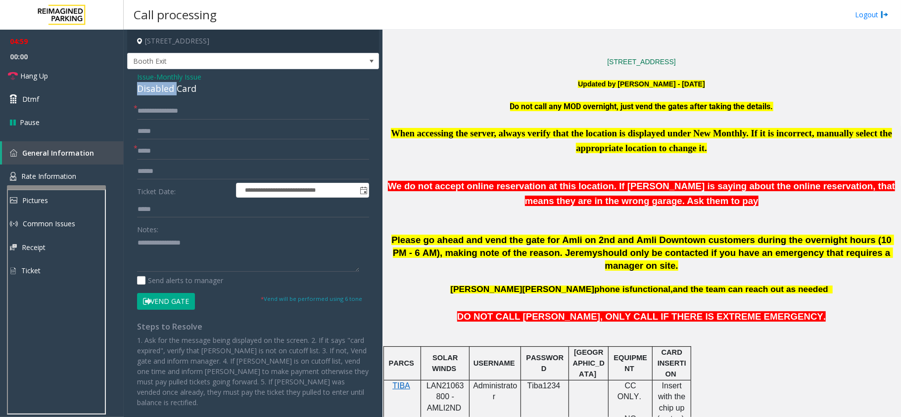
click at [168, 90] on div "Disabled Card" at bounding box center [253, 88] width 232 height 13
click at [217, 242] on textarea at bounding box center [248, 253] width 222 height 37
paste textarea "**********"
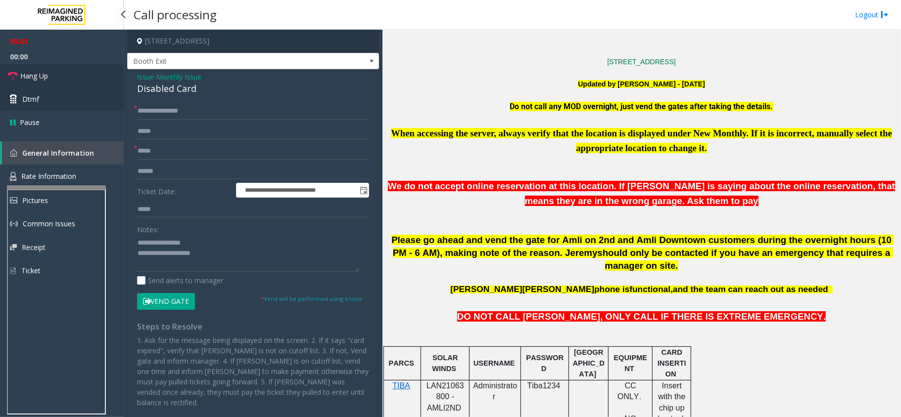
drag, startPoint x: 26, startPoint y: 75, endPoint x: 103, endPoint y: 107, distance: 83.6
click at [26, 75] on span "Hang Up" at bounding box center [34, 76] width 28 height 10
click at [155, 267] on textarea at bounding box center [248, 253] width 222 height 37
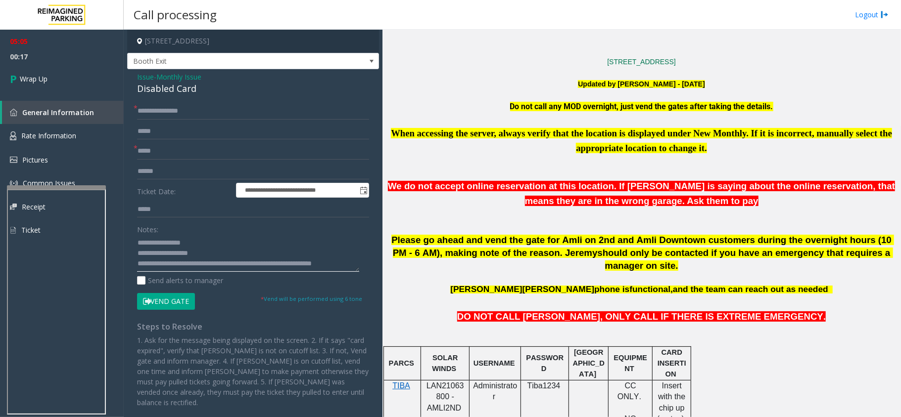
scroll to position [0, 0]
type textarea "**********"
click at [69, 77] on link "Wrap Up" at bounding box center [62, 78] width 124 height 29
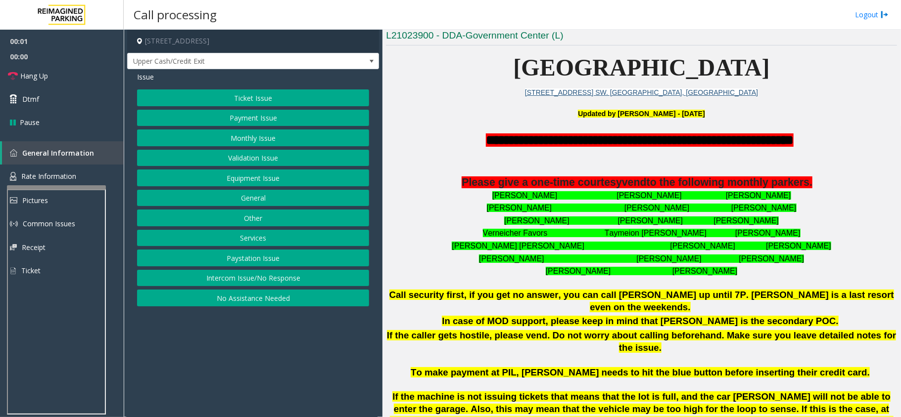
scroll to position [264, 0]
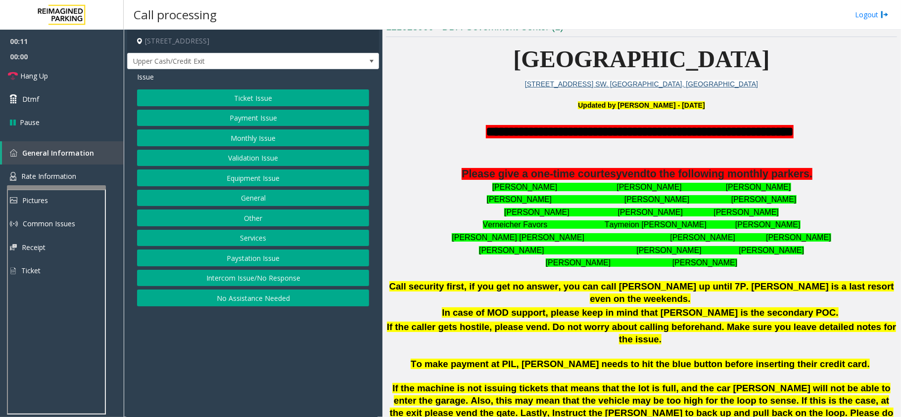
click at [497, 110] on div "Updated by [PERSON_NAME] - [DATE]" at bounding box center [641, 105] width 511 height 10
click at [444, 136] on p "**********" at bounding box center [641, 132] width 511 height 18
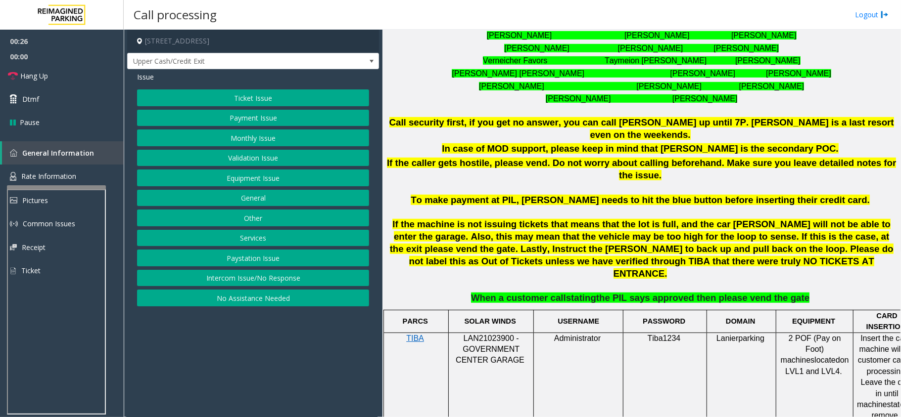
scroll to position [396, 0]
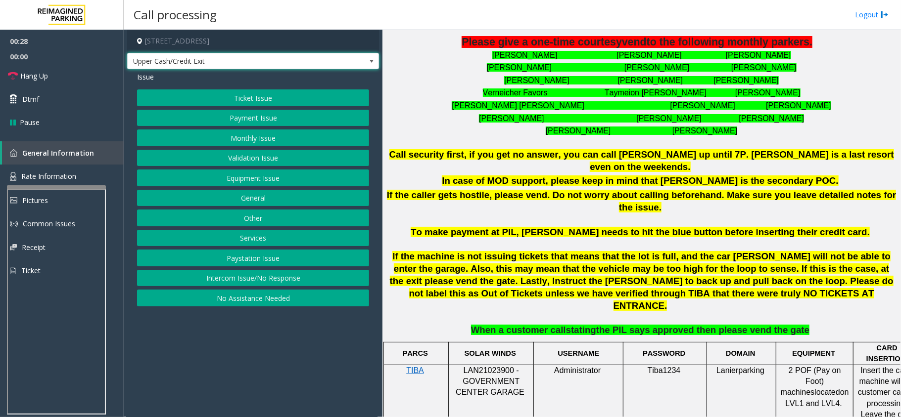
click at [178, 60] on span "Upper Cash/Credit Exit" at bounding box center [228, 61] width 201 height 16
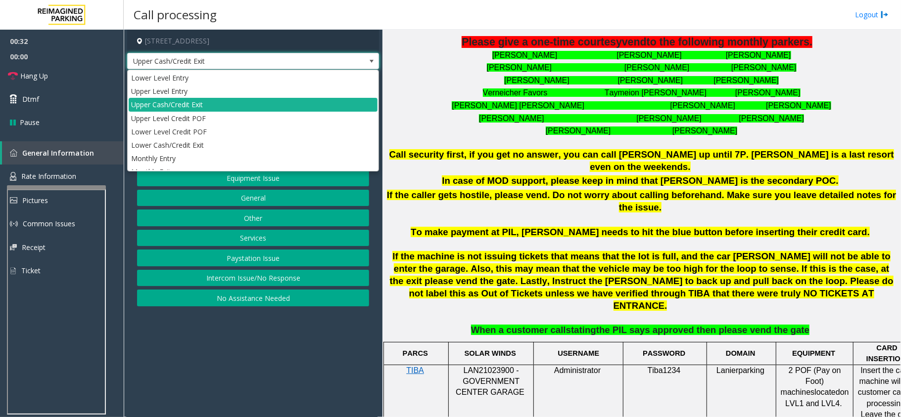
click at [178, 60] on span "Upper Cash/Credit Exit" at bounding box center [228, 61] width 201 height 16
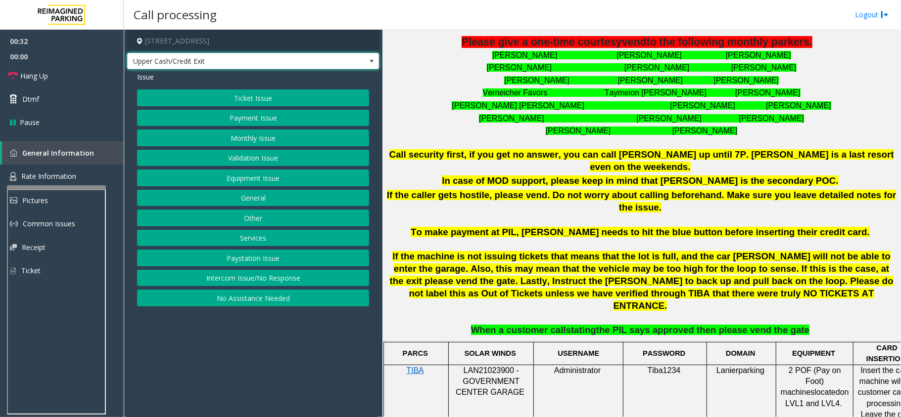
click at [178, 60] on span "Upper Cash/Credit Exit" at bounding box center [228, 61] width 201 height 16
click at [501, 176] on b "In case of MOD support, please keep in mind that [PERSON_NAME] is the secondary…" at bounding box center [640, 181] width 396 height 10
click at [481, 366] on span "LAN21023900 - GOVERNMENT CENTER GARAGE" at bounding box center [489, 381] width 69 height 31
click at [591, 154] on span "Call security first, if you get no answer, you can call [PERSON_NAME] up until …" at bounding box center [641, 160] width 504 height 23
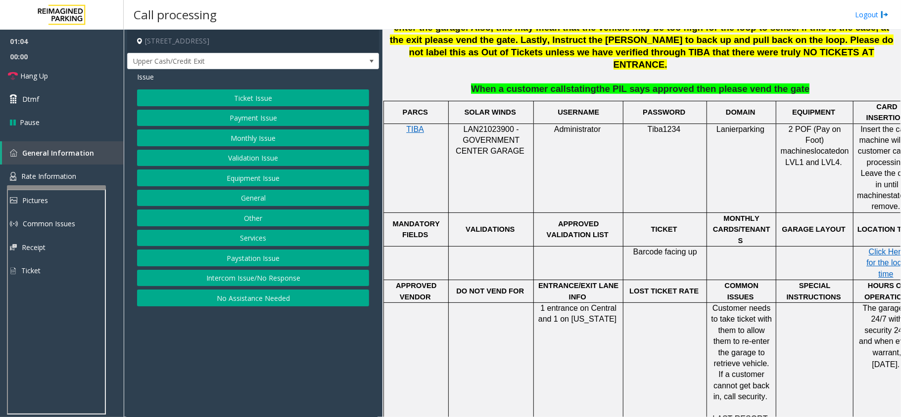
scroll to position [546, 0]
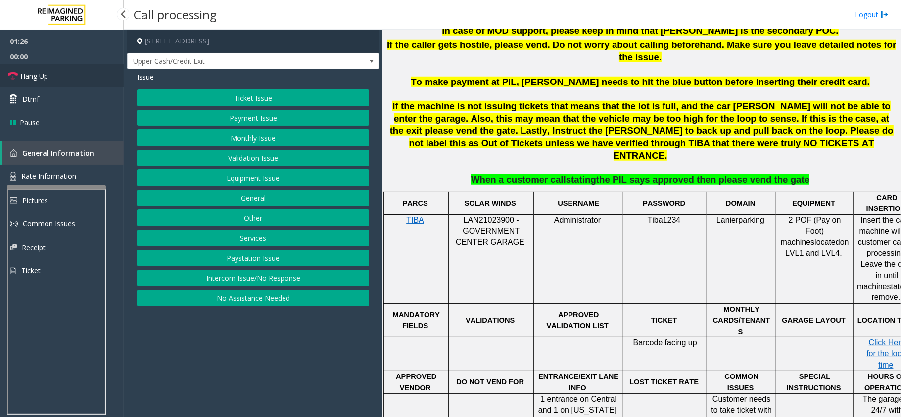
click at [49, 81] on link "Hang Up" at bounding box center [62, 75] width 124 height 23
click at [230, 181] on button "Equipment Issue" at bounding box center [253, 178] width 232 height 17
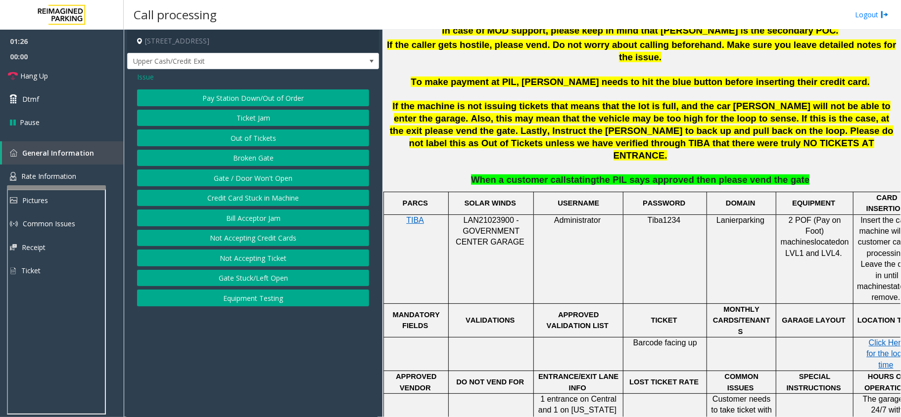
click at [226, 179] on button "Gate / Door Won't Open" at bounding box center [253, 178] width 232 height 17
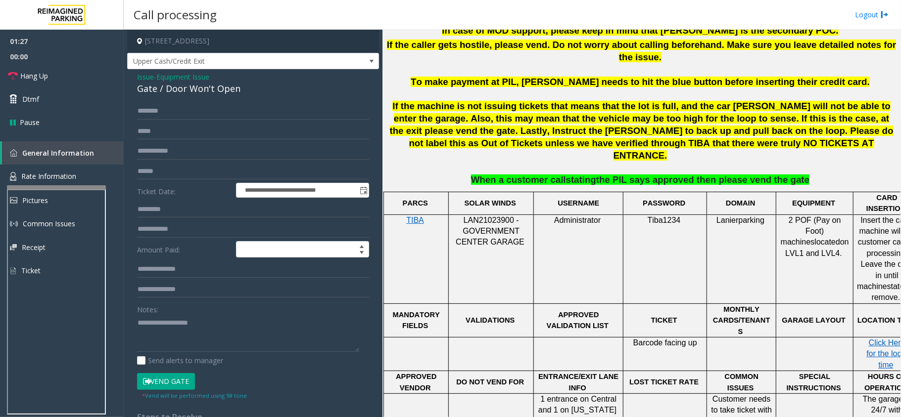
click at [183, 93] on div "Gate / Door Won't Open" at bounding box center [253, 88] width 232 height 13
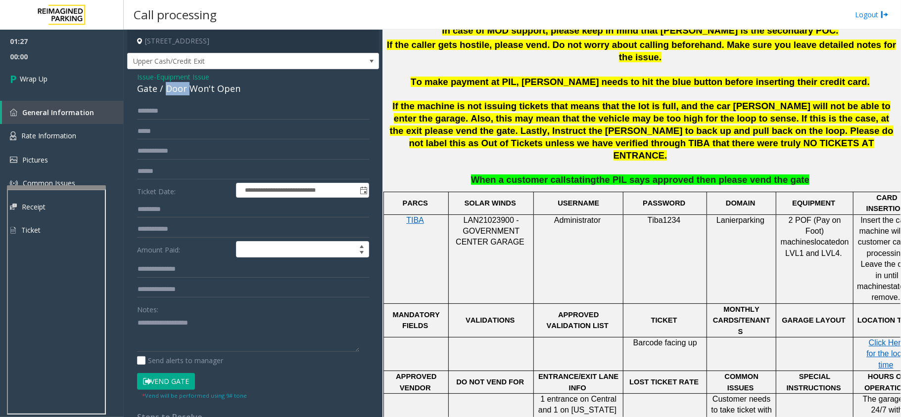
click at [183, 93] on div "Gate / Door Won't Open" at bounding box center [253, 88] width 232 height 13
click at [202, 328] on textarea at bounding box center [248, 333] width 222 height 37
paste textarea "**********"
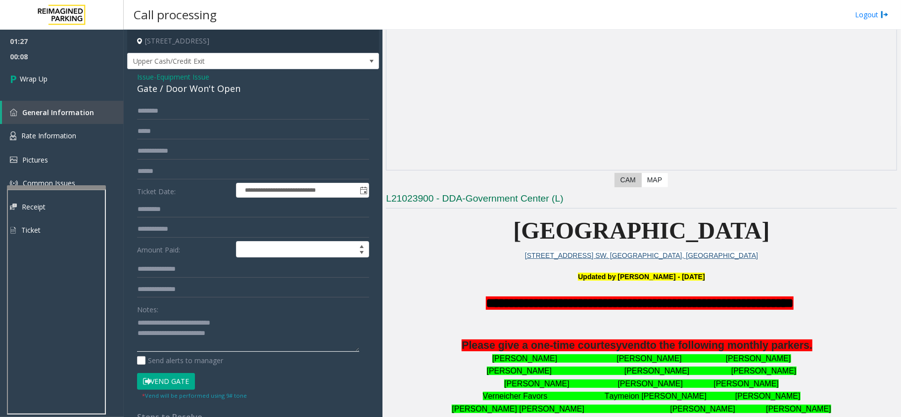
scroll to position [84, 0]
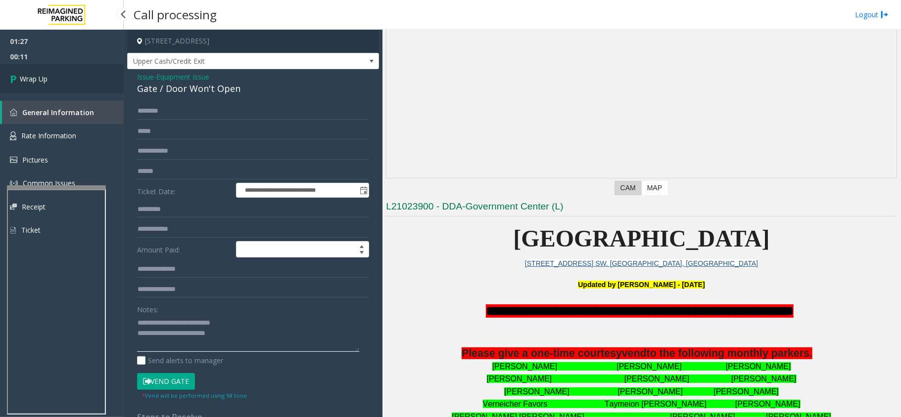
type textarea "**********"
click at [44, 78] on span "Wrap Up" at bounding box center [34, 79] width 28 height 10
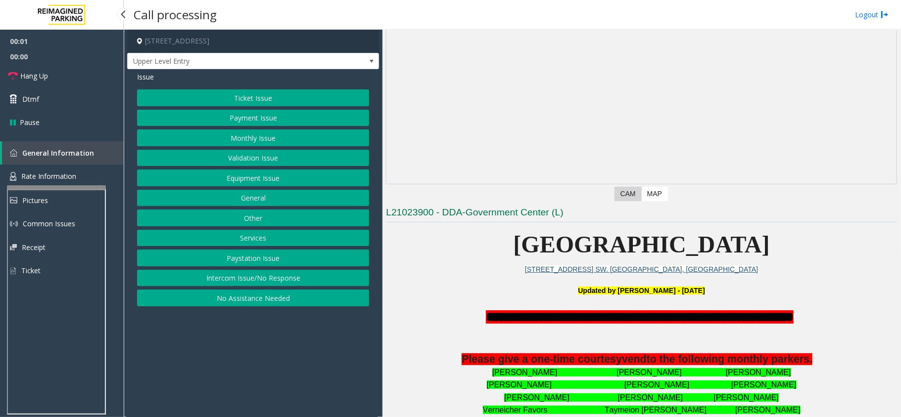
scroll to position [198, 0]
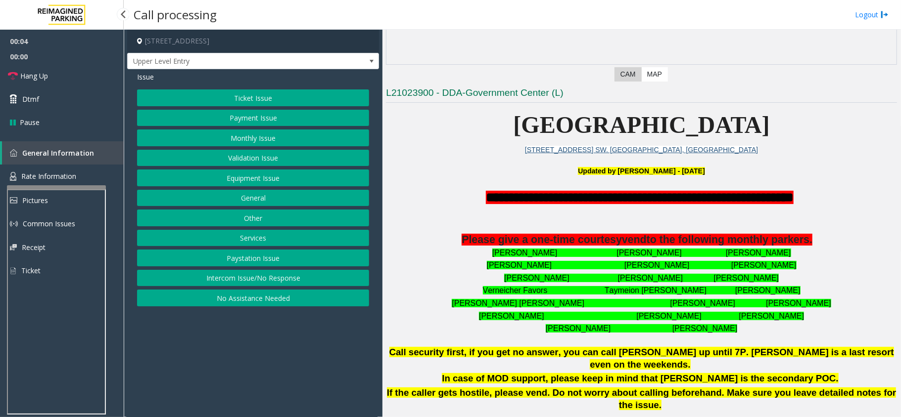
click at [234, 283] on button "Intercom Issue/No Response" at bounding box center [253, 278] width 232 height 17
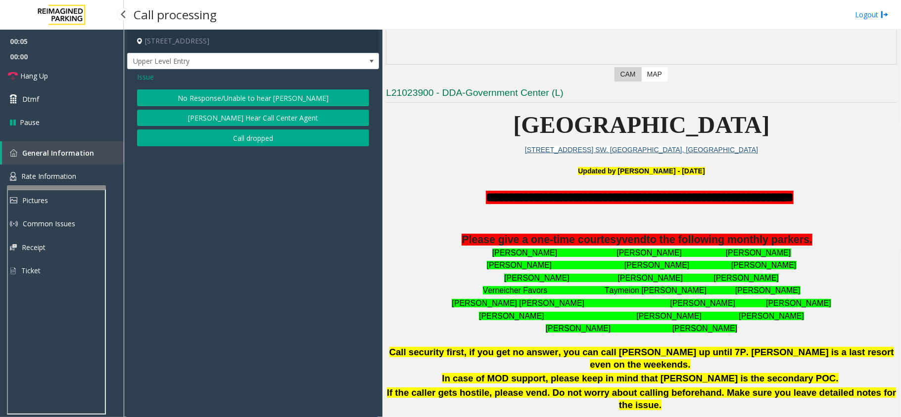
click at [237, 97] on button "No Response/Unable to hear [PERSON_NAME]" at bounding box center [253, 98] width 232 height 17
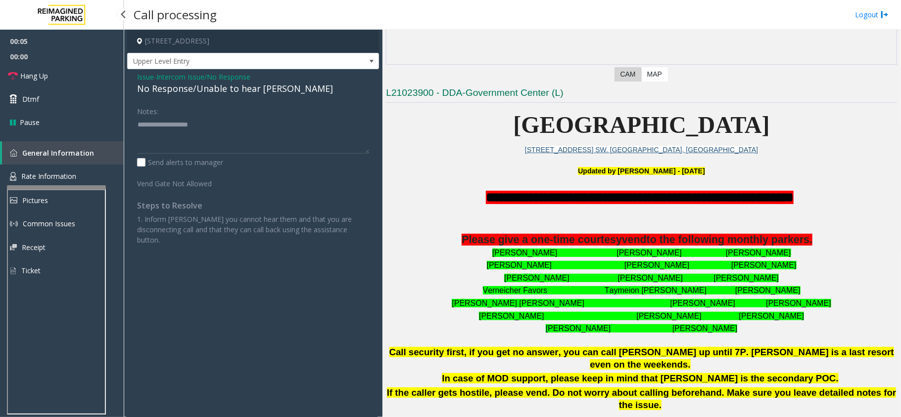
click at [232, 93] on div "No Response/Unable to hear [PERSON_NAME]" at bounding box center [253, 88] width 232 height 13
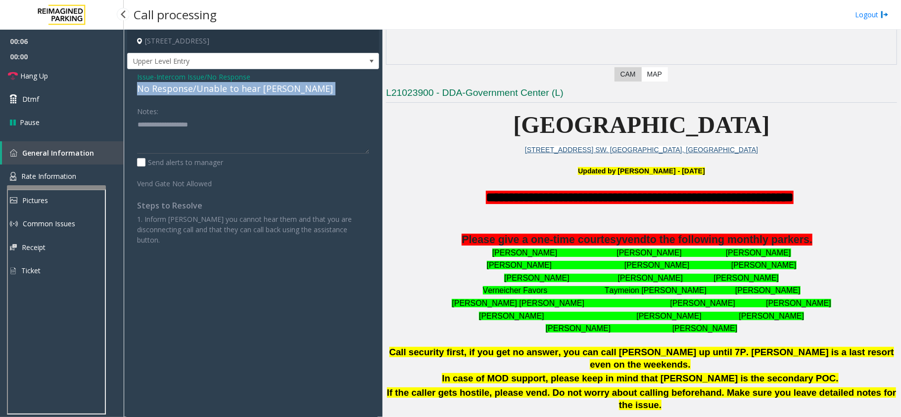
click at [232, 93] on div "No Response/Unable to hear [PERSON_NAME]" at bounding box center [253, 88] width 232 height 13
copy div "No Response/Unable to hear [PERSON_NAME]"
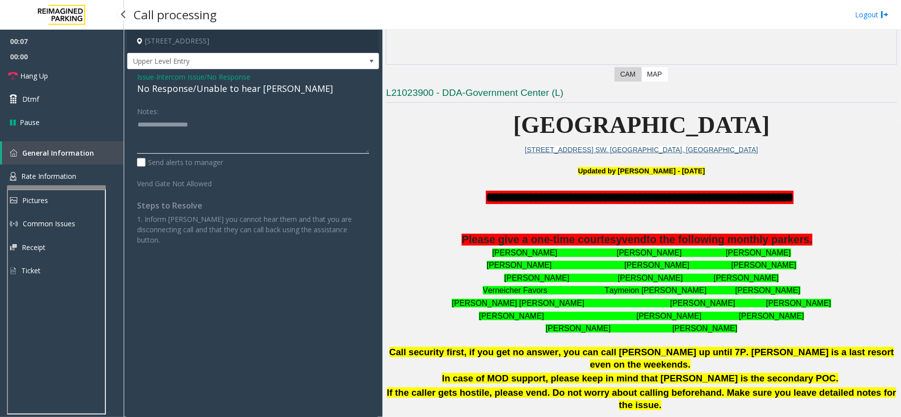
click at [229, 139] on textarea at bounding box center [253, 135] width 232 height 37
paste textarea "**********"
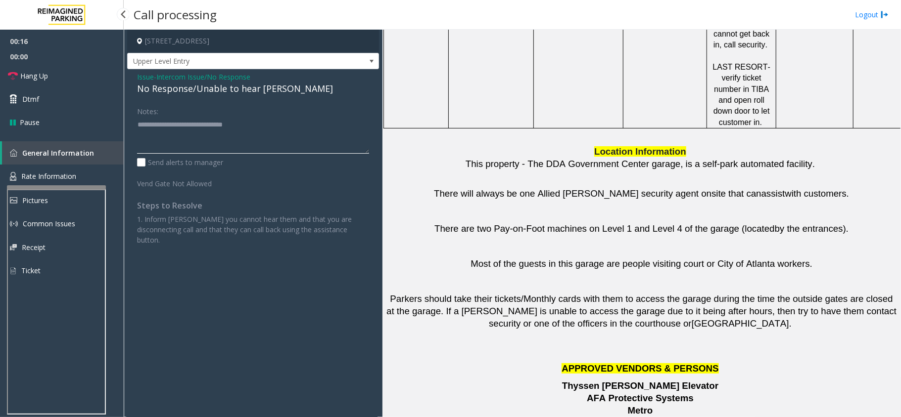
scroll to position [1337, 0]
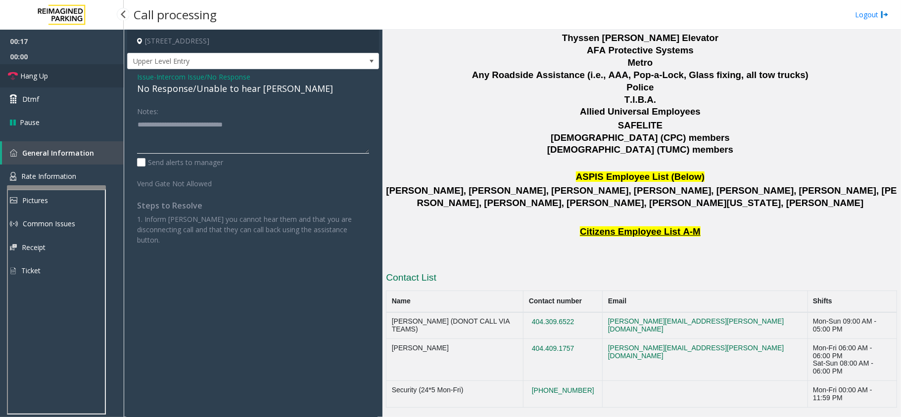
type textarea "**********"
click at [65, 74] on link "Hang Up" at bounding box center [62, 75] width 124 height 23
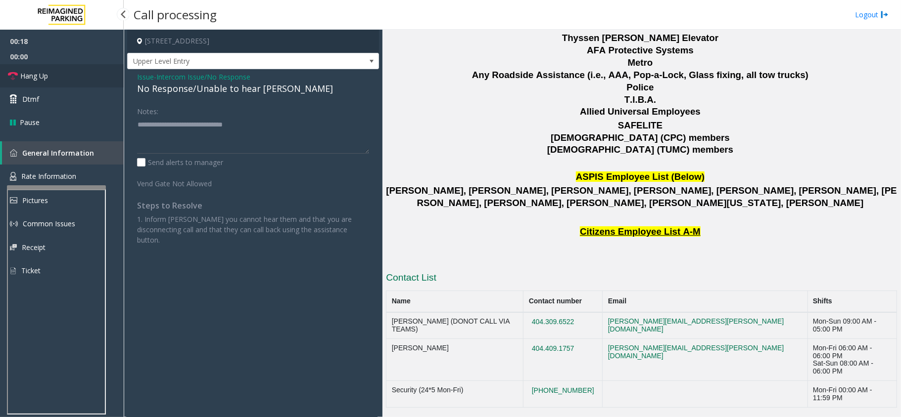
click at [65, 74] on link "Hang Up" at bounding box center [62, 75] width 124 height 23
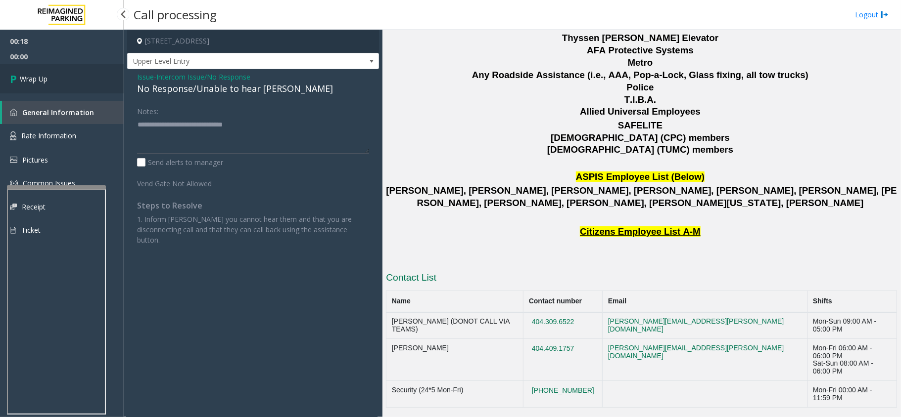
click at [65, 74] on link "Wrap Up" at bounding box center [62, 78] width 124 height 29
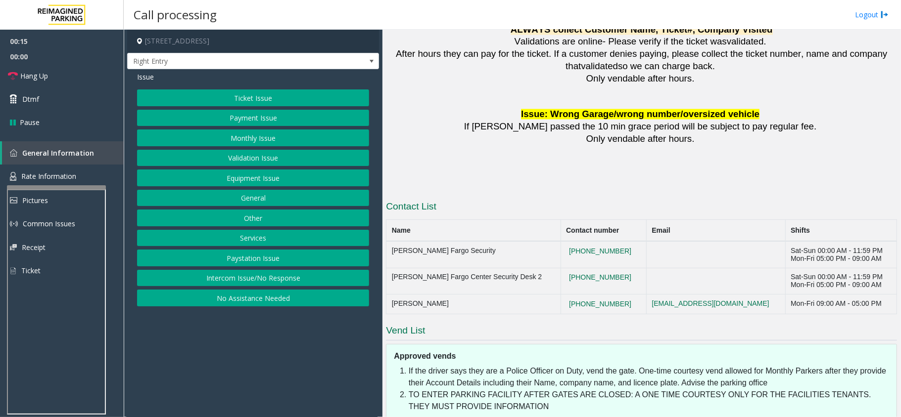
scroll to position [989, 0]
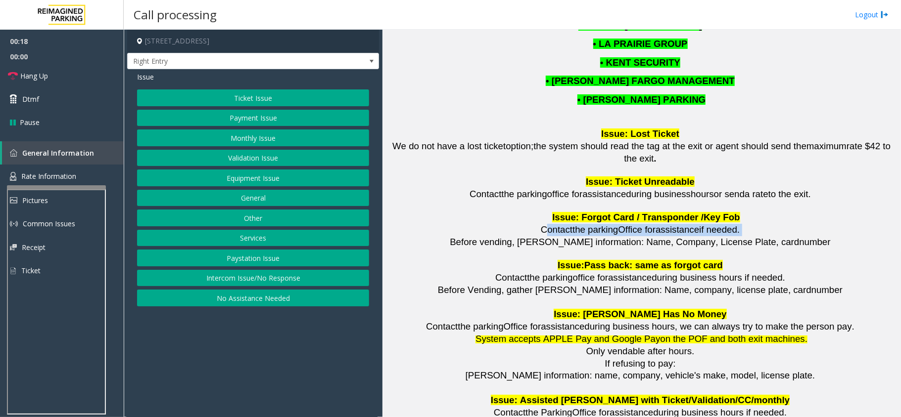
drag, startPoint x: 544, startPoint y: 210, endPoint x: 724, endPoint y: 214, distance: 180.1
click at [734, 224] on p "Contact the parking Office for assistance if needed." at bounding box center [647, 230] width 499 height 12
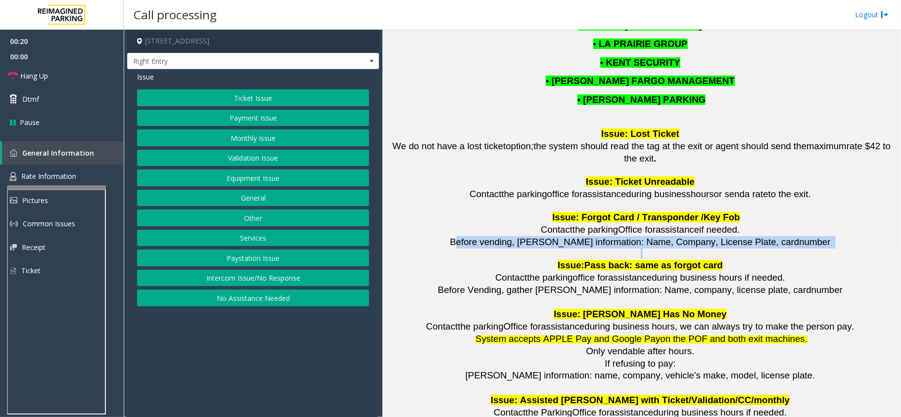
drag, startPoint x: 471, startPoint y: 219, endPoint x: 805, endPoint y: 226, distance: 334.4
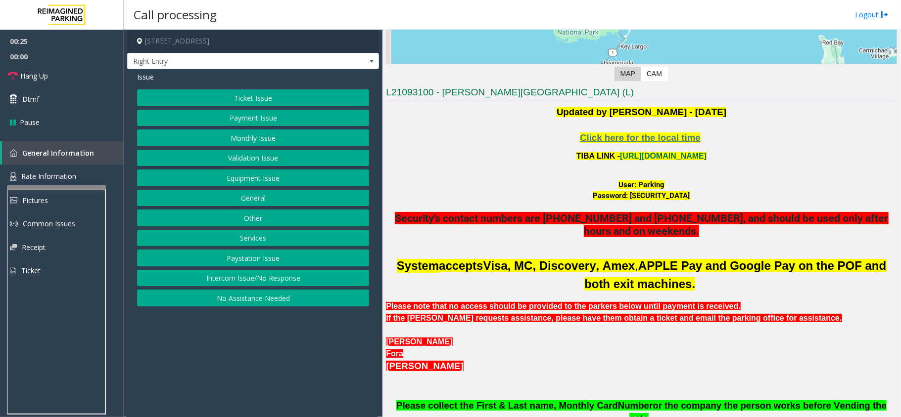
scroll to position [198, 0]
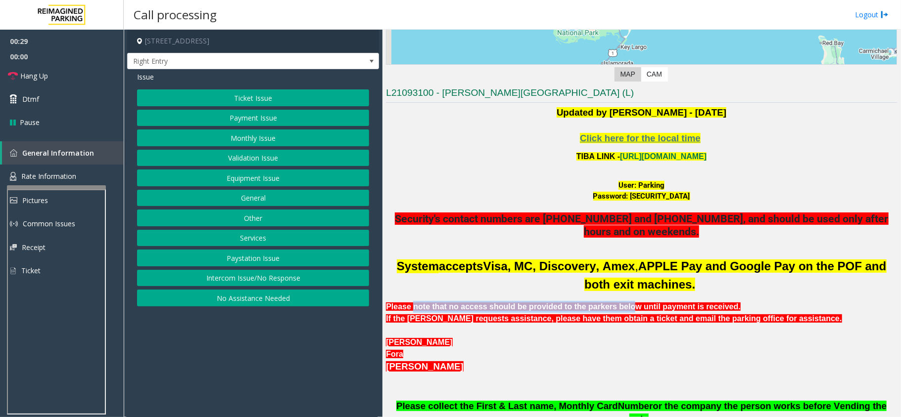
drag, startPoint x: 409, startPoint y: 309, endPoint x: 603, endPoint y: 307, distance: 193.9
click at [603, 307] on b "Please note that no access should be provided to the parkers below until paymen…" at bounding box center [563, 307] width 355 height 8
click at [235, 145] on button "Monthly Issue" at bounding box center [253, 138] width 232 height 17
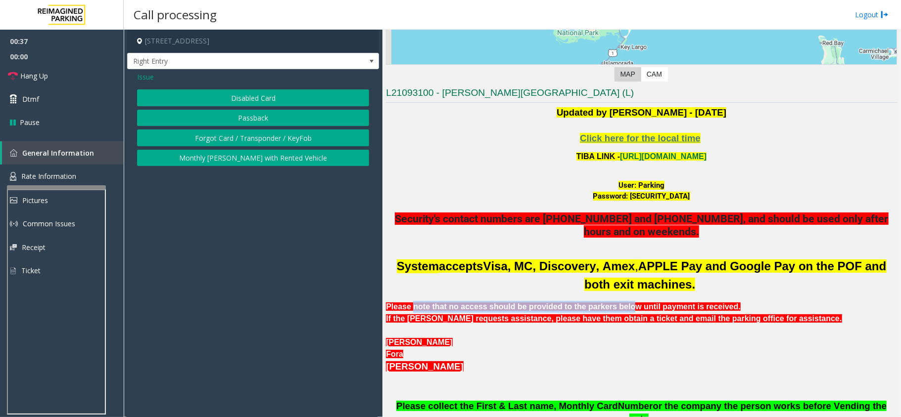
click at [249, 100] on button "Disabled Card" at bounding box center [253, 98] width 232 height 17
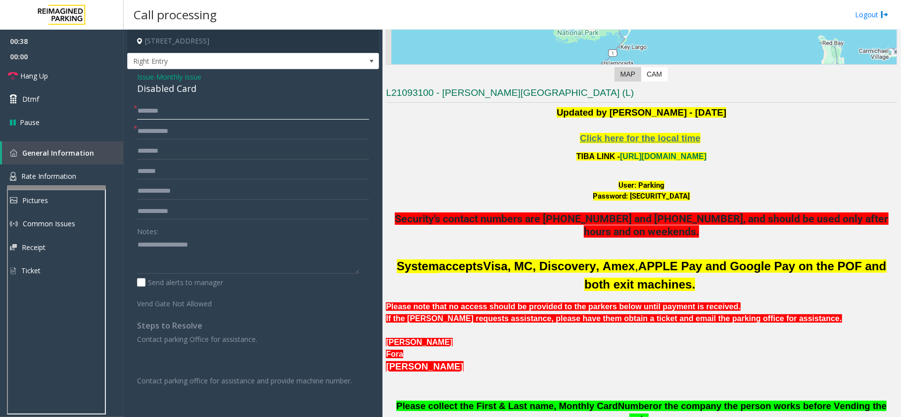
click at [167, 115] on input "text" at bounding box center [253, 111] width 232 height 17
click at [204, 55] on span "Right Entry" at bounding box center [228, 61] width 201 height 16
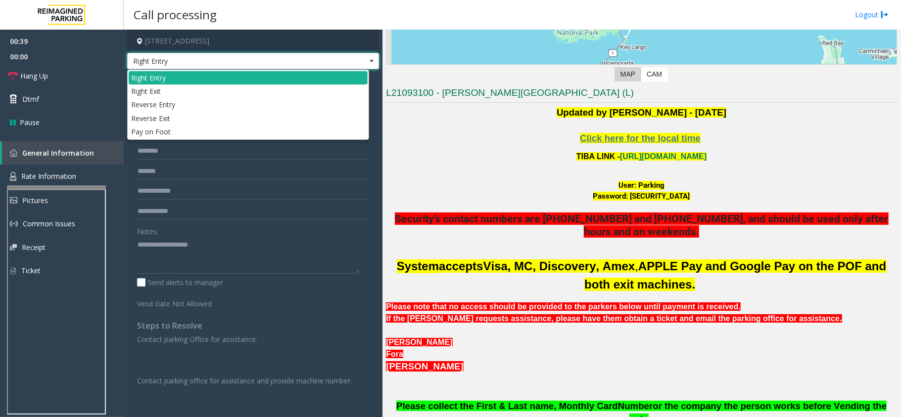
click at [204, 55] on span "Right Entry" at bounding box center [228, 61] width 201 height 16
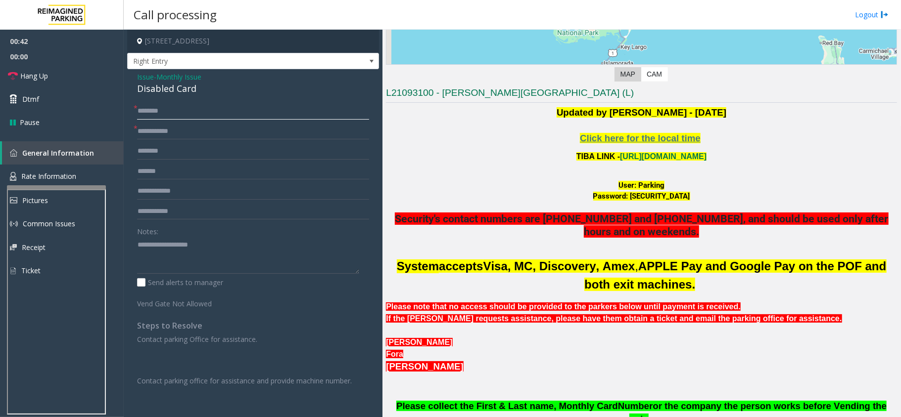
click at [161, 110] on input "text" at bounding box center [253, 111] width 232 height 17
type input "******"
click at [647, 159] on link "https://wellsfargoctr-web.sp.tibaparking.net/" at bounding box center [663, 156] width 87 height 8
click at [652, 184] on font "User: Parking" at bounding box center [641, 185] width 46 height 9
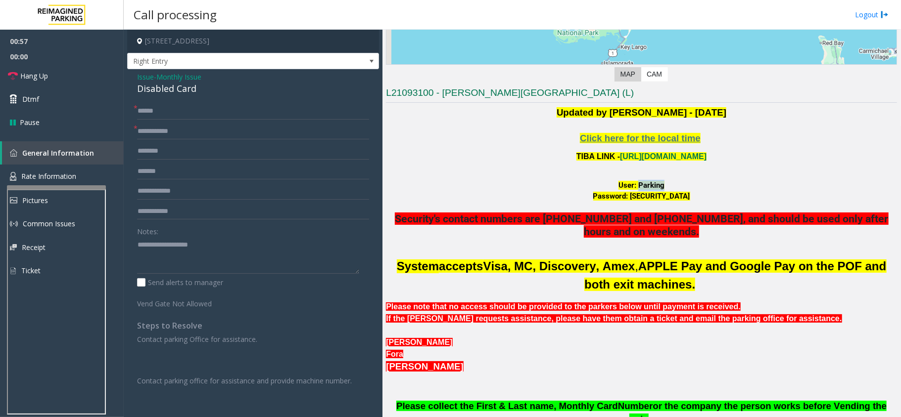
copy font "Parking"
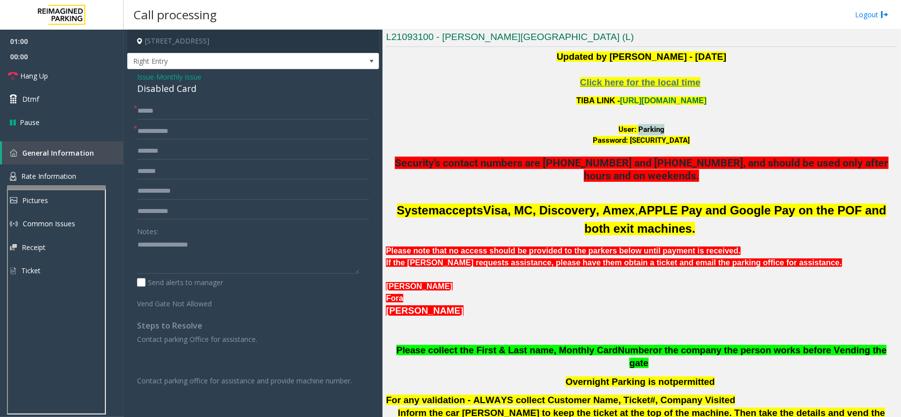
scroll to position [329, 0]
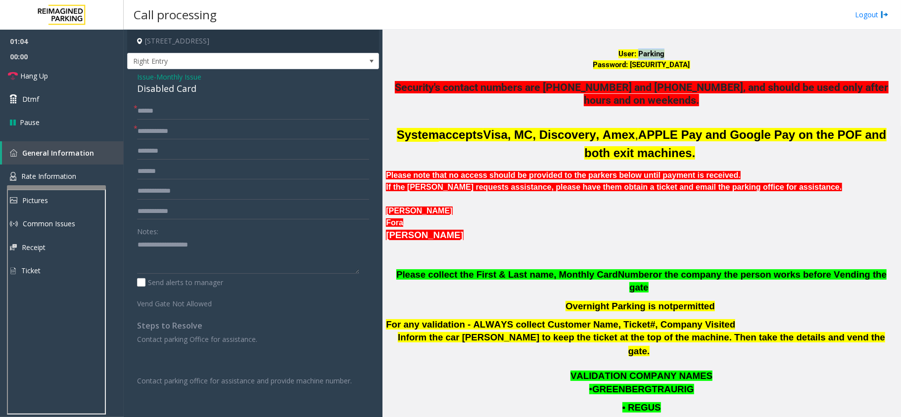
drag, startPoint x: 499, startPoint y: 178, endPoint x: 696, endPoint y: 176, distance: 196.8
click at [696, 176] on div "Please note that no access should be provided to the parkers below until paymen…" at bounding box center [641, 176] width 511 height 12
click at [487, 195] on div at bounding box center [641, 199] width 511 height 12
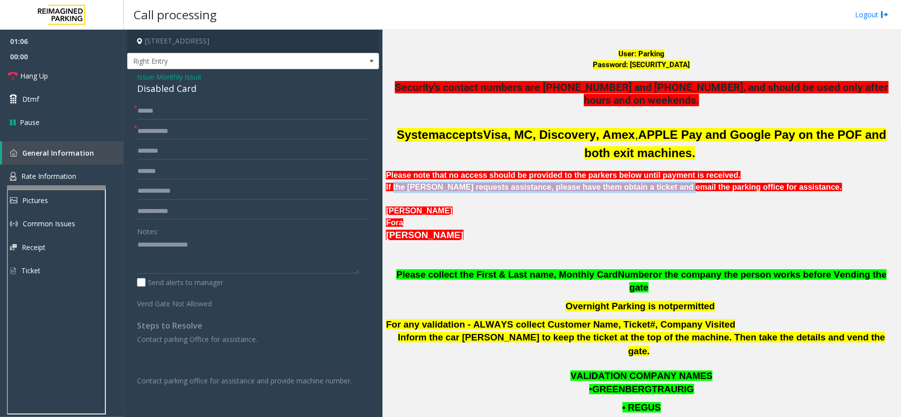
drag, startPoint x: 392, startPoint y: 185, endPoint x: 643, endPoint y: 189, distance: 250.8
click at [643, 189] on b "If the parker requests assistance, please have them obtain a ticket and email t…" at bounding box center [613, 187] width 455 height 8
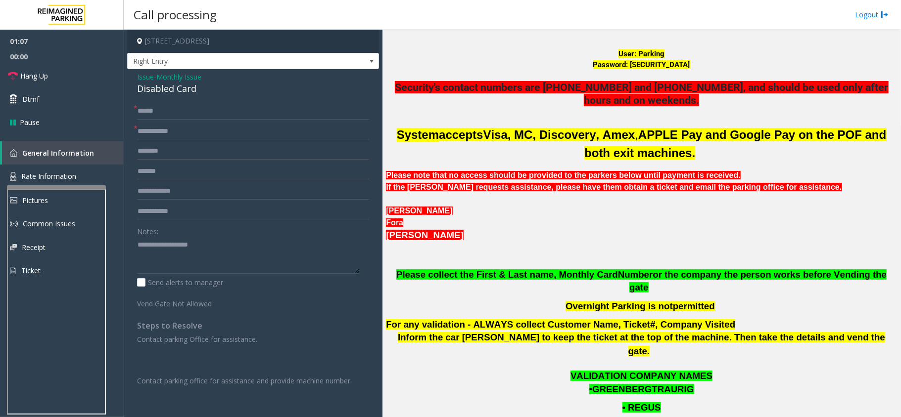
click at [639, 206] on div "Dan Smith" at bounding box center [641, 211] width 511 height 12
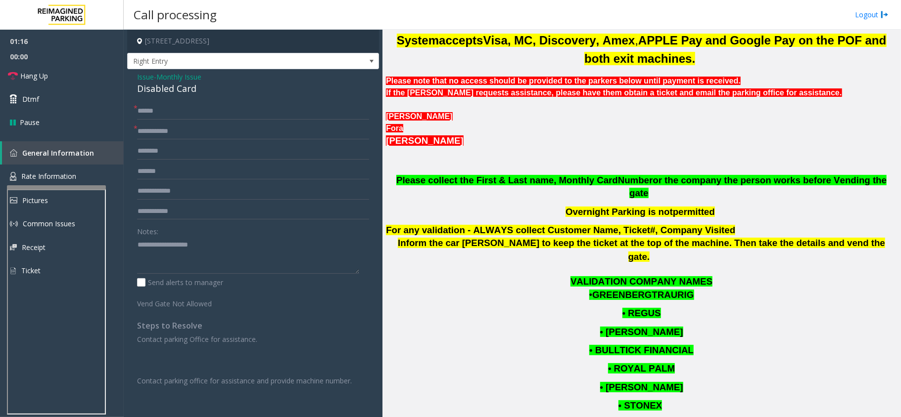
scroll to position [461, 0]
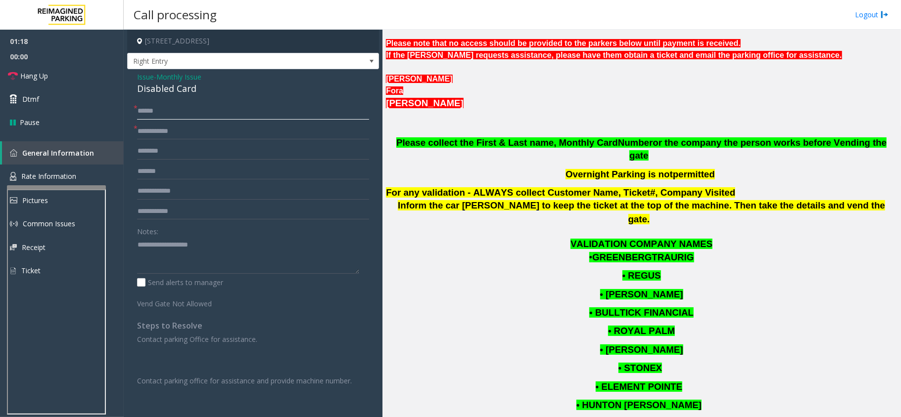
click at [154, 111] on input "******" at bounding box center [253, 111] width 232 height 17
click at [163, 108] on input "******" at bounding box center [253, 111] width 232 height 17
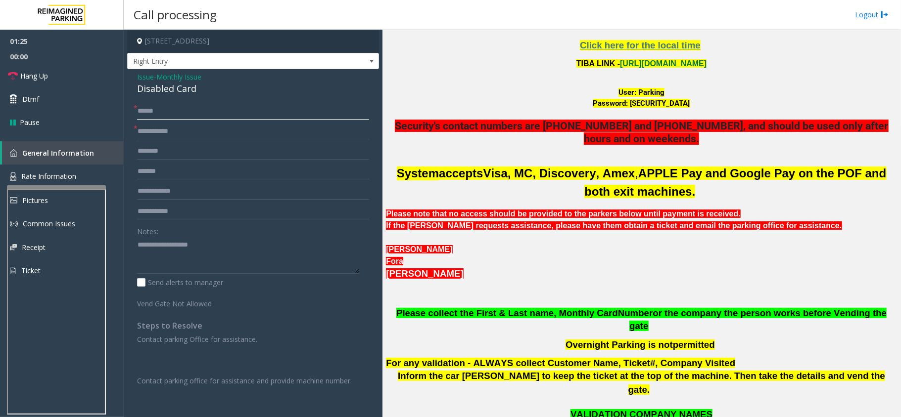
scroll to position [132, 0]
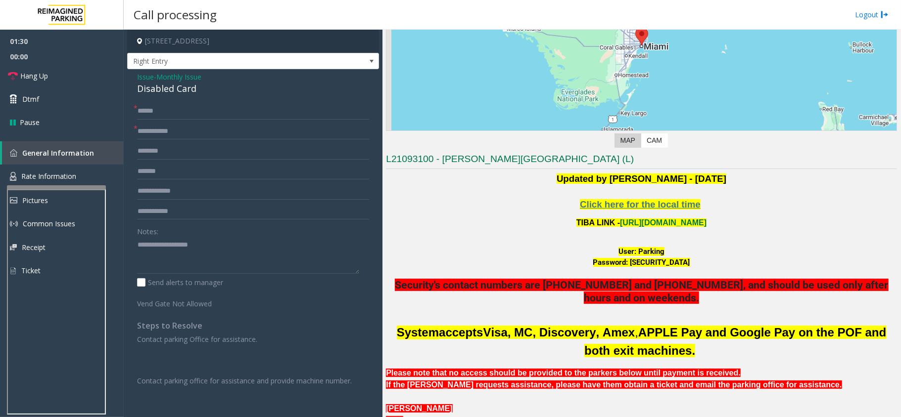
click at [645, 252] on font "User: Parking" at bounding box center [641, 251] width 46 height 9
copy font "Parking"
drag, startPoint x: 620, startPoint y: 262, endPoint x: 695, endPoint y: 265, distance: 75.2
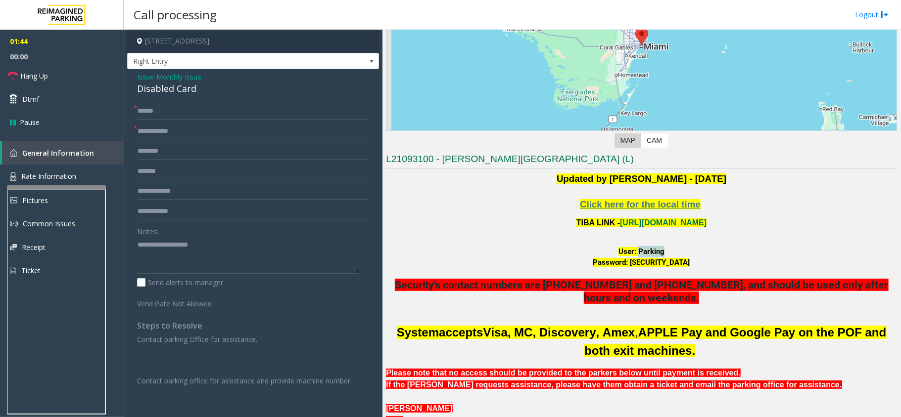
click at [695, 265] on div "Password: P@rking@21093100" at bounding box center [641, 262] width 511 height 11
copy font "P@rking@21093100"
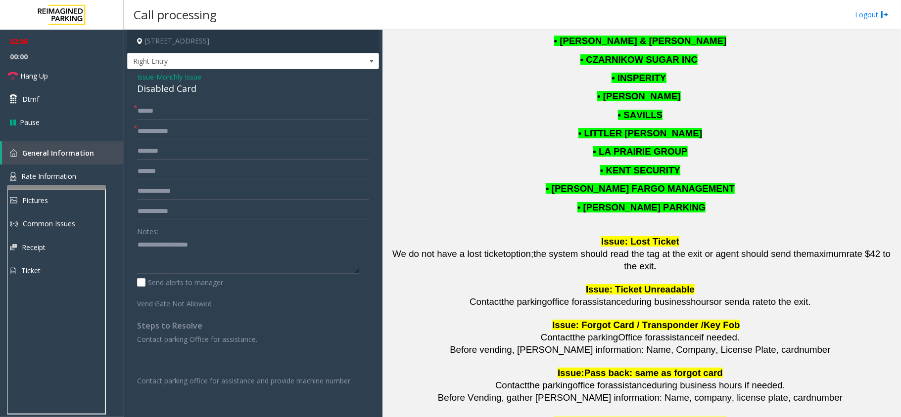
scroll to position [923, 0]
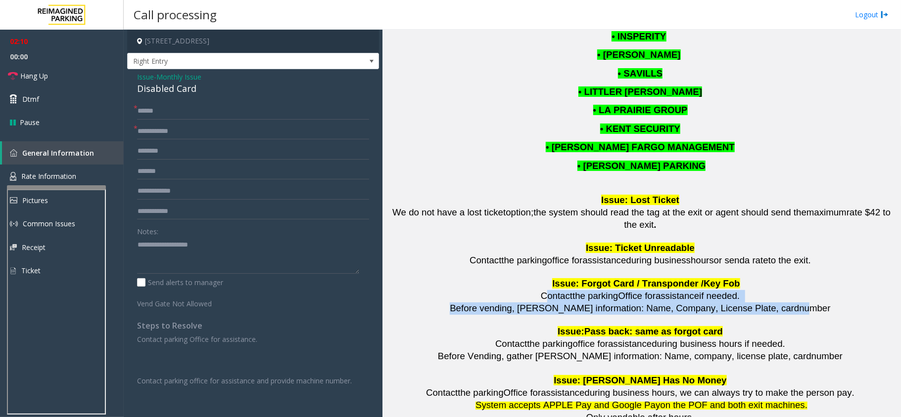
drag, startPoint x: 552, startPoint y: 272, endPoint x: 781, endPoint y: 281, distance: 229.1
click at [781, 281] on div "Updated by Sunil Dhyani - 27th August 2025 Click here for the local time TIBA L…" at bounding box center [641, 16] width 511 height 1271
click at [799, 303] on span "number" at bounding box center [814, 308] width 31 height 10
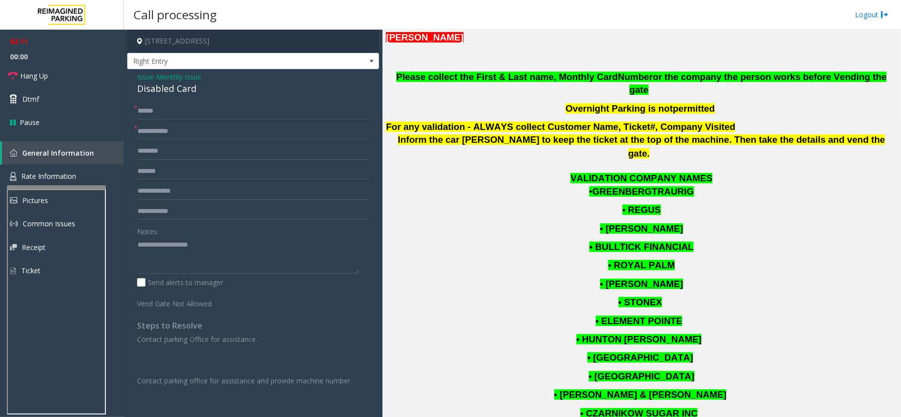
scroll to position [132, 0]
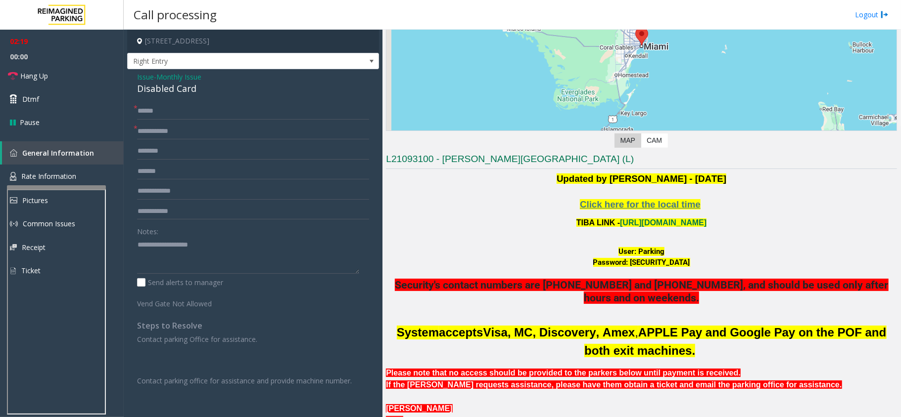
click at [136, 109] on span "*" at bounding box center [136, 108] width 4 height 10
click at [150, 113] on input "******" at bounding box center [253, 111] width 232 height 17
click at [185, 78] on span "Monthly Issue" at bounding box center [178, 77] width 45 height 10
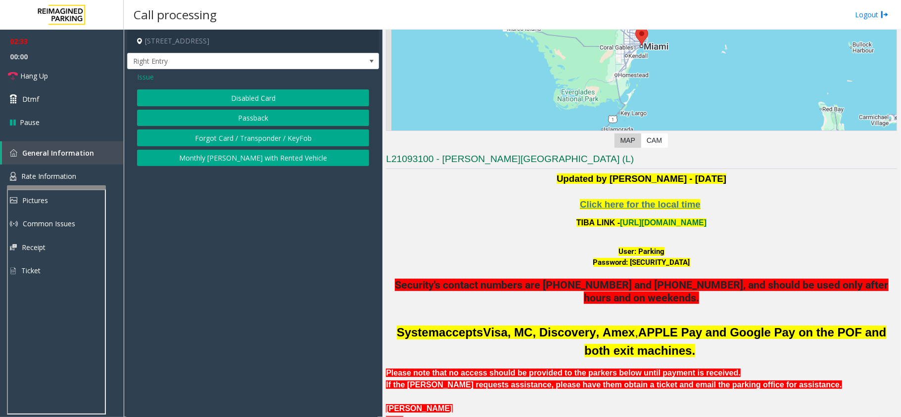
click at [226, 137] on button "Forgot Card / Transponder / KeyFob" at bounding box center [253, 138] width 232 height 17
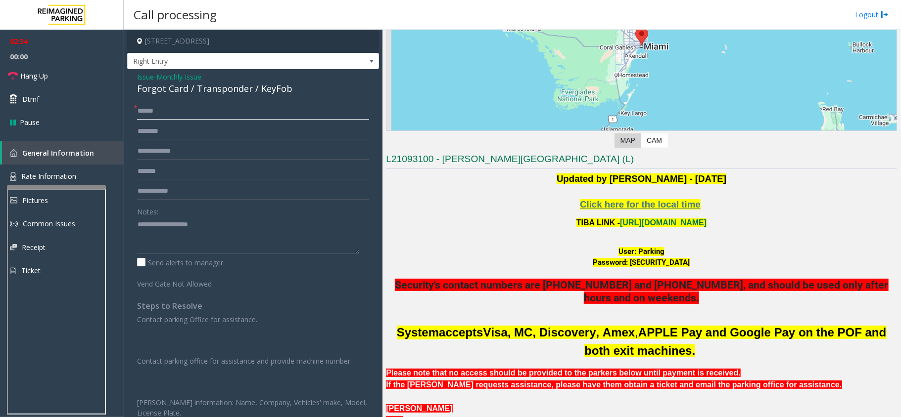
click at [142, 114] on input "******" at bounding box center [253, 111] width 232 height 17
click at [147, 113] on input "**********" at bounding box center [253, 111] width 232 height 17
drag, startPoint x: 165, startPoint y: 112, endPoint x: 129, endPoint y: 110, distance: 36.2
click at [130, 110] on div "**********" at bounding box center [253, 281] width 247 height 357
paste input "*"
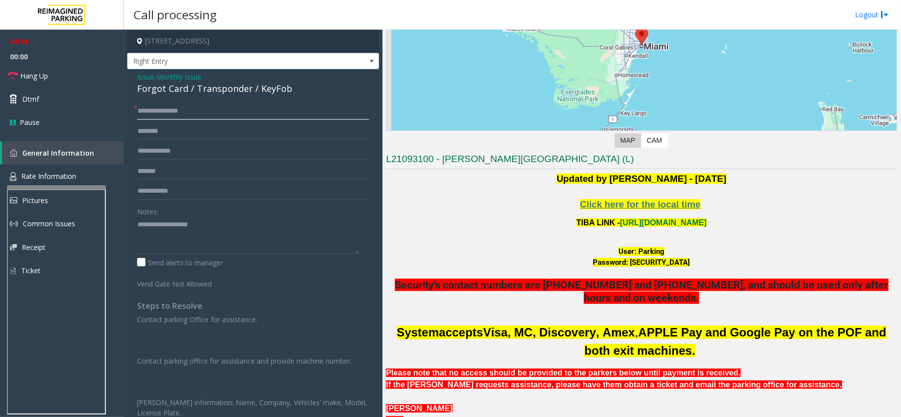
click at [175, 114] on input "**********" at bounding box center [253, 111] width 232 height 17
type input "**********"
click at [171, 216] on div "Notes:" at bounding box center [253, 228] width 232 height 51
click at [173, 226] on textarea at bounding box center [248, 235] width 222 height 37
paste textarea "****"
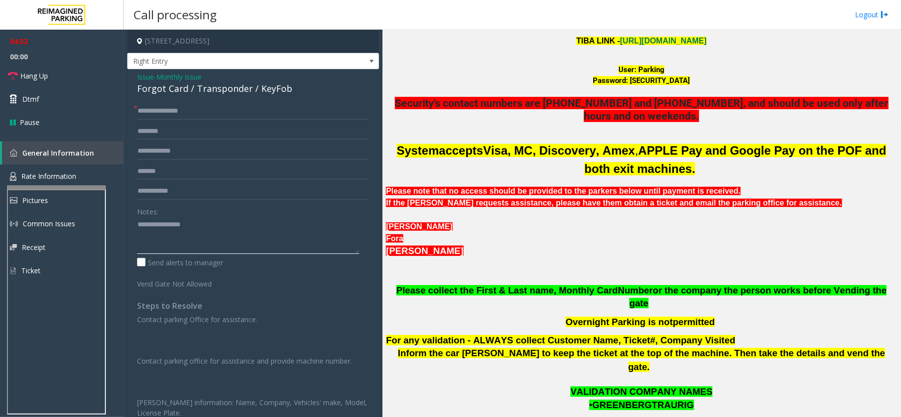
scroll to position [101, 0]
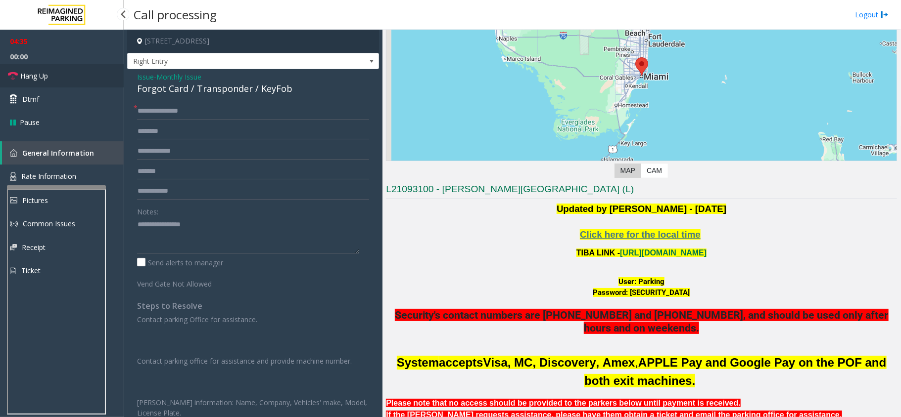
click at [50, 80] on link "Hang Up" at bounding box center [62, 75] width 124 height 23
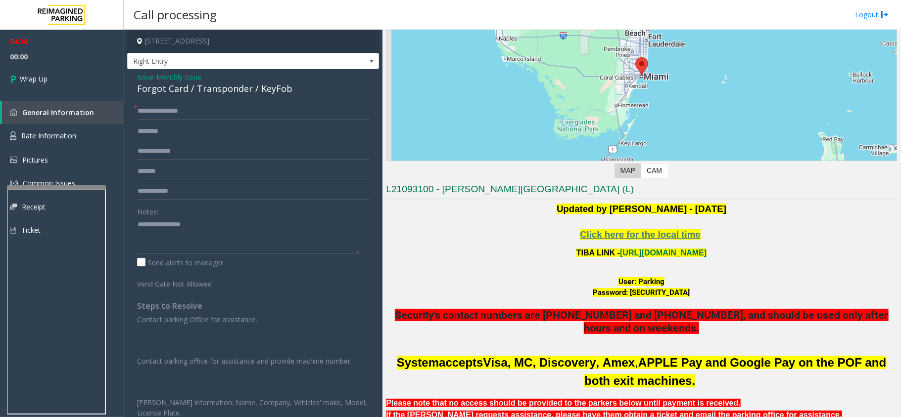
click at [181, 86] on div "Forgot Card / Transponder / KeyFob" at bounding box center [253, 88] width 232 height 13
drag, startPoint x: 187, startPoint y: 89, endPoint x: 137, endPoint y: 89, distance: 49.5
click at [137, 89] on div "Forgot Card / Transponder / KeyFob" at bounding box center [253, 88] width 232 height 13
copy div "Forgot Card"
click at [251, 240] on textarea at bounding box center [248, 235] width 222 height 37
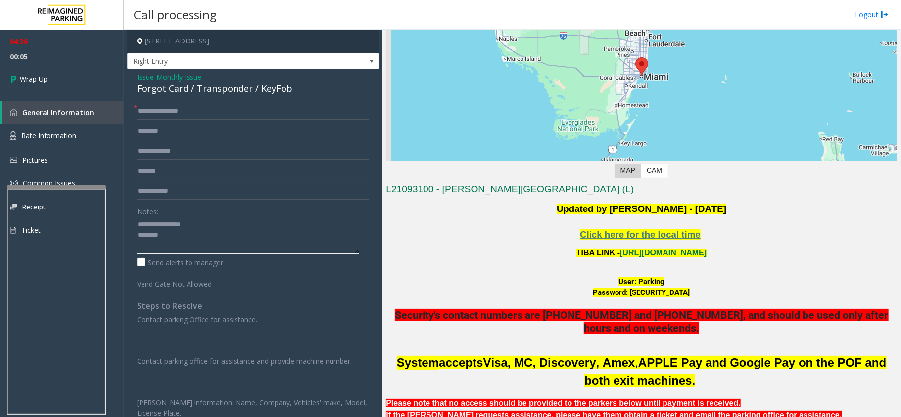
paste textarea "**********"
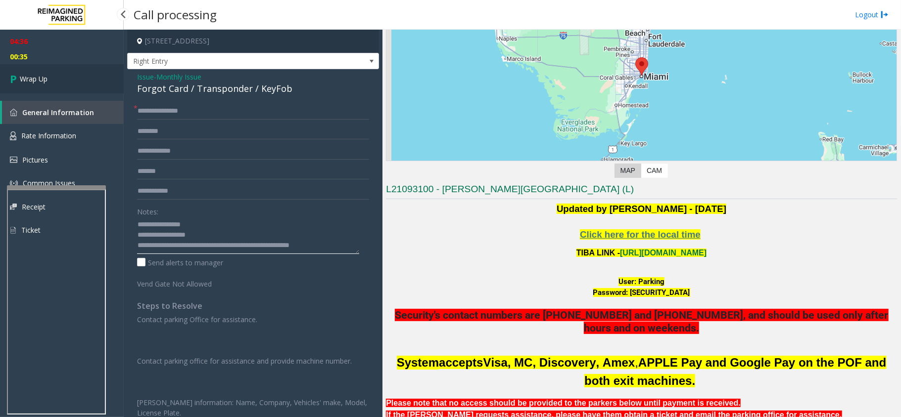
type textarea "**********"
click at [54, 72] on link "Wrap Up" at bounding box center [62, 78] width 124 height 29
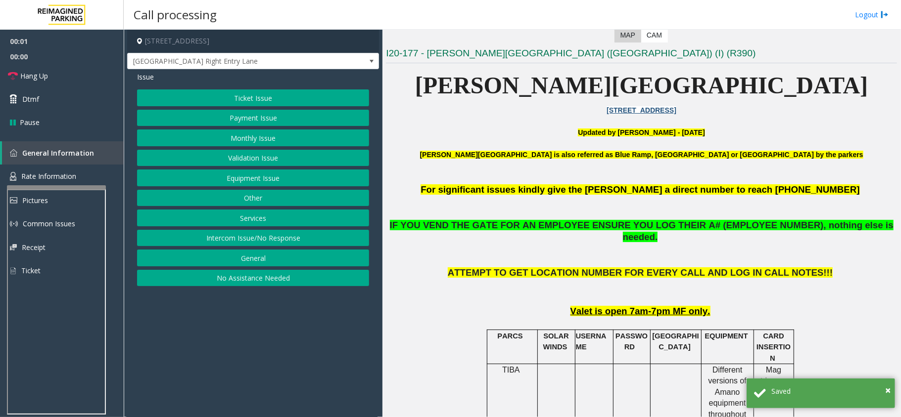
scroll to position [329, 0]
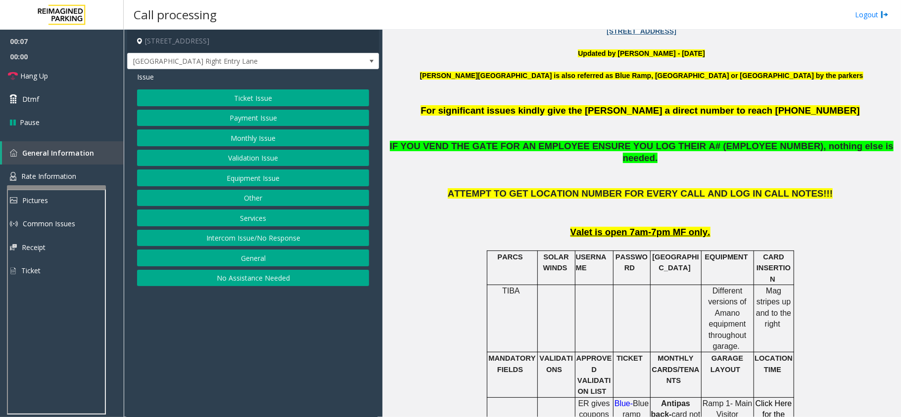
click at [279, 247] on button "Intercom Issue/No Response" at bounding box center [253, 238] width 232 height 17
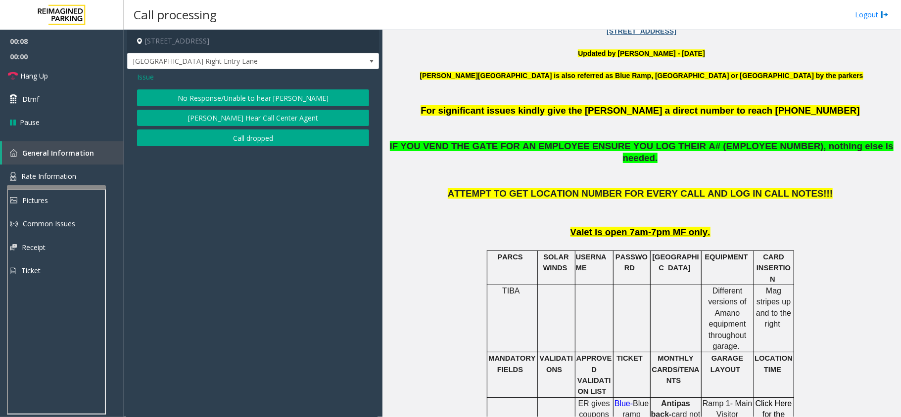
click at [202, 95] on button "No Response/Unable to hear [PERSON_NAME]" at bounding box center [253, 98] width 232 height 17
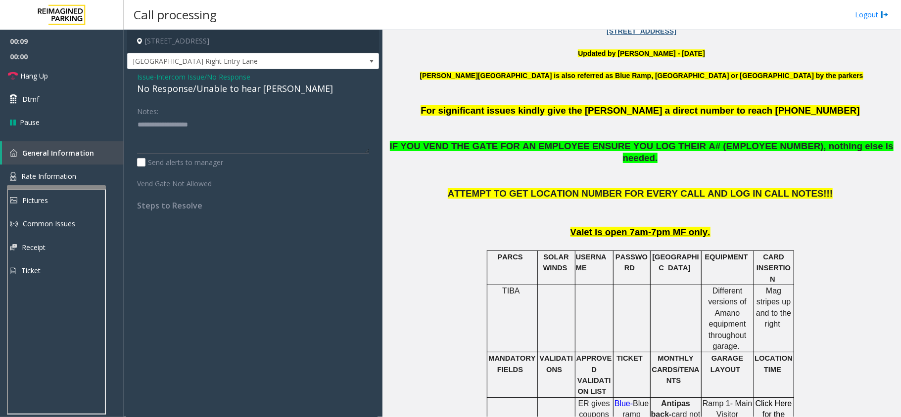
click at [195, 90] on div "No Response/Unable to hear [PERSON_NAME]" at bounding box center [253, 88] width 232 height 13
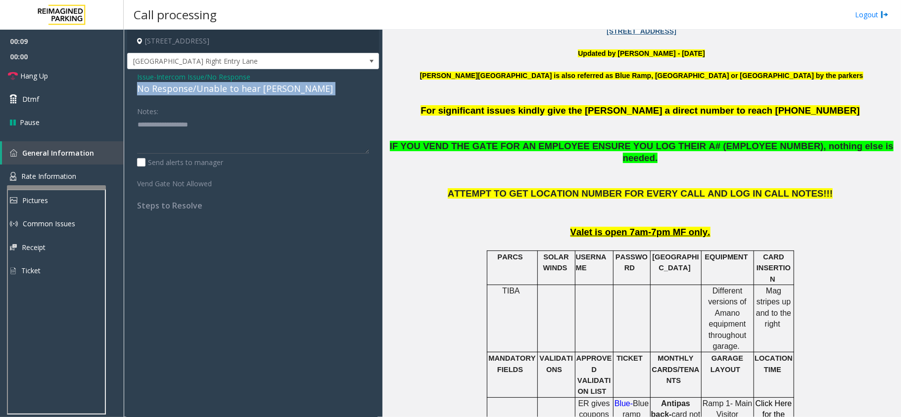
click at [195, 90] on div "No Response/Unable to hear [PERSON_NAME]" at bounding box center [253, 88] width 232 height 13
copy div "No Response/Unable to hear [PERSON_NAME]"
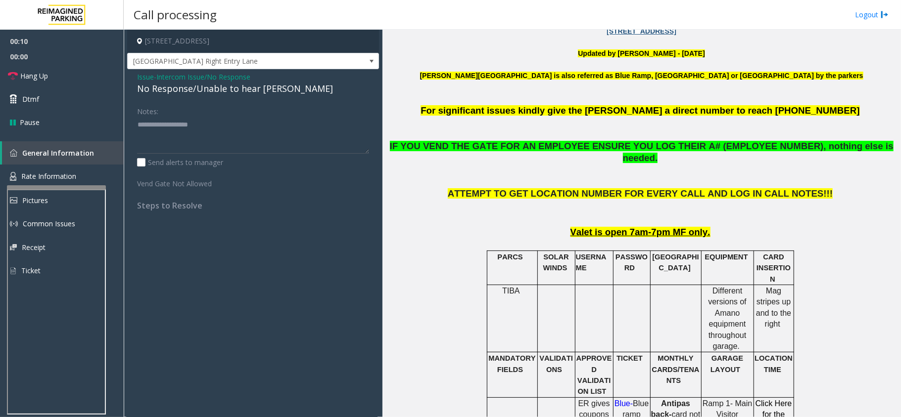
click at [197, 116] on div "Notes:" at bounding box center [253, 128] width 232 height 51
click at [198, 139] on textarea at bounding box center [253, 135] width 232 height 37
paste textarea "**********"
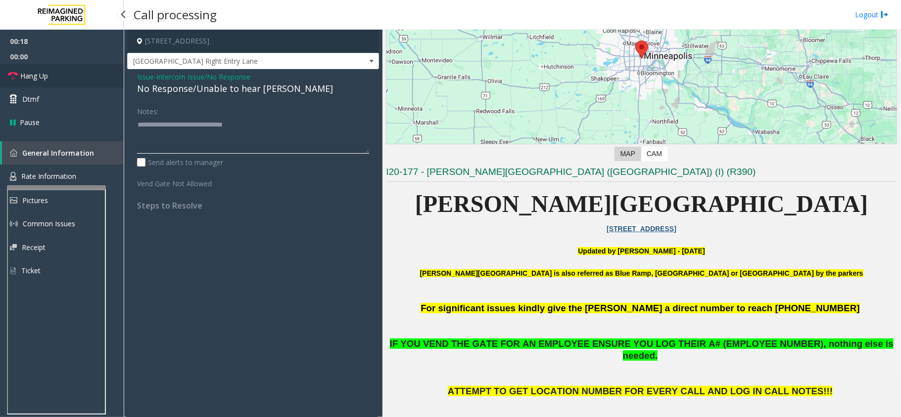
type textarea "**********"
click at [48, 72] on link "Hang Up" at bounding box center [62, 75] width 124 height 23
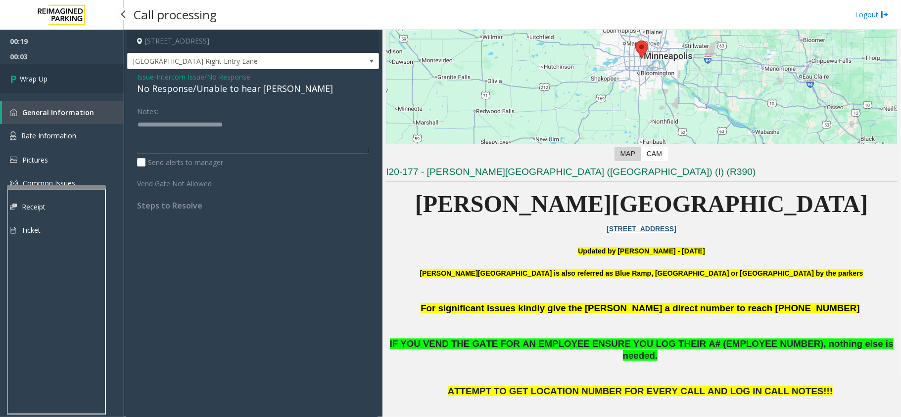
click at [48, 72] on link "Wrap Up" at bounding box center [62, 78] width 124 height 29
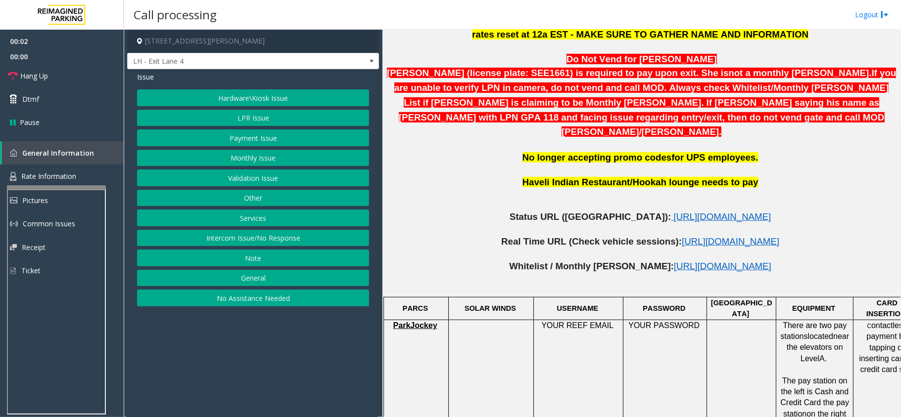
scroll to position [461, 0]
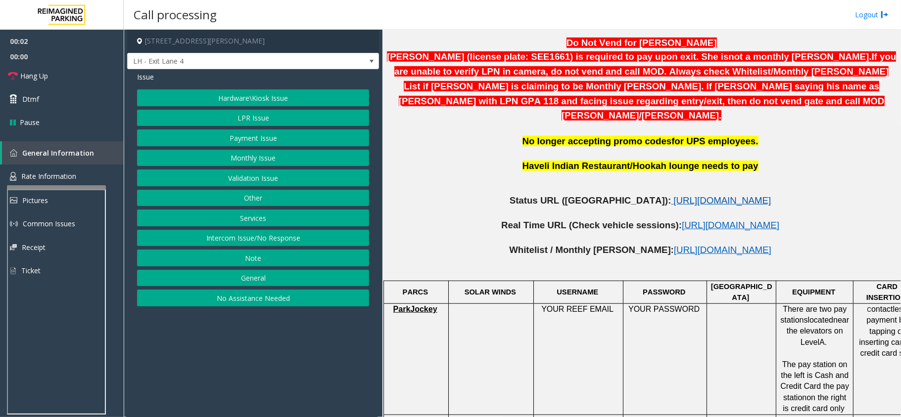
click at [673, 195] on span "https://www.parkjockey.com/en-us/manage/1633/status" at bounding box center [721, 200] width 97 height 10
click at [266, 105] on button "Hardware\Kiosk Issue" at bounding box center [253, 98] width 232 height 17
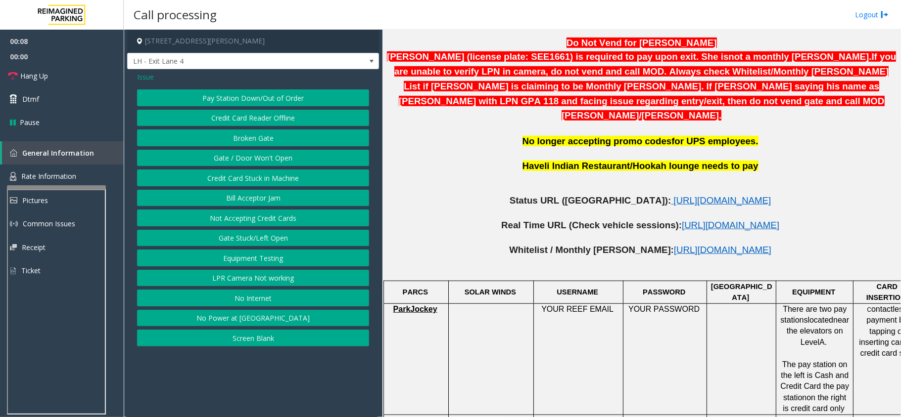
click at [153, 76] on span "Issue" at bounding box center [145, 77] width 17 height 10
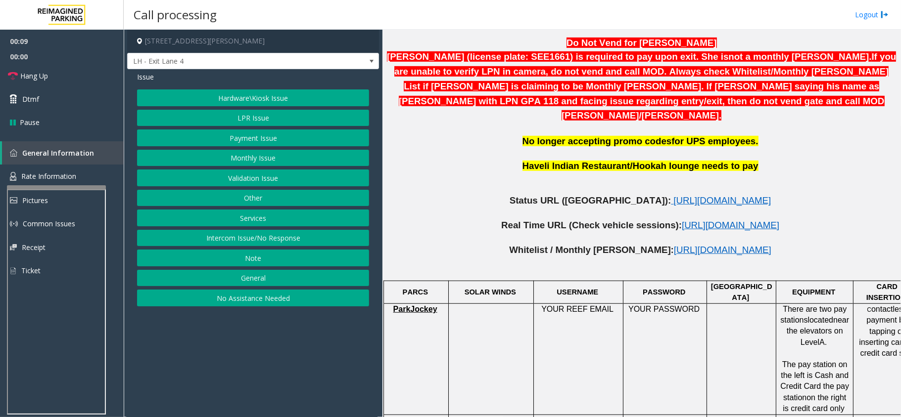
click at [262, 120] on button "LPR Issue" at bounding box center [253, 118] width 232 height 17
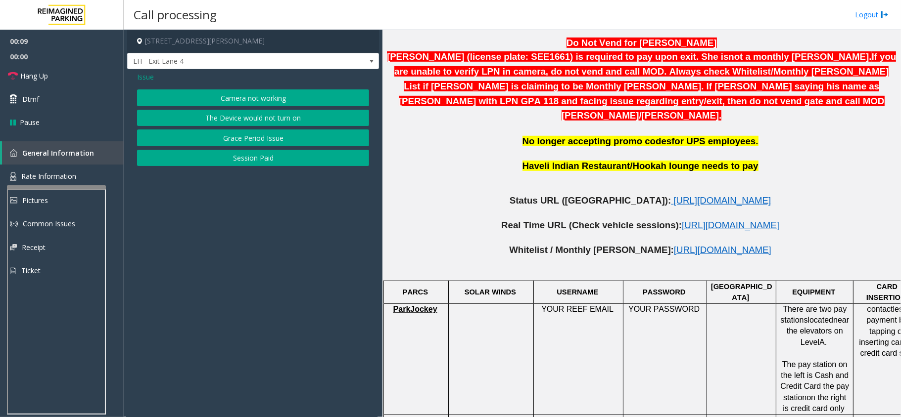
click at [245, 101] on button "Camera not working" at bounding box center [253, 98] width 232 height 17
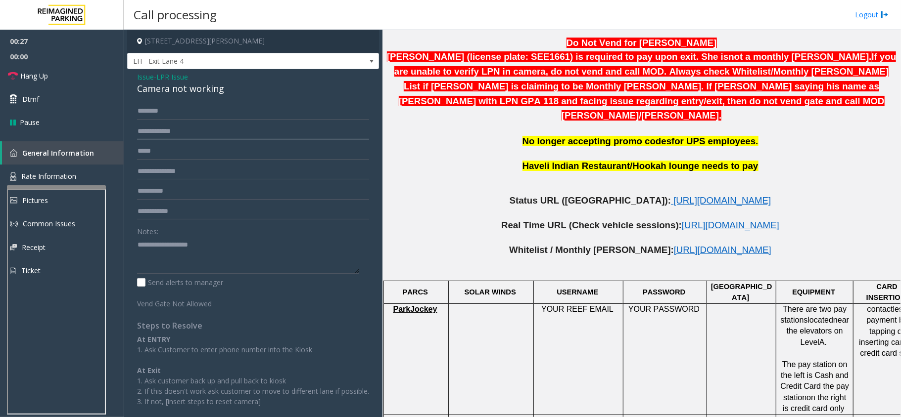
click at [171, 133] on input "text" at bounding box center [253, 131] width 232 height 17
type input "*******"
click at [182, 81] on span "LPR Issue" at bounding box center [172, 77] width 32 height 10
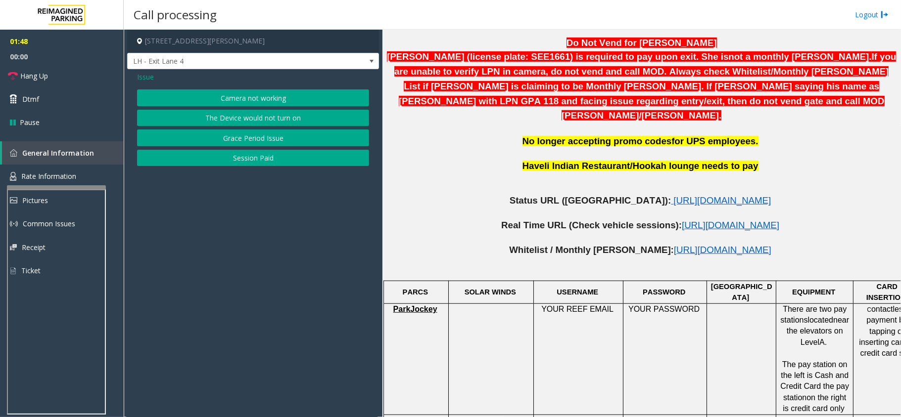
click at [182, 81] on div "Issue" at bounding box center [253, 77] width 232 height 10
click at [226, 99] on button "Camera not working" at bounding box center [253, 98] width 232 height 17
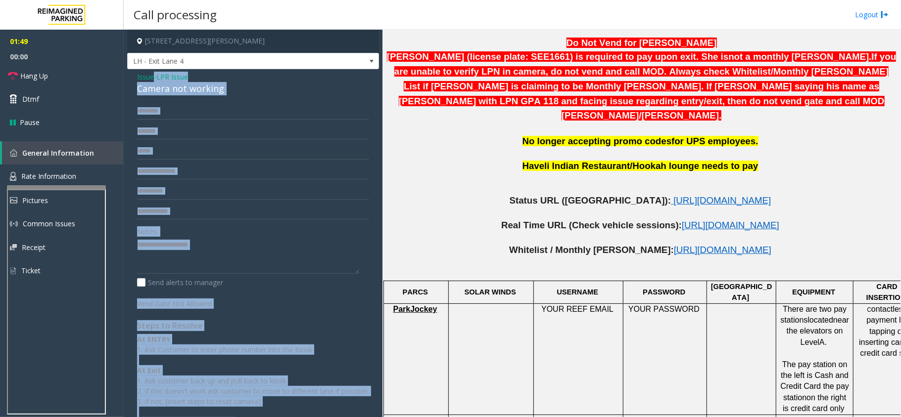
click at [193, 91] on div "Camera not working" at bounding box center [253, 88] width 232 height 13
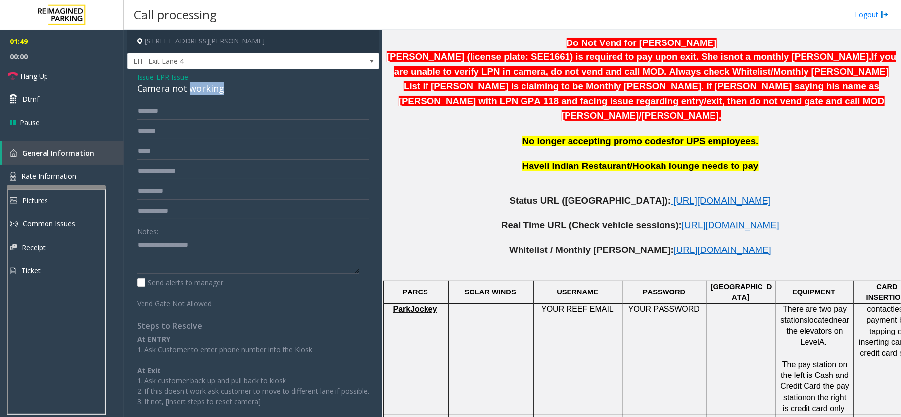
click at [193, 91] on div "Camera not working" at bounding box center [253, 88] width 232 height 13
click at [191, 256] on textarea at bounding box center [248, 255] width 222 height 37
paste textarea "**********"
type textarea "**********"
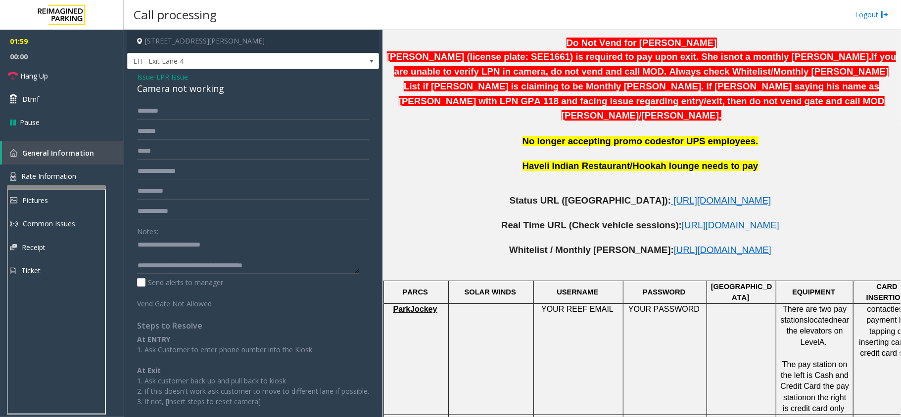
click at [161, 136] on input "*******" at bounding box center [253, 131] width 232 height 17
click at [673, 195] on span "https://www.parkjockey.com/en-us/manage/1633/status" at bounding box center [721, 200] width 97 height 10
click at [202, 87] on div "Camera not working" at bounding box center [253, 88] width 232 height 13
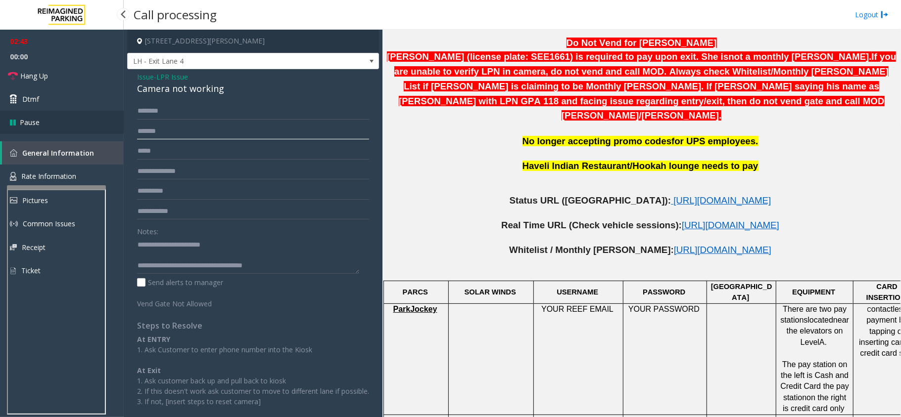
drag, startPoint x: 183, startPoint y: 131, endPoint x: 112, endPoint y: 129, distance: 71.2
click at [112, 129] on app-root "02:43 00:00 Hang Up Dtmf Pause General Information Rate Information Pictures Co…" at bounding box center [450, 208] width 901 height 417
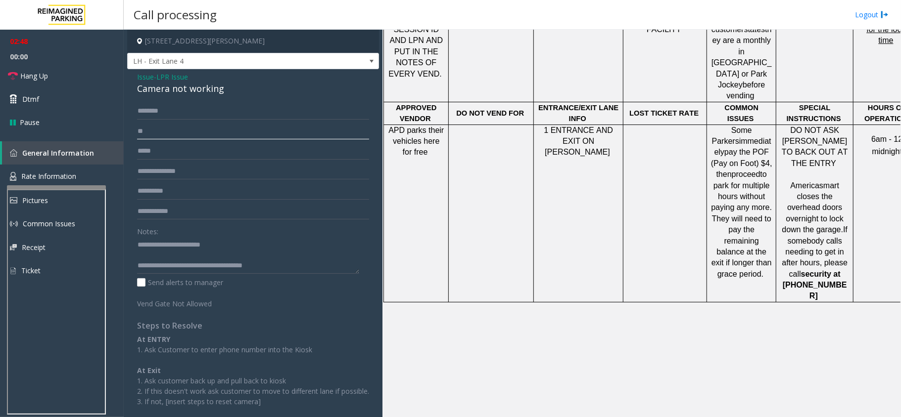
scroll to position [1037, 0]
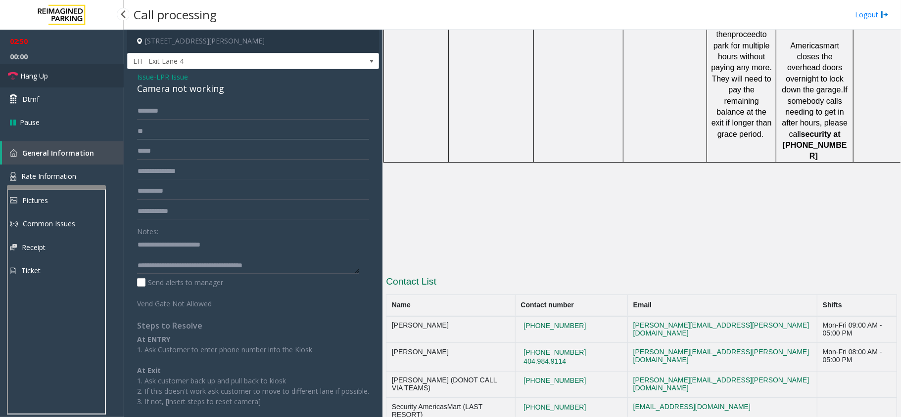
type input "**"
click at [45, 71] on span "Hang Up" at bounding box center [34, 76] width 28 height 10
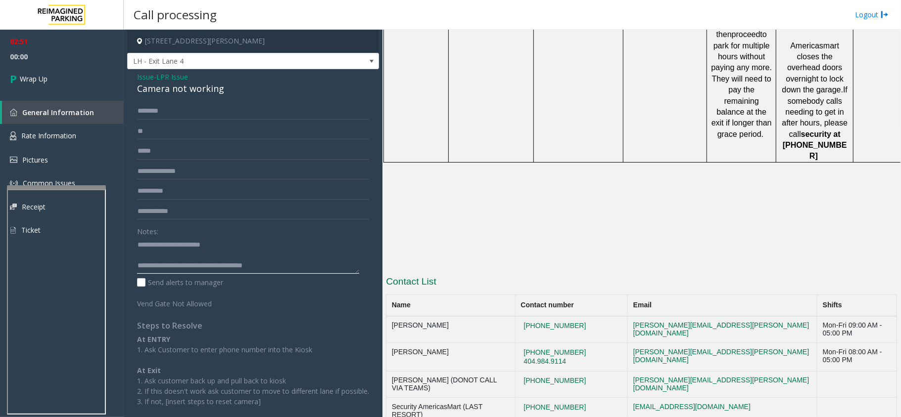
drag, startPoint x: 283, startPoint y: 269, endPoint x: 173, endPoint y: 262, distance: 110.0
click at [173, 262] on textarea at bounding box center [248, 255] width 222 height 37
type textarea "**********"
click at [64, 74] on link "Wrap Up" at bounding box center [62, 78] width 124 height 29
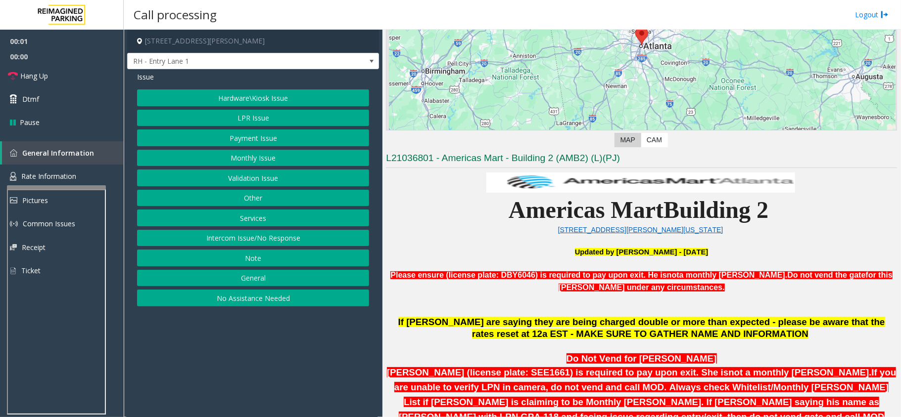
scroll to position [198, 0]
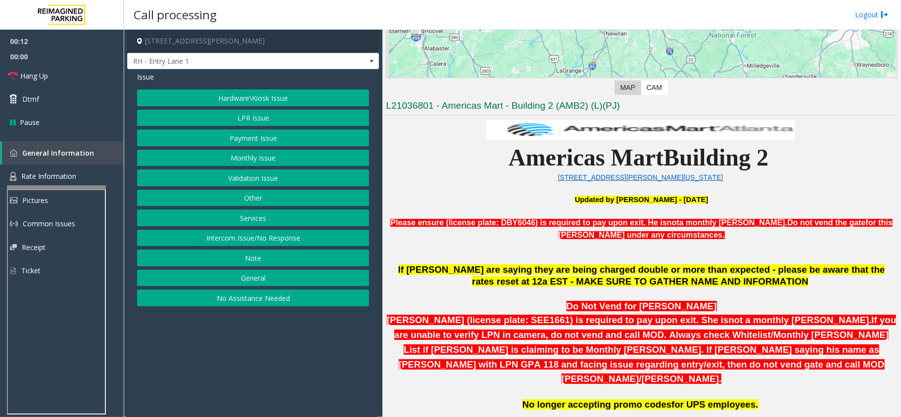
click at [270, 237] on button "Intercom Issue/No Response" at bounding box center [253, 238] width 232 height 17
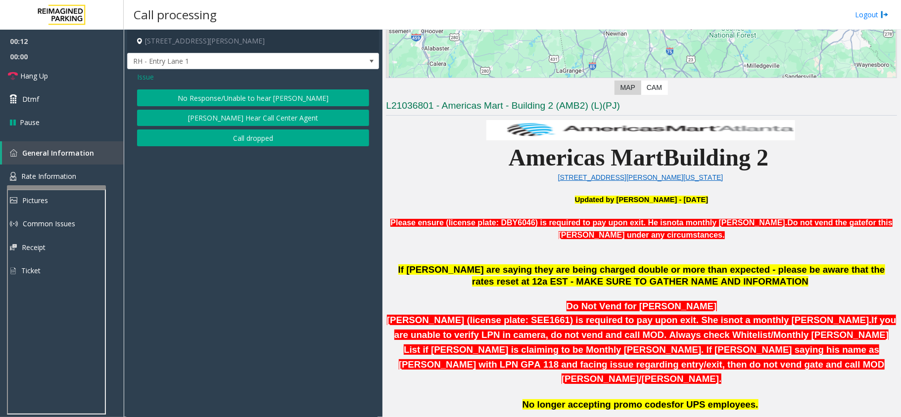
click at [230, 94] on button "No Response/Unable to hear [PERSON_NAME]" at bounding box center [253, 98] width 232 height 17
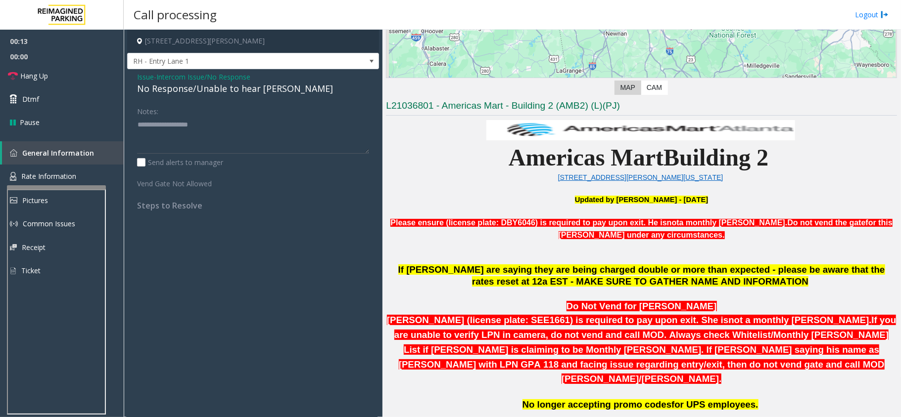
click at [224, 91] on div "No Response/Unable to hear [PERSON_NAME]" at bounding box center [253, 88] width 232 height 13
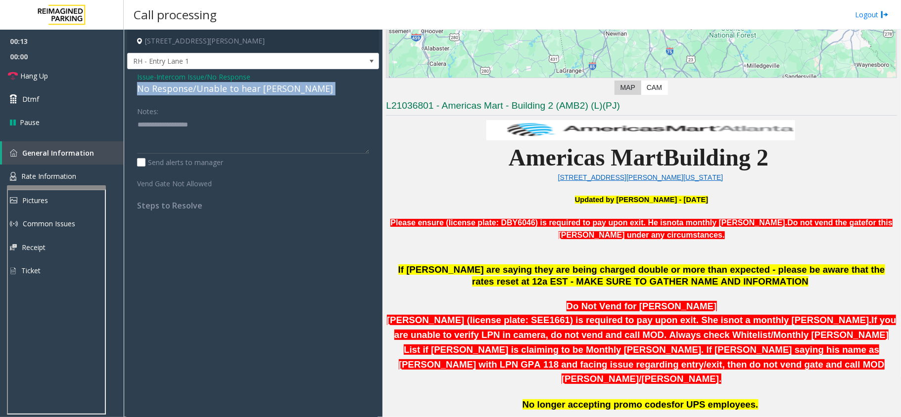
click at [224, 91] on div "No Response/Unable to hear [PERSON_NAME]" at bounding box center [253, 88] width 232 height 13
copy div "No Response/Unable to hear [PERSON_NAME]"
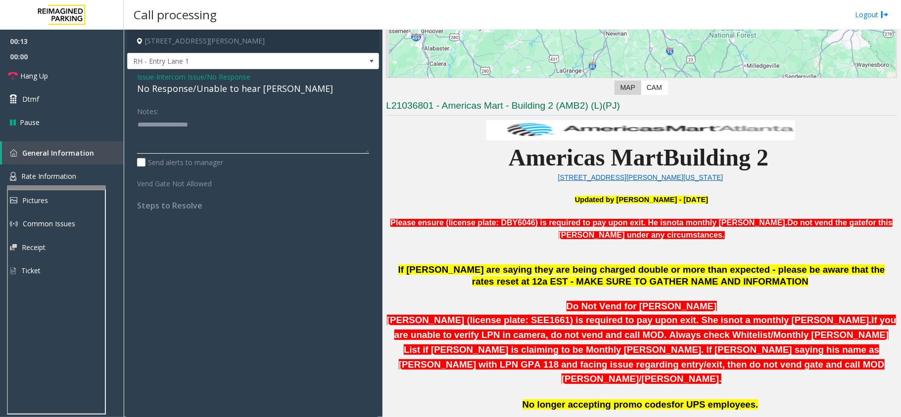
paste textarea "**********"
click at [222, 127] on textarea at bounding box center [253, 135] width 232 height 37
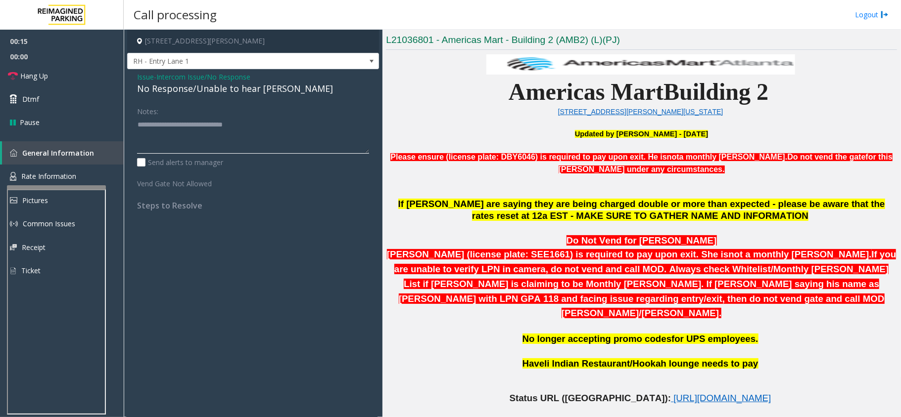
scroll to position [0, 0]
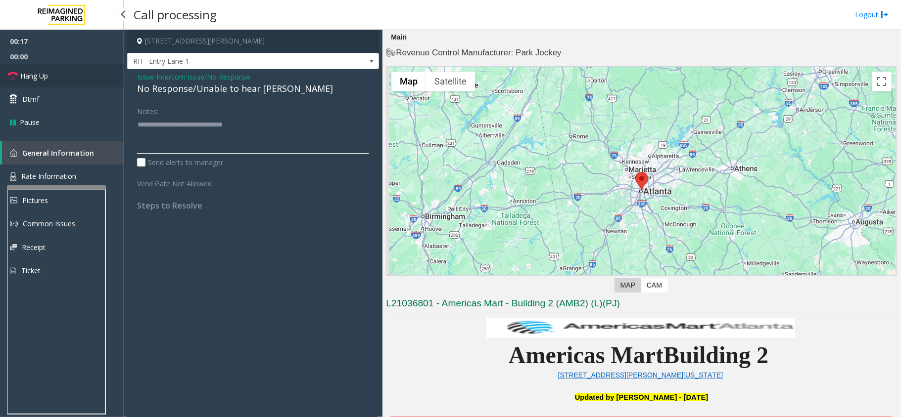
type textarea "**********"
click at [74, 69] on link "Hang Up" at bounding box center [62, 75] width 124 height 23
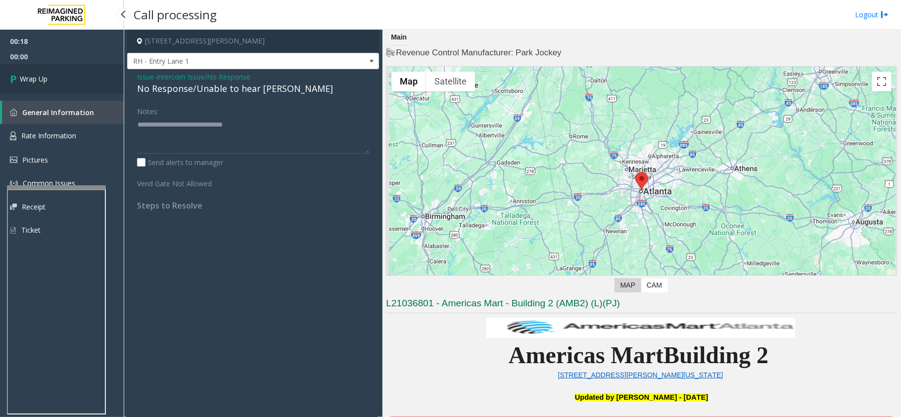
click at [74, 69] on link "Wrap Up" at bounding box center [62, 78] width 124 height 29
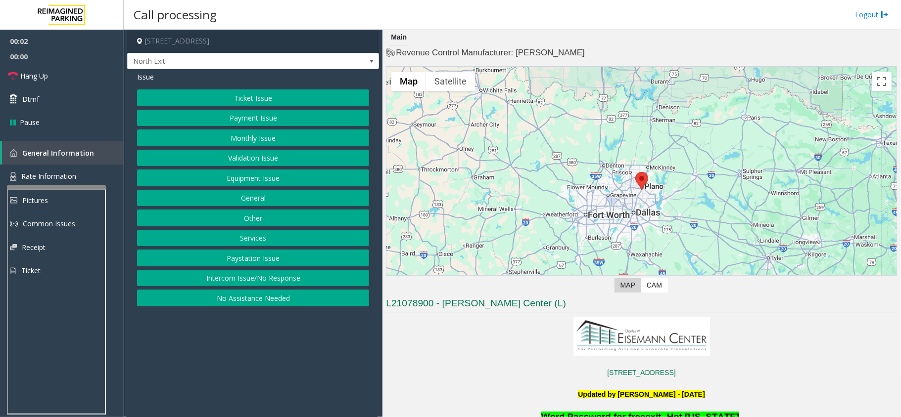
scroll to position [132, 0]
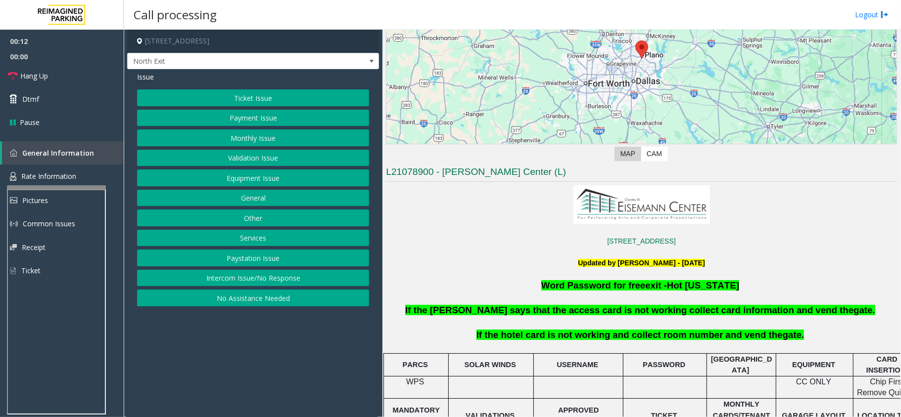
click at [289, 297] on button "No Assistance Needed" at bounding box center [253, 298] width 232 height 17
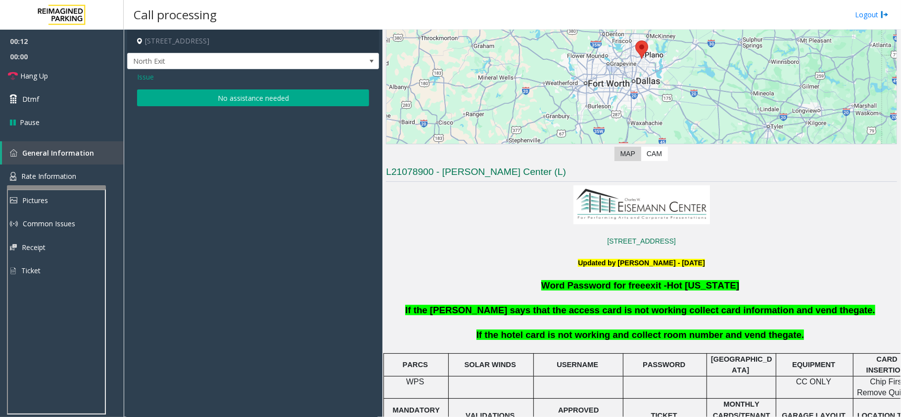
click at [228, 91] on button "No assistance needed" at bounding box center [253, 98] width 232 height 17
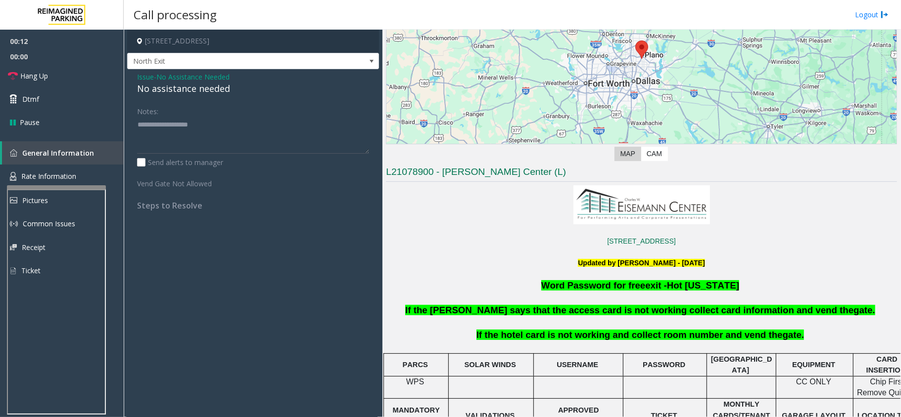
click at [220, 86] on div "No assistance needed" at bounding box center [253, 88] width 232 height 13
copy div "No assistance needed"
click at [146, 80] on span "Issue" at bounding box center [145, 77] width 17 height 10
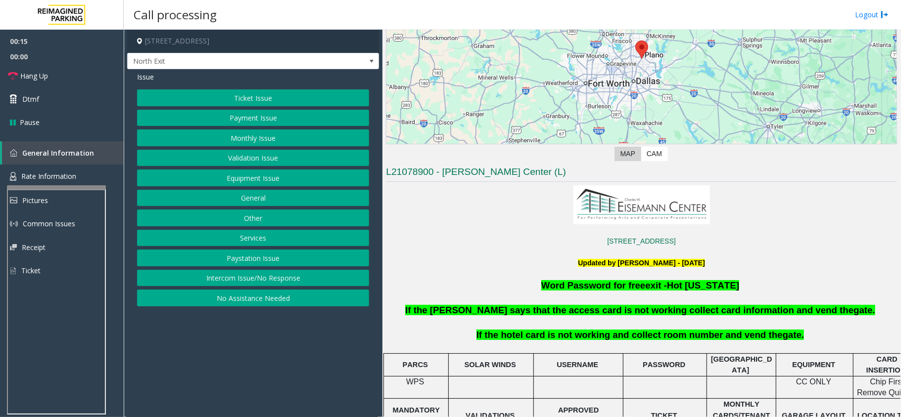
click at [277, 273] on button "Intercom Issue/No Response" at bounding box center [253, 278] width 232 height 17
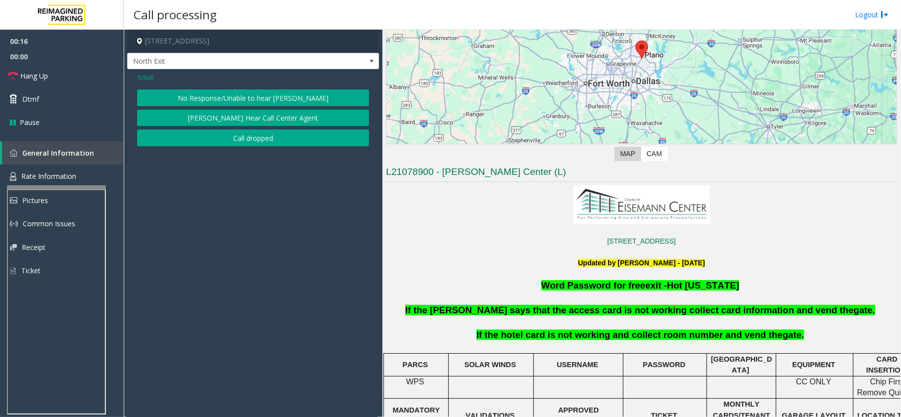
click at [236, 100] on button "No Response/Unable to hear [PERSON_NAME]" at bounding box center [253, 98] width 232 height 17
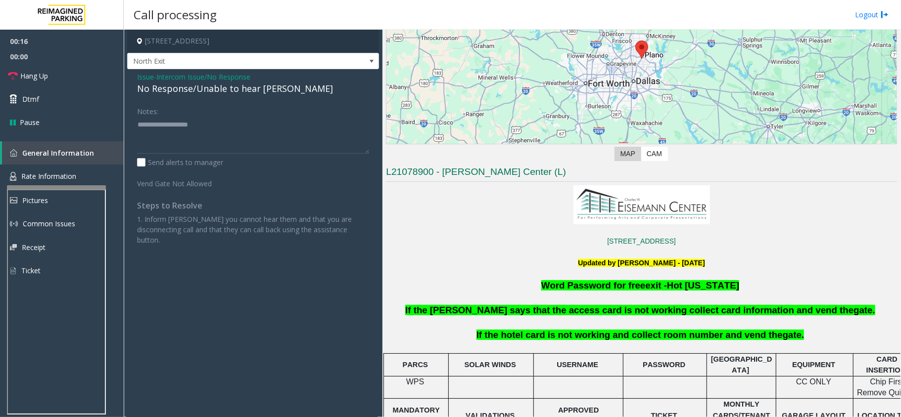
click at [223, 91] on div "No Response/Unable to hear [PERSON_NAME]" at bounding box center [253, 88] width 232 height 13
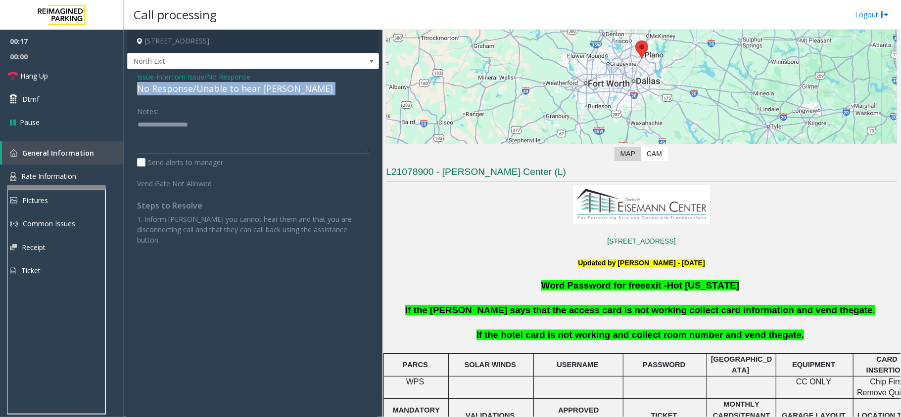
click at [223, 91] on div "No Response/Unable to hear [PERSON_NAME]" at bounding box center [253, 88] width 232 height 13
copy div "No Response/Unable to hear [PERSON_NAME]"
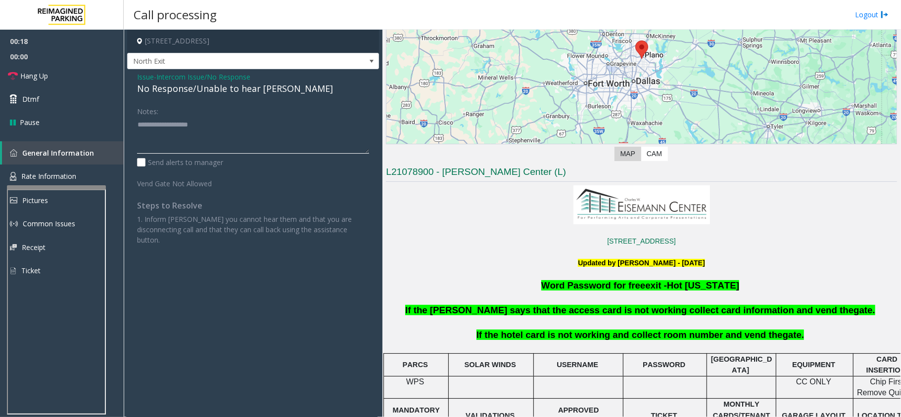
paste textarea "**********"
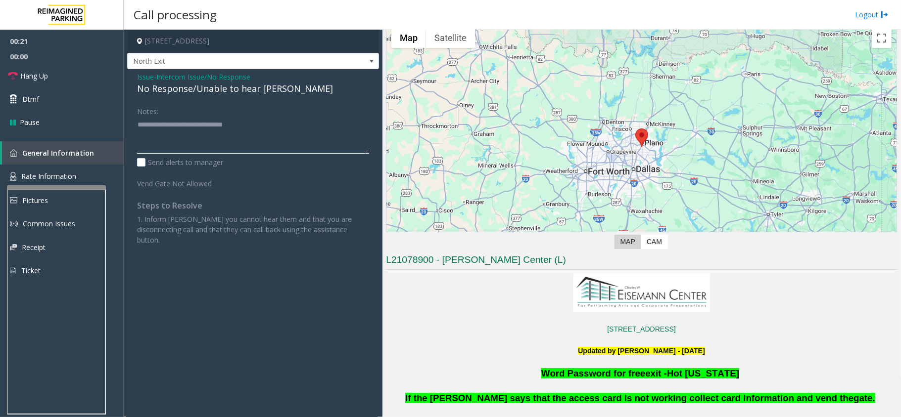
scroll to position [0, 0]
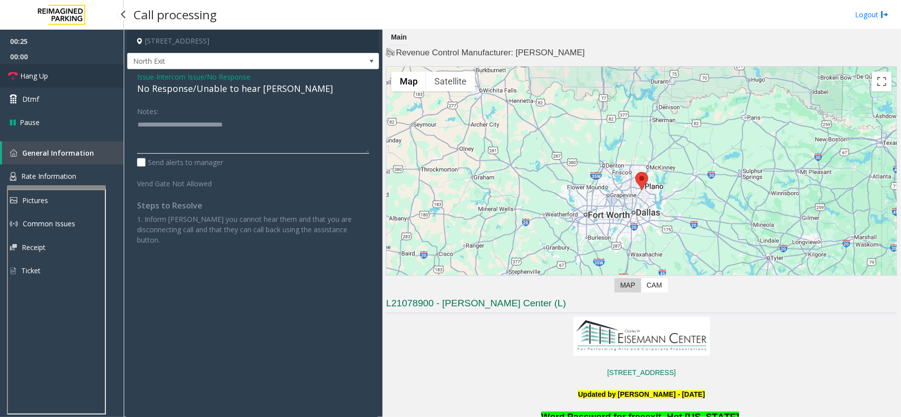
type textarea "**********"
click at [36, 69] on link "Hang Up" at bounding box center [62, 75] width 124 height 23
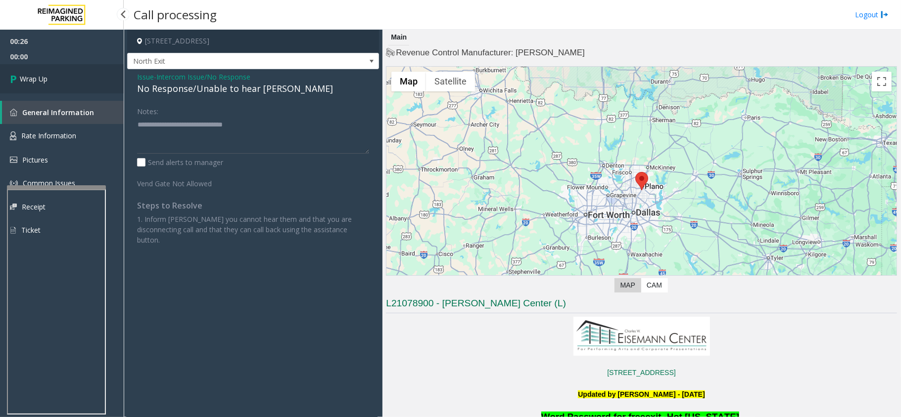
click at [46, 75] on span "Wrap Up" at bounding box center [34, 79] width 28 height 10
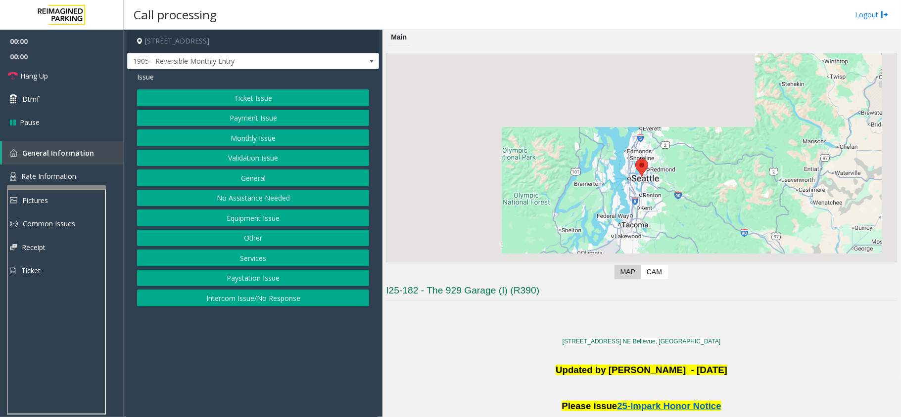
scroll to position [329, 0]
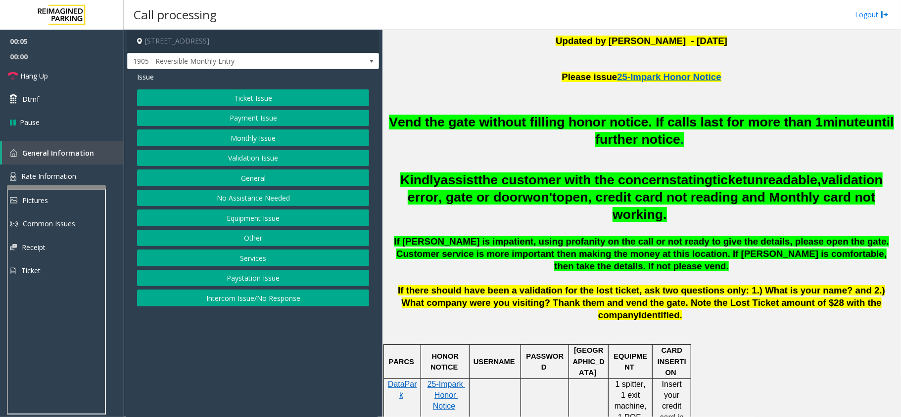
click at [252, 142] on button "Monthly Issue" at bounding box center [253, 138] width 232 height 17
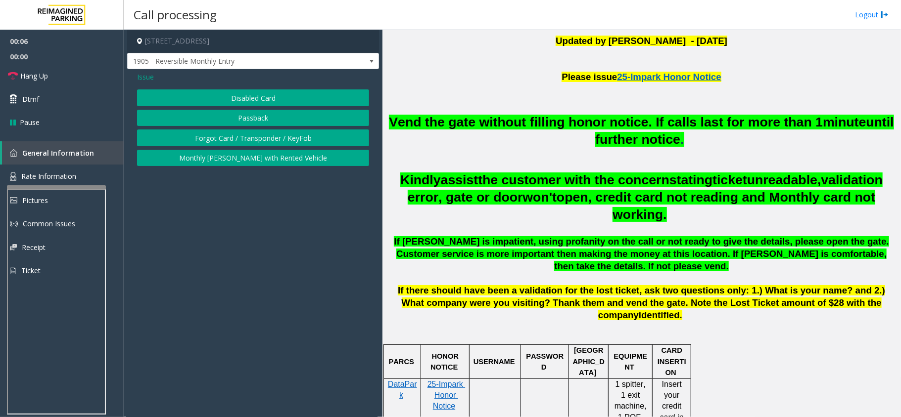
click at [253, 94] on button "Disabled Card" at bounding box center [253, 98] width 232 height 17
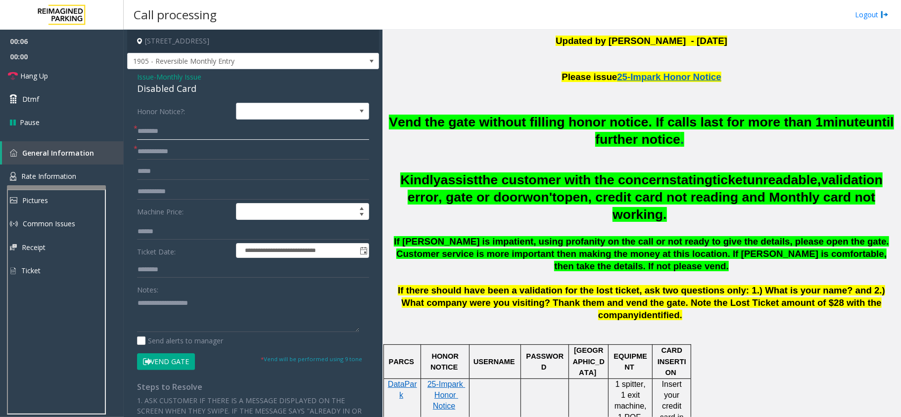
click at [206, 137] on input "text" at bounding box center [253, 131] width 232 height 17
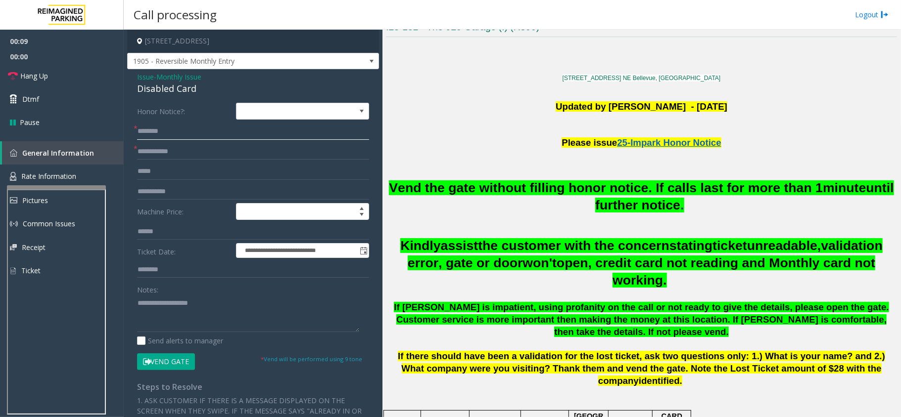
click at [188, 131] on input "text" at bounding box center [253, 131] width 232 height 17
type input "****"
click at [163, 90] on div "Disabled Card" at bounding box center [253, 88] width 232 height 13
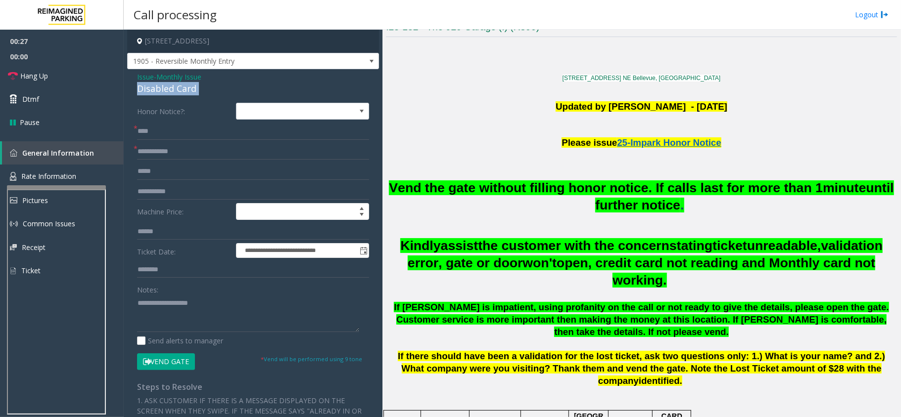
copy div "Disabled Card"
click at [157, 306] on textarea at bounding box center [248, 313] width 222 height 37
paste textarea "**********"
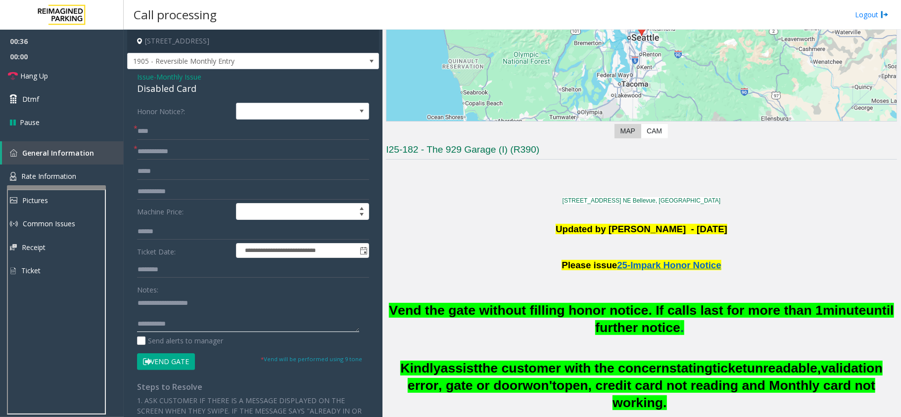
scroll to position [132, 0]
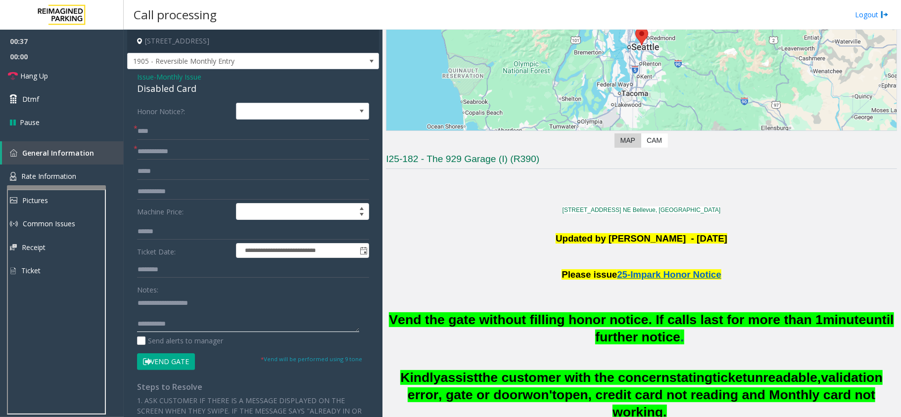
type textarea "**********"
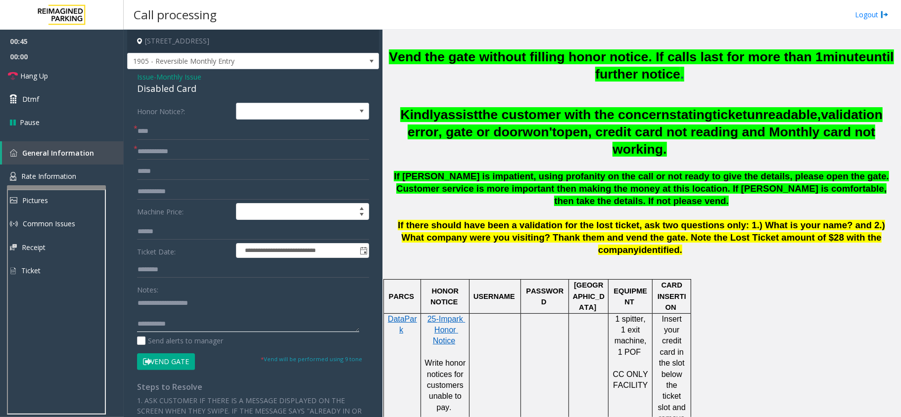
scroll to position [396, 0]
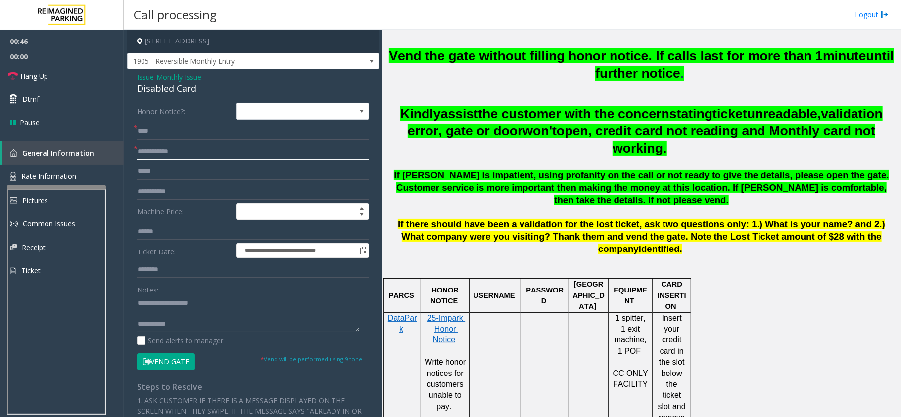
click at [181, 155] on input "text" at bounding box center [253, 151] width 232 height 17
click at [243, 58] on span "1905 - Reversible Monthly Entry" at bounding box center [228, 61] width 201 height 16
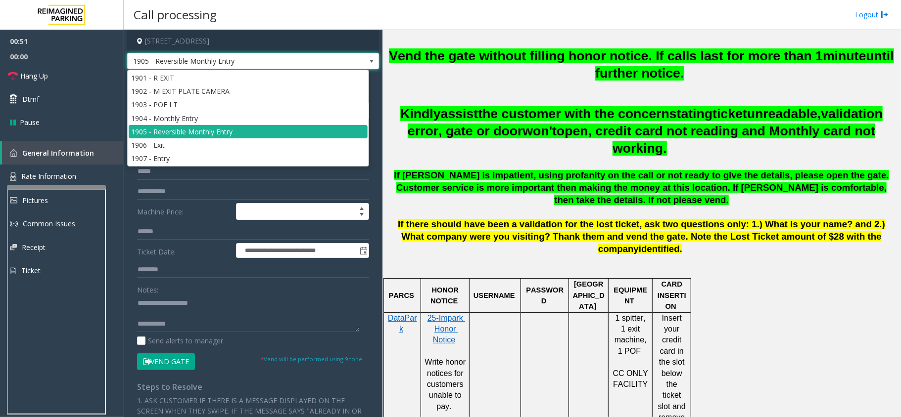
click at [243, 58] on span "1905 - Reversible Monthly Entry" at bounding box center [228, 61] width 201 height 16
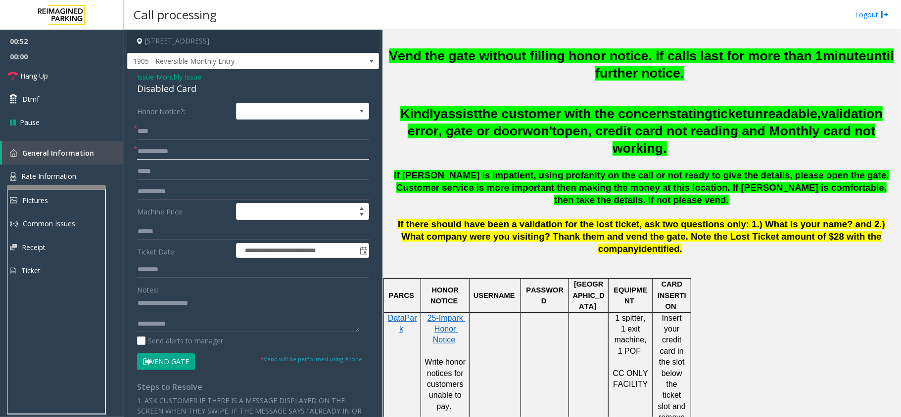
click at [181, 154] on input "text" at bounding box center [253, 151] width 232 height 17
type input "**********"
click at [161, 359] on button "Vend Gate" at bounding box center [166, 362] width 58 height 17
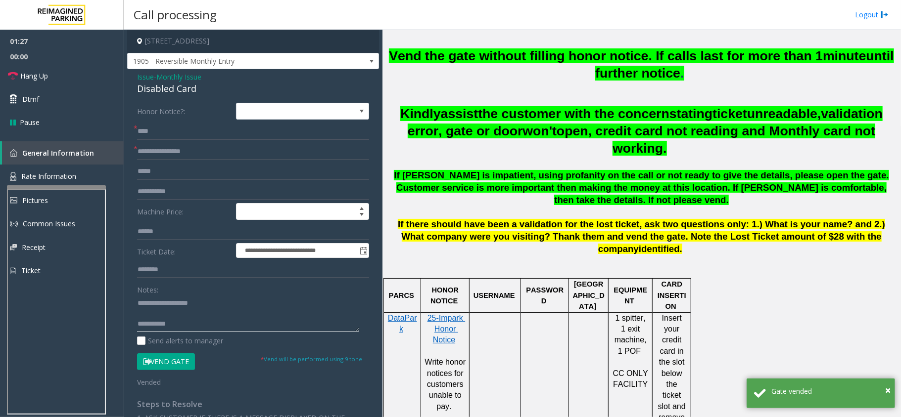
click at [181, 321] on textarea at bounding box center [248, 313] width 222 height 37
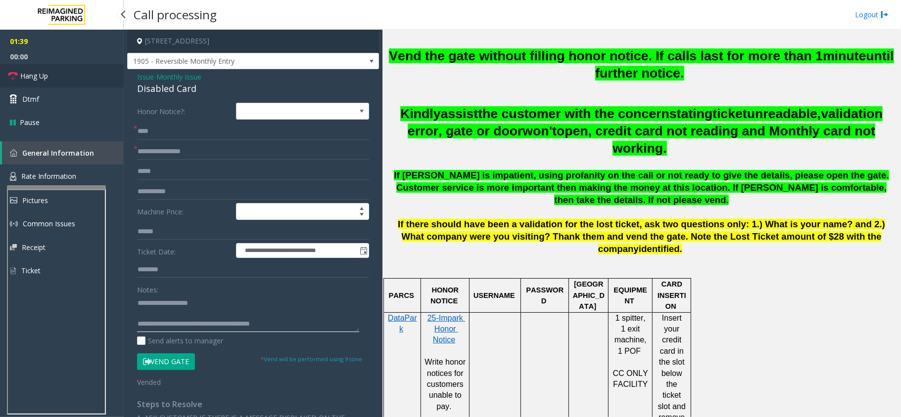
type textarea "**********"
click at [56, 73] on link "Hang Up" at bounding box center [62, 75] width 124 height 23
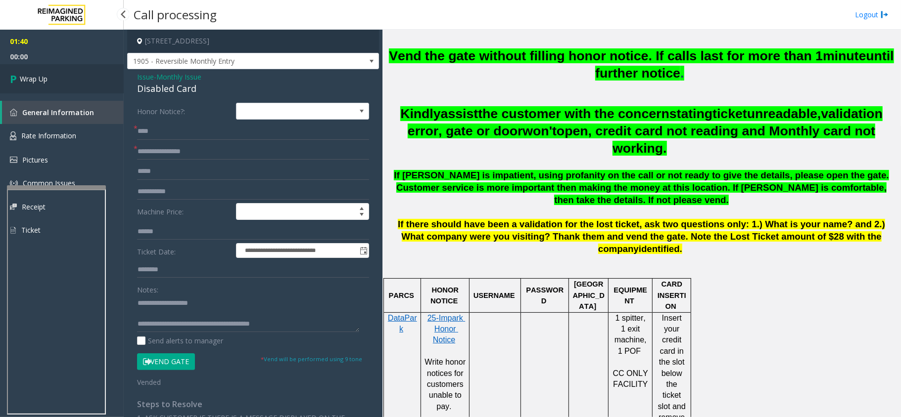
click at [56, 73] on link "Wrap Up" at bounding box center [62, 78] width 124 height 29
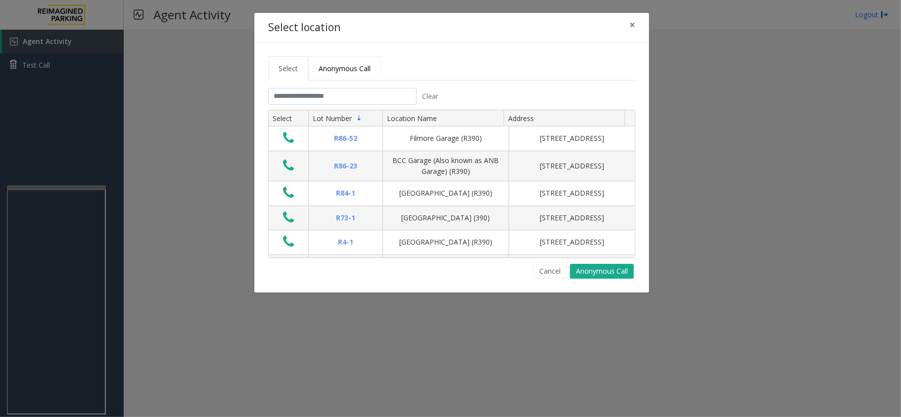
click at [350, 74] on link "Anonymous Call" at bounding box center [344, 68] width 73 height 24
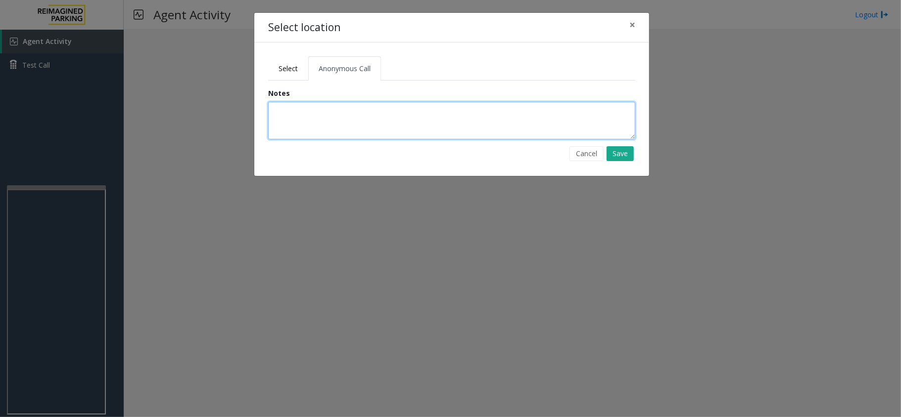
click at [330, 131] on textarea at bounding box center [451, 121] width 367 height 38
type textarea "**********"
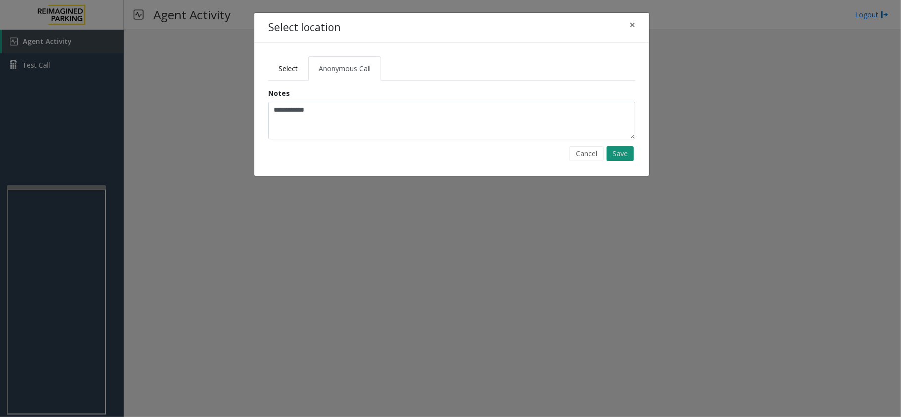
click at [623, 153] on button "Save" at bounding box center [619, 153] width 27 height 15
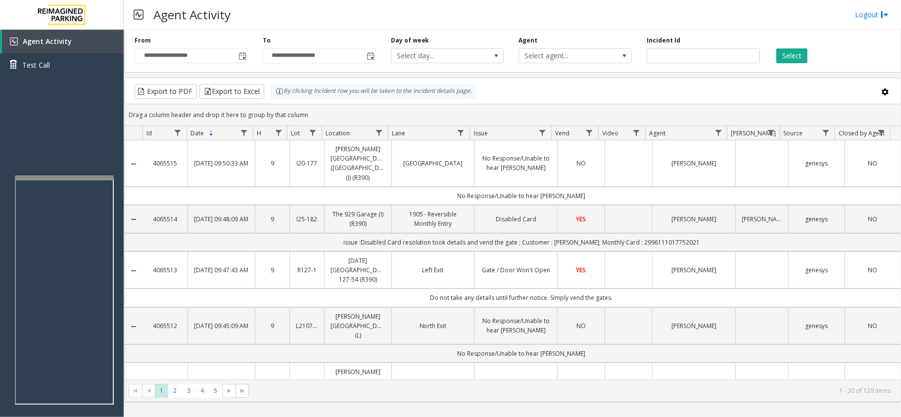
click at [686, 18] on div "Agent Activity Logout" at bounding box center [512, 15] width 777 height 30
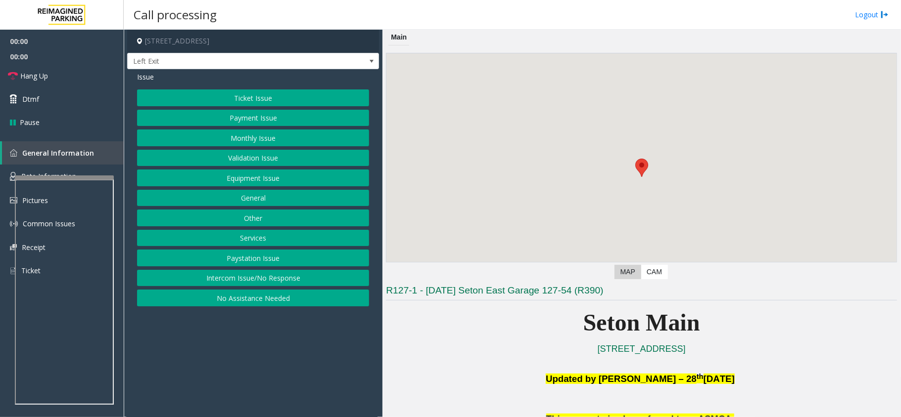
scroll to position [264, 0]
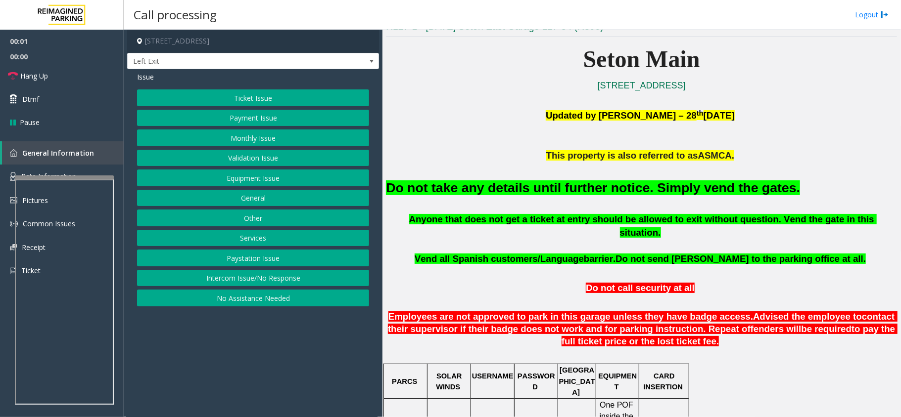
click at [252, 177] on button "Equipment Issue" at bounding box center [253, 178] width 232 height 17
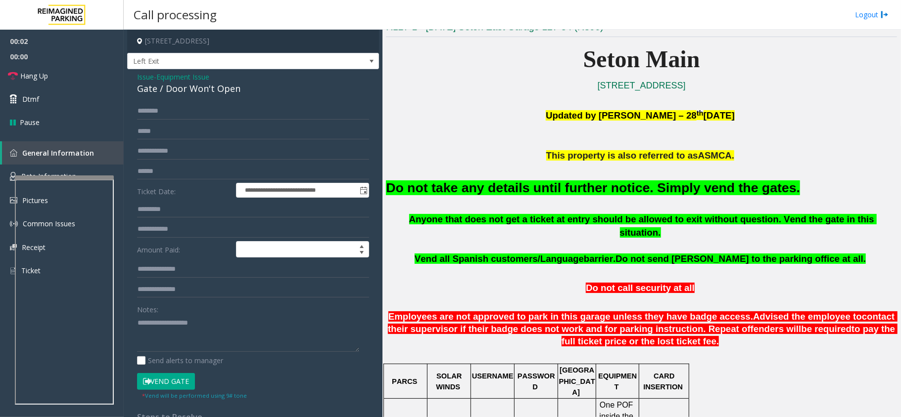
click at [437, 186] on font "Do not take any details until further notice. Simply vend the gates." at bounding box center [593, 188] width 414 height 15
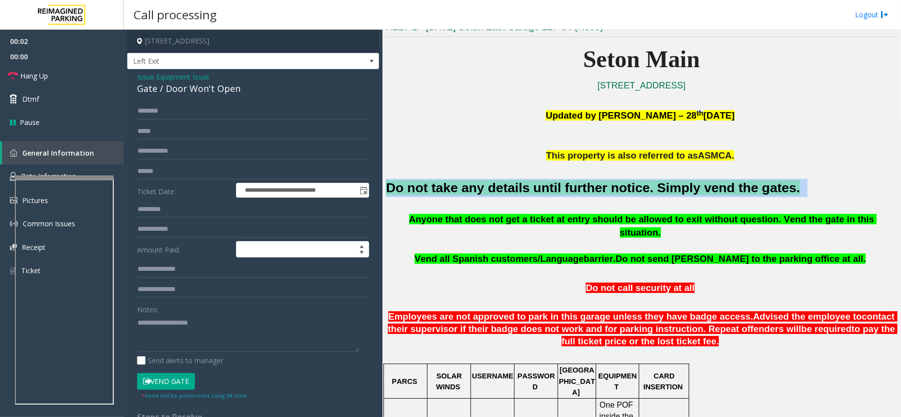
click at [437, 186] on font "Do not take any details until further notice. Simply vend the gates." at bounding box center [593, 188] width 414 height 15
copy h2 "Do not take any details until further notice. Simply vend the gates."
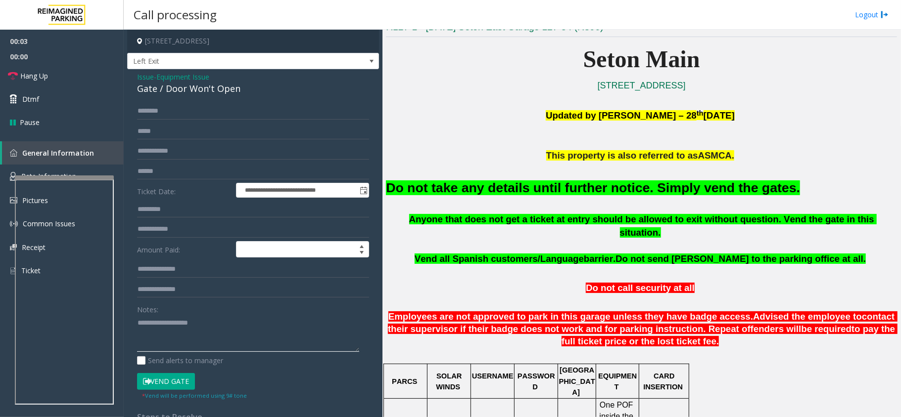
click at [174, 323] on textarea at bounding box center [248, 333] width 222 height 37
paste textarea "**********"
type textarea "**********"
click at [165, 387] on button "Vend Gate" at bounding box center [166, 381] width 58 height 17
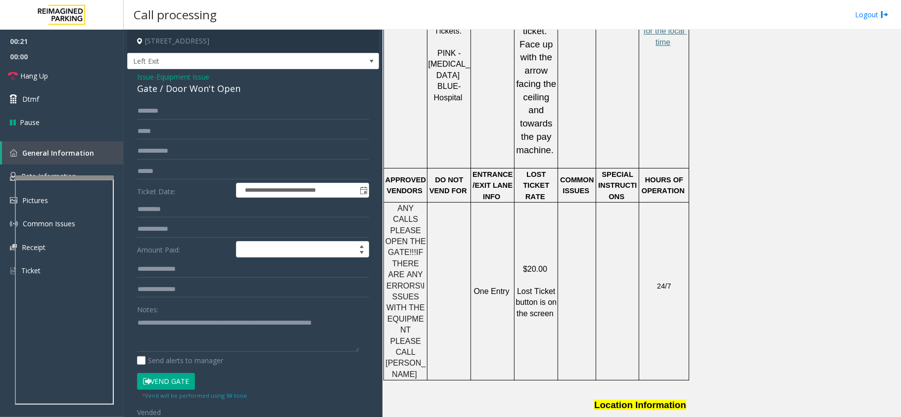
scroll to position [1318, 0]
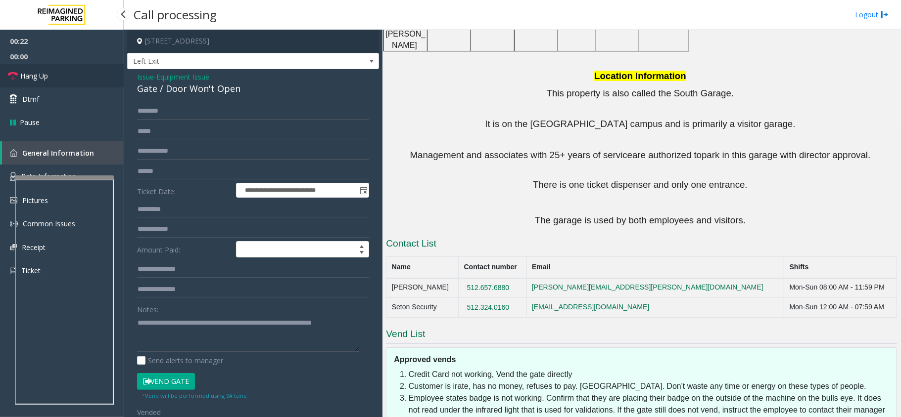
click at [62, 77] on link "Hang Up" at bounding box center [62, 75] width 124 height 23
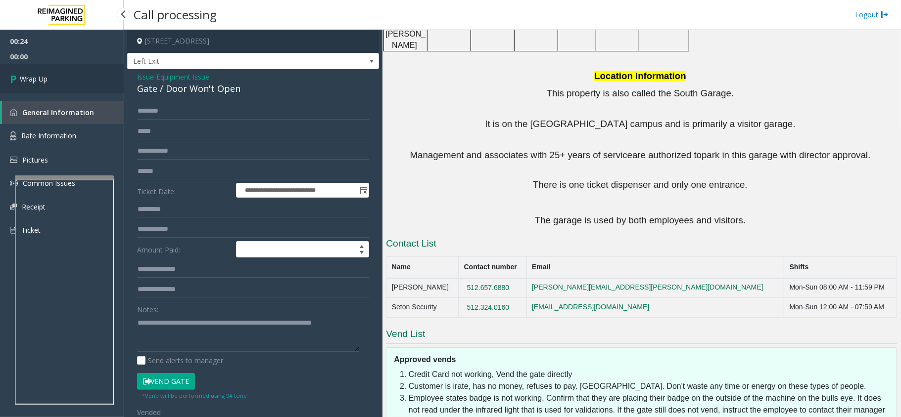
click at [47, 72] on link "Wrap Up" at bounding box center [62, 78] width 124 height 29
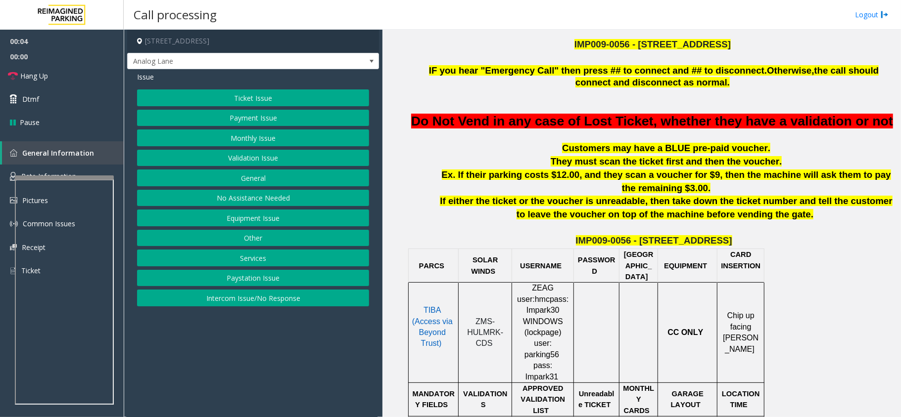
scroll to position [461, 0]
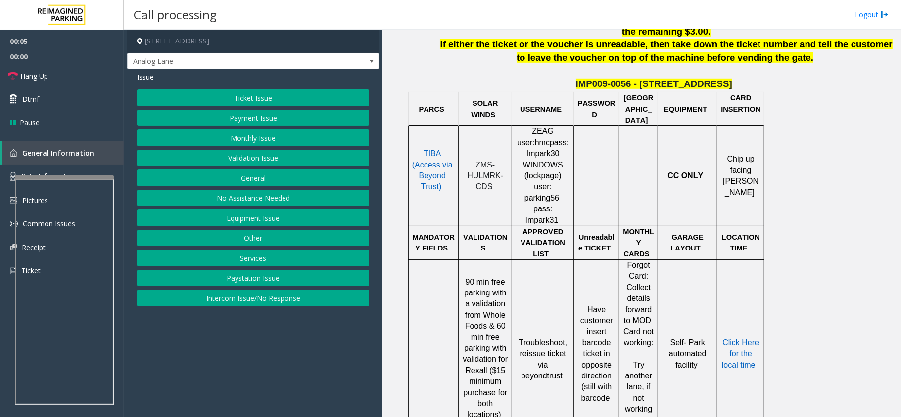
click at [486, 181] on span "ZMS-HULMRK-CDS" at bounding box center [485, 176] width 36 height 31
copy p "ZMS-HULMRK-CDS"
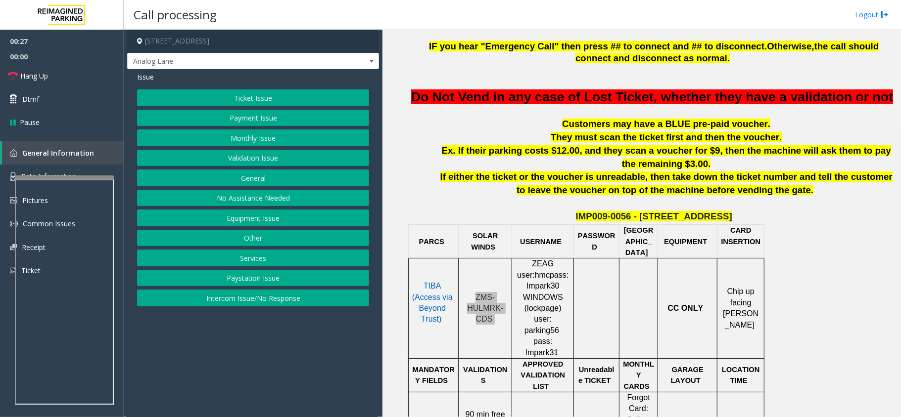
scroll to position [329, 0]
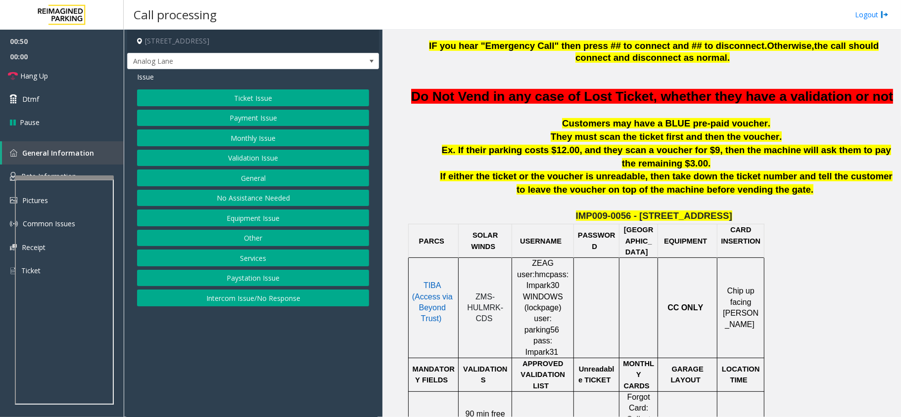
click at [232, 109] on div "Ticket Issue Payment Issue Monthly Issue Validation Issue General No Assistance…" at bounding box center [253, 198] width 232 height 217
click at [238, 118] on button "Payment Issue" at bounding box center [253, 118] width 232 height 17
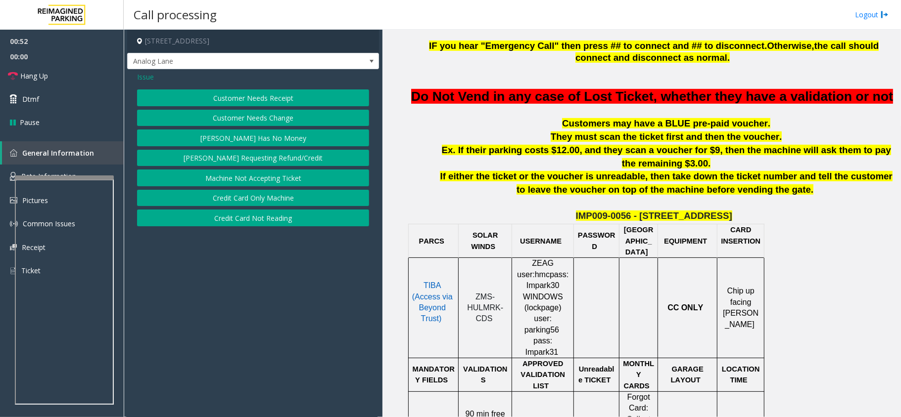
drag, startPoint x: 149, startPoint y: 74, endPoint x: 156, endPoint y: 77, distance: 7.5
click at [149, 74] on span "Issue" at bounding box center [145, 77] width 17 height 10
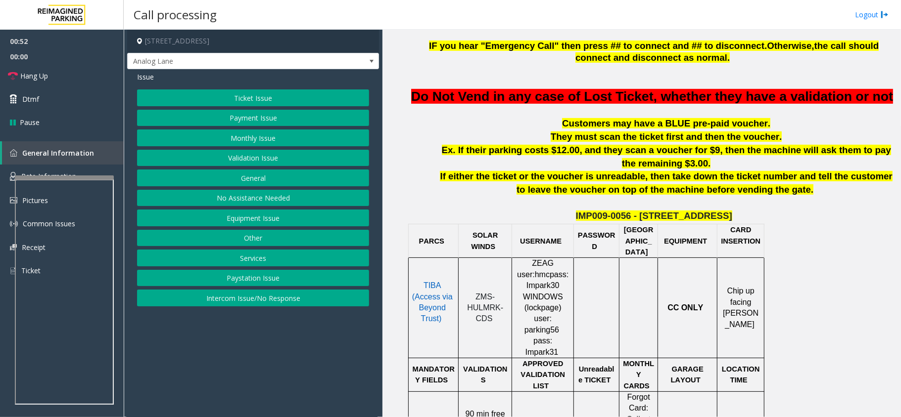
click at [229, 94] on button "Ticket Issue" at bounding box center [253, 98] width 232 height 17
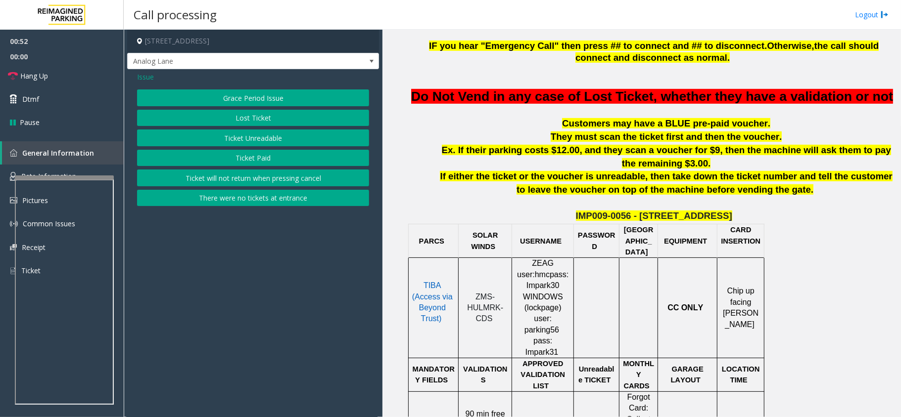
click at [277, 137] on button "Ticket Unreadable" at bounding box center [253, 138] width 232 height 17
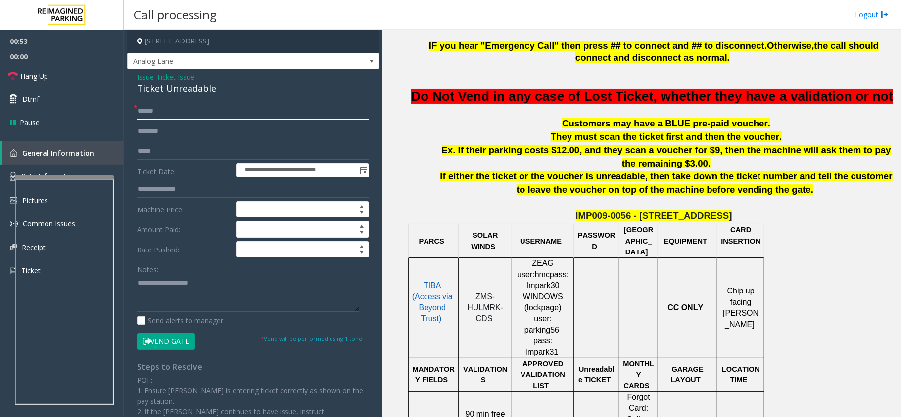
click at [184, 109] on input "text" at bounding box center [253, 111] width 232 height 17
type input "**"
click at [190, 88] on div "Ticket Unreadable" at bounding box center [253, 88] width 232 height 13
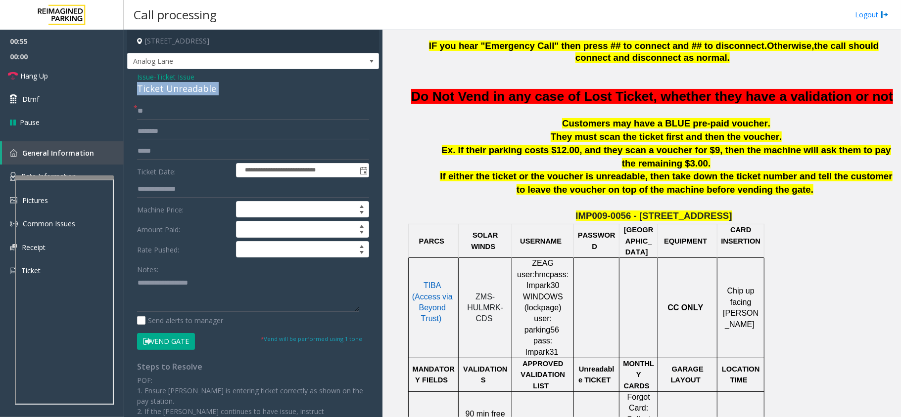
copy div "Ticket Unreadable"
click at [190, 295] on textarea at bounding box center [248, 293] width 222 height 37
paste textarea "**********"
drag, startPoint x: 69, startPoint y: 74, endPoint x: 123, endPoint y: 116, distance: 68.4
click at [69, 74] on link "Hang Up" at bounding box center [62, 75] width 124 height 23
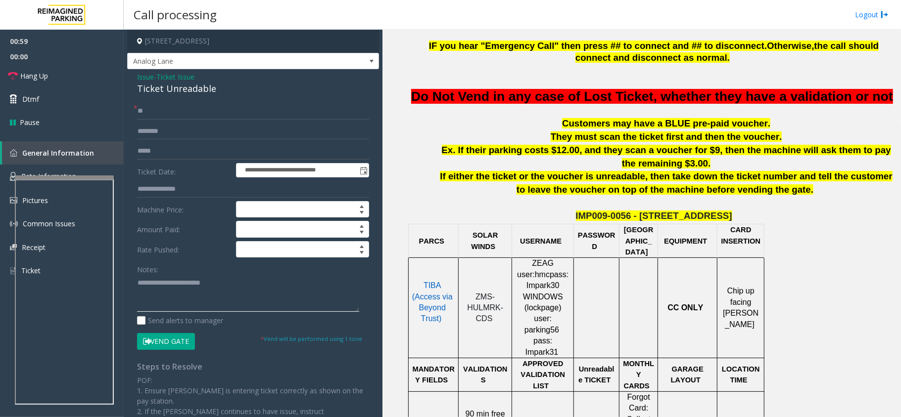
click at [160, 294] on textarea at bounding box center [248, 293] width 222 height 37
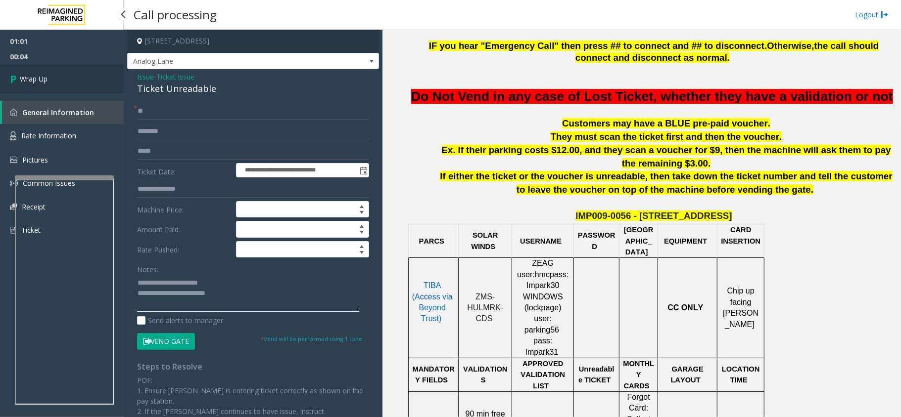
type textarea "**********"
click at [38, 76] on span "Wrap Up" at bounding box center [34, 79] width 28 height 10
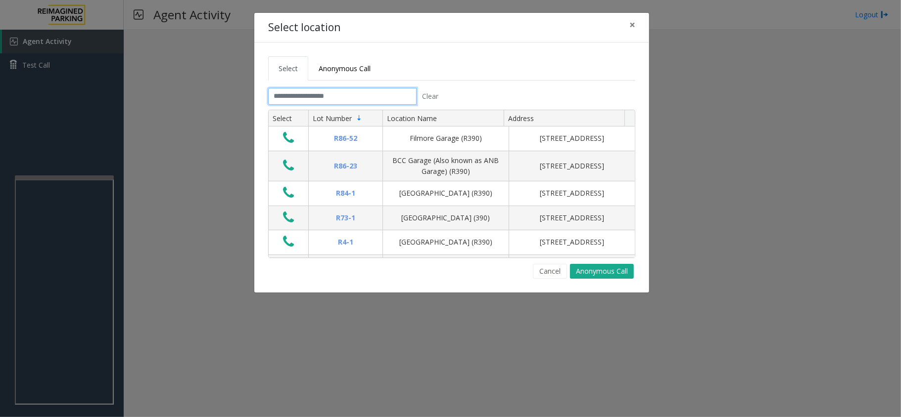
click at [332, 95] on input "text" at bounding box center [342, 96] width 148 height 17
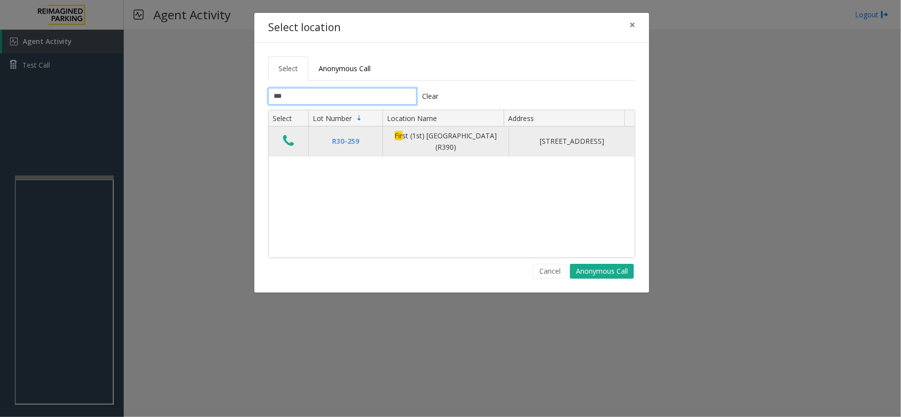
type input "***"
click at [285, 144] on icon "Data table" at bounding box center [288, 141] width 11 height 14
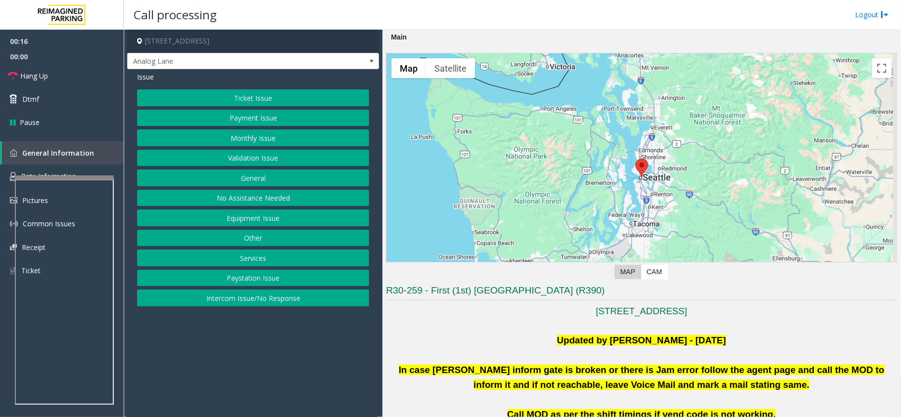
click at [258, 97] on button "Ticket Issue" at bounding box center [253, 98] width 232 height 17
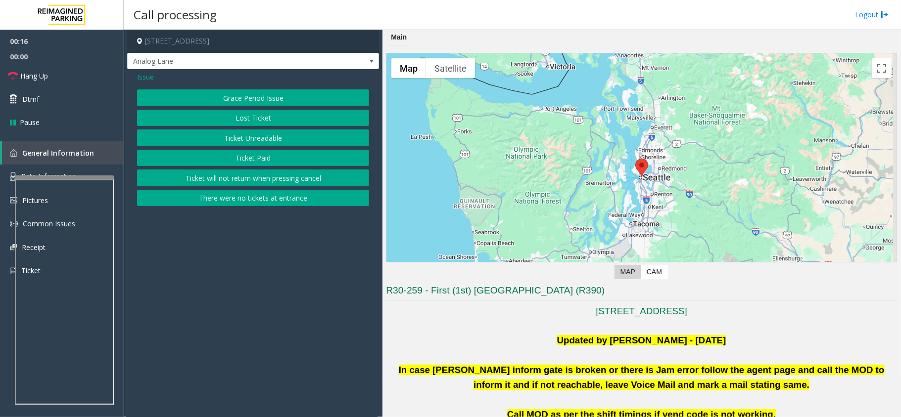
click at [271, 139] on button "Ticket Unreadable" at bounding box center [253, 138] width 232 height 17
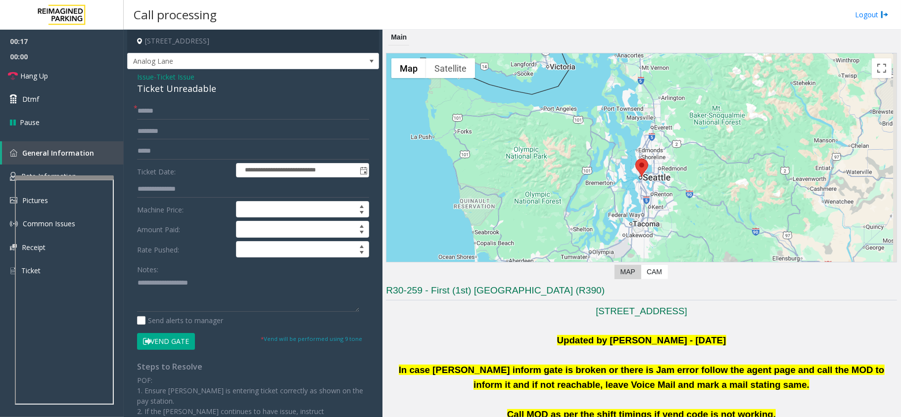
click at [181, 89] on div "Ticket Unreadable" at bounding box center [253, 88] width 232 height 13
copy div "Ticket Unreadable"
click at [175, 287] on textarea at bounding box center [248, 293] width 222 height 37
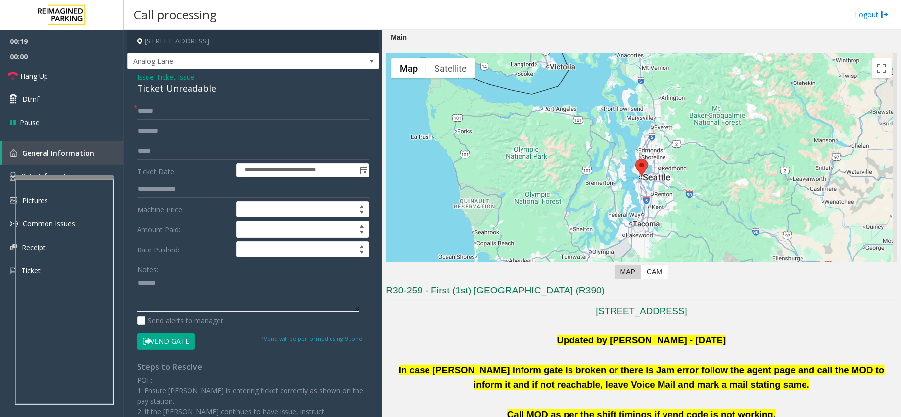
paste textarea "**********"
type textarea "**********"
click at [210, 109] on input "text" at bounding box center [253, 111] width 232 height 17
click at [175, 134] on input "text" at bounding box center [253, 131] width 232 height 17
type input "********"
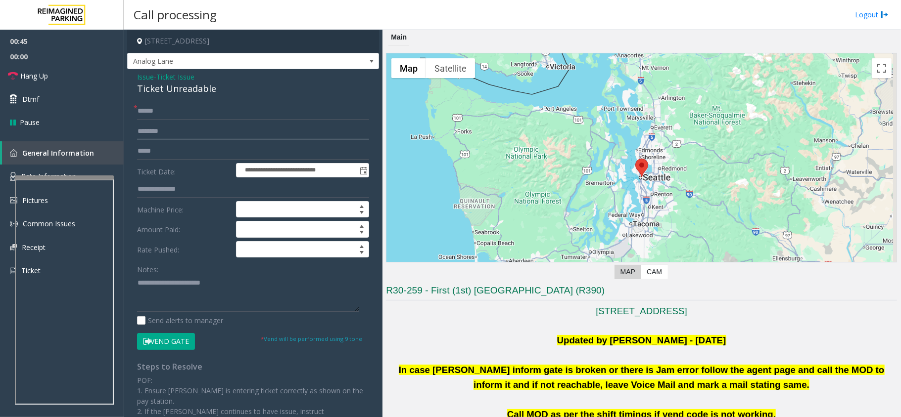
click at [176, 130] on input "********" at bounding box center [253, 131] width 232 height 17
click at [182, 101] on div "**********" at bounding box center [253, 310] width 252 height 482
click at [183, 110] on input "text" at bounding box center [253, 111] width 232 height 17
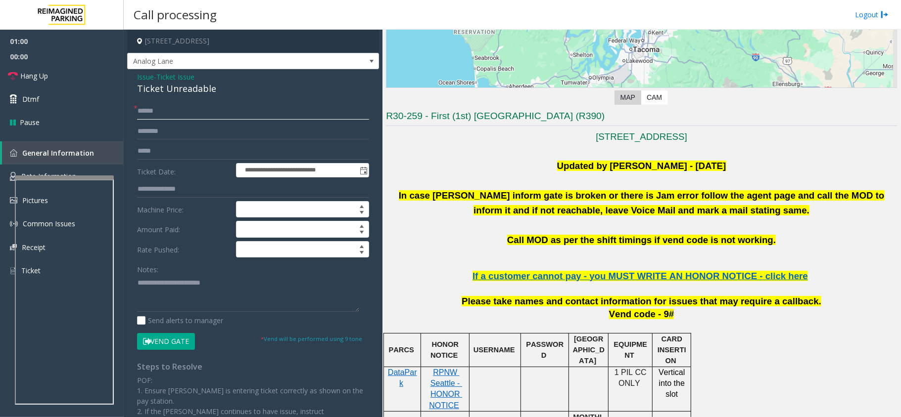
scroll to position [198, 0]
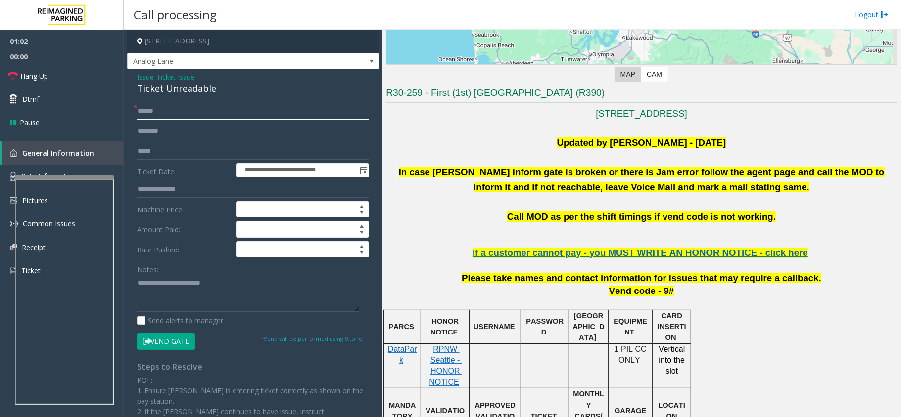
click at [153, 111] on input "text" at bounding box center [253, 111] width 232 height 17
click at [144, 108] on input "******" at bounding box center [253, 111] width 232 height 17
type input "******"
click at [165, 342] on button "Vend Gate" at bounding box center [166, 341] width 58 height 17
click at [244, 284] on textarea at bounding box center [248, 293] width 222 height 37
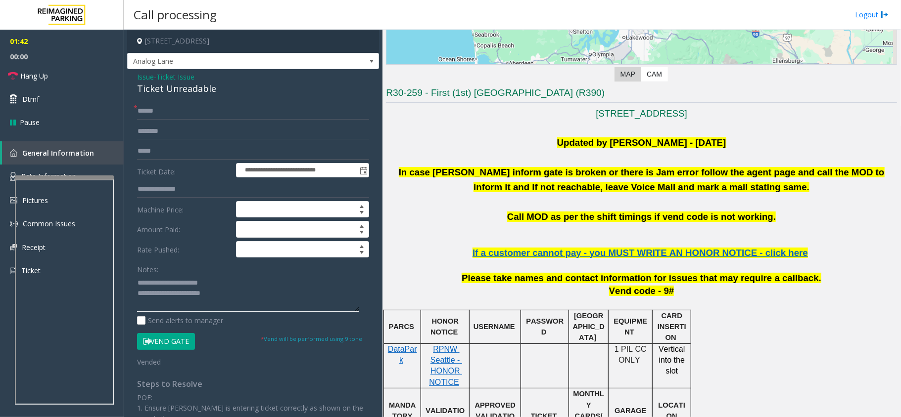
type textarea "**********"
click at [182, 340] on button "Vend Gate" at bounding box center [166, 341] width 58 height 17
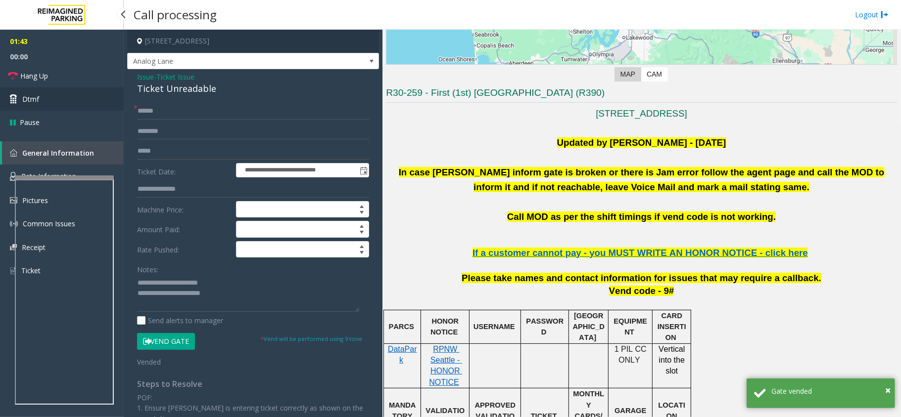
click at [65, 106] on link "Dtmf" at bounding box center [62, 99] width 124 height 23
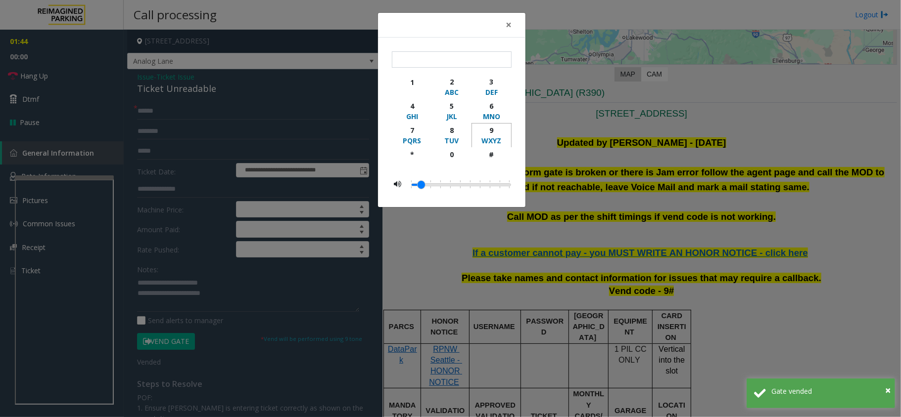
click at [503, 137] on div "WXYZ" at bounding box center [491, 141] width 27 height 10
click at [498, 167] on div "button" at bounding box center [491, 164] width 27 height 9
type input "**"
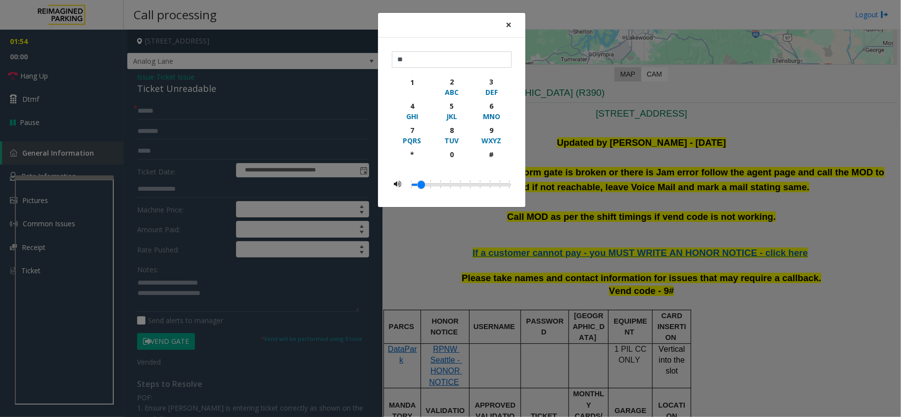
click at [511, 28] on button "×" at bounding box center [508, 25] width 20 height 24
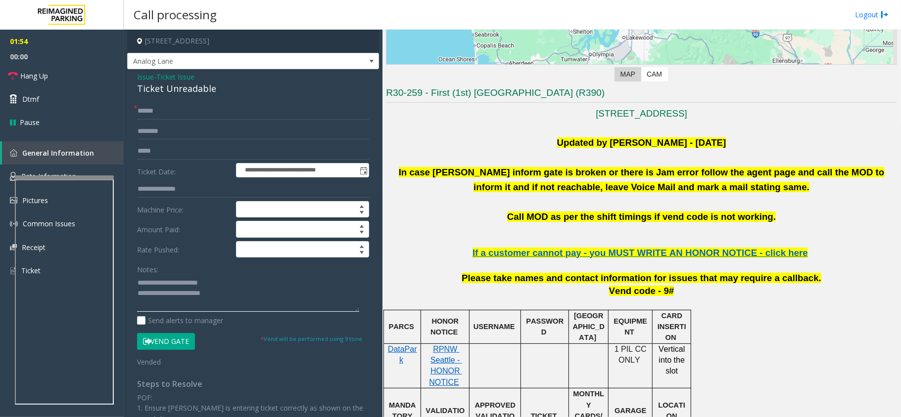
click at [231, 295] on textarea at bounding box center [248, 293] width 222 height 37
click at [39, 74] on span "Hang Up" at bounding box center [34, 76] width 28 height 10
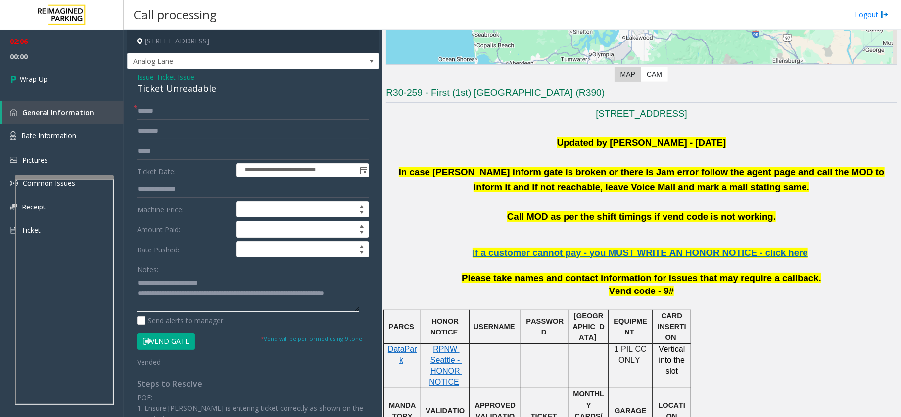
click at [173, 289] on textarea at bounding box center [248, 293] width 222 height 37
type textarea "**********"
click at [64, 88] on link "Wrap Up" at bounding box center [62, 78] width 124 height 29
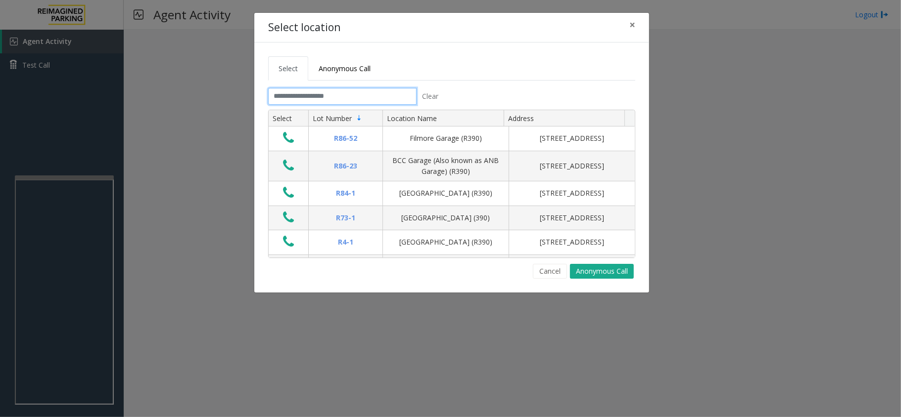
click at [321, 95] on input "text" at bounding box center [342, 96] width 148 height 17
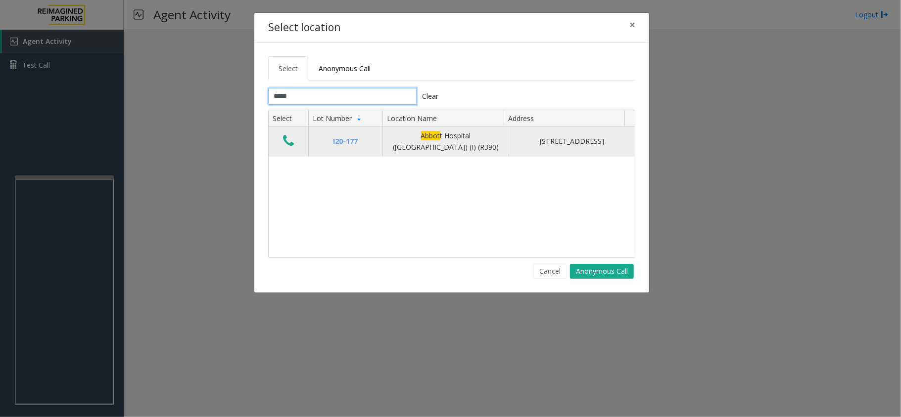
type input "*****"
click at [295, 140] on button "Data table" at bounding box center [288, 142] width 17 height 16
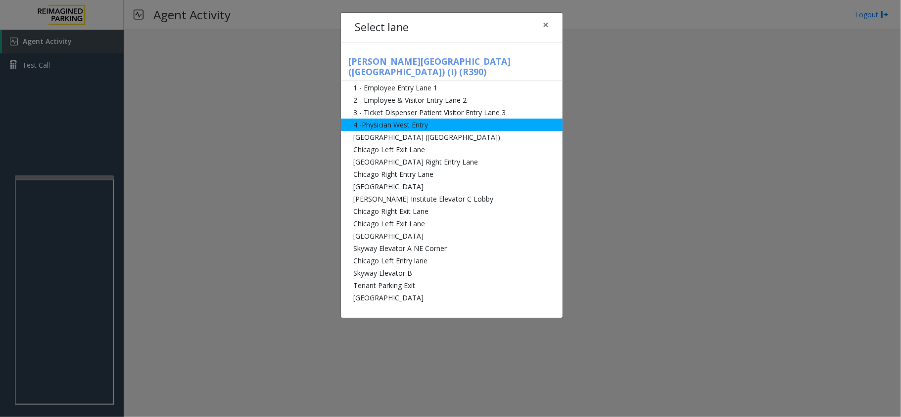
click at [414, 119] on li "4 -Physician West Entry" at bounding box center [452, 125] width 222 height 12
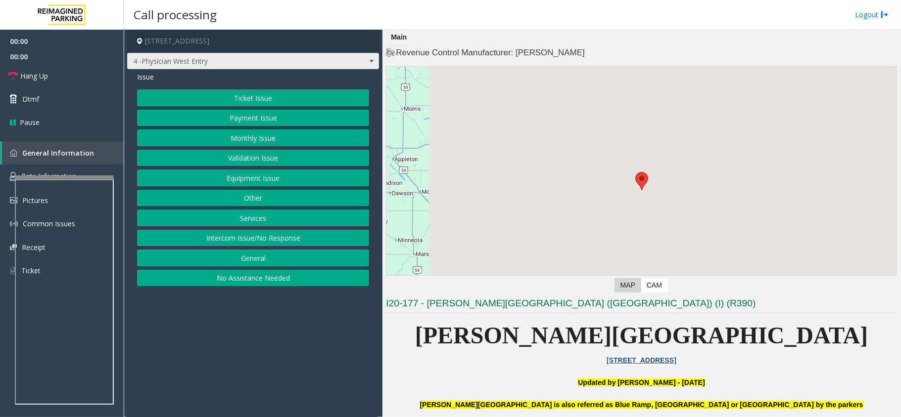
click at [209, 64] on span "4 -Physician West Entry" at bounding box center [228, 61] width 201 height 16
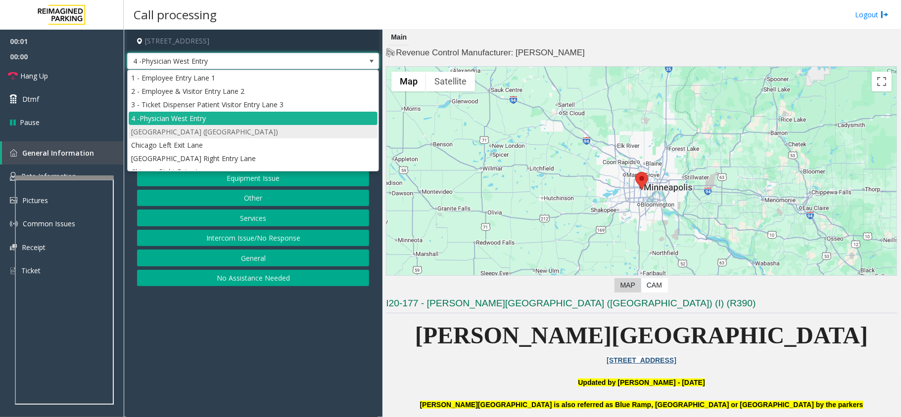
click at [188, 131] on li "[GEOGRAPHIC_DATA] ([GEOGRAPHIC_DATA])" at bounding box center [253, 131] width 249 height 13
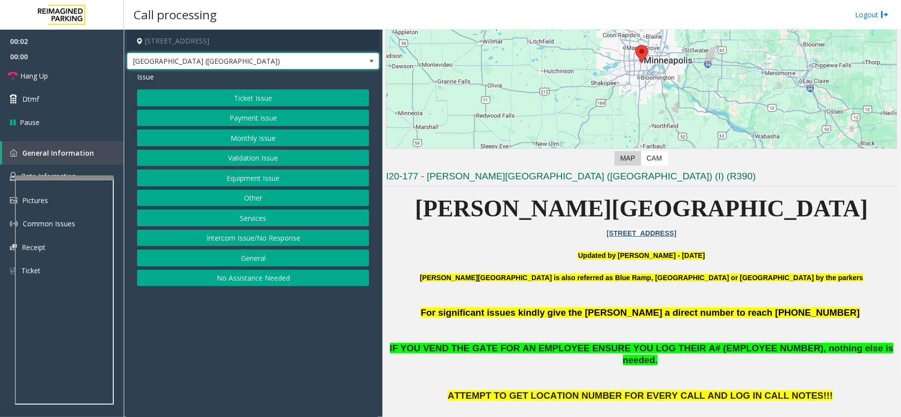
scroll to position [329, 0]
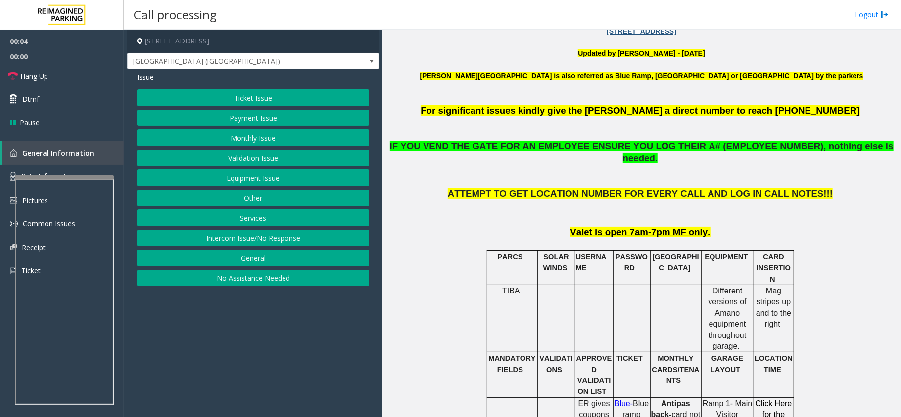
click at [240, 138] on button "Monthly Issue" at bounding box center [253, 138] width 232 height 17
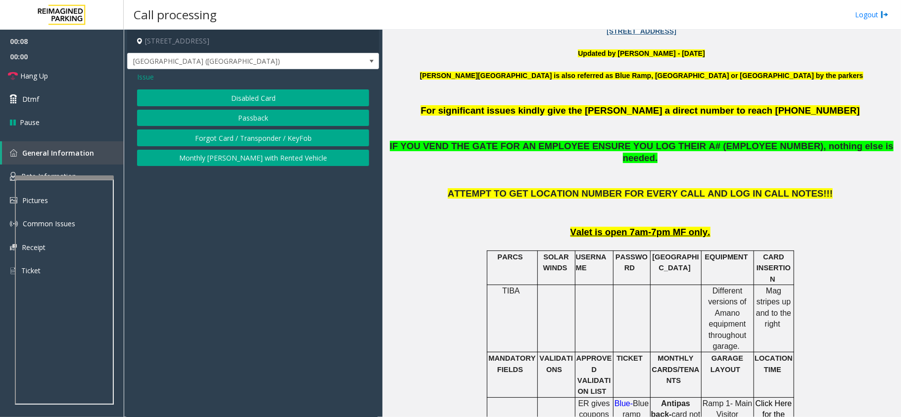
click at [147, 79] on span "Issue" at bounding box center [145, 77] width 17 height 10
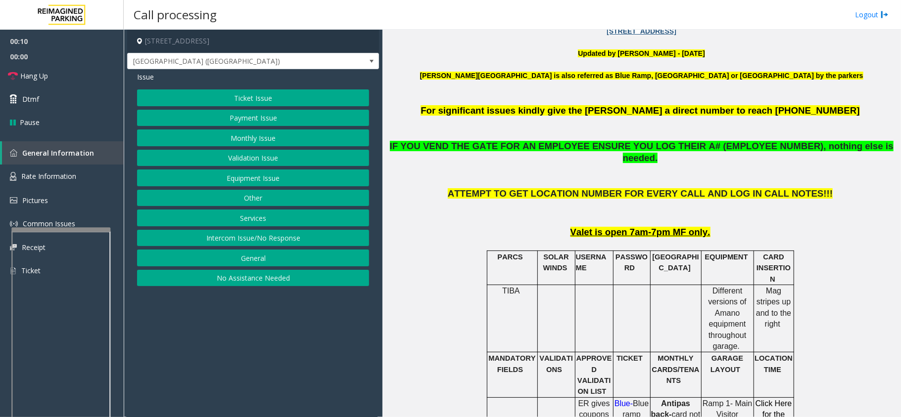
click at [66, 228] on div at bounding box center [60, 229] width 99 height 4
click at [66, 181] on link "Rate Information" at bounding box center [62, 177] width 124 height 24
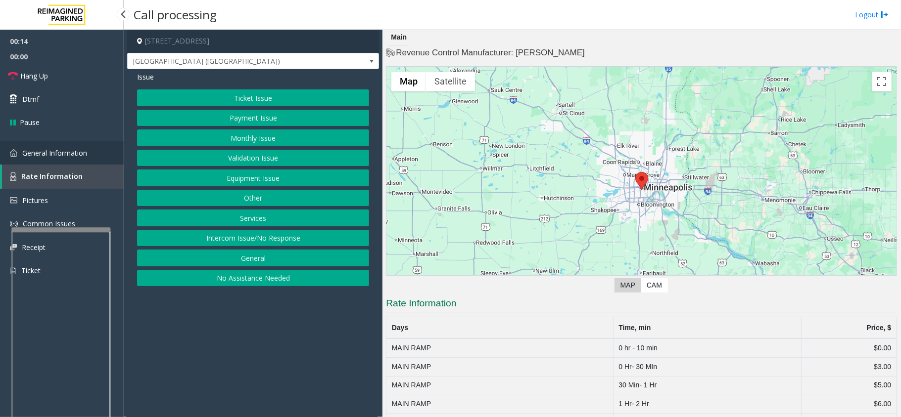
click at [38, 148] on span "General Information" at bounding box center [54, 152] width 65 height 9
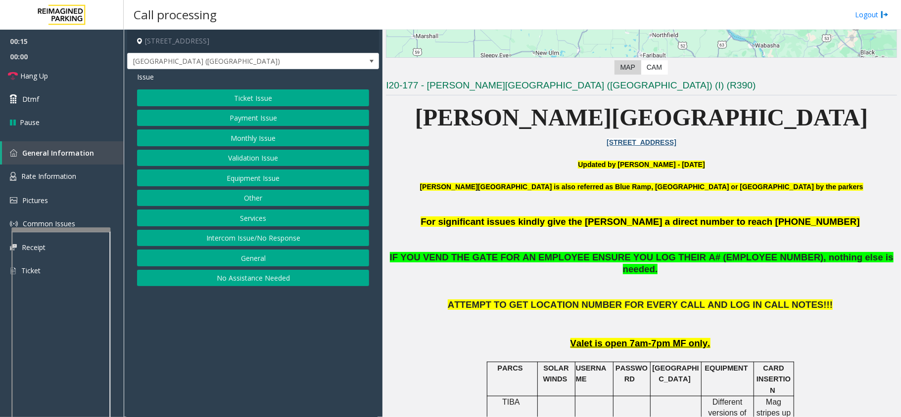
scroll to position [329, 0]
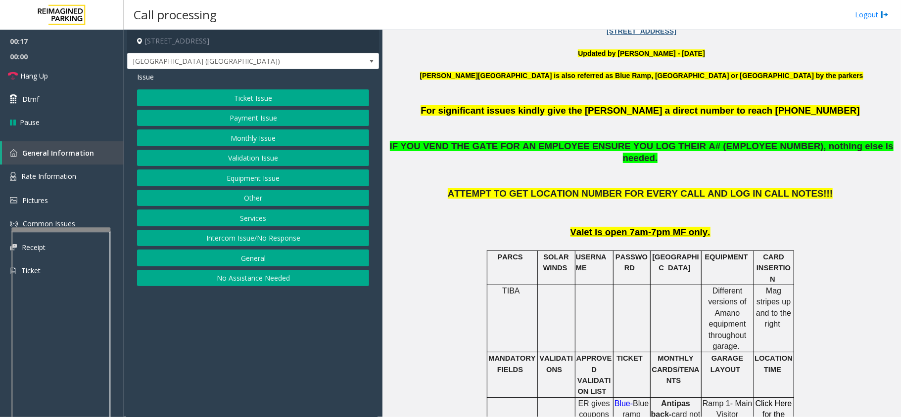
click at [266, 91] on button "Ticket Issue" at bounding box center [253, 98] width 232 height 17
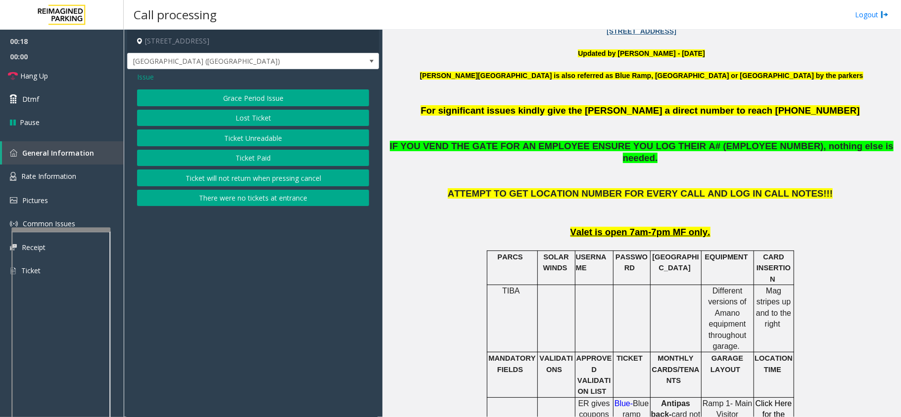
click at [288, 205] on button "There were no tickets at entrance" at bounding box center [253, 198] width 232 height 17
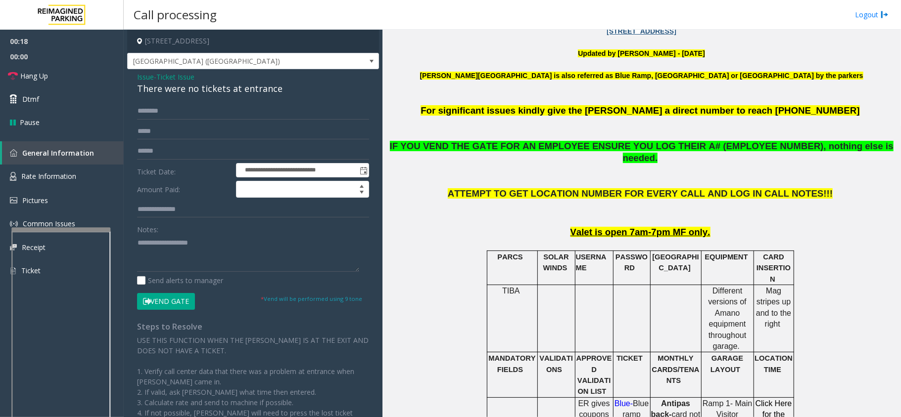
click at [196, 86] on div "There were no tickets at entrance" at bounding box center [253, 88] width 232 height 13
copy div "There were no tickets at entrance"
click at [190, 262] on textarea at bounding box center [248, 253] width 222 height 37
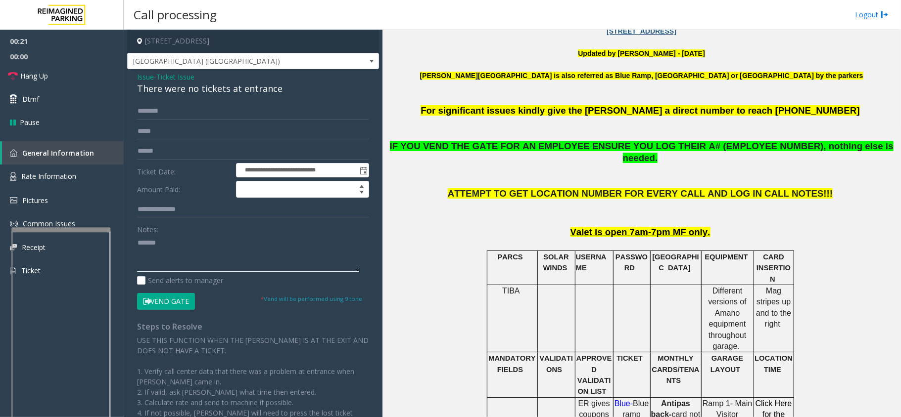
paste textarea "**********"
type textarea "**********"
click at [176, 110] on input "text" at bounding box center [253, 111] width 232 height 17
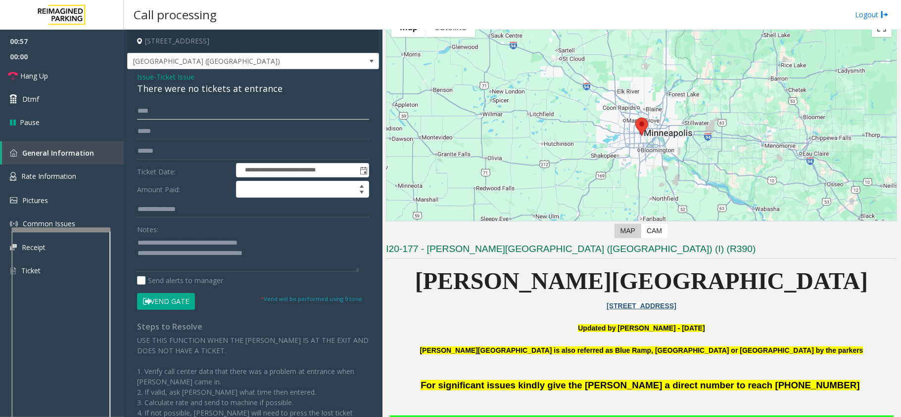
scroll to position [0, 0]
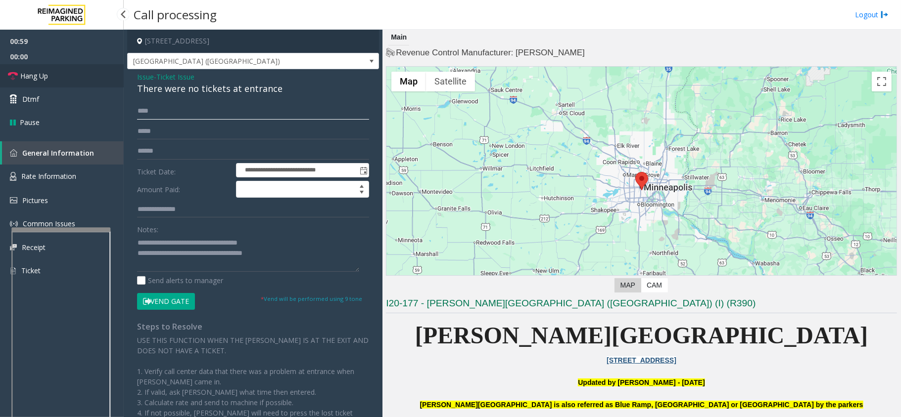
type input "****"
click at [20, 78] on span "Hang Up" at bounding box center [34, 76] width 28 height 10
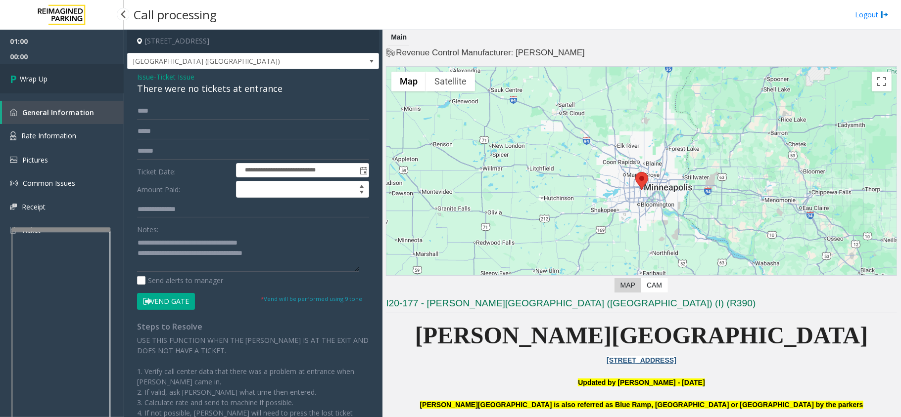
click at [20, 78] on span "Wrap Up" at bounding box center [34, 79] width 28 height 10
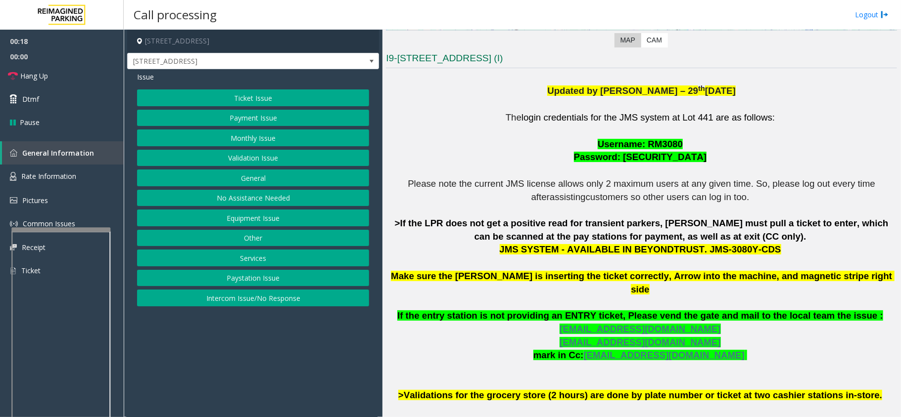
scroll to position [251, 0]
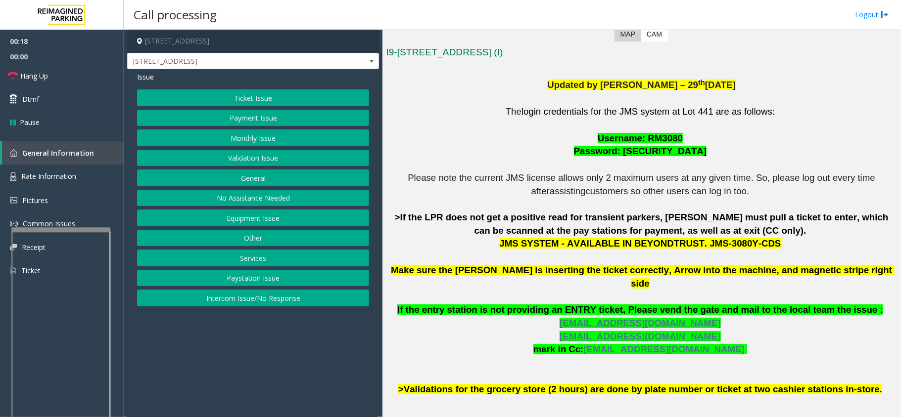
click at [649, 139] on span "Username: RM3080" at bounding box center [639, 138] width 85 height 10
click at [649, 153] on span "Password: Remote@3080!" at bounding box center [640, 151] width 133 height 10
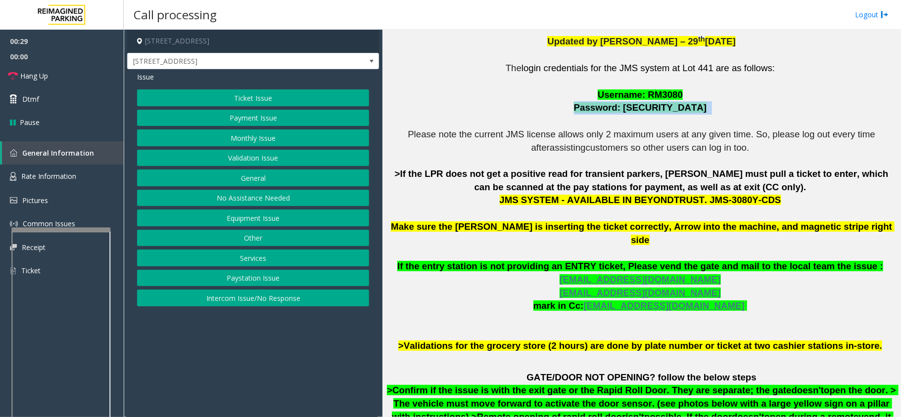
scroll to position [317, 0]
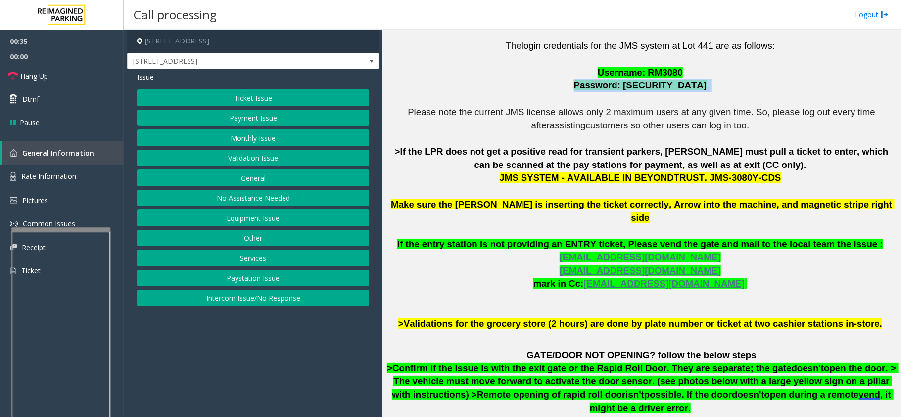
click at [242, 255] on button "Services" at bounding box center [253, 258] width 232 height 17
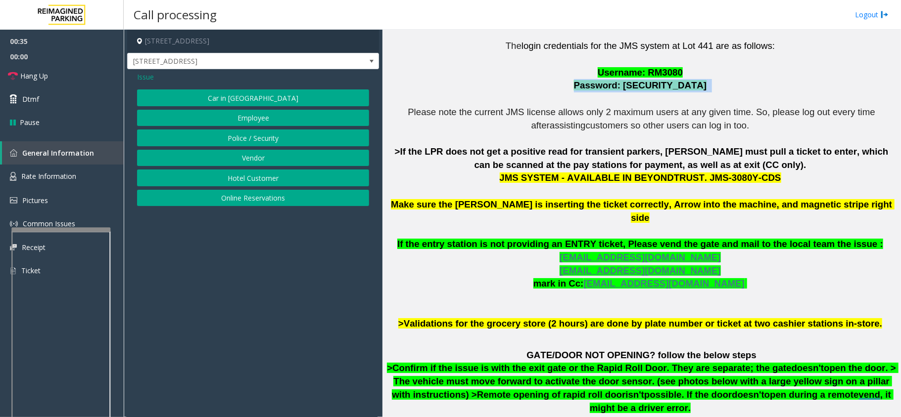
click at [260, 202] on button "Online Reservations" at bounding box center [253, 198] width 232 height 17
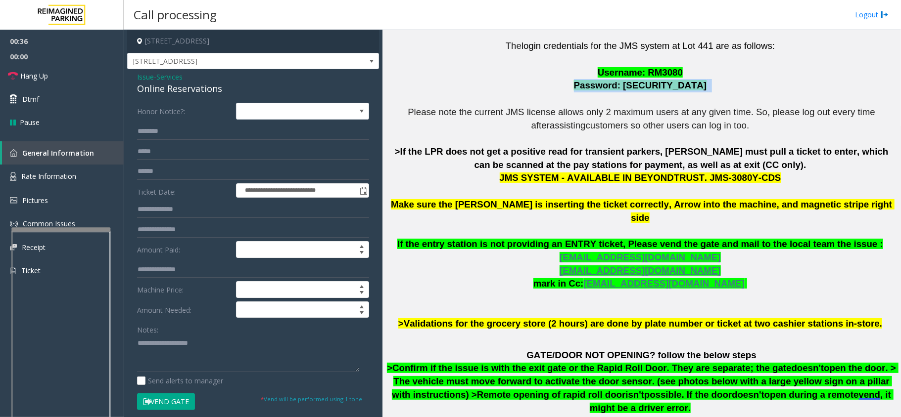
click at [168, 94] on div "Online Reservations" at bounding box center [253, 88] width 232 height 13
copy div "Online Reservations"
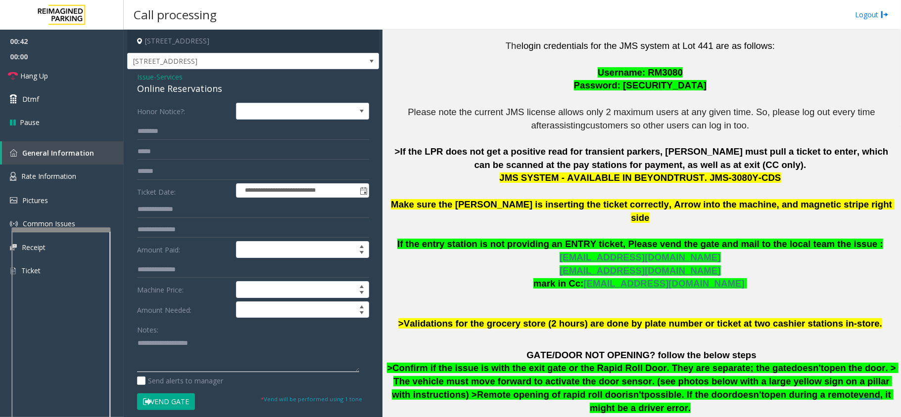
click at [203, 341] on textarea at bounding box center [248, 353] width 222 height 37
type textarea "*"
click at [141, 76] on span "Issue" at bounding box center [145, 77] width 17 height 10
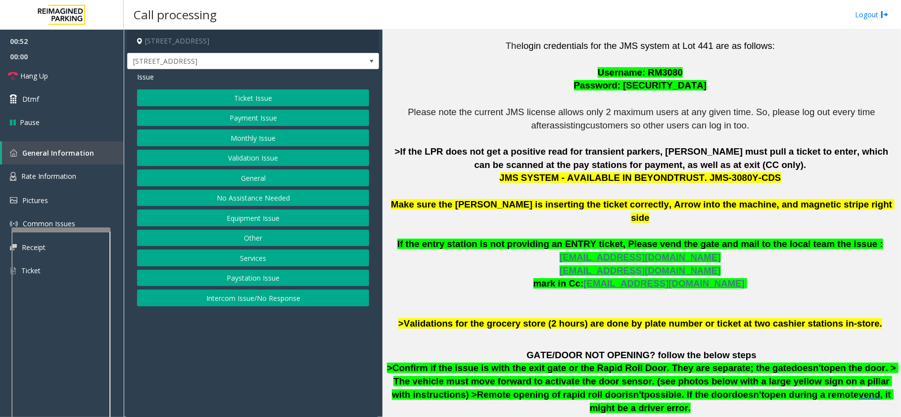
click at [254, 96] on button "Ticket Issue" at bounding box center [253, 98] width 232 height 17
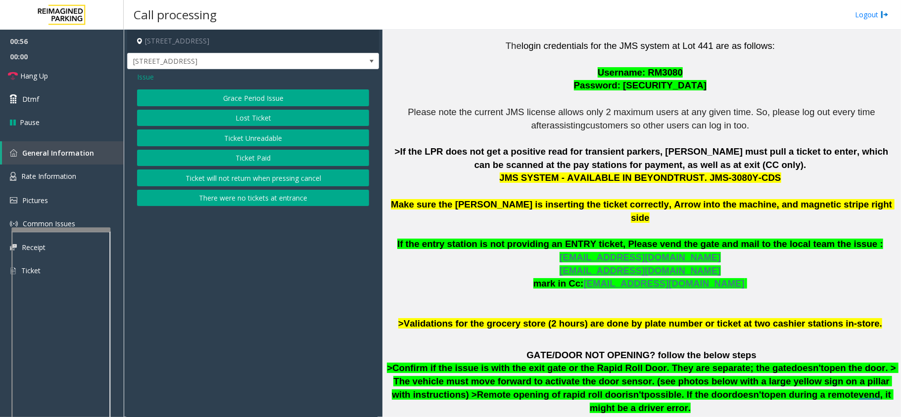
click at [146, 77] on span "Issue" at bounding box center [145, 77] width 17 height 10
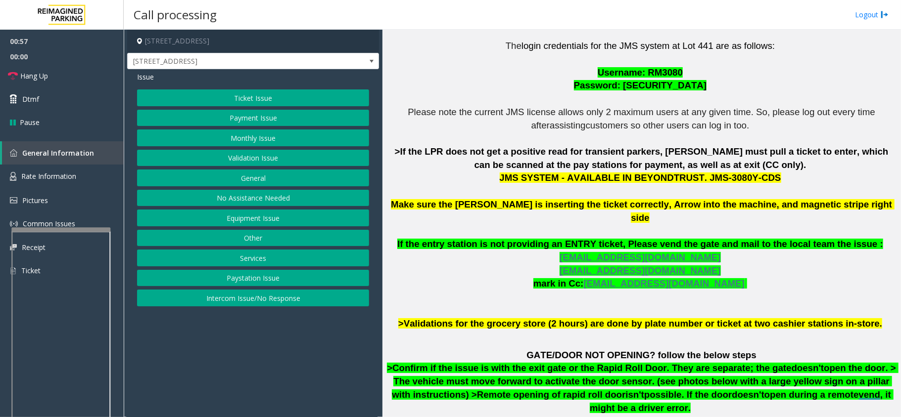
click at [284, 99] on button "Ticket Issue" at bounding box center [253, 98] width 232 height 17
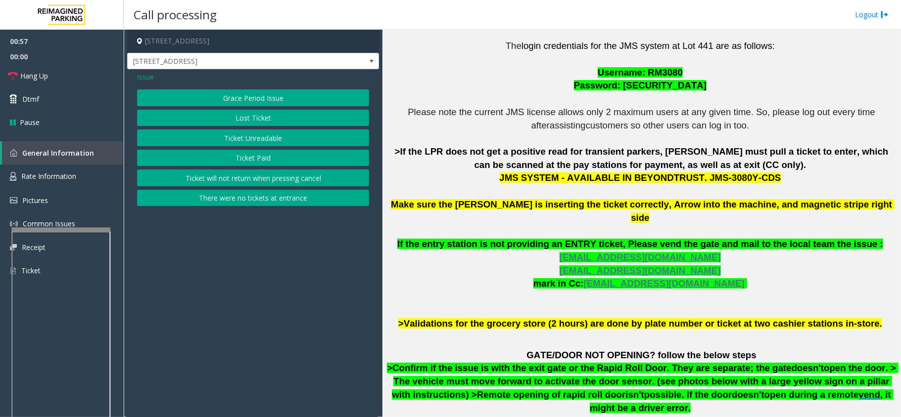
click at [251, 145] on button "Ticket Unreadable" at bounding box center [253, 138] width 232 height 17
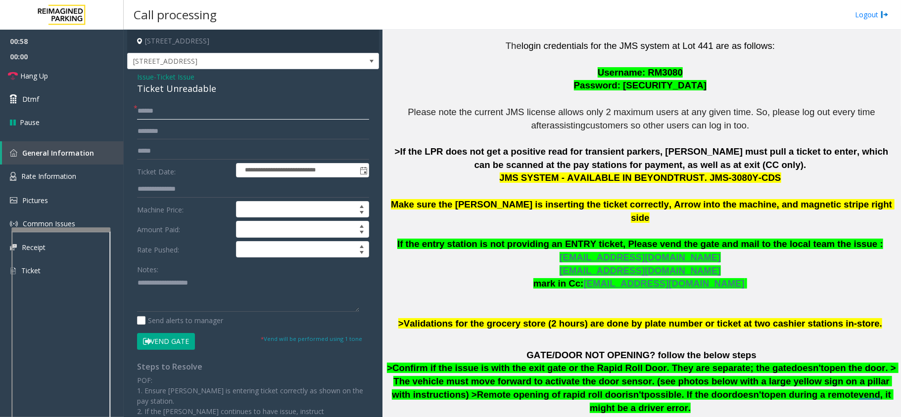
click at [166, 115] on input "text" at bounding box center [253, 111] width 232 height 17
click at [143, 79] on span "Issue" at bounding box center [145, 77] width 17 height 10
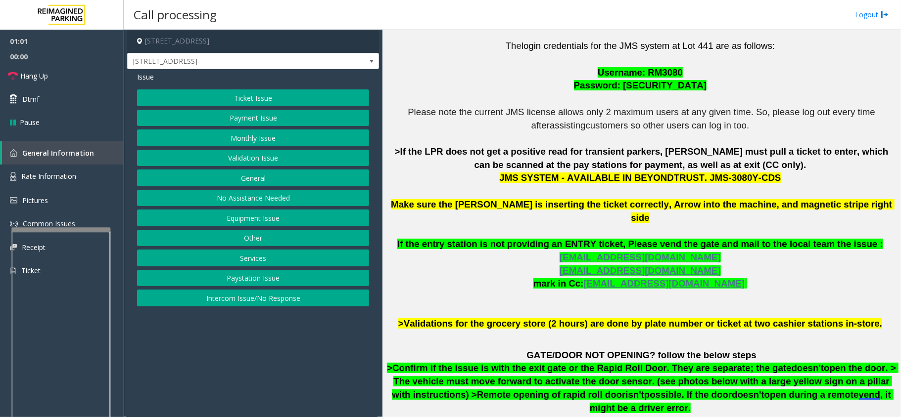
click at [259, 98] on button "Ticket Issue" at bounding box center [253, 98] width 232 height 17
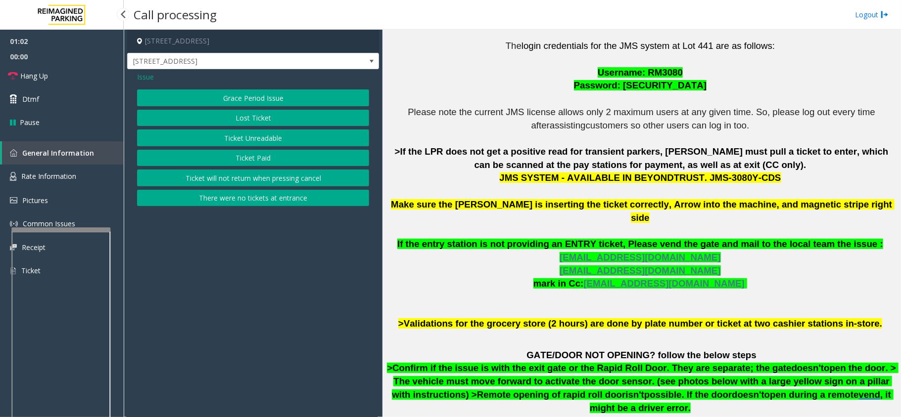
click at [140, 78] on span "Issue" at bounding box center [145, 77] width 17 height 10
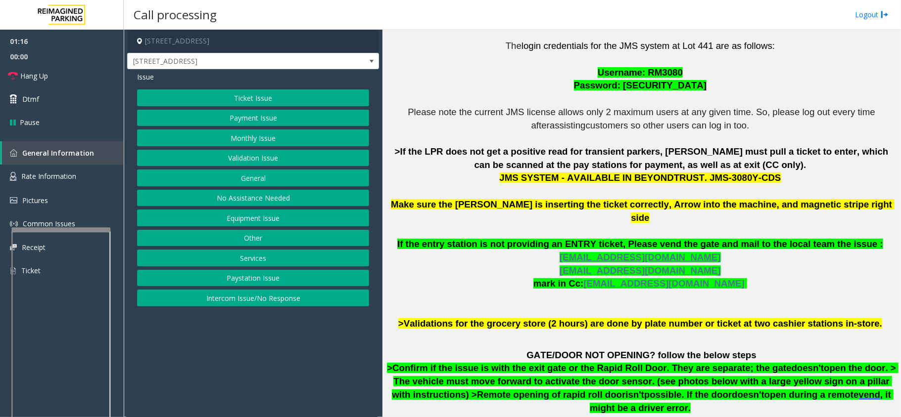
click at [230, 101] on button "Ticket Issue" at bounding box center [253, 98] width 232 height 17
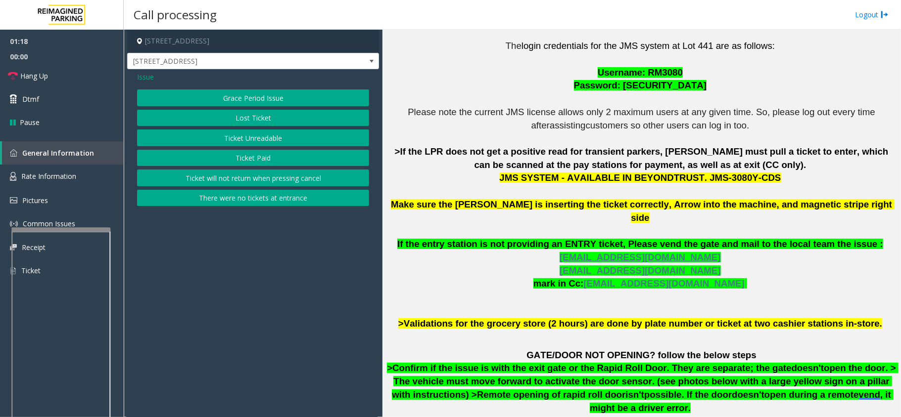
click at [212, 154] on button "Ticket Paid" at bounding box center [253, 158] width 232 height 17
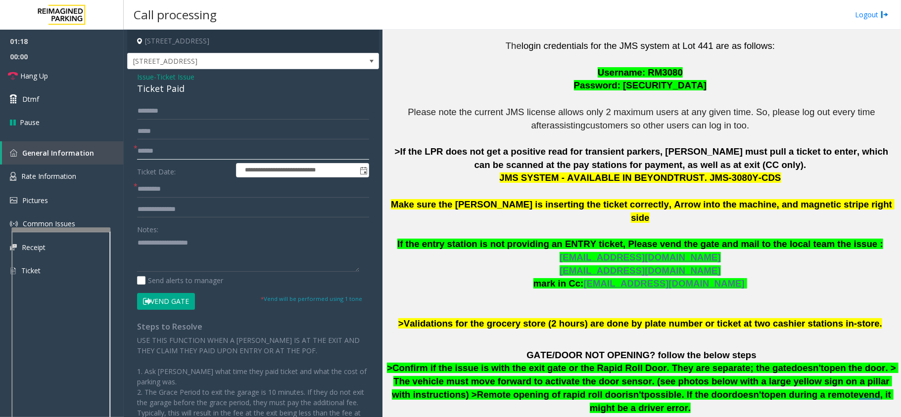
click at [167, 155] on input "text" at bounding box center [253, 151] width 232 height 17
drag, startPoint x: 691, startPoint y: 181, endPoint x: 753, endPoint y: 177, distance: 61.9
click at [753, 177] on p "The login credentials for the JMS system at Lot 441 are as follows: Username: R…" at bounding box center [641, 185] width 511 height 291
copy span "JMS-3080Y-CDS"
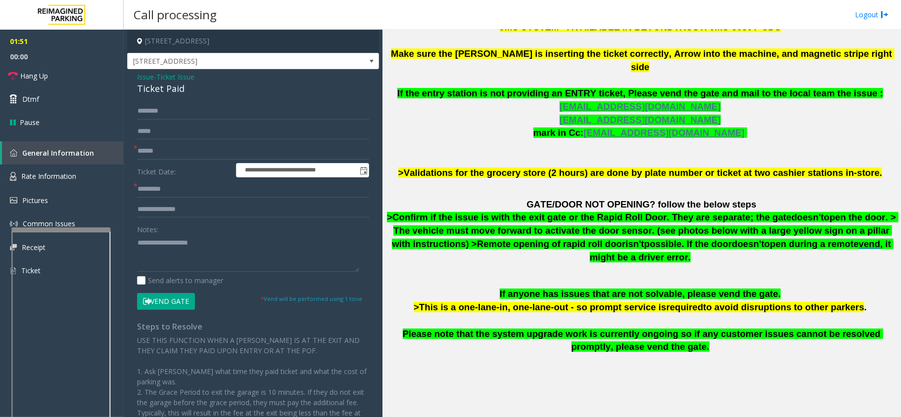
scroll to position [251, 0]
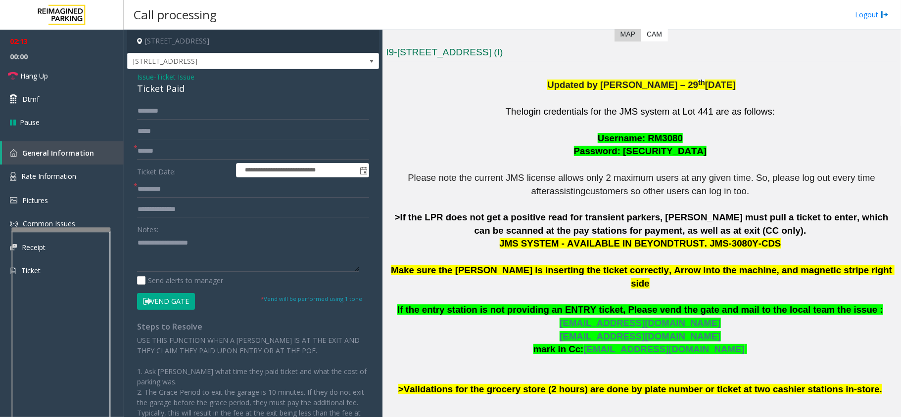
drag, startPoint x: 138, startPoint y: 78, endPoint x: 179, endPoint y: 89, distance: 41.5
click at [138, 78] on span "Issue" at bounding box center [145, 77] width 17 height 10
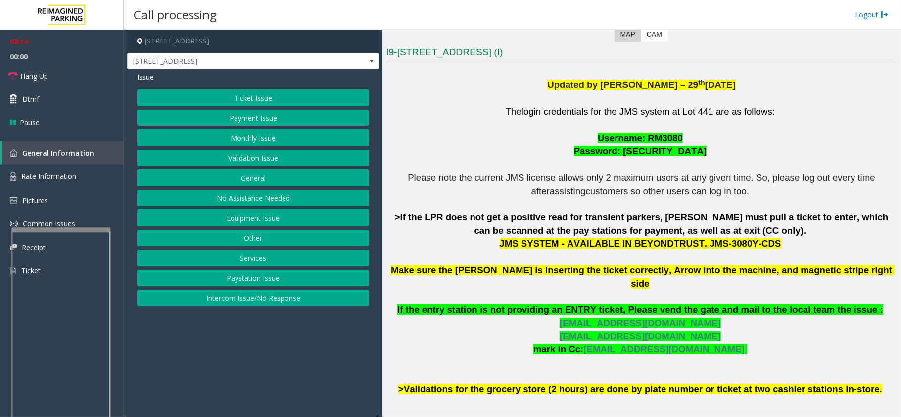
click at [258, 223] on button "Equipment Issue" at bounding box center [253, 218] width 232 height 17
click at [262, 121] on button "Ticket Jam" at bounding box center [253, 118] width 232 height 17
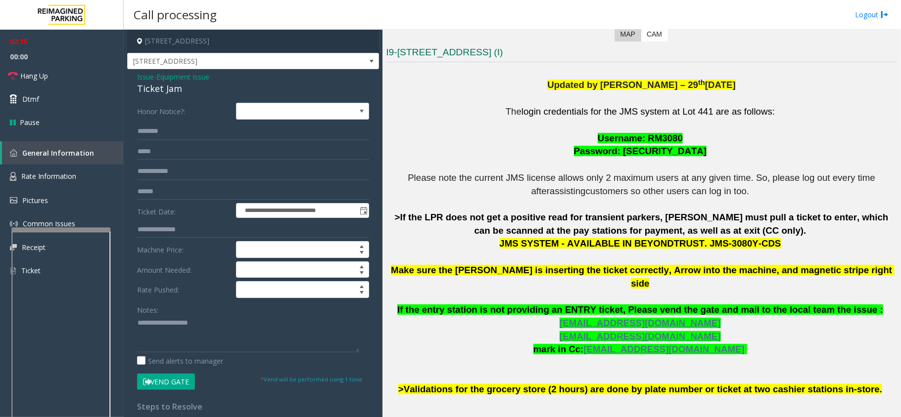
click at [135, 91] on div "**********" at bounding box center [253, 309] width 252 height 481
copy div "Ticket Jam"
click at [174, 332] on textarea at bounding box center [248, 334] width 222 height 37
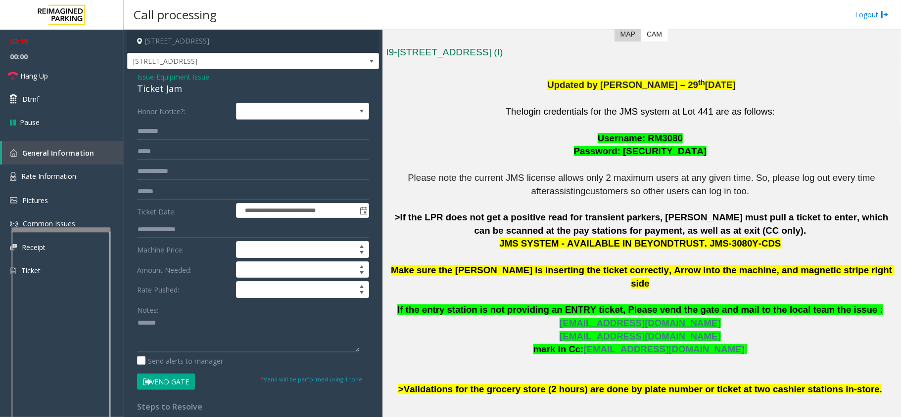
paste textarea "**********"
type textarea "**********"
click at [172, 133] on input "text" at bounding box center [253, 131] width 232 height 17
type input "*******"
click at [175, 386] on button "Vend Gate" at bounding box center [166, 382] width 58 height 17
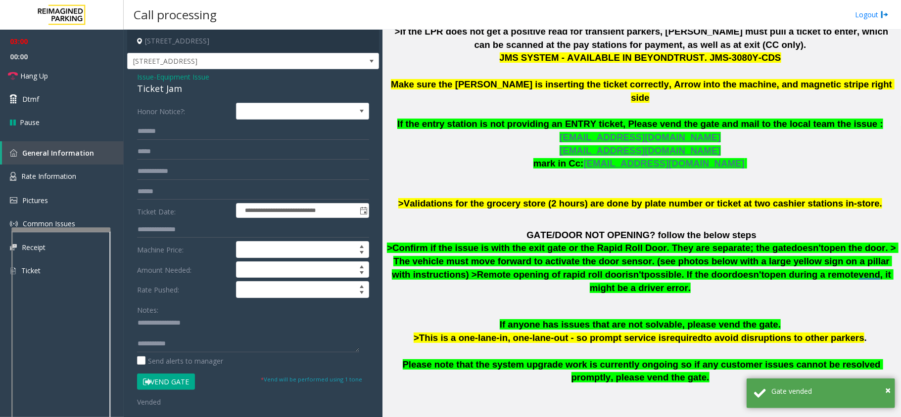
scroll to position [317, 0]
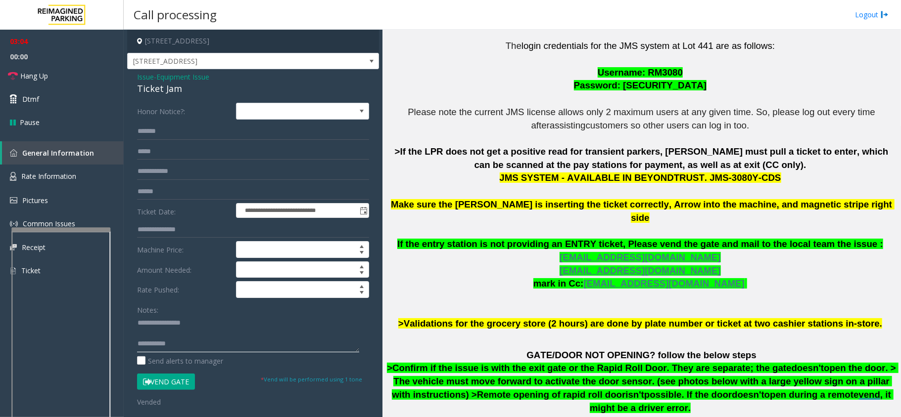
click at [196, 343] on textarea at bounding box center [248, 334] width 222 height 37
click at [15, 74] on icon at bounding box center [13, 76] width 10 height 10
click at [184, 345] on textarea at bounding box center [248, 334] width 222 height 37
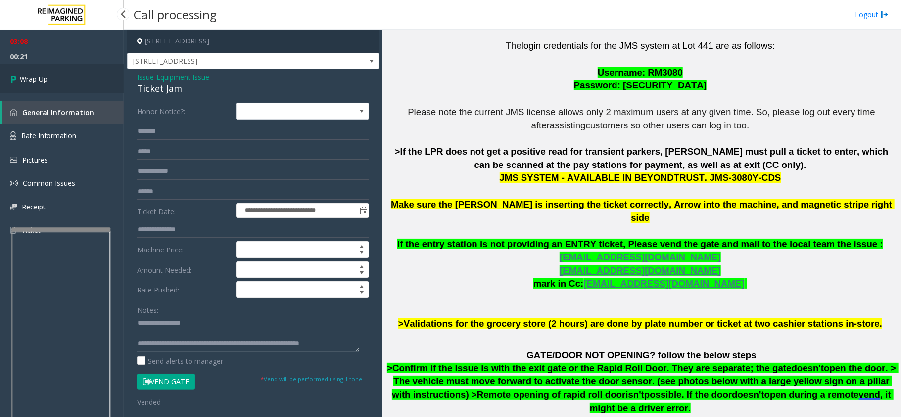
type textarea "**********"
click at [60, 76] on link "Wrap Up" at bounding box center [62, 78] width 124 height 29
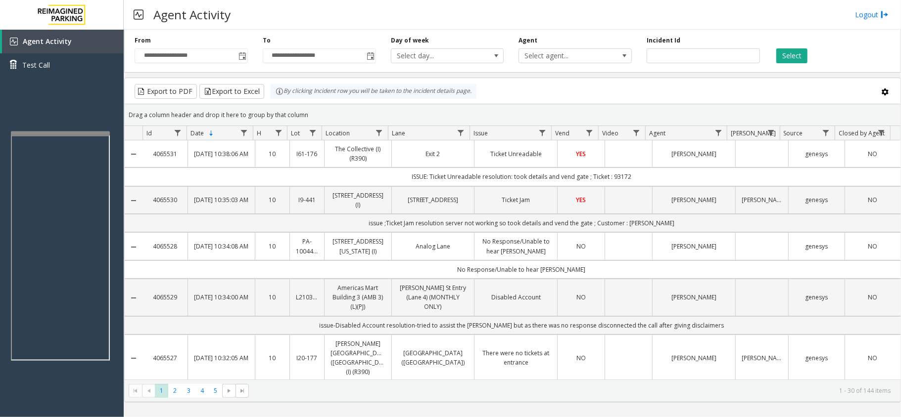
click at [57, 132] on div at bounding box center [60, 134] width 99 height 4
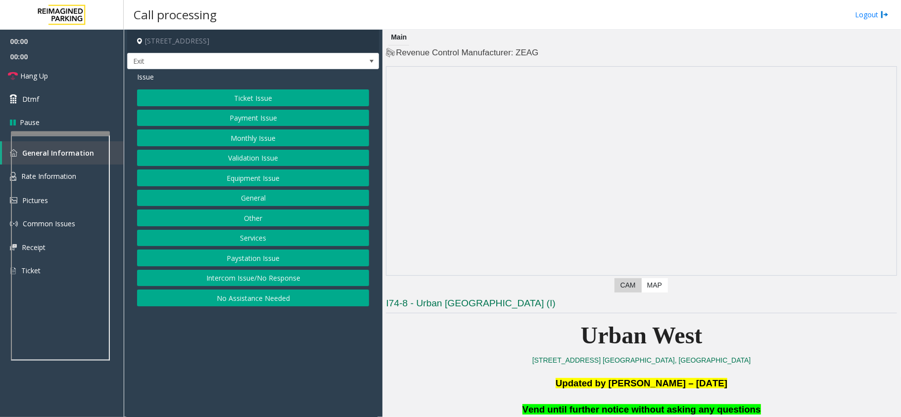
scroll to position [264, 0]
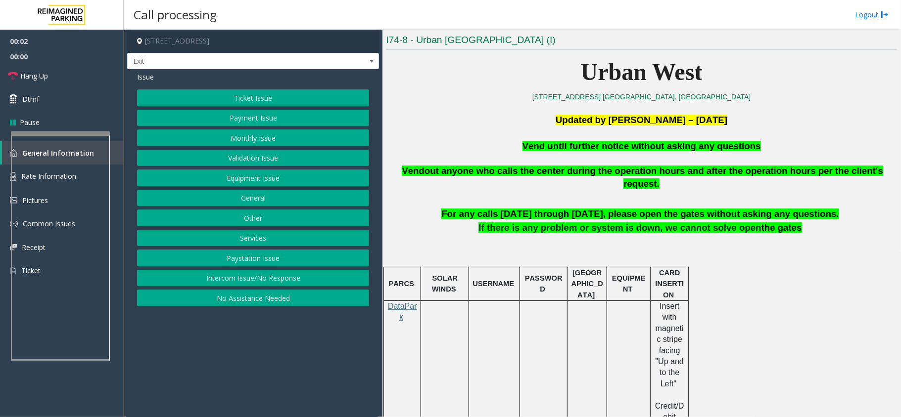
click at [244, 242] on button "Services" at bounding box center [253, 238] width 232 height 17
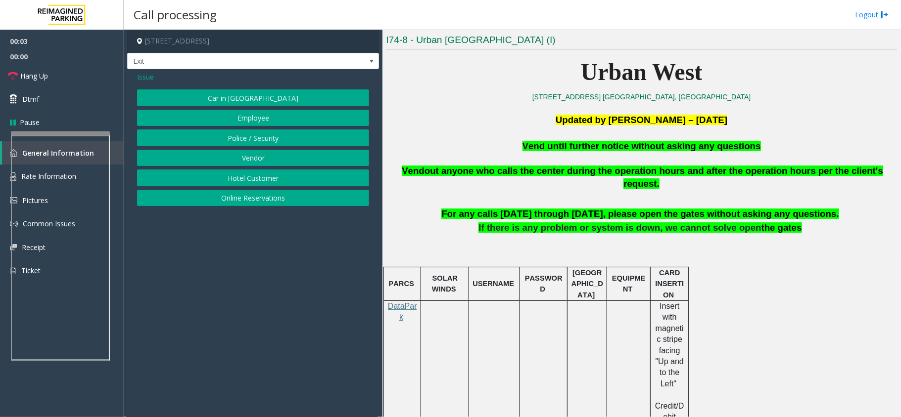
click at [246, 198] on button "Online Reservations" at bounding box center [253, 198] width 232 height 17
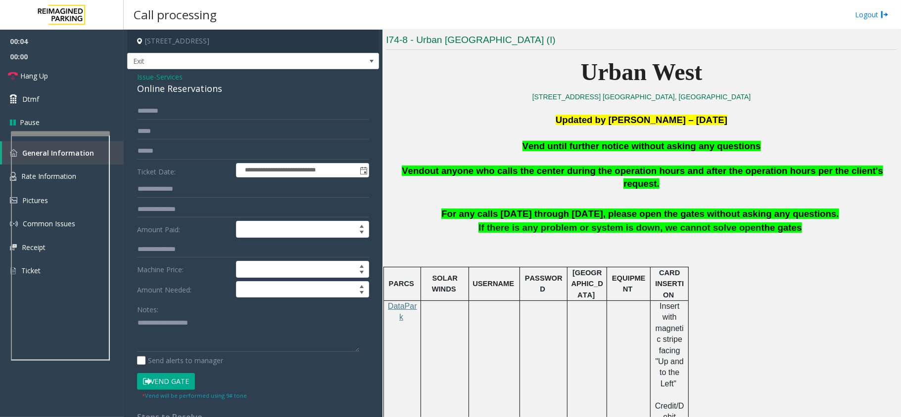
click at [171, 81] on span "Services" at bounding box center [169, 77] width 26 height 10
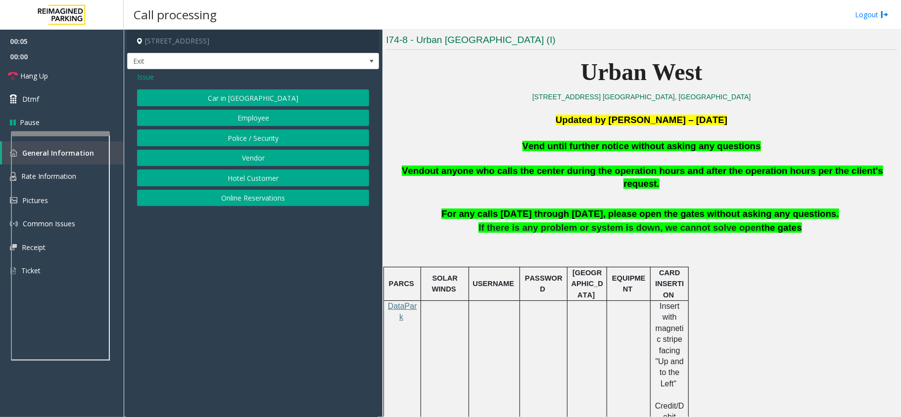
click at [254, 179] on button "Hotel Customer" at bounding box center [253, 178] width 232 height 17
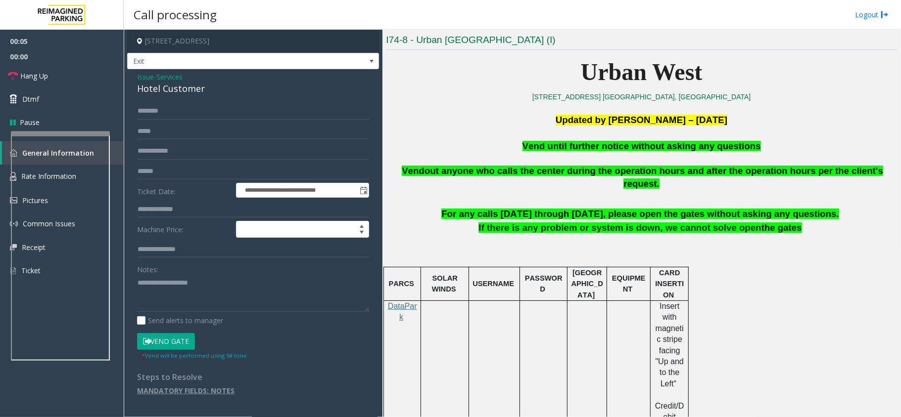
click at [184, 90] on div "Hotel Customer" at bounding box center [253, 88] width 232 height 13
copy div "Hotel Customer"
click at [179, 305] on textarea at bounding box center [253, 293] width 232 height 37
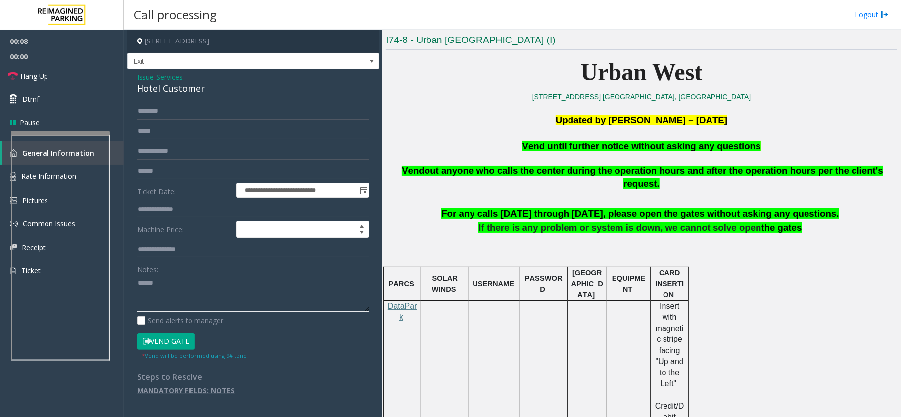
paste textarea "**********"
click at [150, 279] on textarea at bounding box center [253, 293] width 232 height 37
click at [141, 281] on textarea at bounding box center [253, 293] width 232 height 37
type textarea "**********"
click at [158, 213] on input "text" at bounding box center [253, 209] width 232 height 17
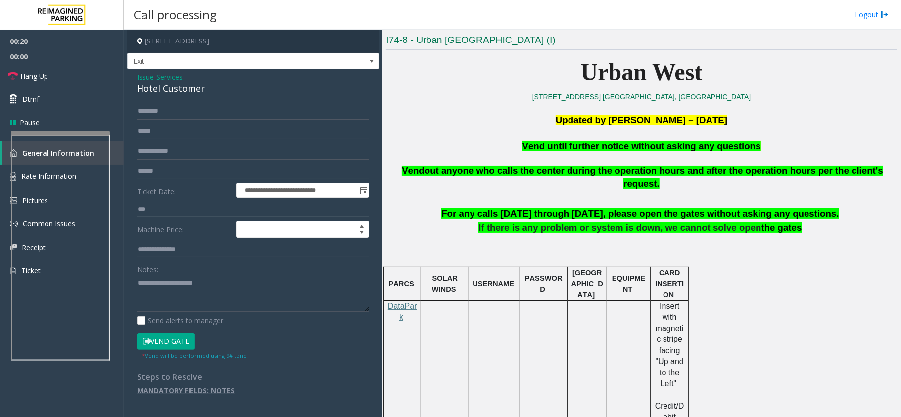
type input "***"
click at [176, 341] on button "Vend Gate" at bounding box center [166, 341] width 58 height 17
click at [222, 291] on textarea at bounding box center [253, 293] width 232 height 37
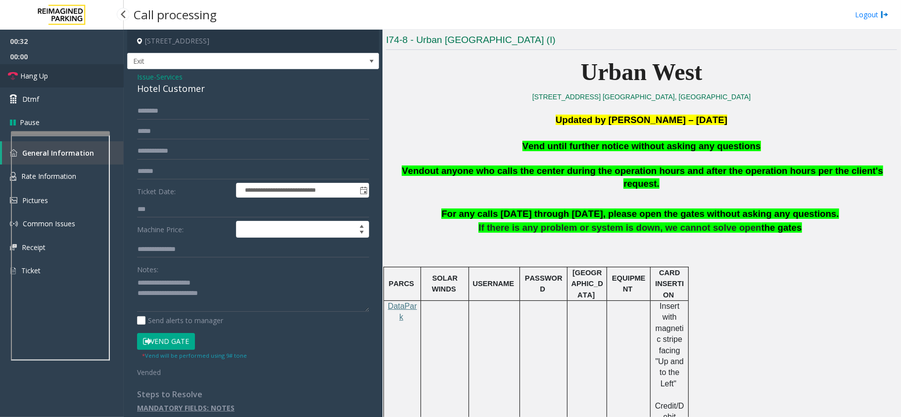
click at [28, 70] on link "Hang Up" at bounding box center [62, 75] width 124 height 23
click at [230, 291] on textarea at bounding box center [253, 293] width 232 height 37
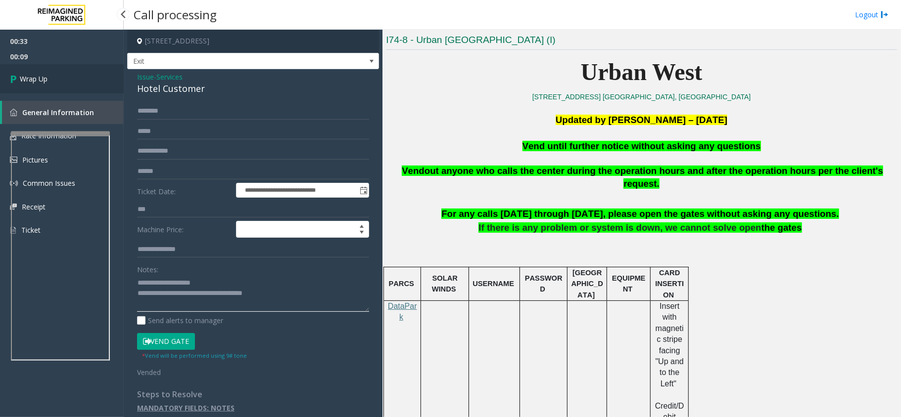
type textarea "**********"
click at [49, 70] on link "Wrap Up" at bounding box center [62, 78] width 124 height 29
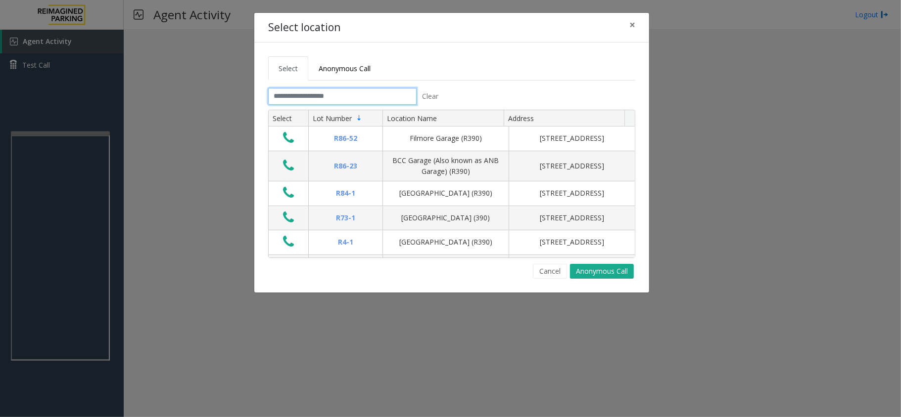
click at [341, 97] on input "text" at bounding box center [342, 96] width 148 height 17
click at [340, 95] on input "text" at bounding box center [342, 96] width 148 height 17
click at [332, 64] on span "Anonymous Call" at bounding box center [344, 68] width 52 height 9
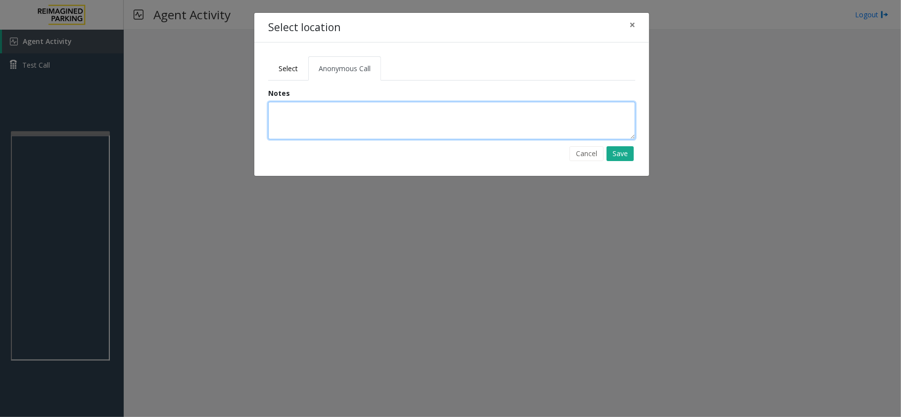
click at [334, 108] on textarea at bounding box center [451, 121] width 367 height 38
type textarea "**********"
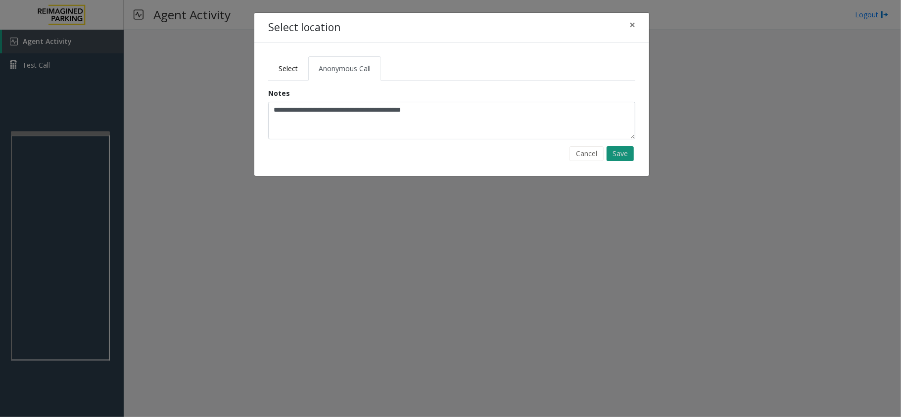
click at [629, 157] on button "Save" at bounding box center [619, 153] width 27 height 15
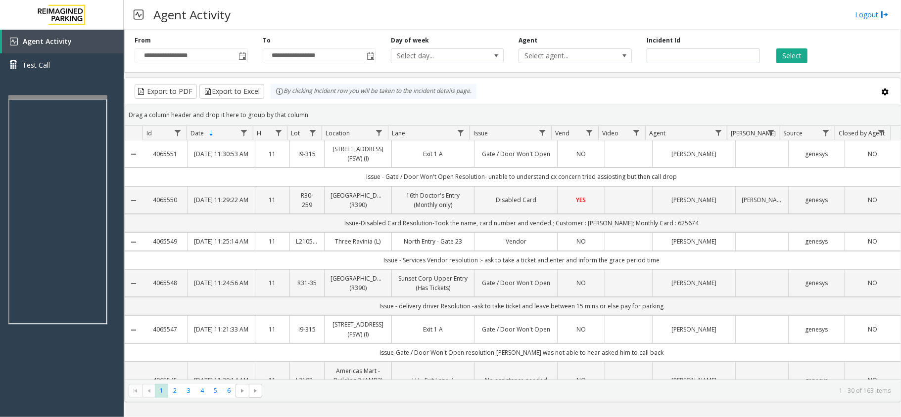
click at [70, 95] on div at bounding box center [57, 97] width 99 height 4
click at [66, 90] on div at bounding box center [54, 92] width 99 height 4
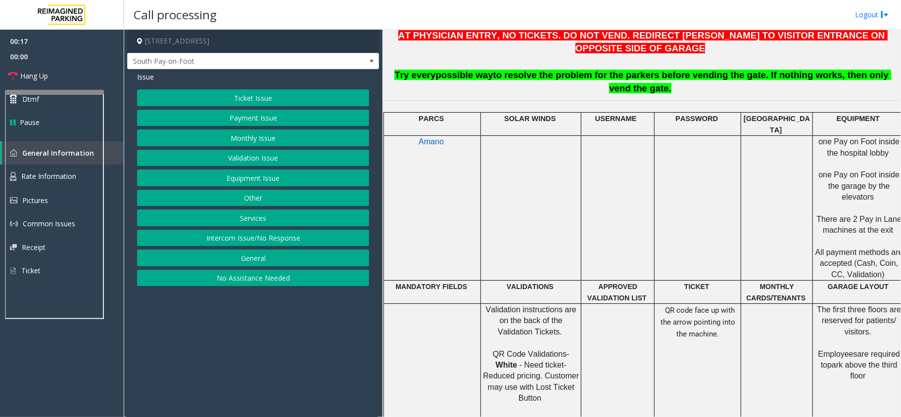
scroll to position [461, 0]
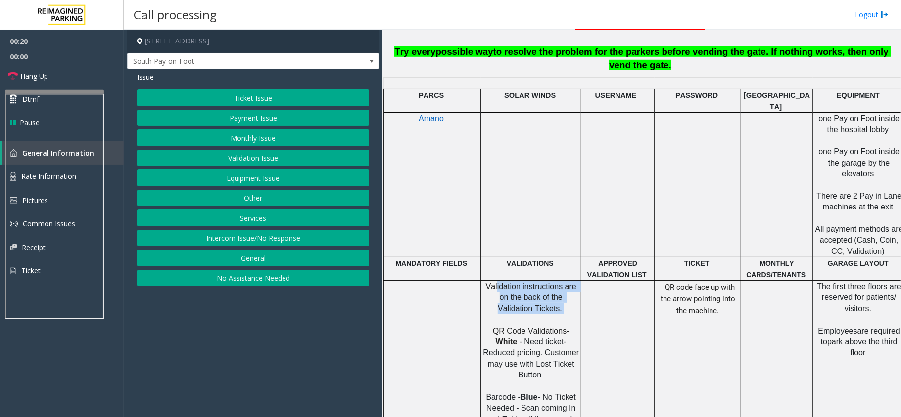
drag, startPoint x: 493, startPoint y: 238, endPoint x: 573, endPoint y: 264, distance: 83.8
click at [573, 281] on p "Validation instructions are on the back of the Validation Tickets. QR Code Vali…" at bounding box center [530, 353] width 99 height 144
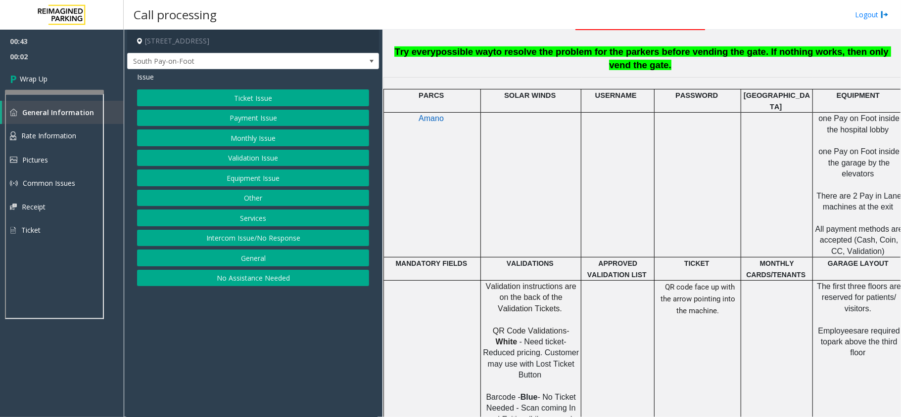
click at [236, 165] on button "Validation Issue" at bounding box center [253, 158] width 232 height 17
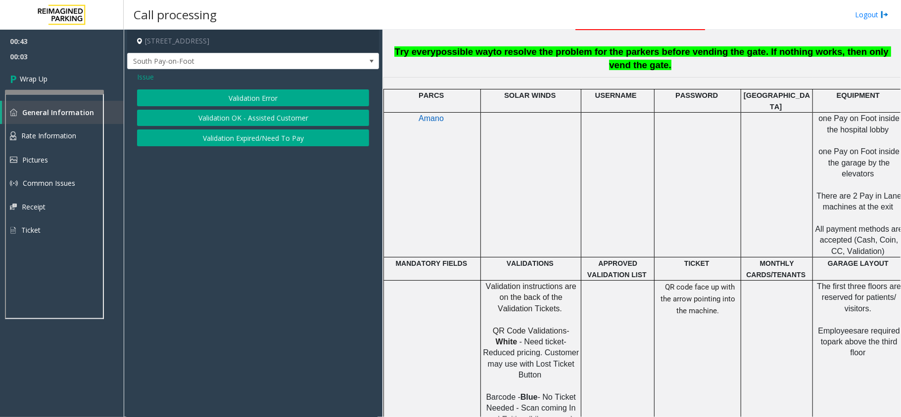
click at [236, 99] on button "Validation Error" at bounding box center [253, 98] width 232 height 17
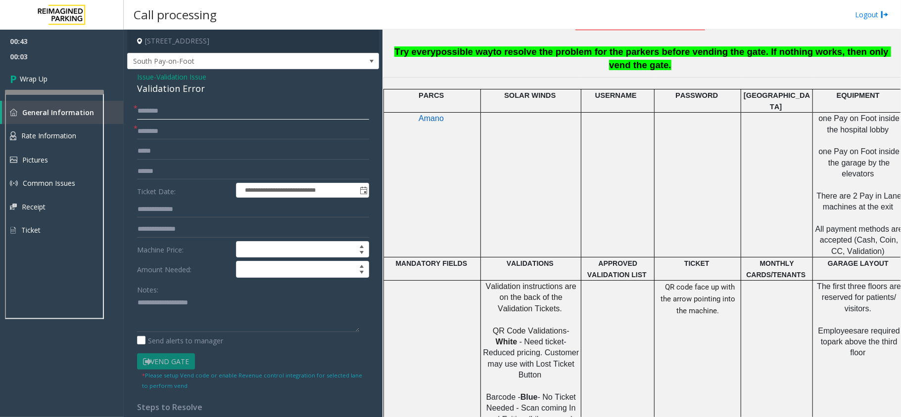
click at [182, 115] on input "text" at bounding box center [253, 111] width 232 height 17
type input "**"
click at [182, 130] on input "text" at bounding box center [253, 131] width 232 height 17
type input "**"
click at [181, 90] on div "Validation Error" at bounding box center [253, 88] width 232 height 13
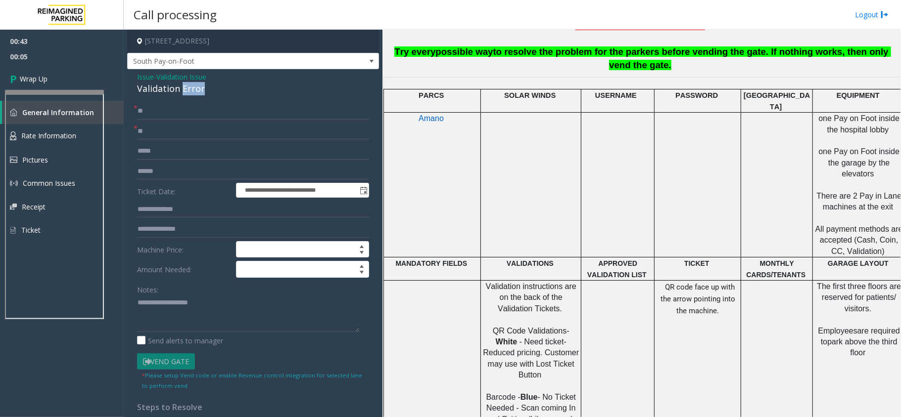
click at [181, 90] on div "Validation Error" at bounding box center [253, 88] width 232 height 13
copy div "Validation Error"
click at [169, 303] on textarea at bounding box center [248, 313] width 222 height 37
paste textarea "**********"
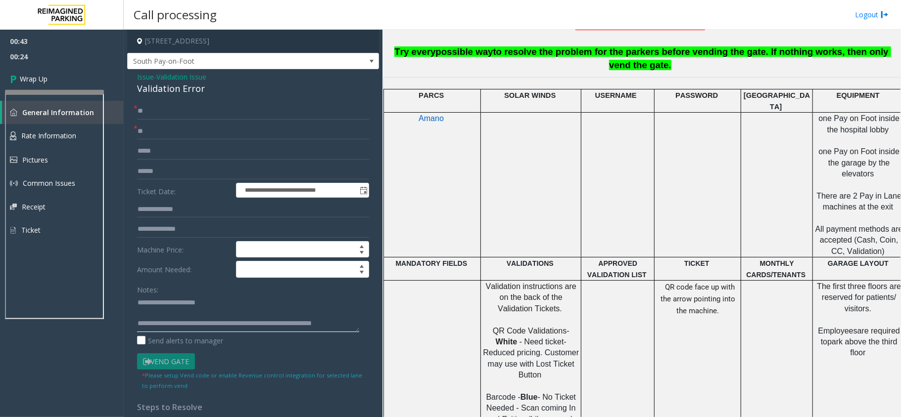
scroll to position [6, 0]
click at [535, 282] on span "Validation instructions are on the back of the Validation Tickets." at bounding box center [532, 297] width 93 height 31
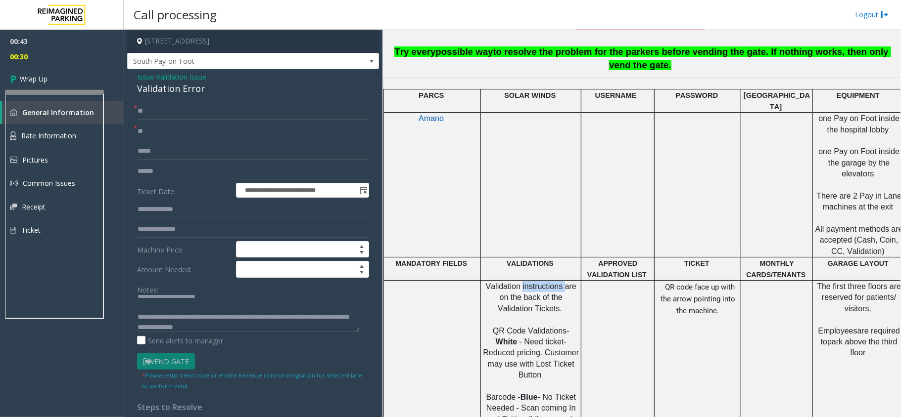
click at [535, 282] on span "Validation instructions are on the back of the Validation Tickets." at bounding box center [532, 297] width 93 height 31
copy span "instructions"
click at [327, 318] on textarea at bounding box center [248, 313] width 222 height 37
paste textarea
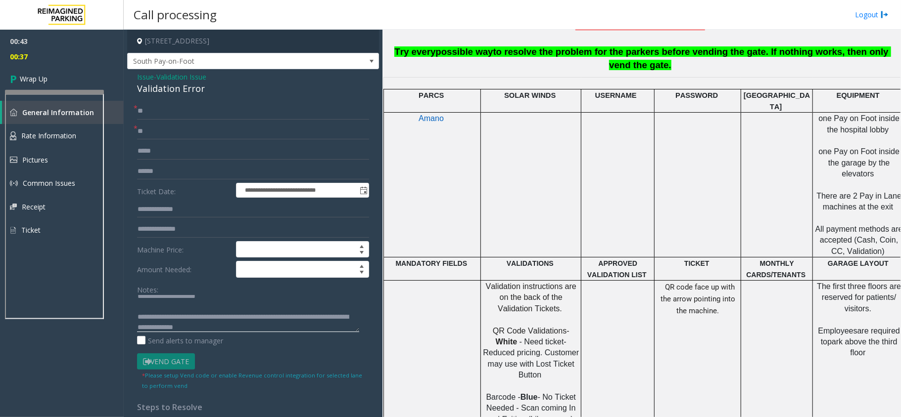
scroll to position [2, 0]
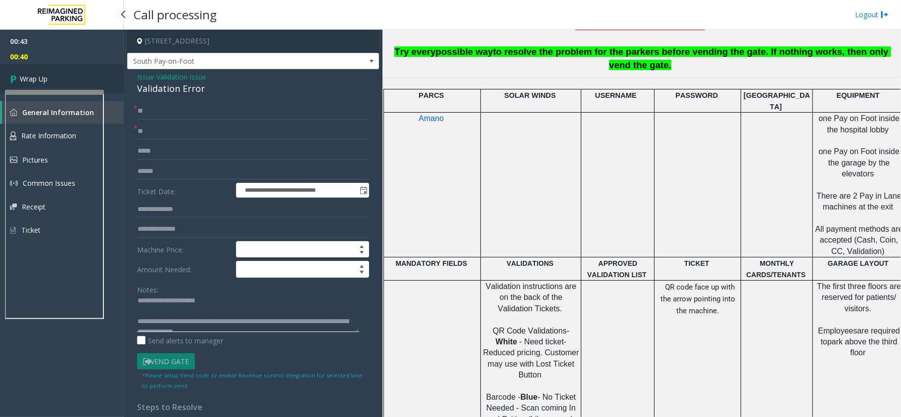
type textarea "**********"
click at [43, 72] on link "Wrap Up" at bounding box center [62, 78] width 124 height 29
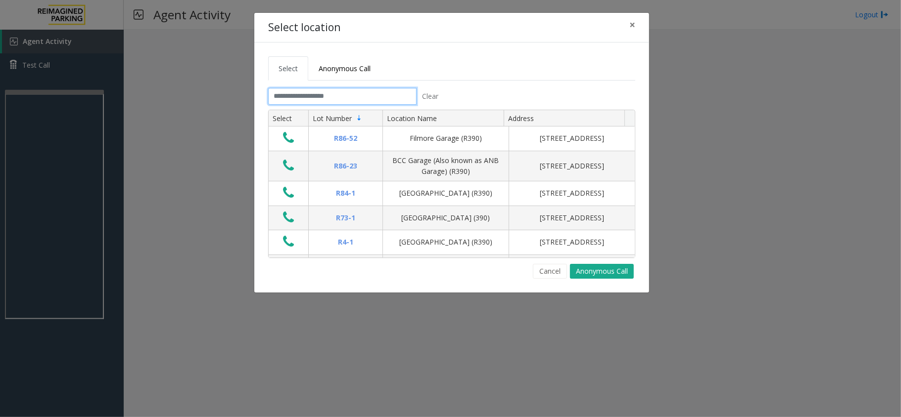
click at [323, 91] on input "text" at bounding box center [342, 96] width 148 height 17
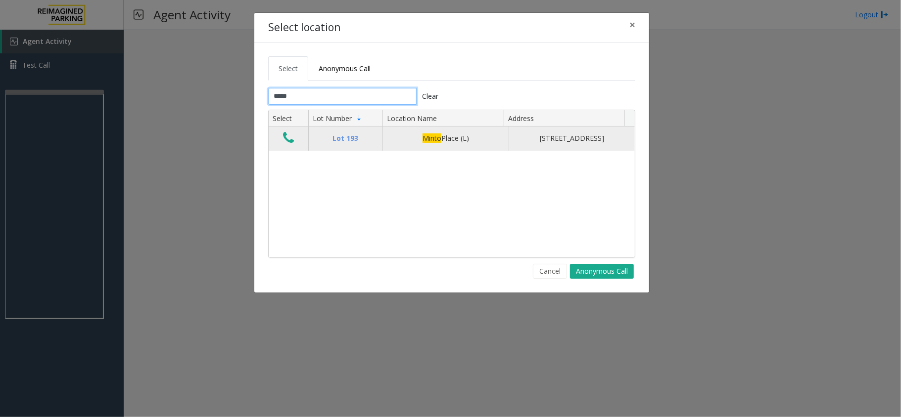
type input "*****"
click at [283, 145] on icon "Data table" at bounding box center [288, 138] width 11 height 14
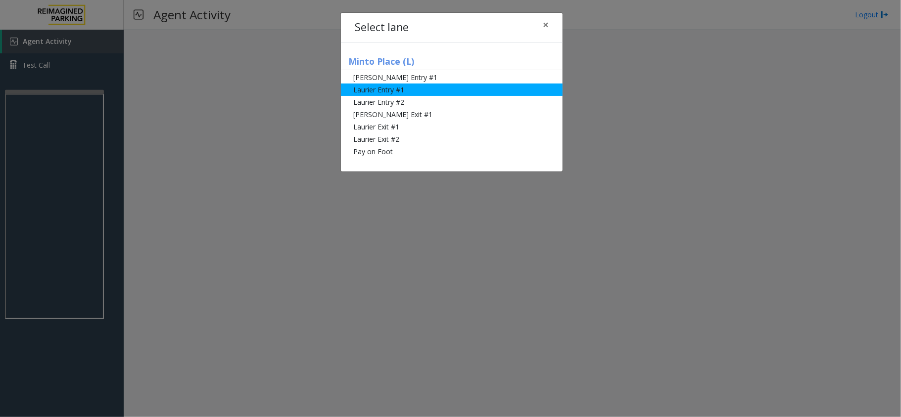
click at [377, 93] on li "Laurier Entry #1" at bounding box center [452, 90] width 222 height 12
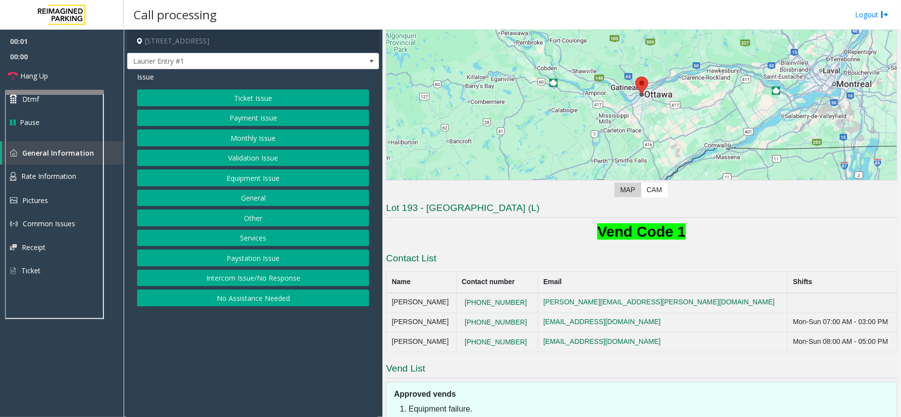
scroll to position [194, 0]
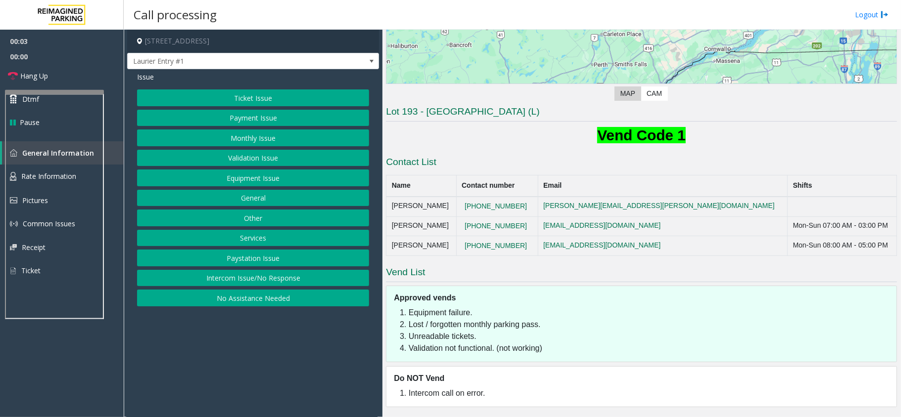
click at [254, 95] on button "Ticket Issue" at bounding box center [253, 98] width 232 height 17
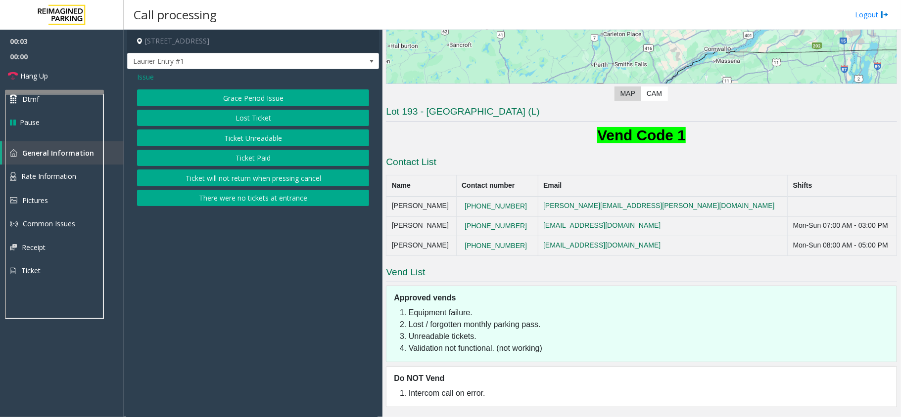
click at [261, 136] on button "Ticket Unreadable" at bounding box center [253, 138] width 232 height 17
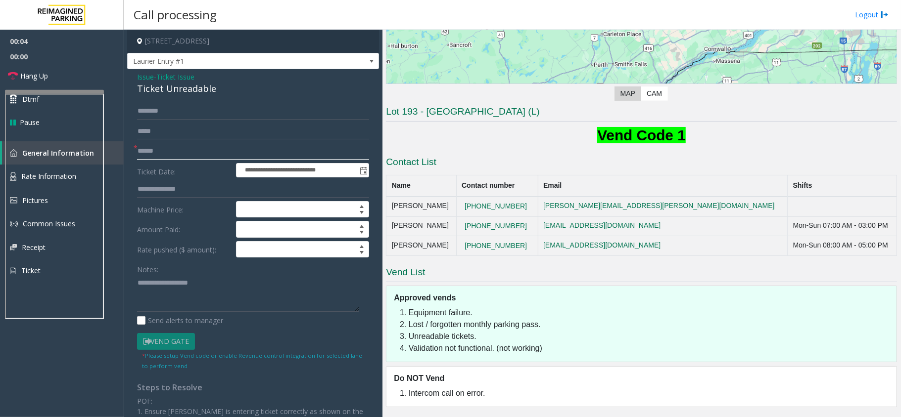
click at [163, 152] on input "text" at bounding box center [253, 151] width 232 height 17
click at [205, 93] on div "Ticket Unreadable" at bounding box center [253, 88] width 232 height 13
click at [203, 91] on div "Ticket Unreadable" at bounding box center [253, 88] width 232 height 13
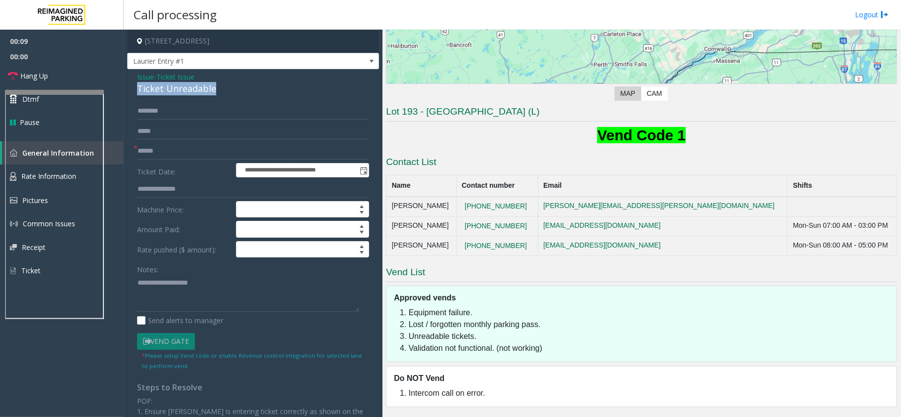
copy div "Ticket Unreadable"
click at [197, 291] on textarea at bounding box center [248, 293] width 222 height 37
paste textarea "**********"
click at [142, 284] on textarea at bounding box center [248, 293] width 222 height 37
click at [148, 147] on input "text" at bounding box center [253, 151] width 232 height 17
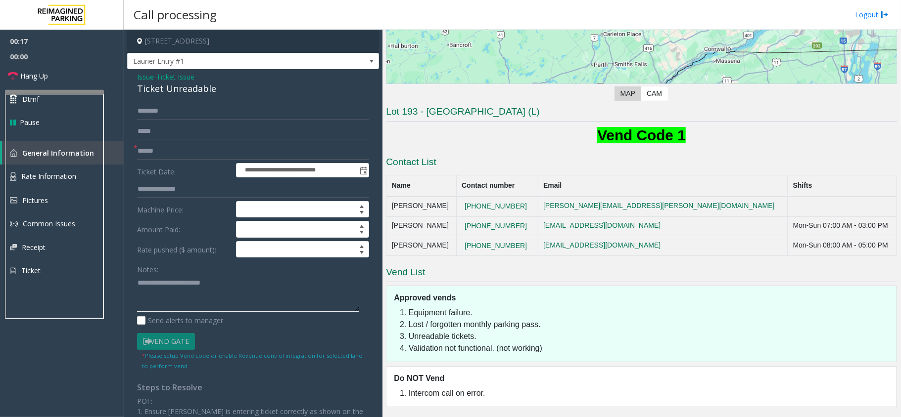
click at [229, 285] on textarea at bounding box center [248, 293] width 222 height 37
type textarea "**********"
click at [173, 143] on input "text" at bounding box center [253, 151] width 232 height 17
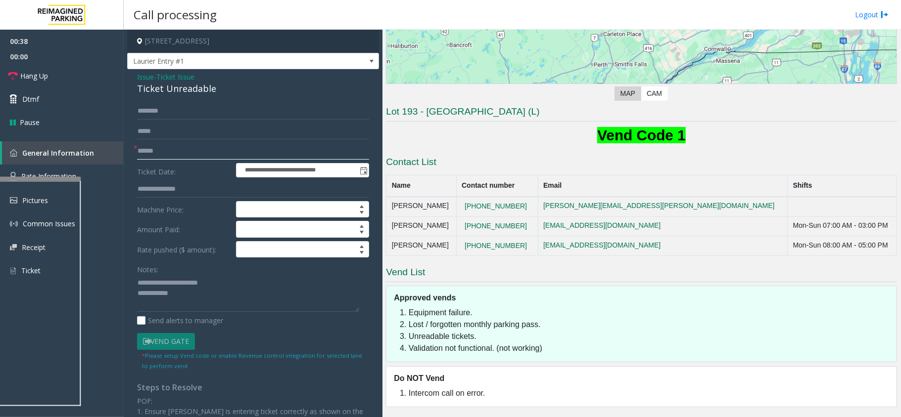
click at [45, 179] on div at bounding box center [31, 179] width 99 height 4
click at [157, 152] on input "text" at bounding box center [253, 151] width 232 height 17
type input "*****"
click at [190, 301] on textarea at bounding box center [248, 293] width 222 height 37
type textarea "**********"
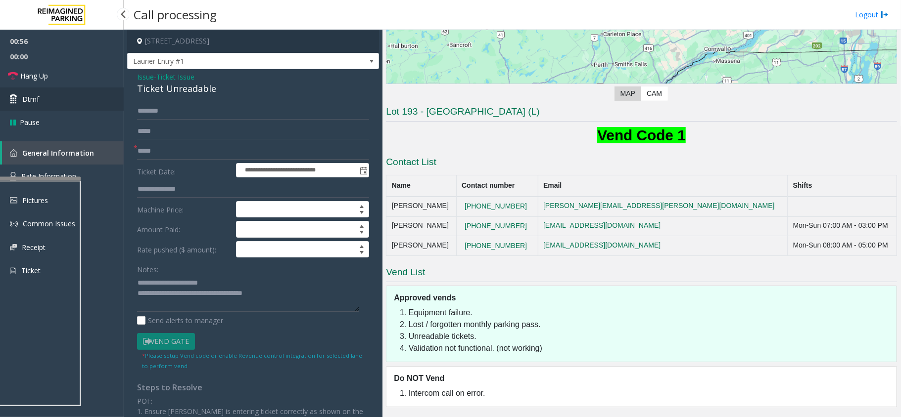
click at [63, 107] on link "Dtmf" at bounding box center [62, 99] width 124 height 23
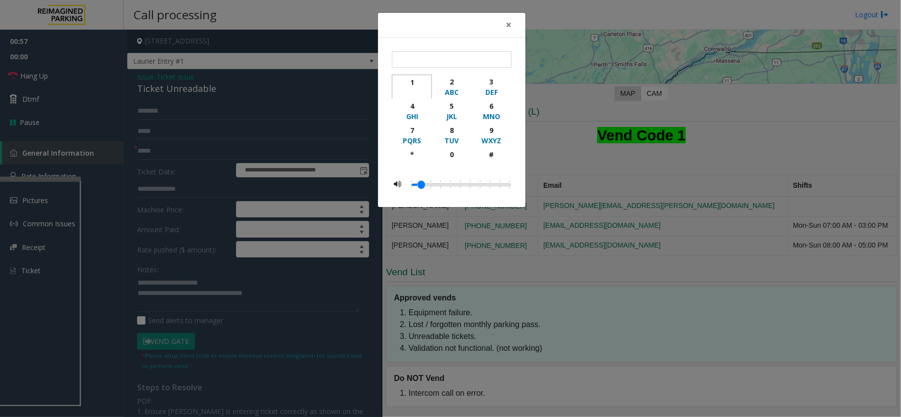
click at [414, 77] on div "1" at bounding box center [411, 82] width 27 height 10
type input "*"
click at [512, 27] on button "×" at bounding box center [508, 25] width 20 height 24
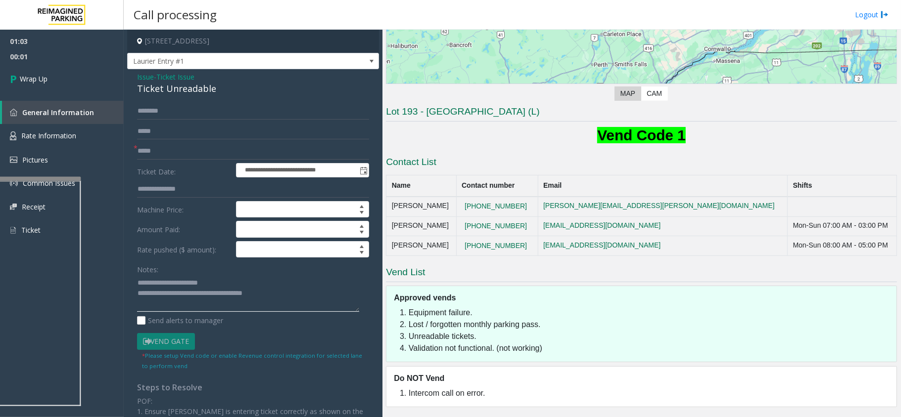
click at [284, 289] on textarea at bounding box center [248, 293] width 222 height 37
click at [302, 291] on textarea at bounding box center [248, 293] width 222 height 37
type textarea "**********"
click at [42, 77] on span "Wrap Up" at bounding box center [34, 79] width 28 height 10
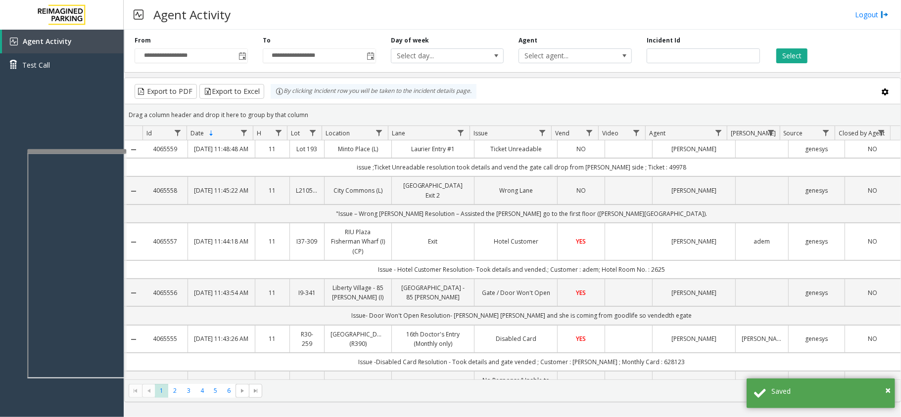
click at [76, 149] on div at bounding box center [76, 151] width 99 height 4
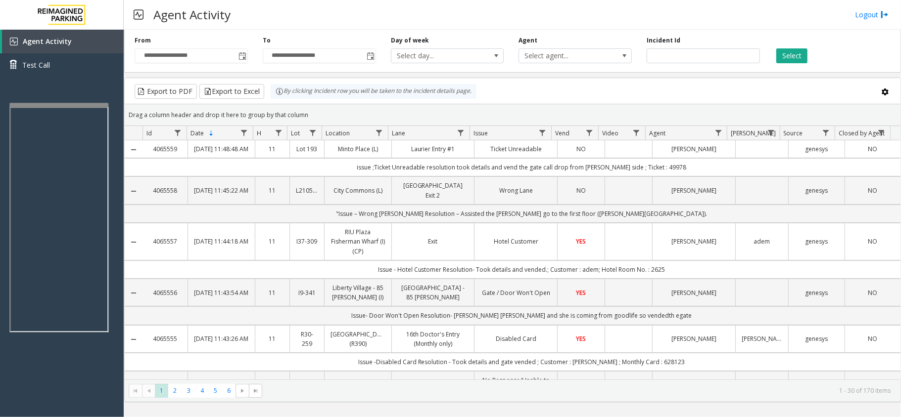
click at [66, 103] on div at bounding box center [58, 105] width 99 height 4
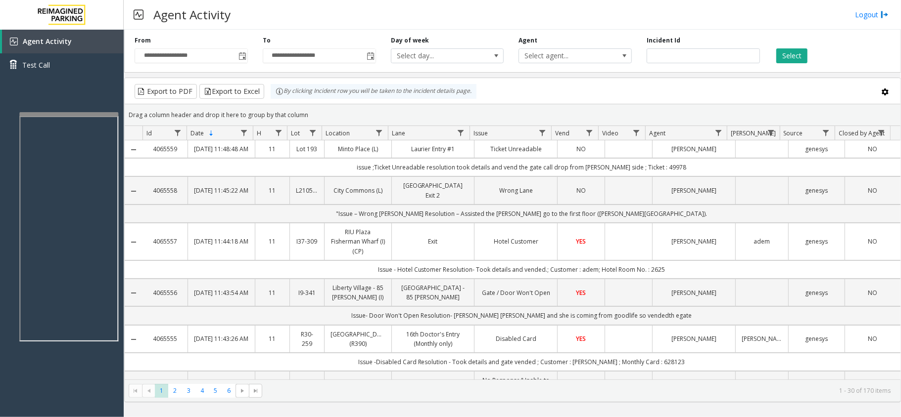
click at [69, 115] on div at bounding box center [68, 114] width 99 height 4
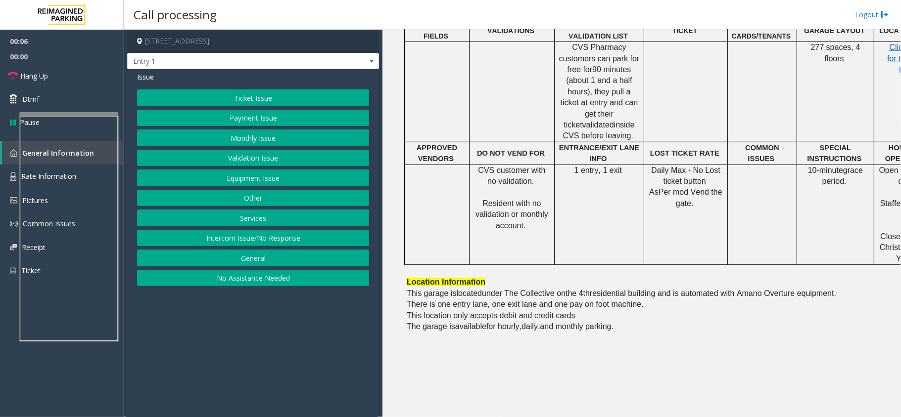
scroll to position [198, 0]
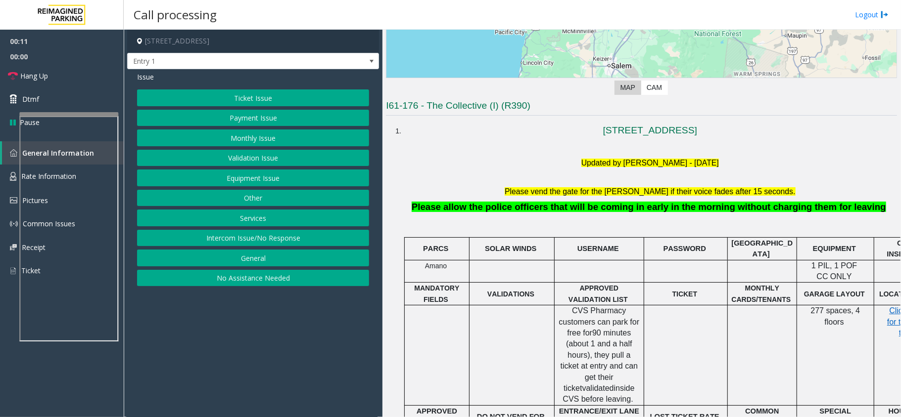
click at [251, 244] on button "Intercom Issue/No Response" at bounding box center [253, 238] width 232 height 17
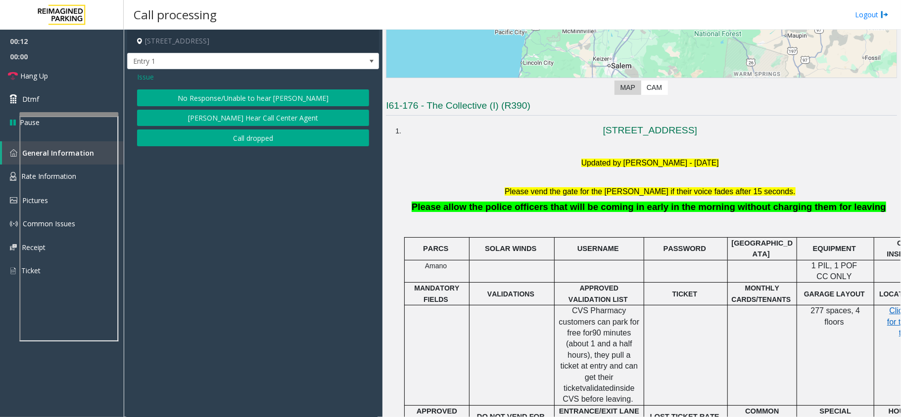
click at [214, 103] on button "No Response/Unable to hear [PERSON_NAME]" at bounding box center [253, 98] width 232 height 17
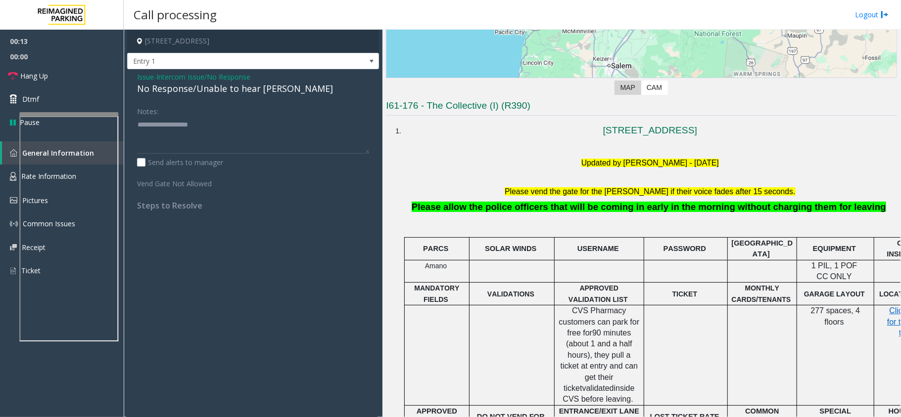
click at [149, 73] on span "Issue" at bounding box center [145, 77] width 17 height 10
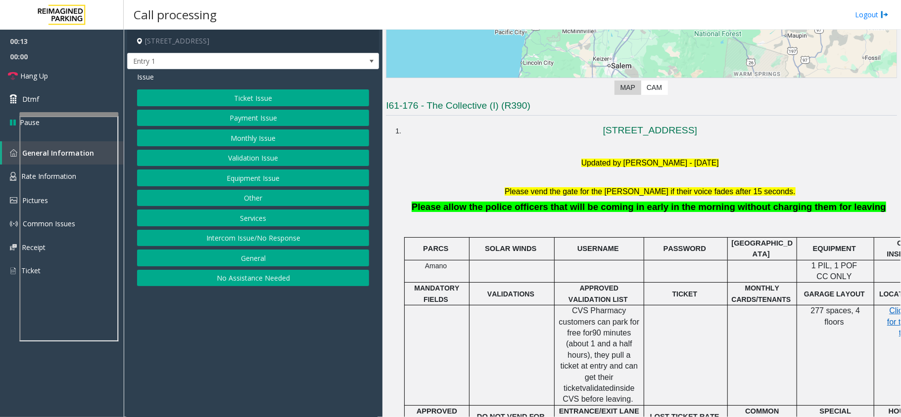
click at [258, 182] on button "Equipment Issue" at bounding box center [253, 178] width 232 height 17
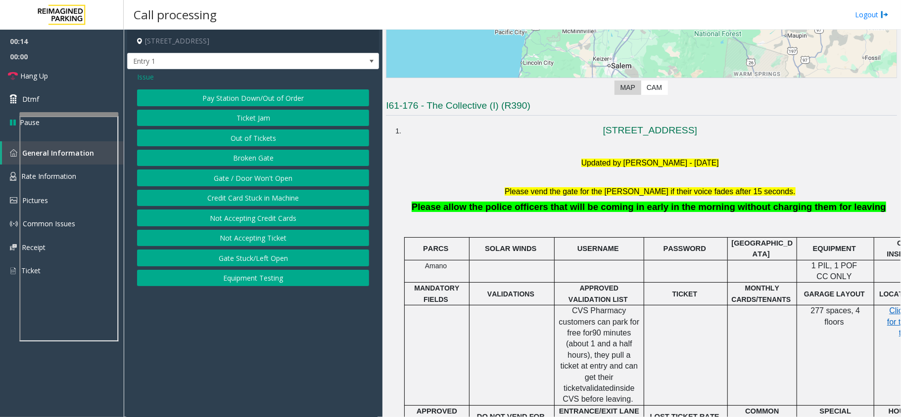
click at [256, 181] on button "Gate / Door Won't Open" at bounding box center [253, 178] width 232 height 17
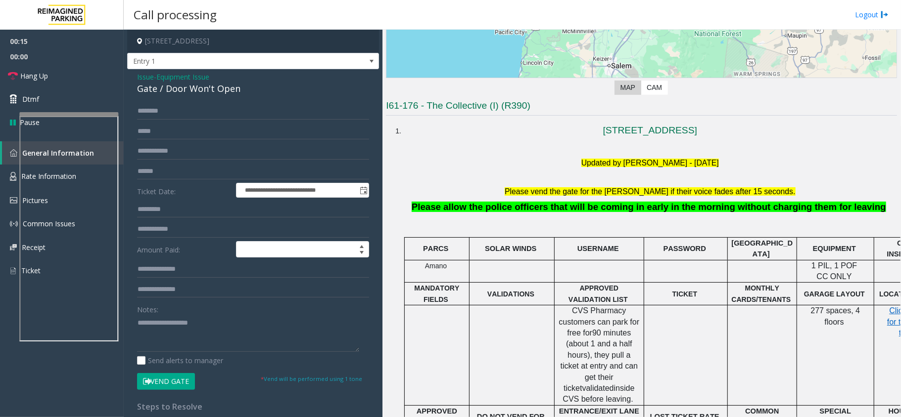
click at [186, 95] on div "Gate / Door Won't Open" at bounding box center [253, 88] width 232 height 13
copy div "Gate / Door Won't Open"
click at [188, 322] on textarea at bounding box center [248, 333] width 222 height 37
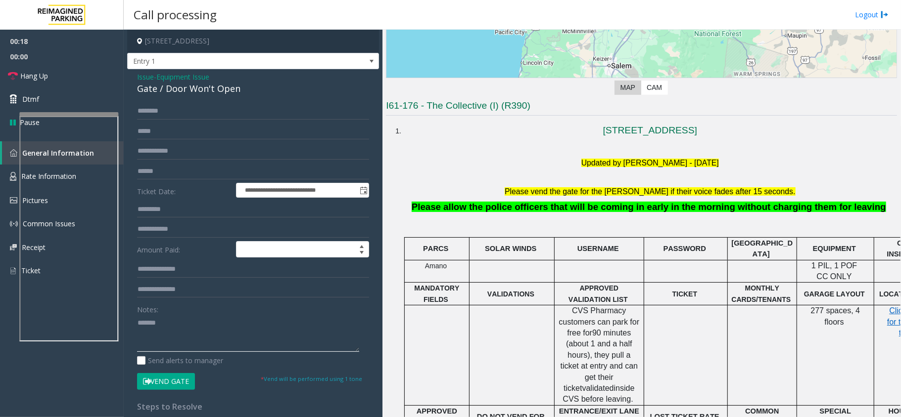
paste textarea "**********"
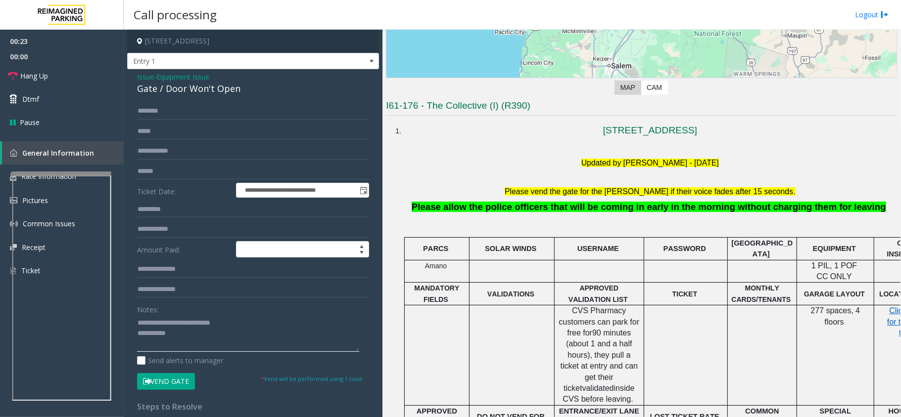
click at [62, 233] on div at bounding box center [61, 288] width 99 height 232
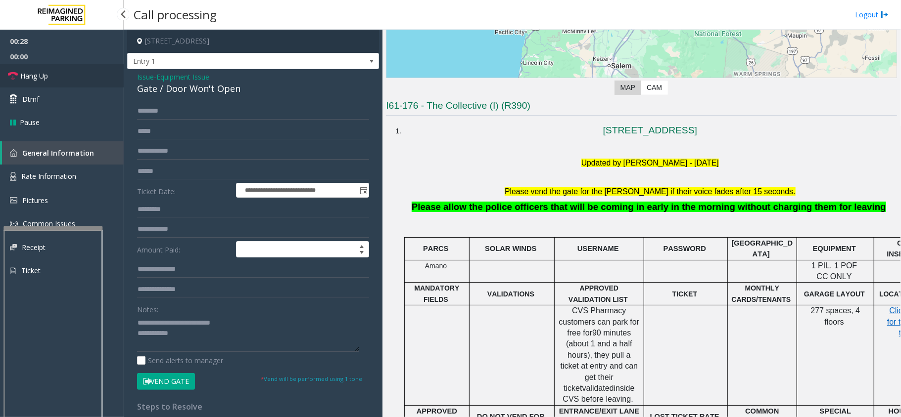
click at [44, 78] on span "Hang Up" at bounding box center [34, 76] width 28 height 10
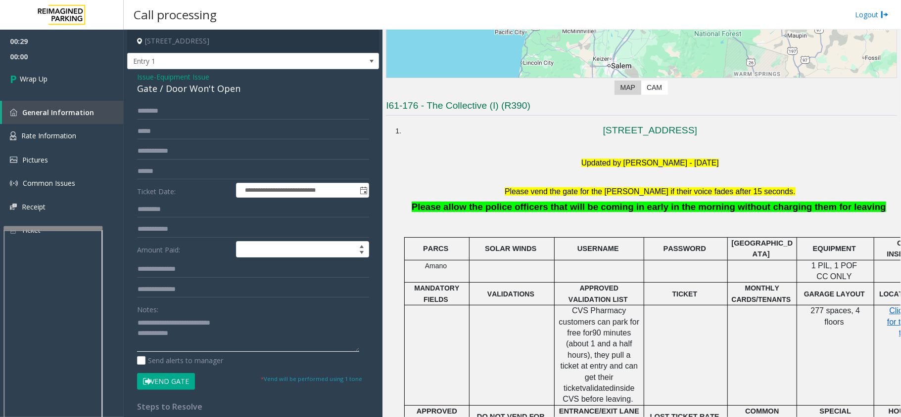
click at [179, 337] on textarea at bounding box center [248, 333] width 222 height 37
type textarea "**********"
click at [16, 86] on icon at bounding box center [15, 79] width 10 height 16
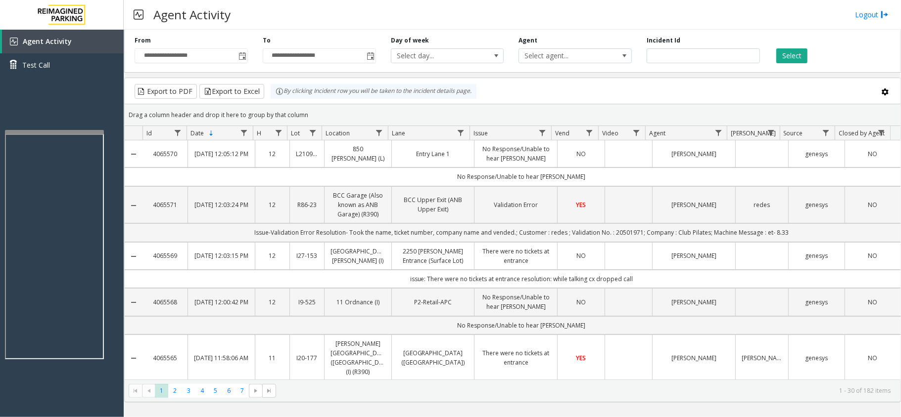
click at [89, 132] on div at bounding box center [54, 132] width 99 height 4
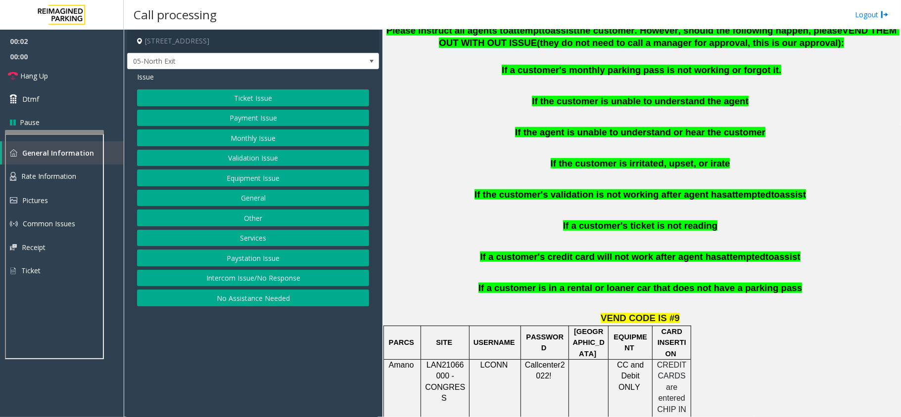
scroll to position [725, 0]
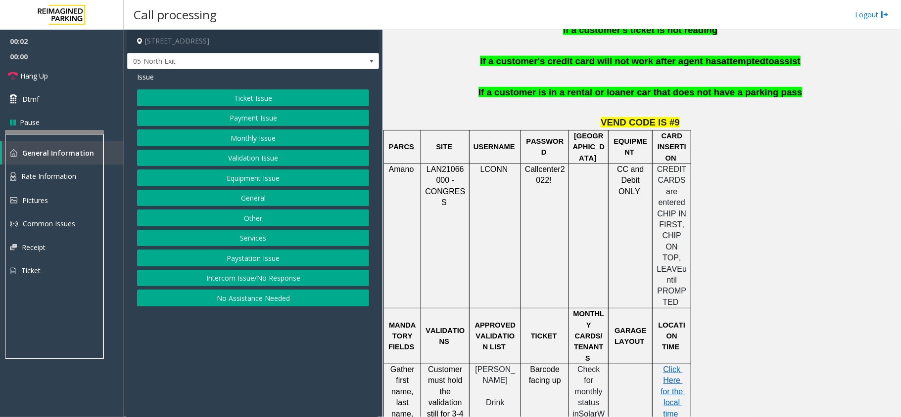
click at [446, 183] on span "LAN21066000 - CONGRESS" at bounding box center [445, 186] width 40 height 42
click at [446, 165] on span "LAN21066000 - CONGRESS" at bounding box center [445, 186] width 40 height 42
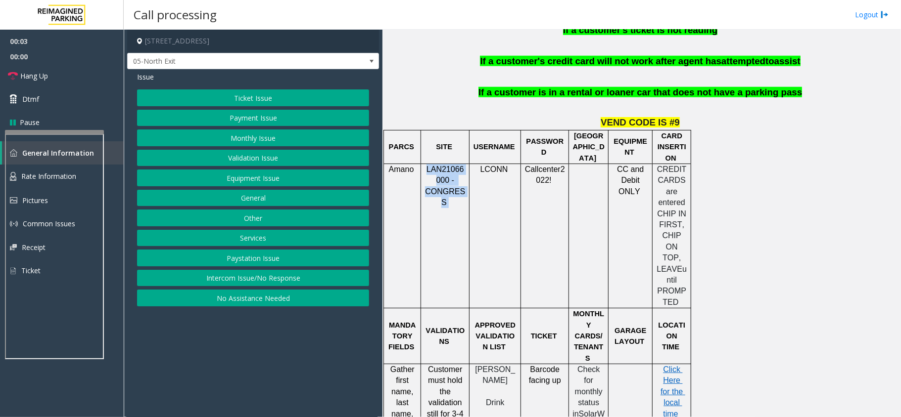
copy p "LAN21066000 - CONGRESS"
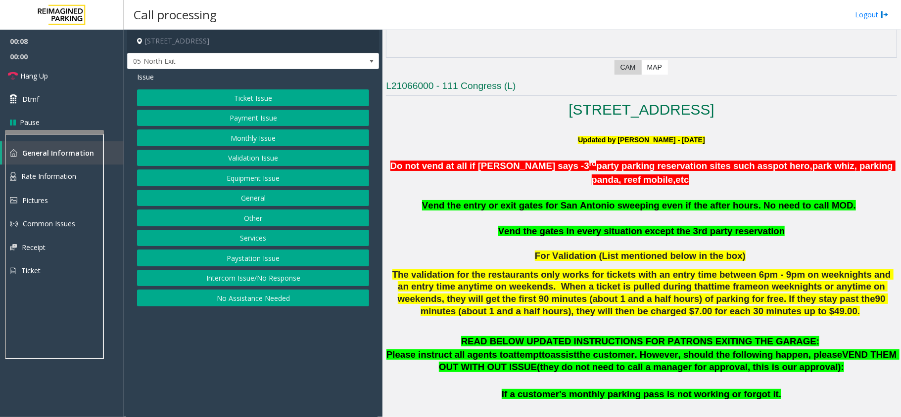
scroll to position [198, 0]
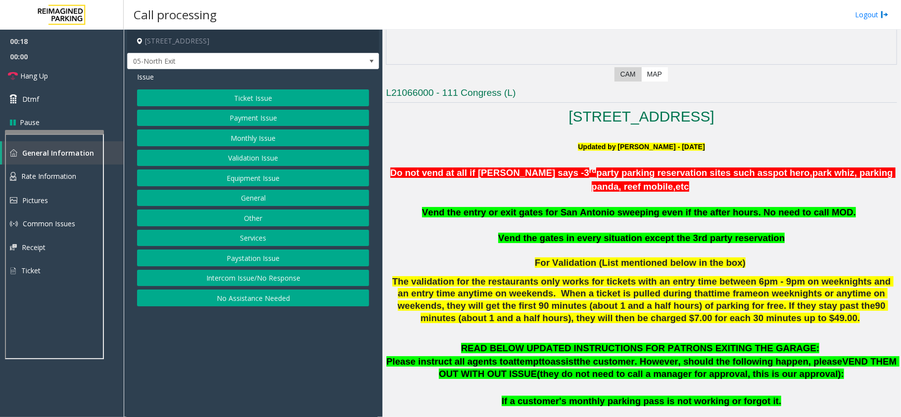
click at [256, 151] on button "Validation Issue" at bounding box center [253, 158] width 232 height 17
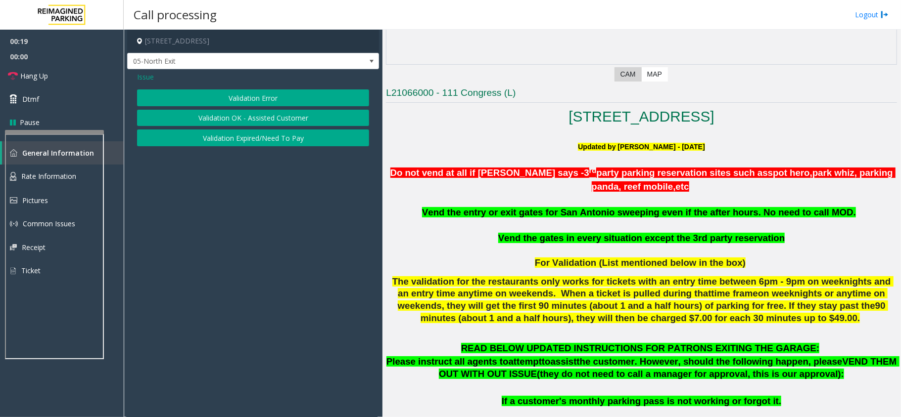
click at [247, 100] on button "Validation Error" at bounding box center [253, 98] width 232 height 17
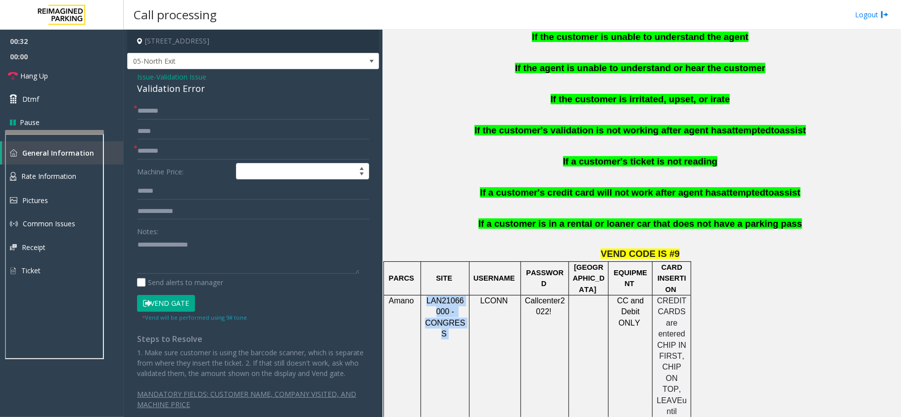
scroll to position [923, 0]
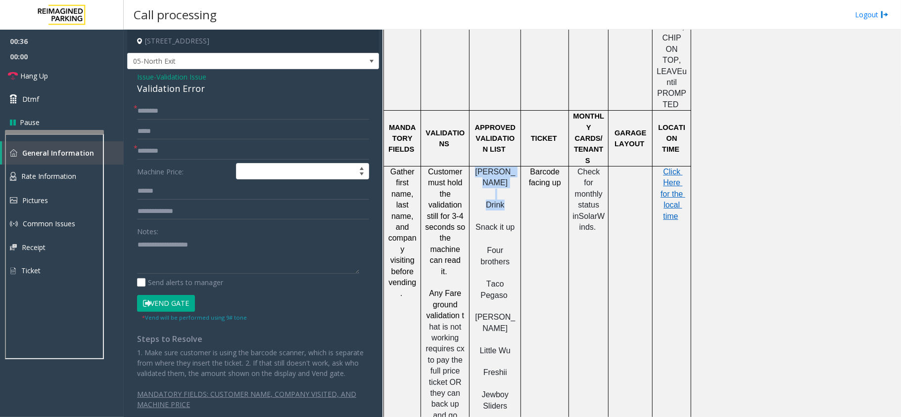
drag, startPoint x: 483, startPoint y: 131, endPoint x: 507, endPoint y: 147, distance: 29.5
click at [507, 167] on div "Ellis Drink Snack it up Four brothers Taco Pegaso Austin Rotisserie Little Wu F…" at bounding box center [494, 328] width 51 height 323
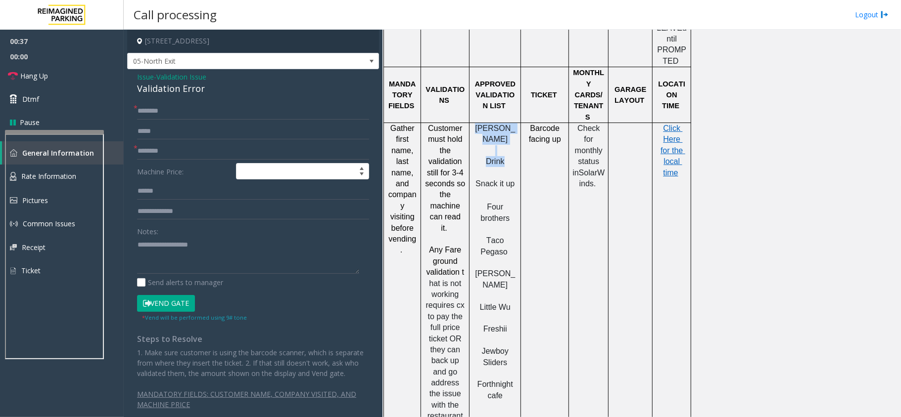
scroll to position [989, 0]
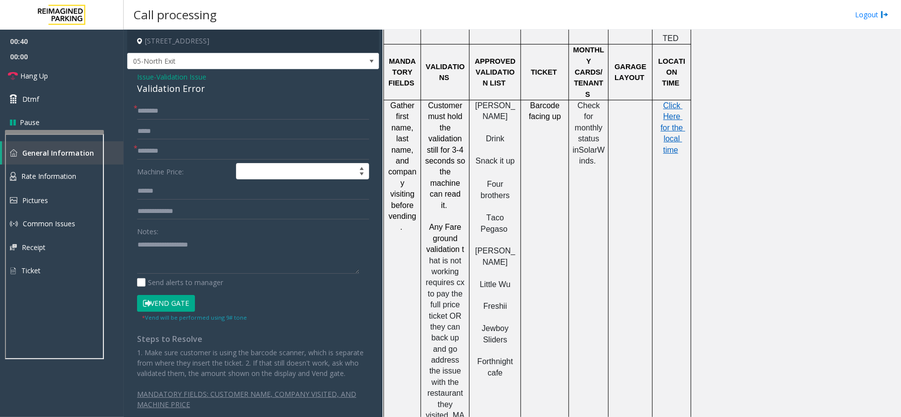
click at [497, 357] on p "Forthnight cafe" at bounding box center [495, 368] width 44 height 22
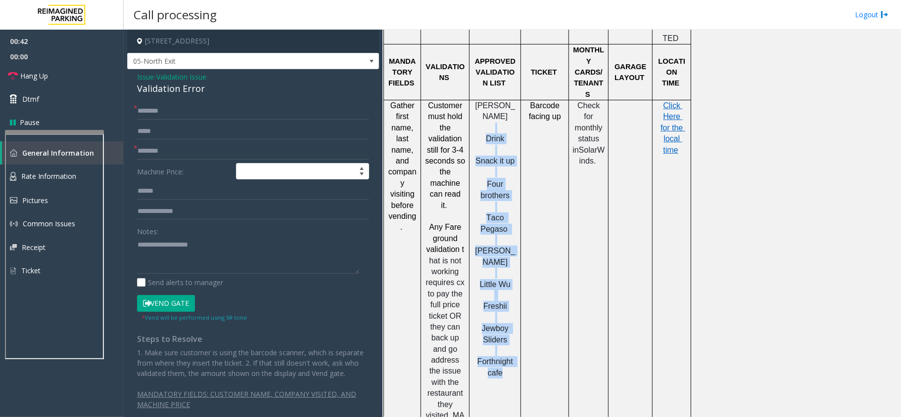
drag, startPoint x: 500, startPoint y: 313, endPoint x: 482, endPoint y: 67, distance: 246.0
click at [482, 100] on div "Ellis Drink Snack it up Four brothers Taco Pegaso Austin Rotisserie Little Wu F…" at bounding box center [494, 261] width 51 height 323
click at [483, 145] on p at bounding box center [495, 150] width 44 height 11
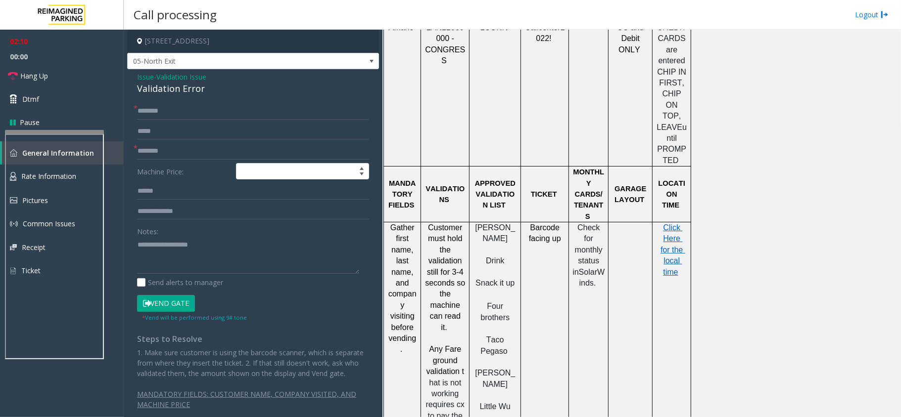
scroll to position [933, 0]
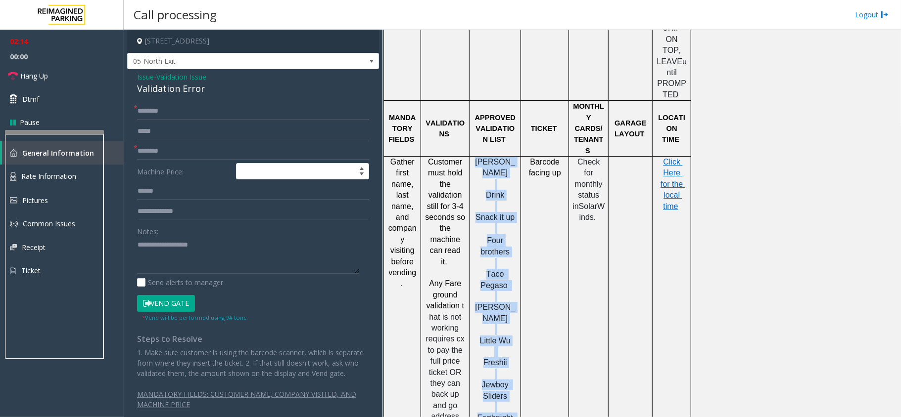
drag, startPoint x: 482, startPoint y: 122, endPoint x: 507, endPoint y: 358, distance: 237.8
click at [507, 358] on div "Ellis Drink Snack it up Four brothers Taco Pegaso Austin Rotisserie Little Wu F…" at bounding box center [494, 318] width 51 height 323
click at [501, 369] on p at bounding box center [495, 374] width 44 height 11
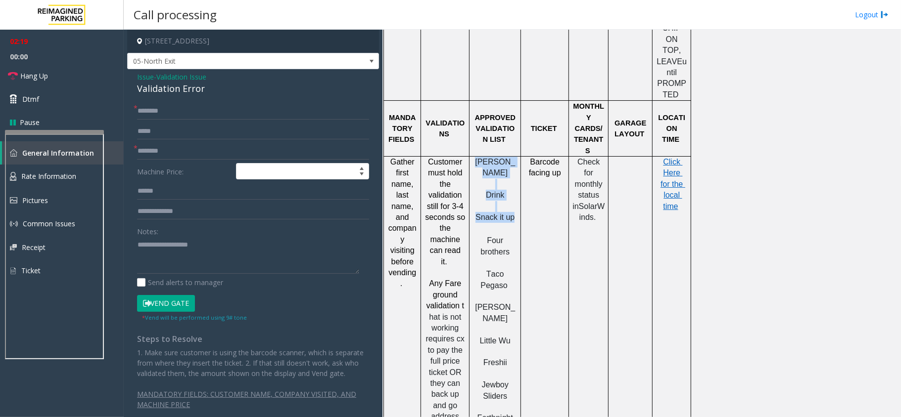
drag, startPoint x: 489, startPoint y: 117, endPoint x: 505, endPoint y: 173, distance: 57.7
click at [505, 173] on div "Ellis Drink Snack it up Four brothers Taco Pegaso Austin Rotisserie Little Wu F…" at bounding box center [494, 318] width 51 height 323
click at [169, 153] on input "text" at bounding box center [253, 151] width 232 height 17
type input "*"
click at [493, 158] on span "Ellis" at bounding box center [495, 167] width 40 height 19
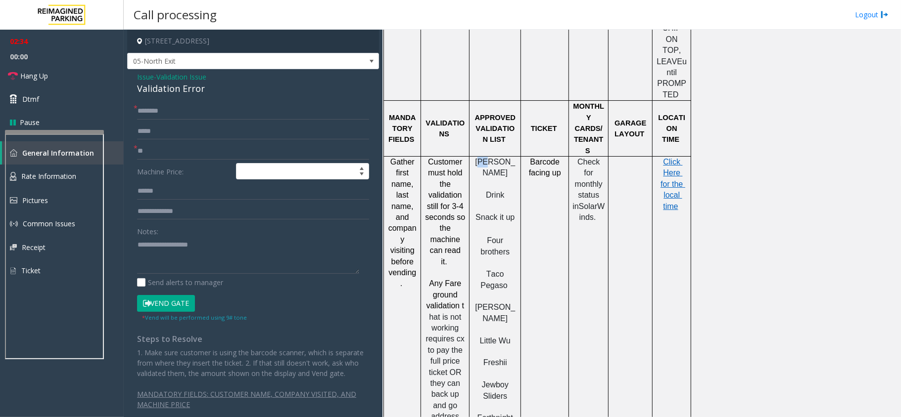
click at [493, 158] on span "Ellis" at bounding box center [495, 167] width 40 height 19
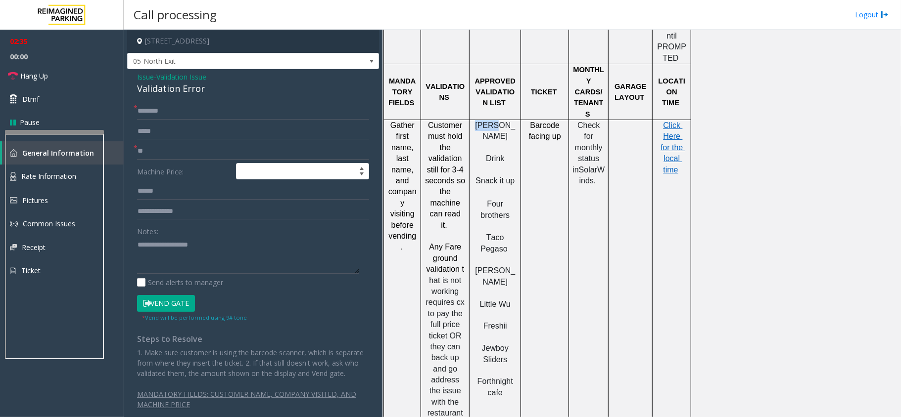
scroll to position [999, 0]
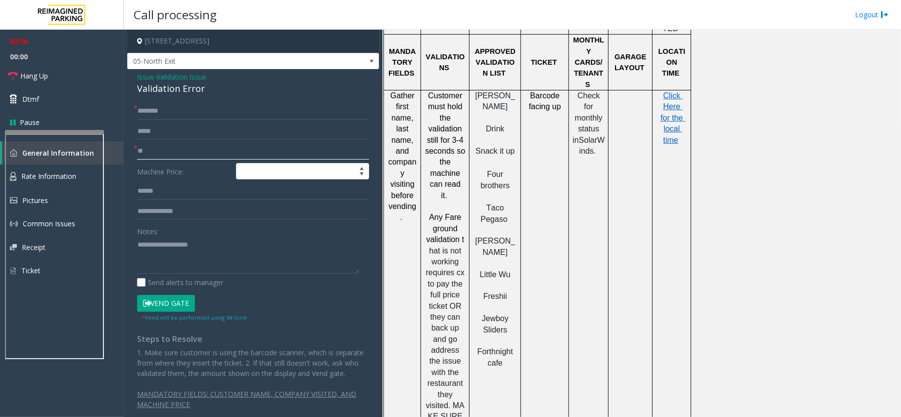
click at [157, 153] on input "**" at bounding box center [253, 151] width 232 height 17
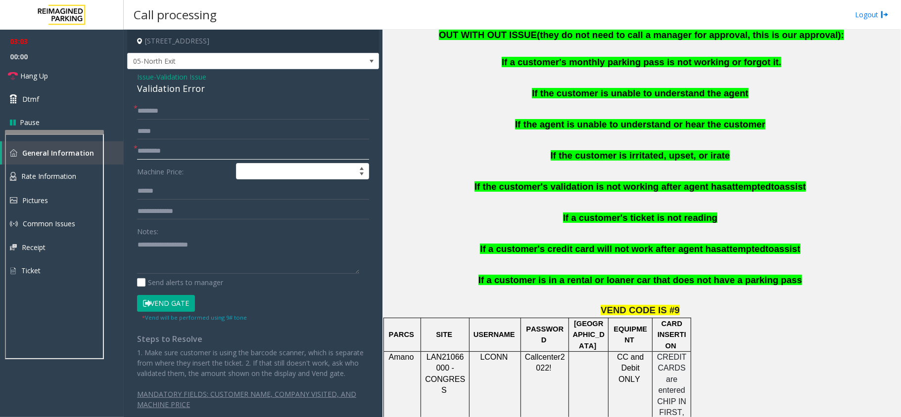
scroll to position [339, 0]
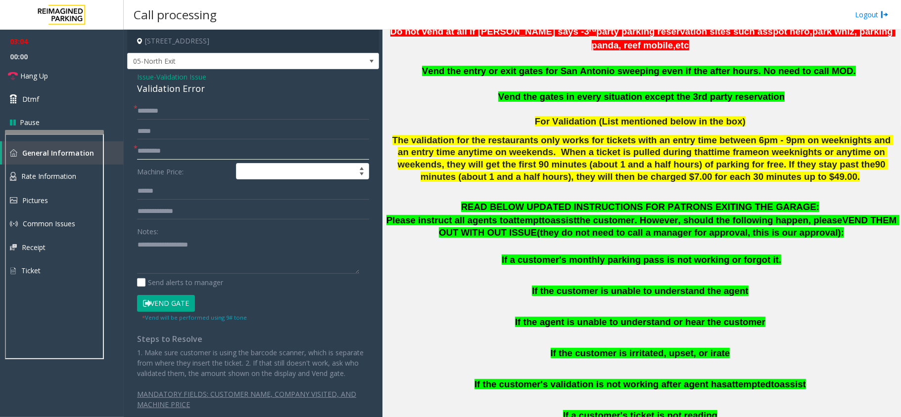
type input "*********"
click at [167, 105] on input "text" at bounding box center [253, 111] width 232 height 17
click at [181, 110] on input "text" at bounding box center [253, 111] width 232 height 17
type input "********"
click at [180, 93] on div "Validation Error" at bounding box center [253, 88] width 232 height 13
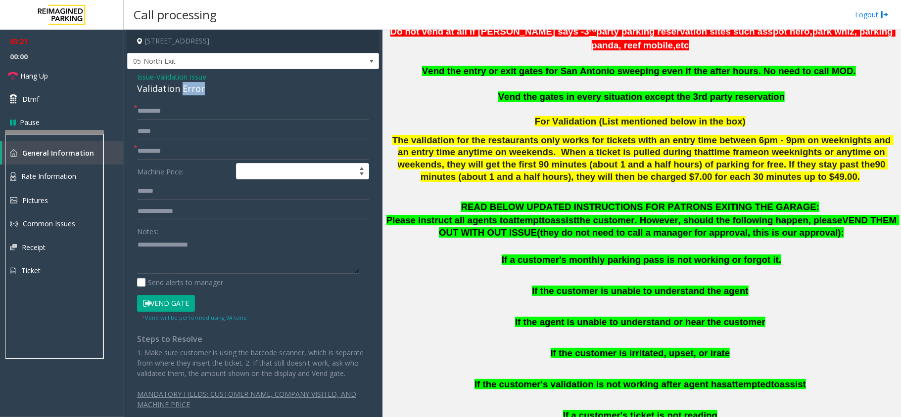
click at [180, 93] on div "Validation Error" at bounding box center [253, 88] width 232 height 13
copy div "Validation Error"
click at [155, 275] on div "Notes: Send alerts to manager" at bounding box center [253, 255] width 232 height 65
click at [171, 257] on textarea at bounding box center [248, 255] width 222 height 37
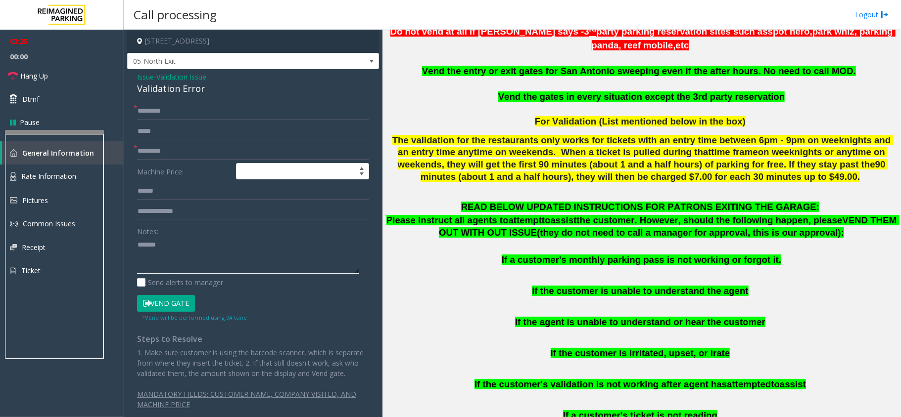
paste textarea "**********"
type textarea "**********"
click at [172, 188] on input "text" at bounding box center [253, 191] width 232 height 17
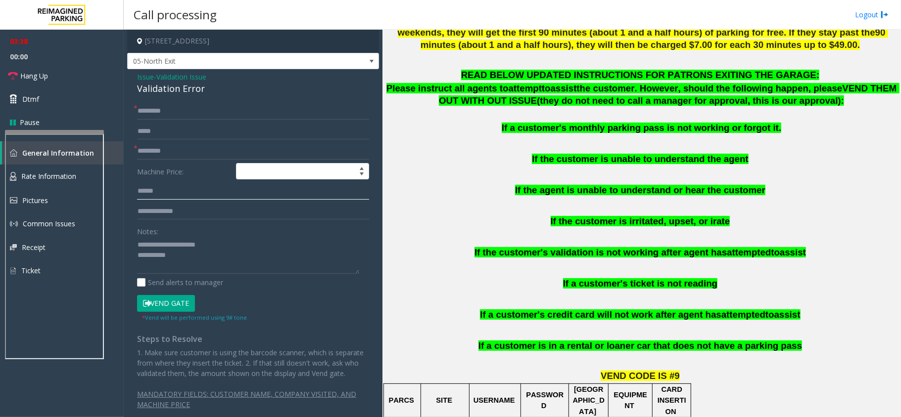
scroll to position [406, 0]
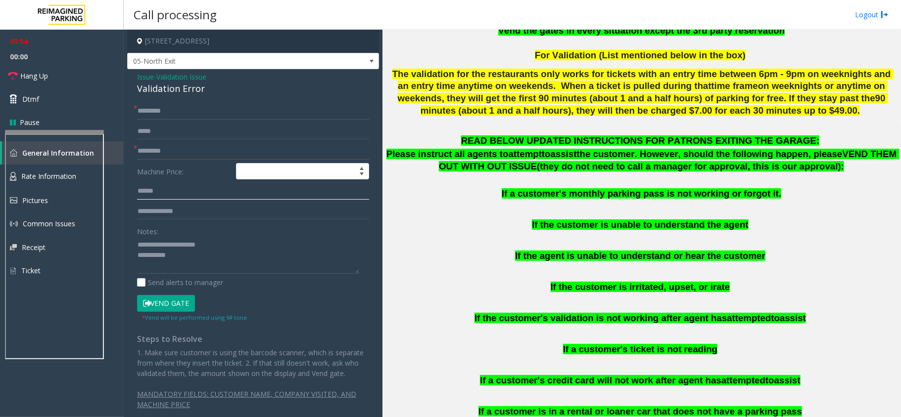
click at [170, 190] on input "text" at bounding box center [253, 191] width 232 height 17
type input "******"
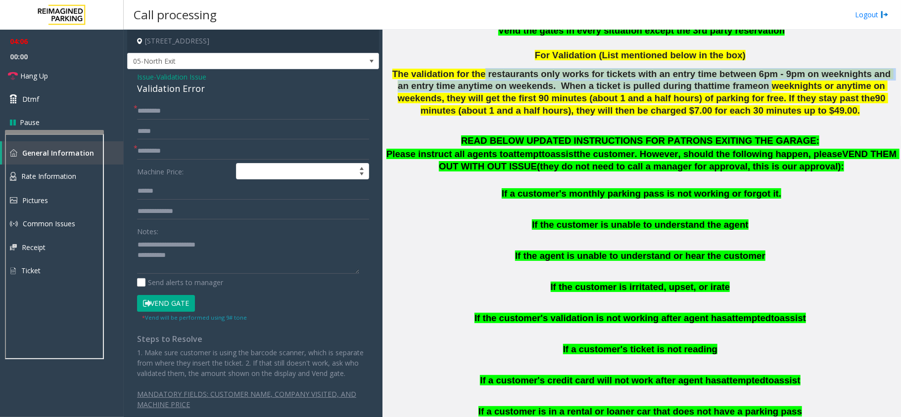
drag, startPoint x: 473, startPoint y: 62, endPoint x: 671, endPoint y: 68, distance: 197.9
click at [671, 69] on span "The validation for the restaurants only works for tickets with an entry time be…" at bounding box center [642, 92] width 501 height 47
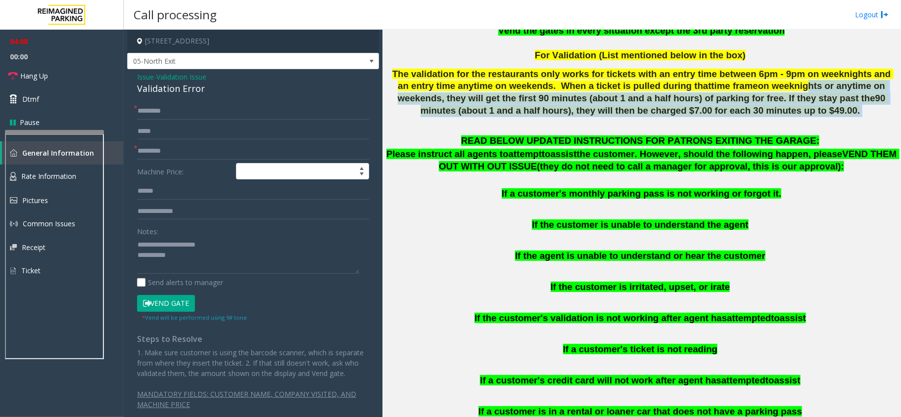
drag, startPoint x: 701, startPoint y: 70, endPoint x: 849, endPoint y: 96, distance: 150.1
click at [849, 96] on p "The validation for the restaurants only works for tickets with an entry time be…" at bounding box center [641, 92] width 511 height 49
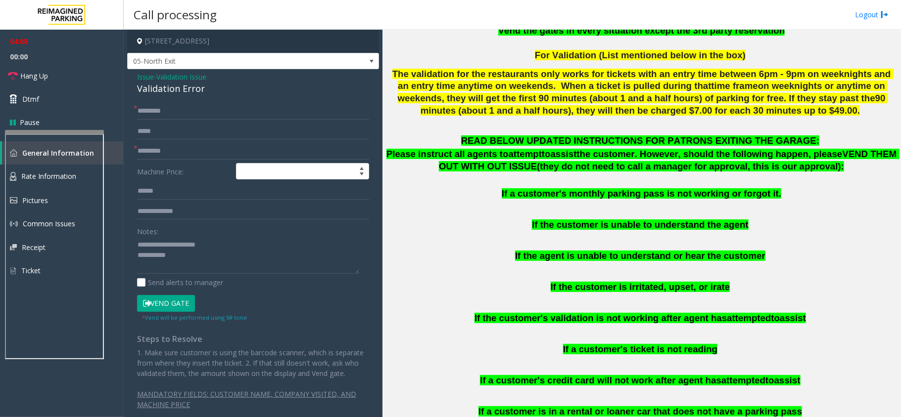
click at [794, 135] on p "READ BELOW UPDATED INSTRUCTIONS FOR PATRONS EXITING THE GARAGE:" at bounding box center [641, 141] width 511 height 12
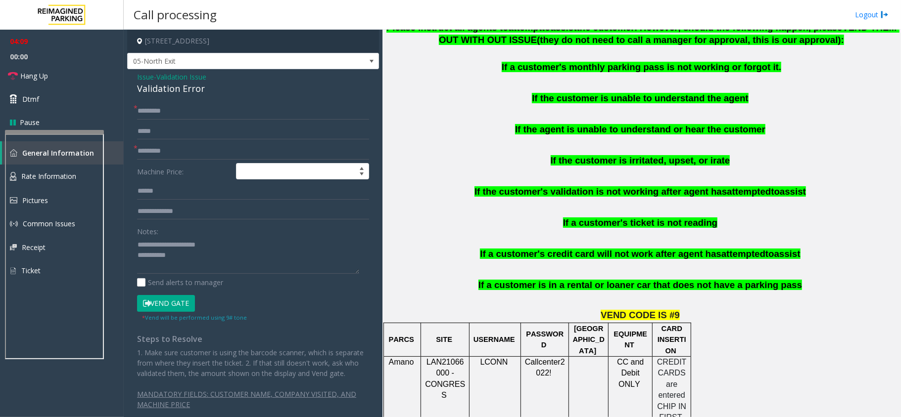
scroll to position [537, 0]
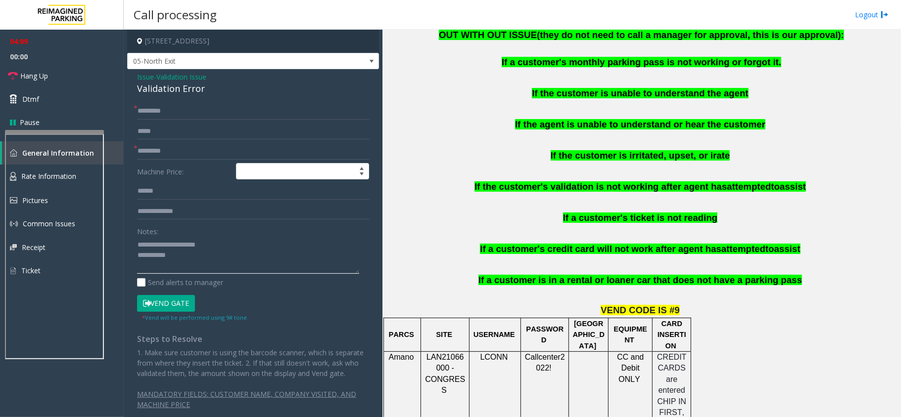
click at [195, 265] on textarea at bounding box center [248, 255] width 222 height 37
click at [196, 258] on textarea at bounding box center [248, 255] width 222 height 37
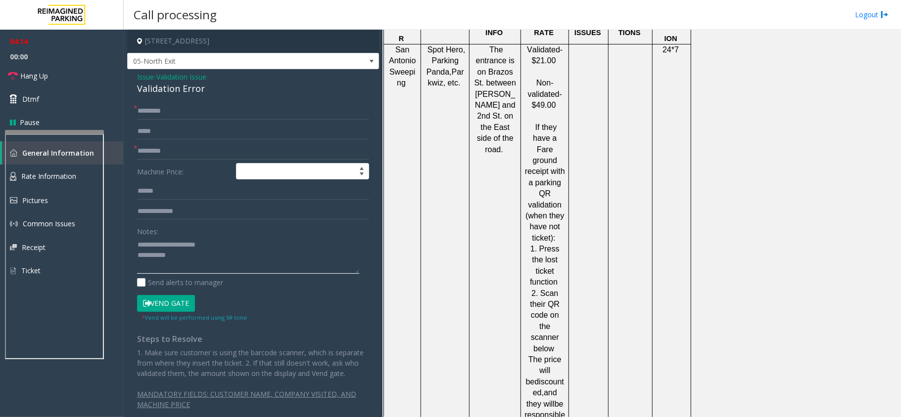
scroll to position [1526, 0]
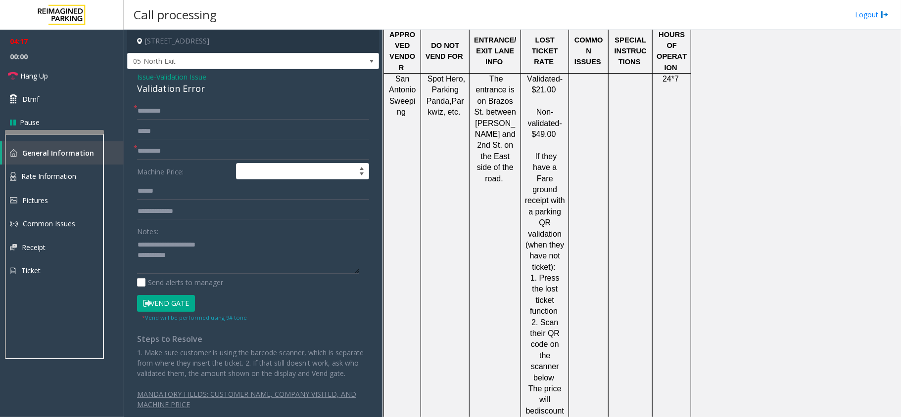
click at [540, 152] on span "If they have a Fare ground receipt with a parking QR validation (when they have…" at bounding box center [546, 211] width 42 height 119
click at [548, 154] on span "If they have a Fare ground receipt with a parking QR validation (when they have…" at bounding box center [546, 211] width 42 height 119
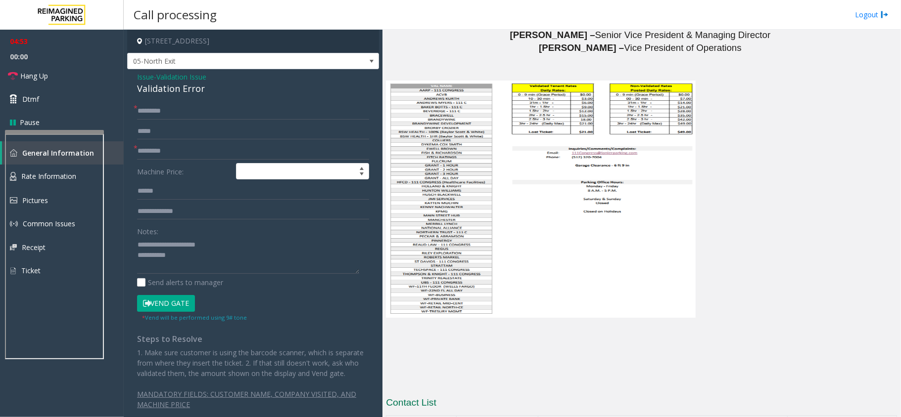
scroll to position [2384, 0]
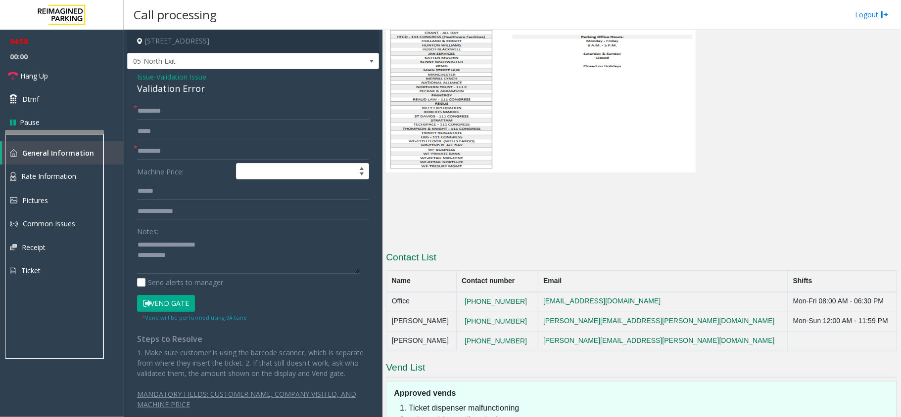
drag, startPoint x: 533, startPoint y: 167, endPoint x: 463, endPoint y: 163, distance: 70.4
click at [463, 292] on tr "Office 512-320-7004 111congress@reefparking.com Mon-Fri 08:00 AM - 06:30 PM" at bounding box center [641, 302] width 510 height 20
copy tr "512-320-7004"
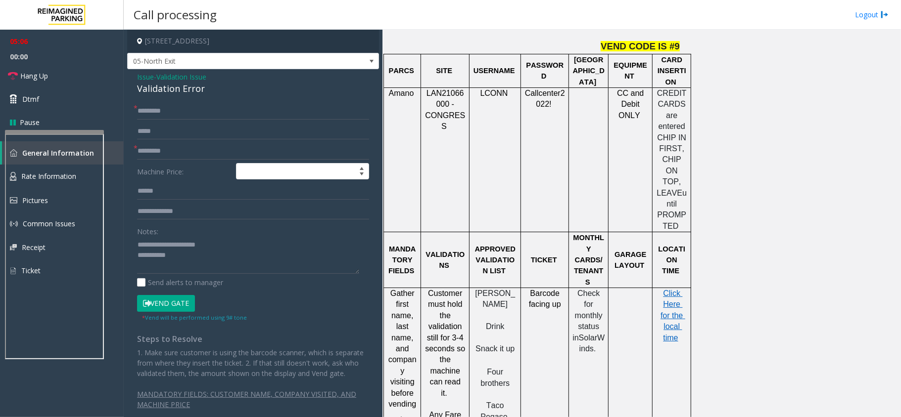
scroll to position [867, 0]
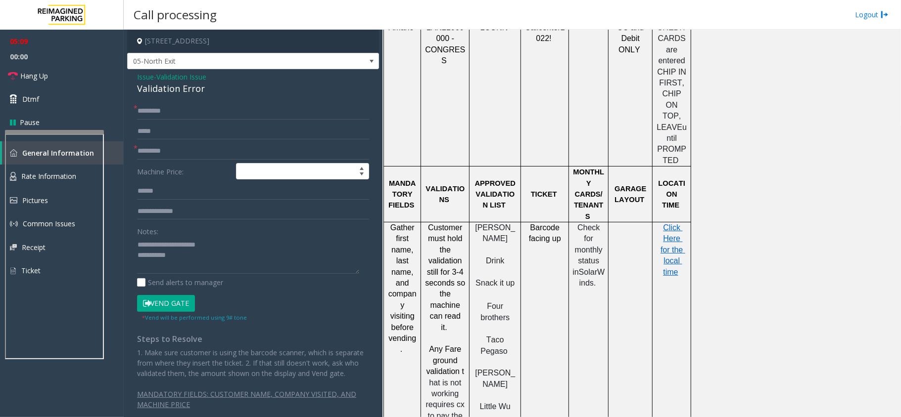
click at [177, 303] on button "Vend Gate" at bounding box center [166, 303] width 58 height 17
click at [192, 260] on textarea at bounding box center [248, 255] width 222 height 37
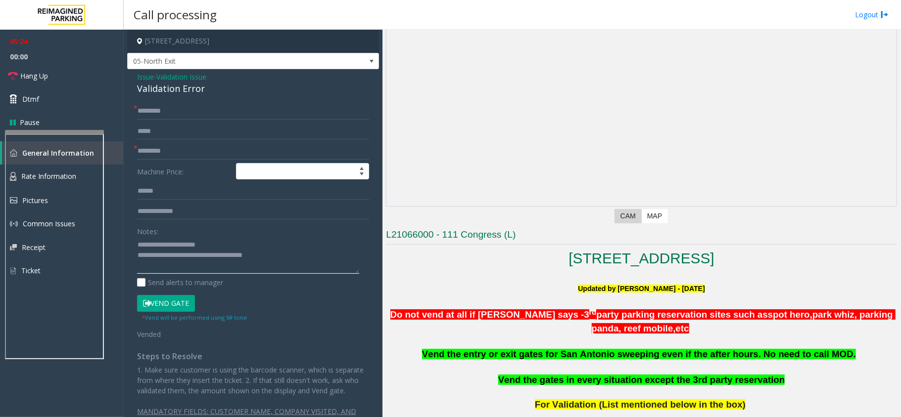
scroll to position [132, 0]
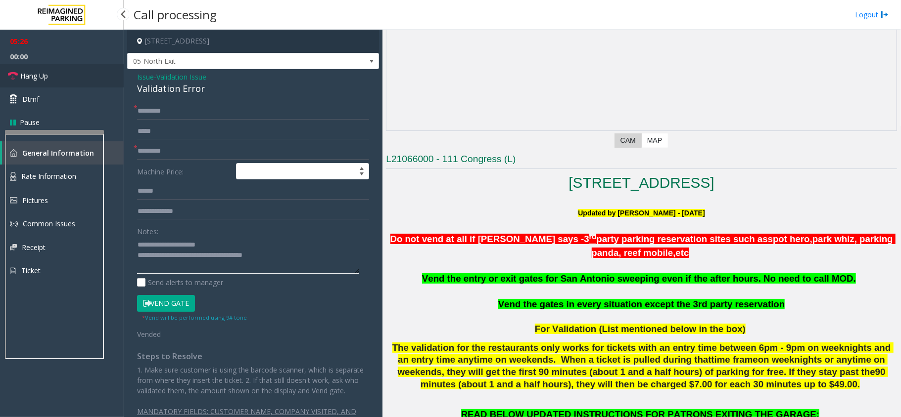
type textarea "**********"
click at [52, 68] on link "Hang Up" at bounding box center [62, 75] width 124 height 23
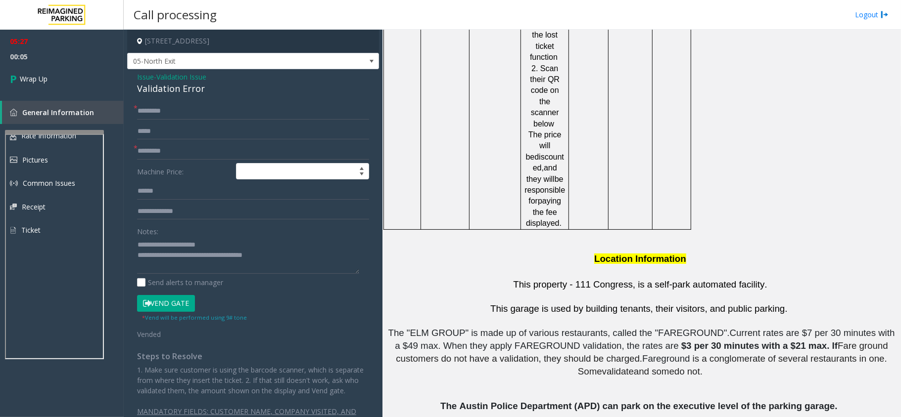
scroll to position [1385, 0]
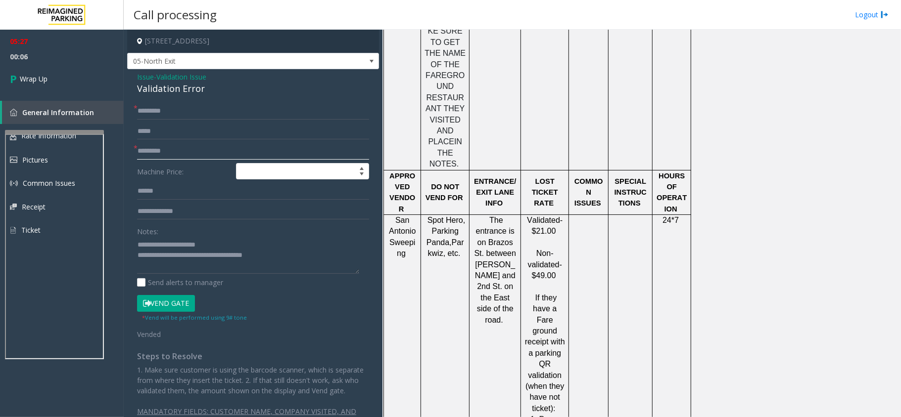
click at [146, 150] on input "*********" at bounding box center [253, 151] width 232 height 17
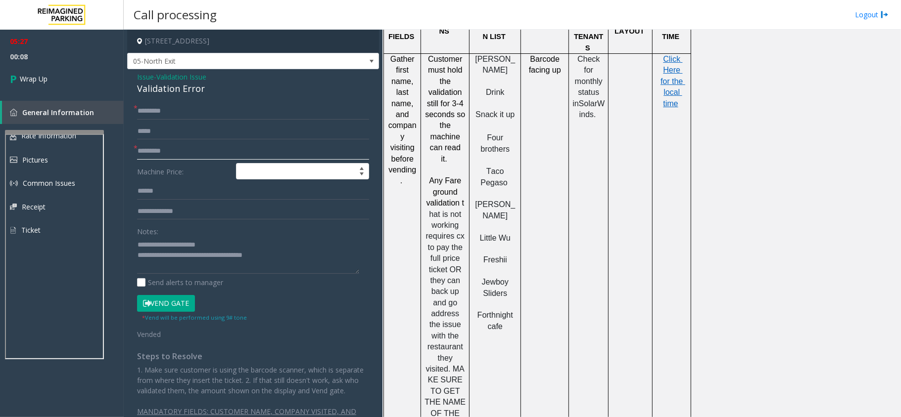
scroll to position [923, 0]
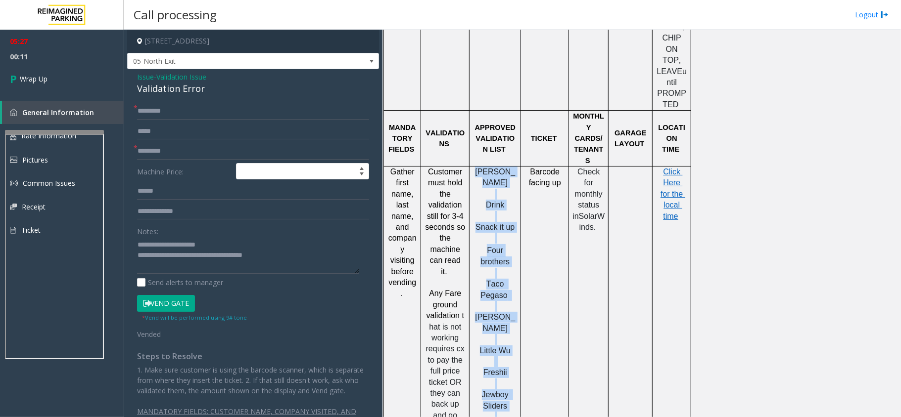
drag, startPoint x: 489, startPoint y: 125, endPoint x: 517, endPoint y: 370, distance: 246.9
click at [517, 370] on div "Ellis Drink Snack it up Four brothers Taco Pegaso Austin Rotisserie Little Wu F…" at bounding box center [494, 328] width 51 height 323
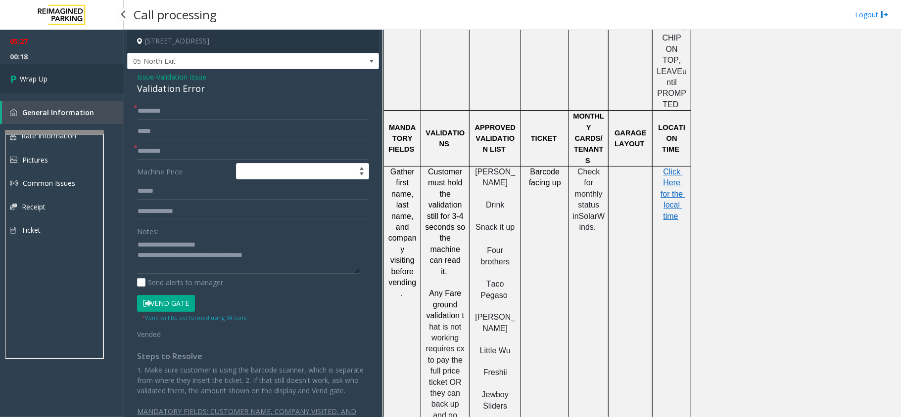
click at [71, 82] on link "Wrap Up" at bounding box center [62, 78] width 124 height 29
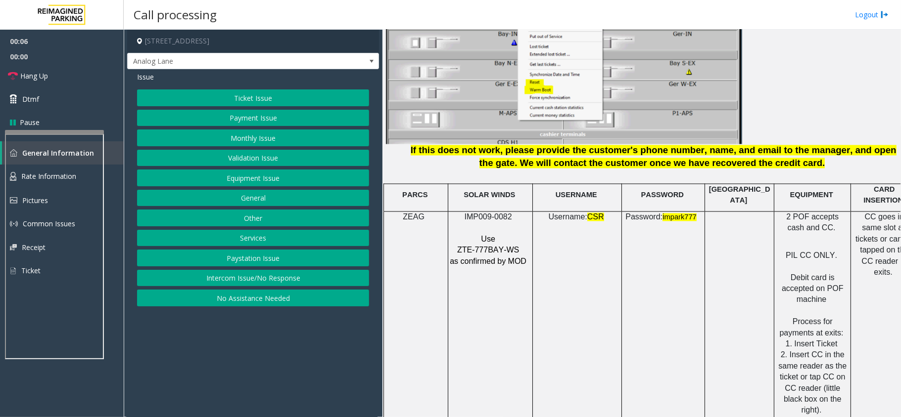
scroll to position [1253, 0]
click at [498, 248] on span "ZTE-777BAY-WS" at bounding box center [488, 250] width 62 height 8
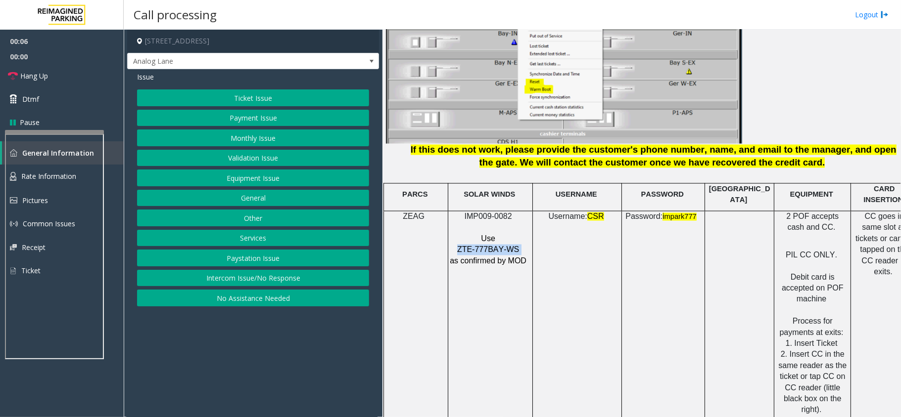
click at [498, 248] on span "ZTE-777BAY-WS" at bounding box center [488, 250] width 62 height 8
copy p "ZTE-777BAY-WS"
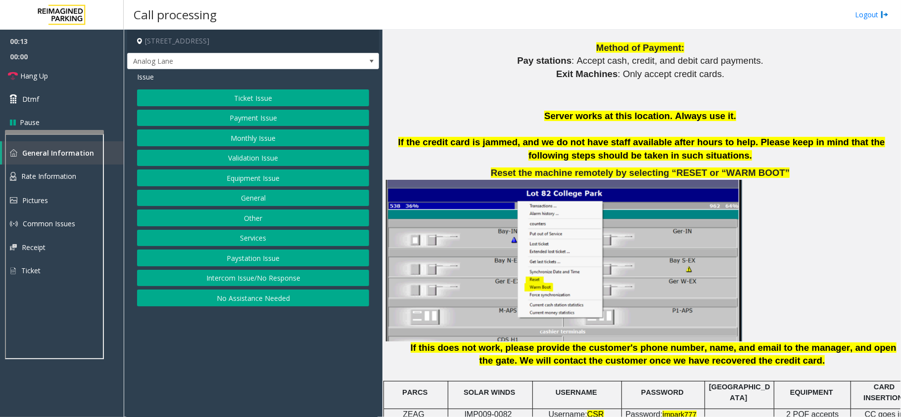
click at [268, 106] on button "Ticket Issue" at bounding box center [253, 98] width 232 height 17
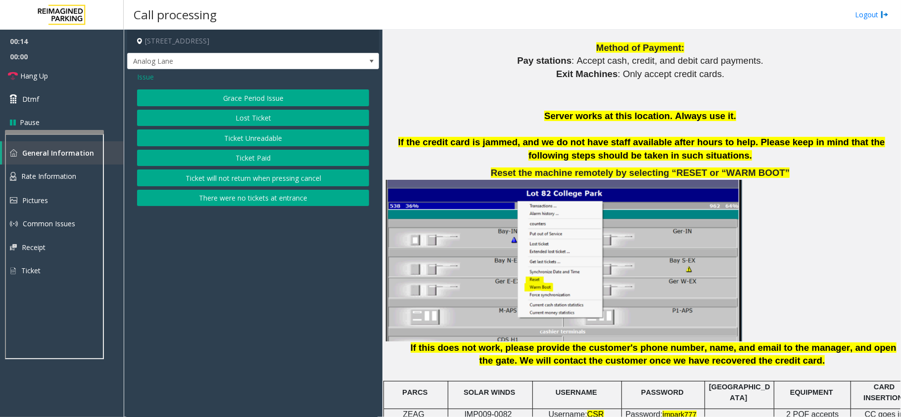
click at [264, 137] on button "Ticket Unreadable" at bounding box center [253, 138] width 232 height 17
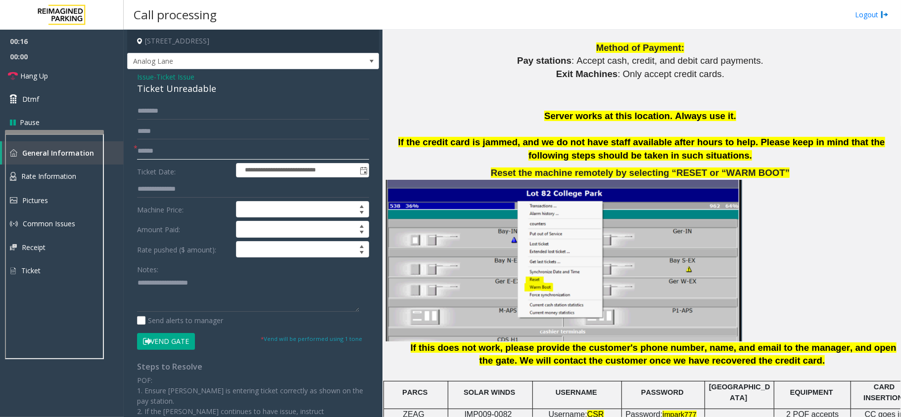
click at [171, 152] on input "text" at bounding box center [253, 151] width 232 height 17
type input "**"
click at [190, 90] on div "Ticket Unreadable" at bounding box center [253, 88] width 232 height 13
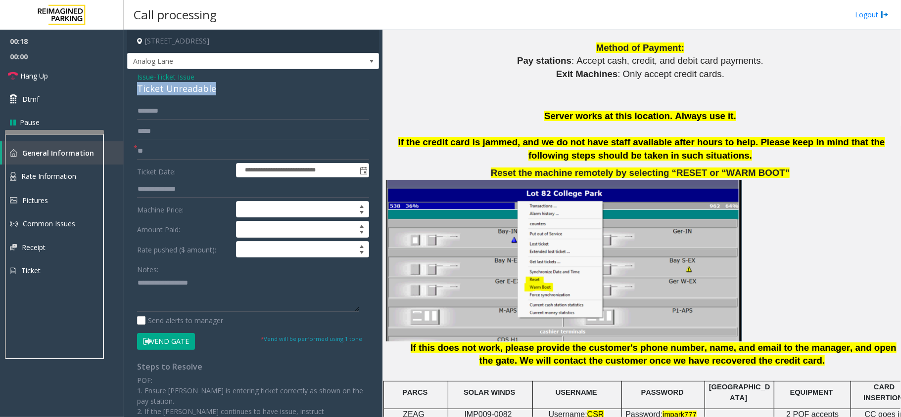
copy div "Ticket Unreadable"
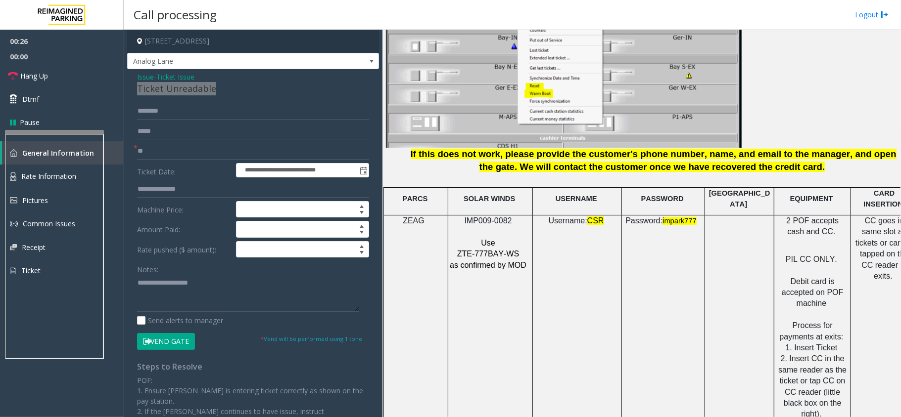
scroll to position [1253, 0]
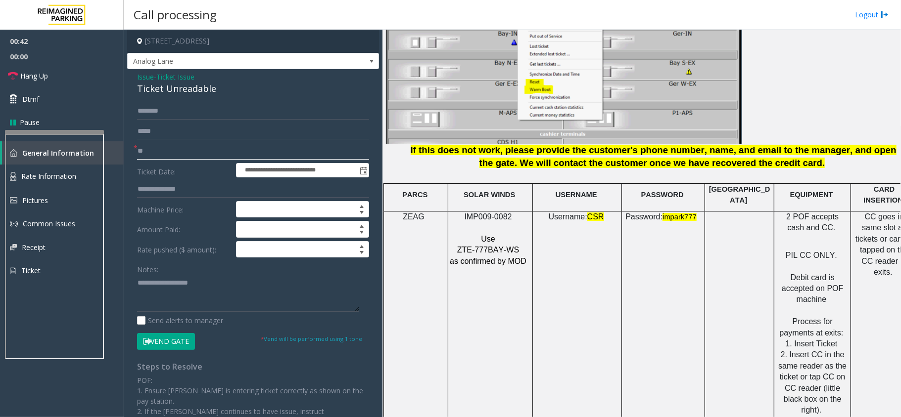
click at [225, 146] on input "**" at bounding box center [253, 151] width 232 height 17
drag, startPoint x: 48, startPoint y: 80, endPoint x: 132, endPoint y: 83, distance: 83.6
click at [48, 80] on span "Hang Up" at bounding box center [34, 76] width 28 height 10
click at [147, 90] on div "Ticket Unreadable" at bounding box center [253, 88] width 232 height 13
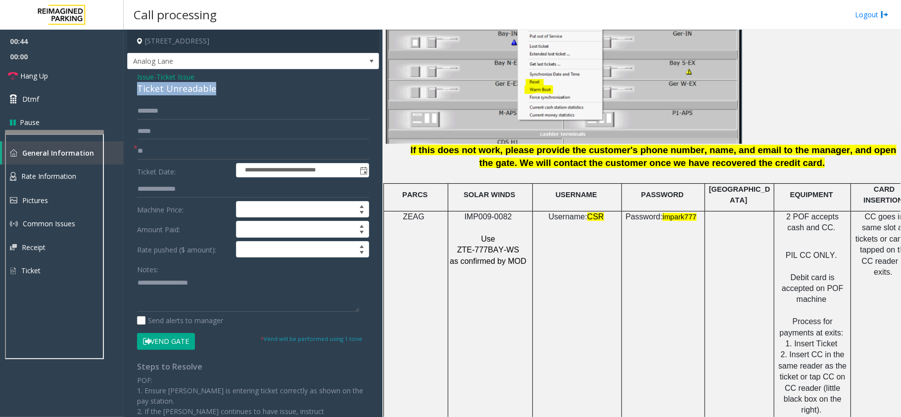
click at [147, 90] on div "Ticket Unreadable" at bounding box center [253, 88] width 232 height 13
copy div "Ticket Unreadable"
click at [181, 281] on textarea at bounding box center [248, 293] width 222 height 37
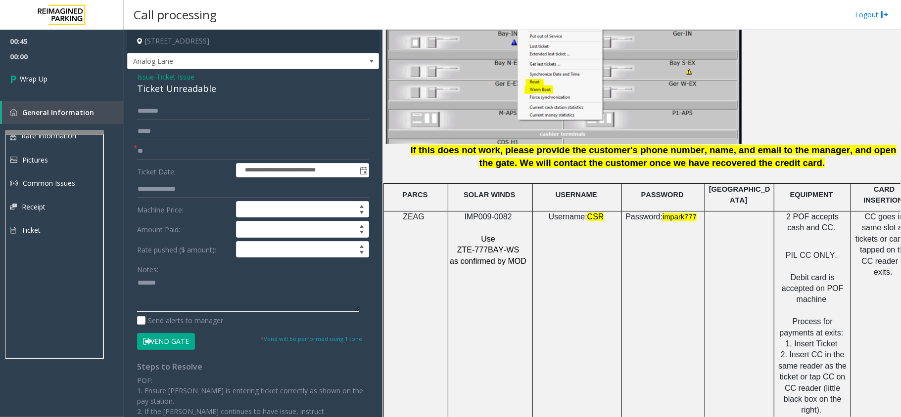
paste textarea "**********"
type textarea "**********"
click at [48, 76] on link "Wrap Up" at bounding box center [62, 78] width 124 height 29
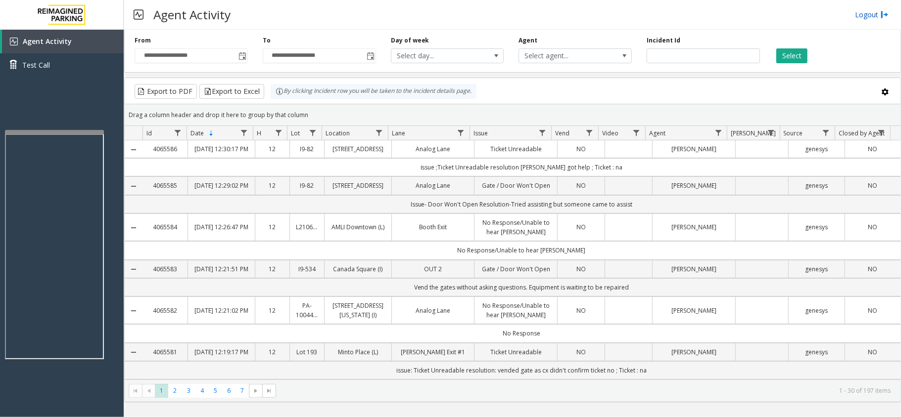
click at [868, 18] on link "Logout" at bounding box center [872, 14] width 34 height 10
